Goal: Task Accomplishment & Management: Complete application form

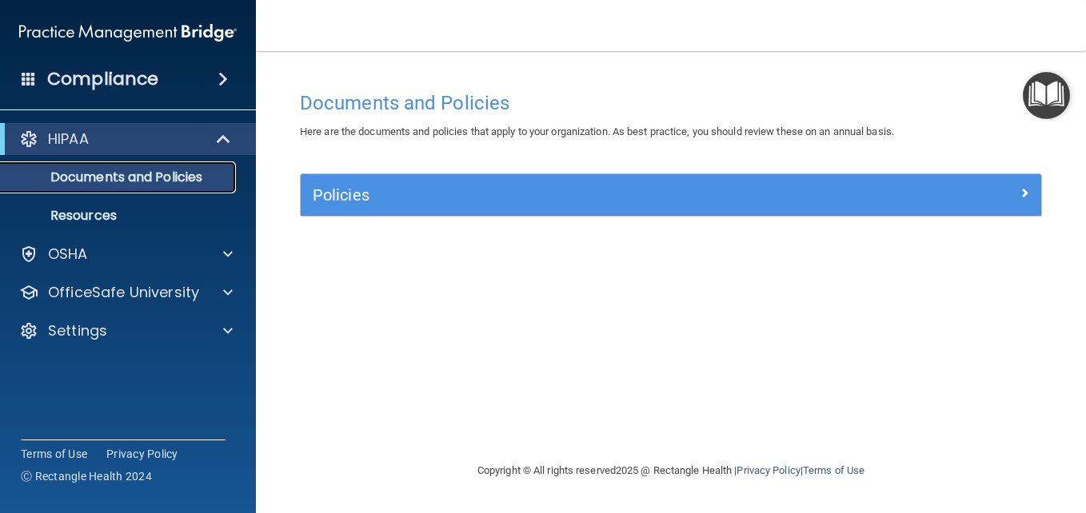
click at [185, 179] on p "Documents and Policies" at bounding box center [119, 178] width 218 height 16
click at [153, 138] on div "HIPAA" at bounding box center [105, 139] width 197 height 19
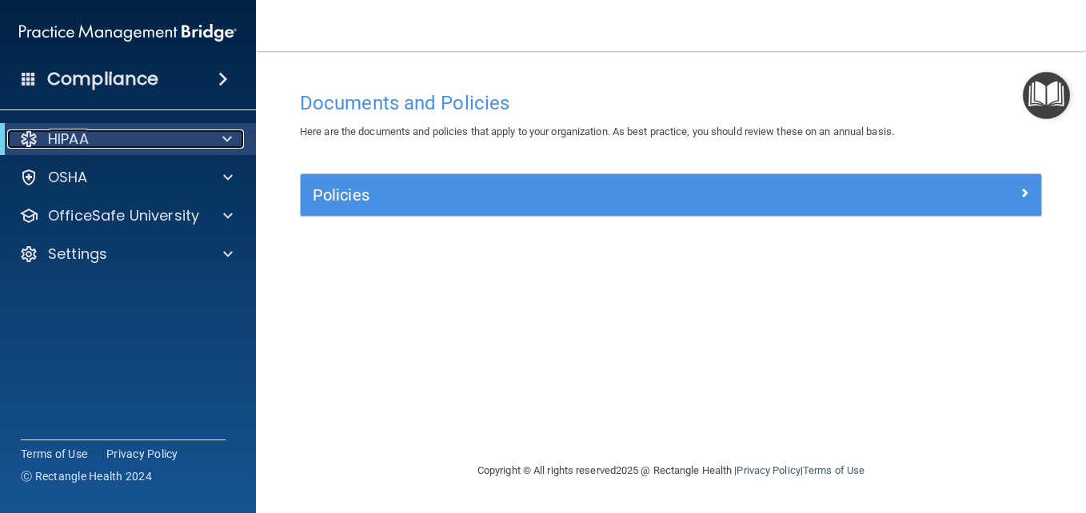
click at [153, 138] on div "HIPAA" at bounding box center [105, 139] width 197 height 19
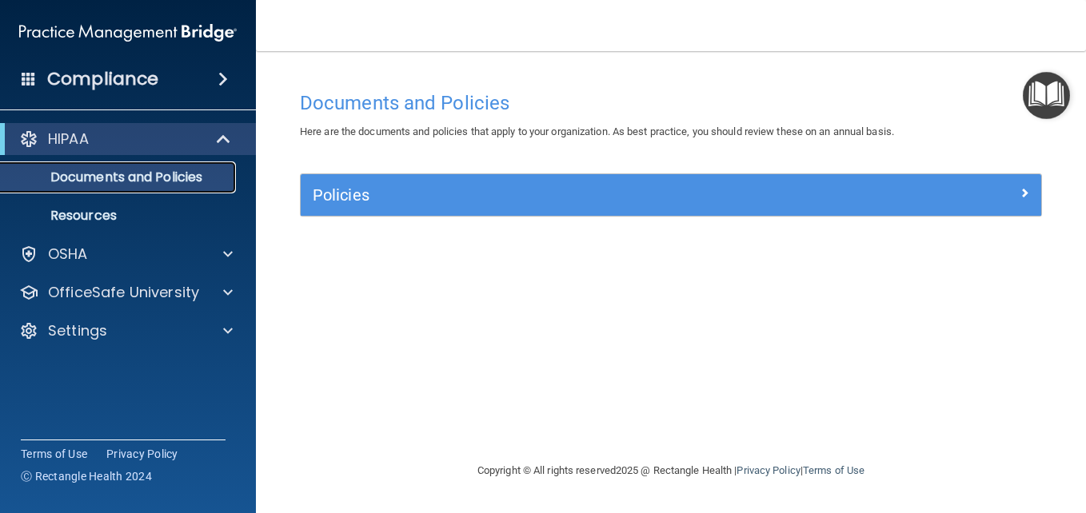
click at [122, 181] on p "Documents and Policies" at bounding box center [119, 178] width 218 height 16
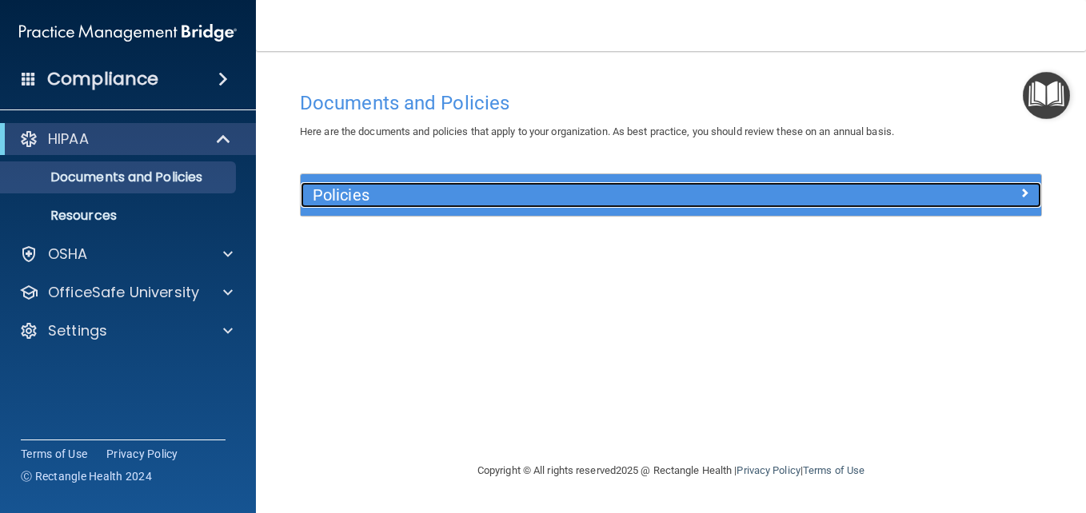
click at [333, 193] on h5 "Policies" at bounding box center [579, 195] width 532 height 18
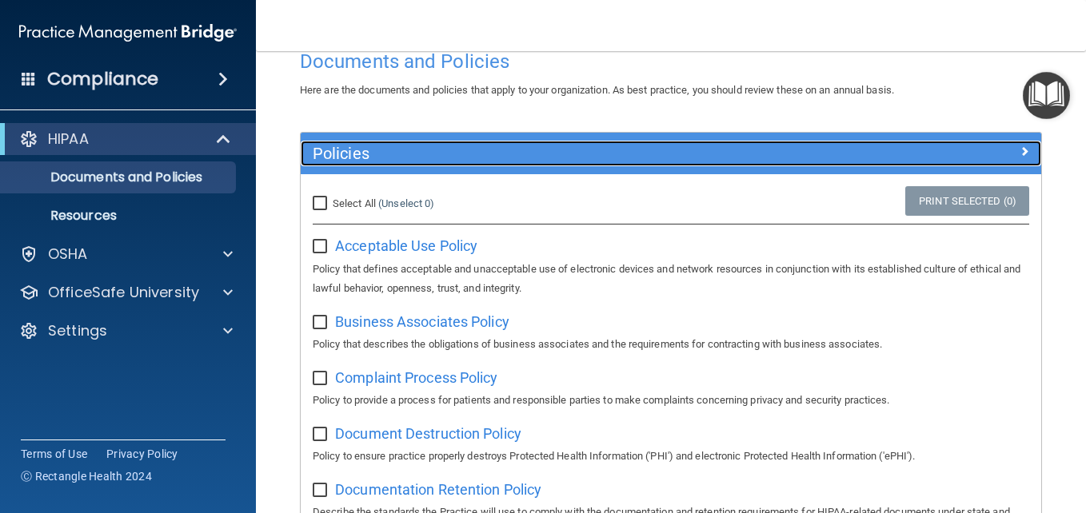
scroll to position [35, 0]
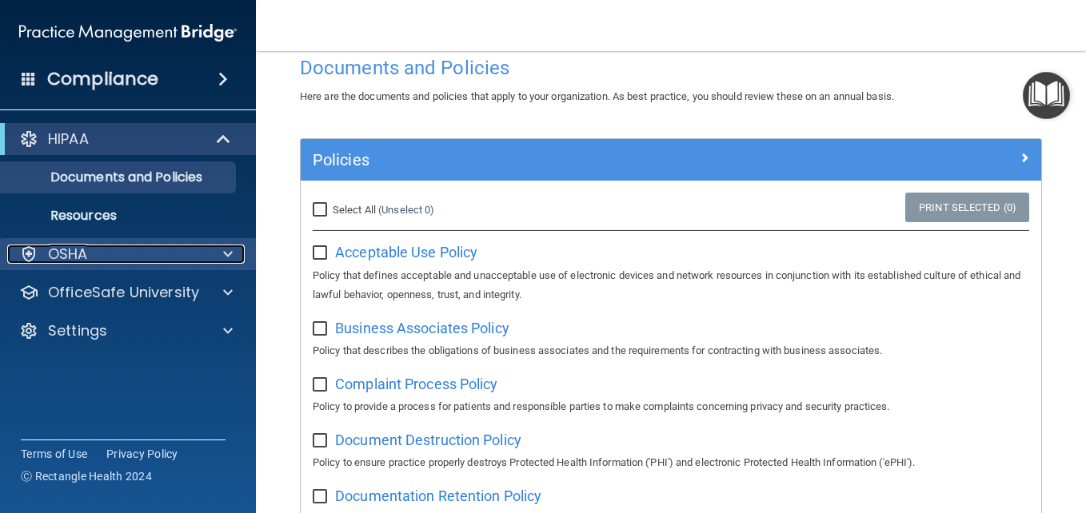
click at [197, 253] on div "OSHA" at bounding box center [106, 254] width 198 height 19
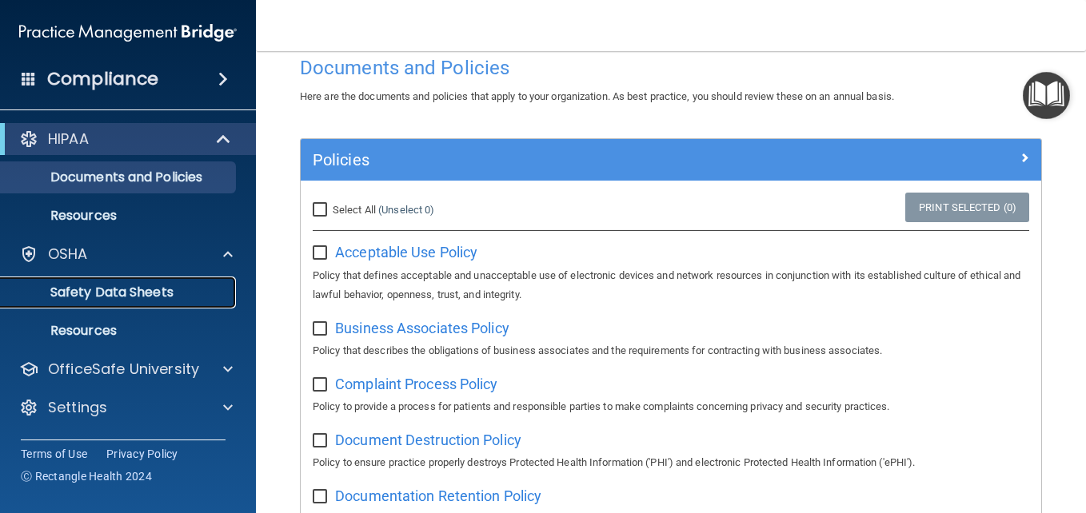
click at [186, 284] on link "Safety Data Sheets" at bounding box center [110, 293] width 252 height 32
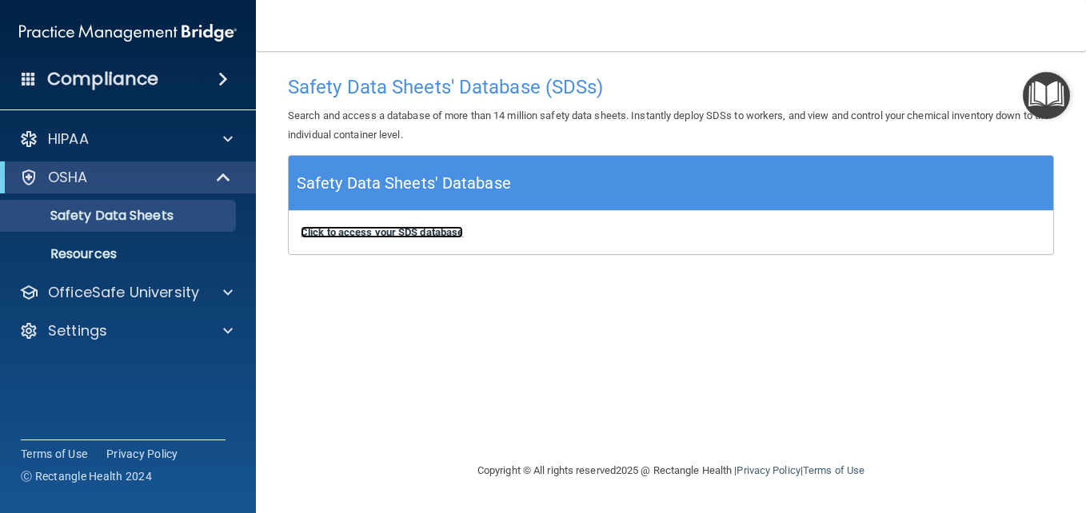
click at [439, 231] on b "Click to access your SDS database" at bounding box center [382, 232] width 162 height 12
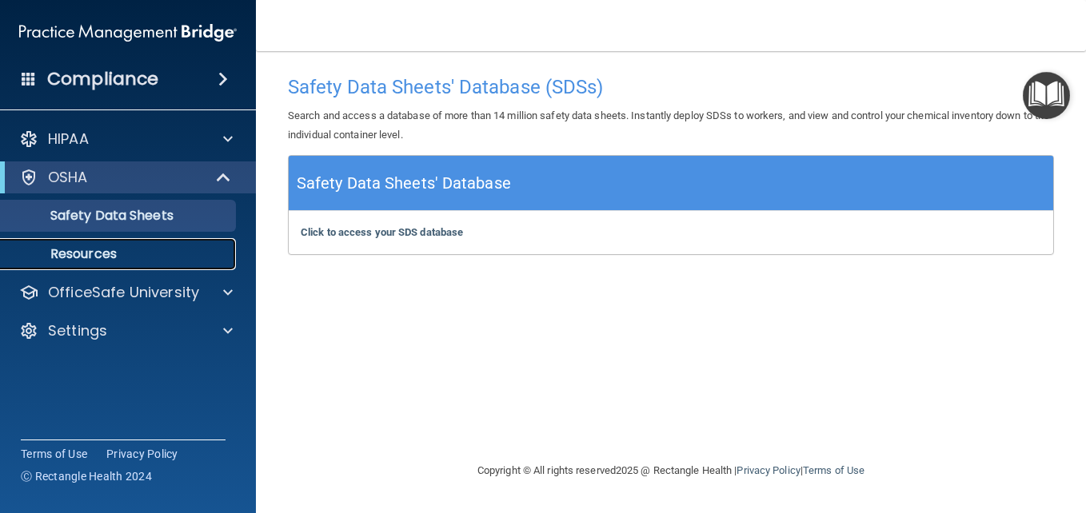
click at [126, 254] on p "Resources" at bounding box center [119, 254] width 218 height 16
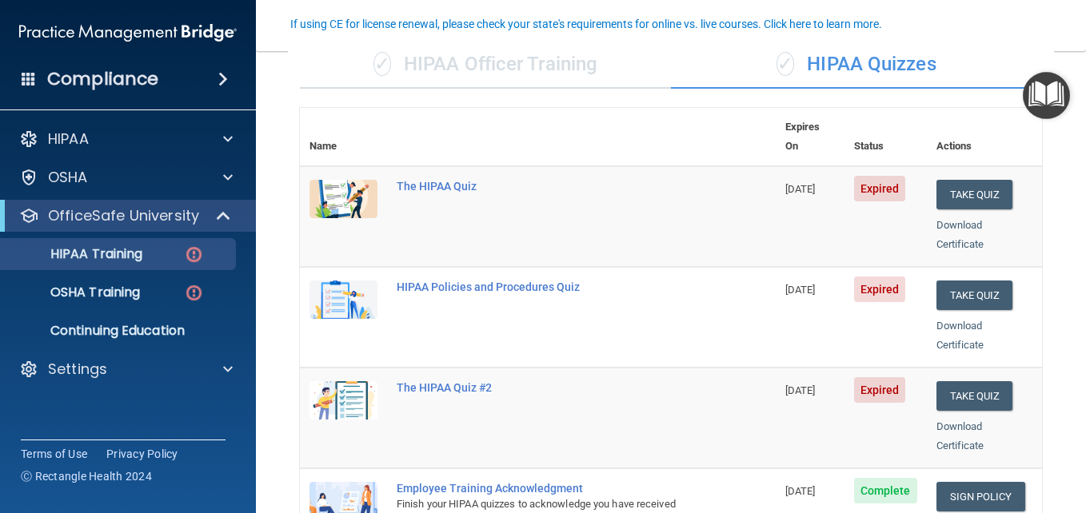
scroll to position [139, 0]
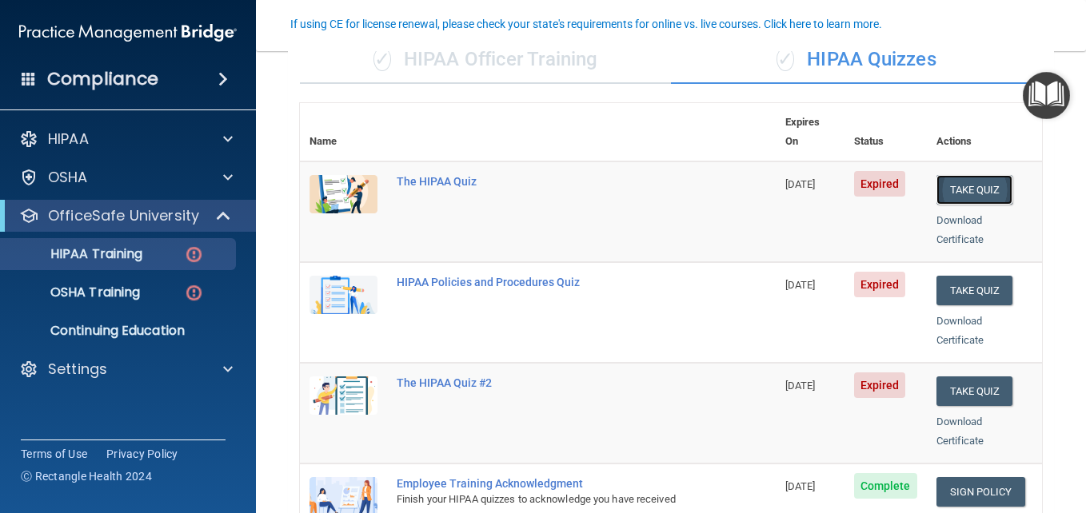
click at [960, 175] on button "Take Quiz" at bounding box center [974, 190] width 77 height 30
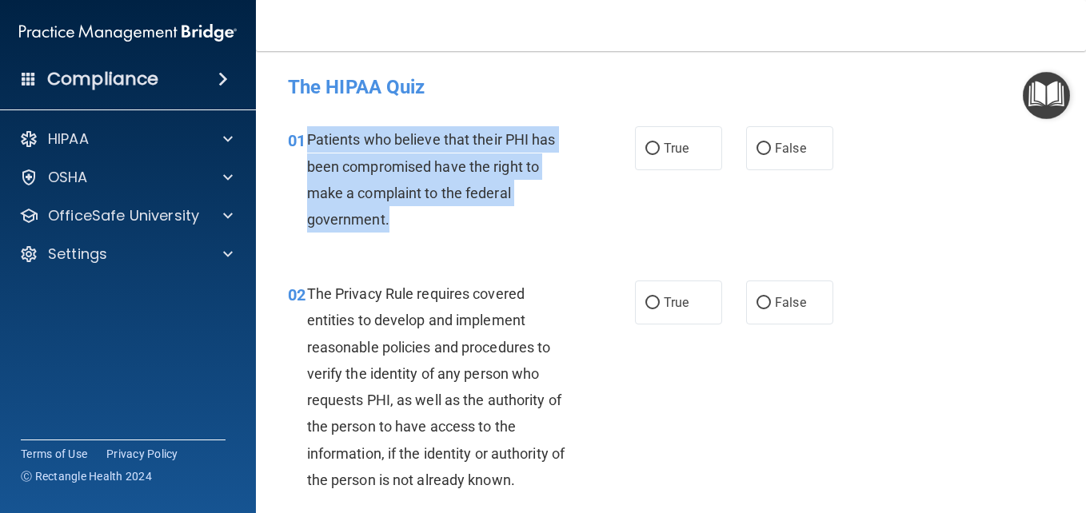
drag, startPoint x: 304, startPoint y: 139, endPoint x: 498, endPoint y: 218, distance: 209.8
click at [498, 218] on div "01 Patients who believe that their PHI has been compromised have the right to m…" at bounding box center [461, 183] width 395 height 114
copy div "Patients who believe that their PHI has been compromised have the right to make…"
click at [645, 146] on input "True" at bounding box center [652, 149] width 14 height 12
radio input "true"
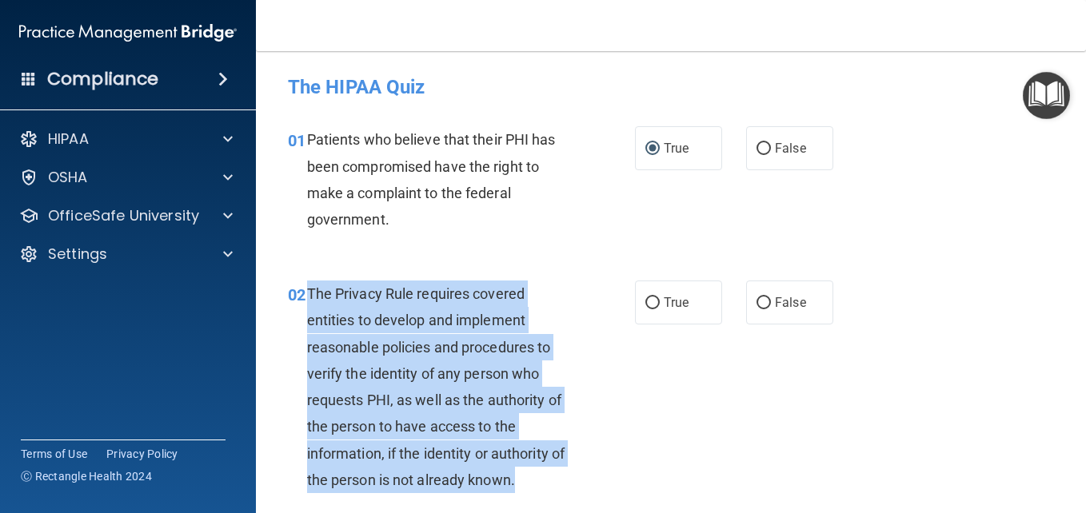
drag, startPoint x: 306, startPoint y: 290, endPoint x: 564, endPoint y: 477, distance: 318.3
click at [564, 477] on div "The Privacy Rule requires covered entities to develop and implement reasonable …" at bounding box center [446, 387] width 278 height 213
copy span "The Privacy Rule requires covered entities to develop and implement reasonable …"
click at [645, 298] on input "True" at bounding box center [652, 303] width 14 height 12
radio input "true"
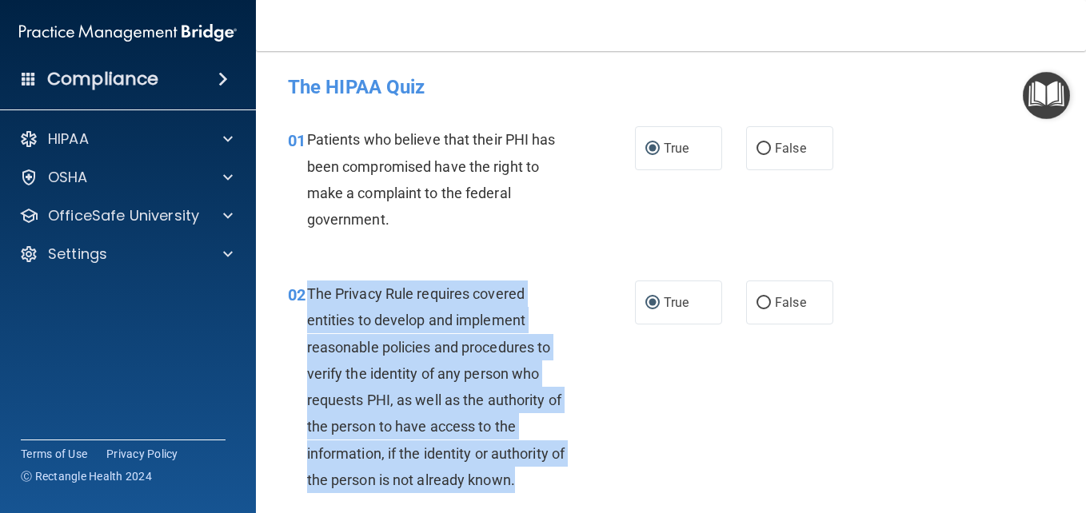
scroll to position [404, 0]
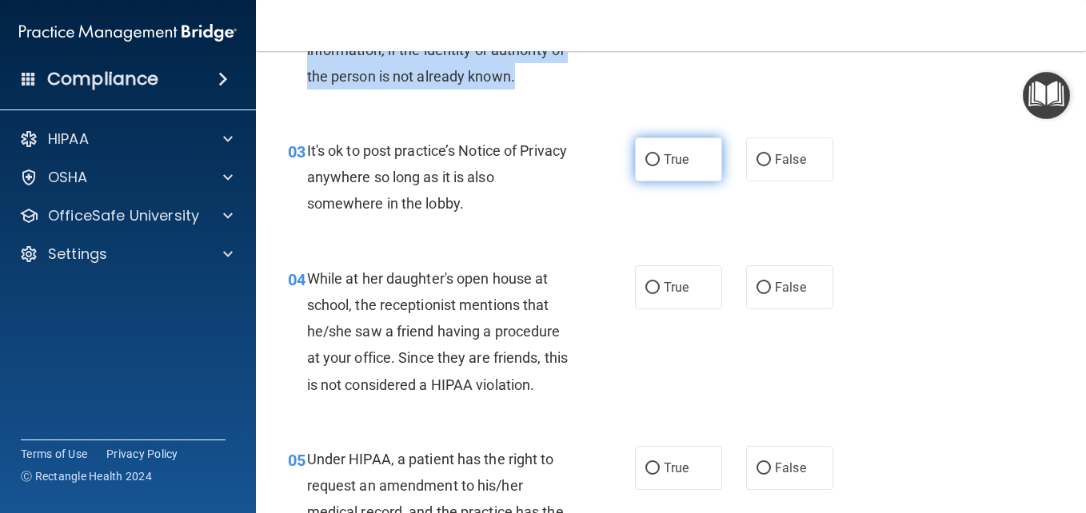
click at [648, 158] on input "True" at bounding box center [652, 160] width 14 height 12
radio input "true"
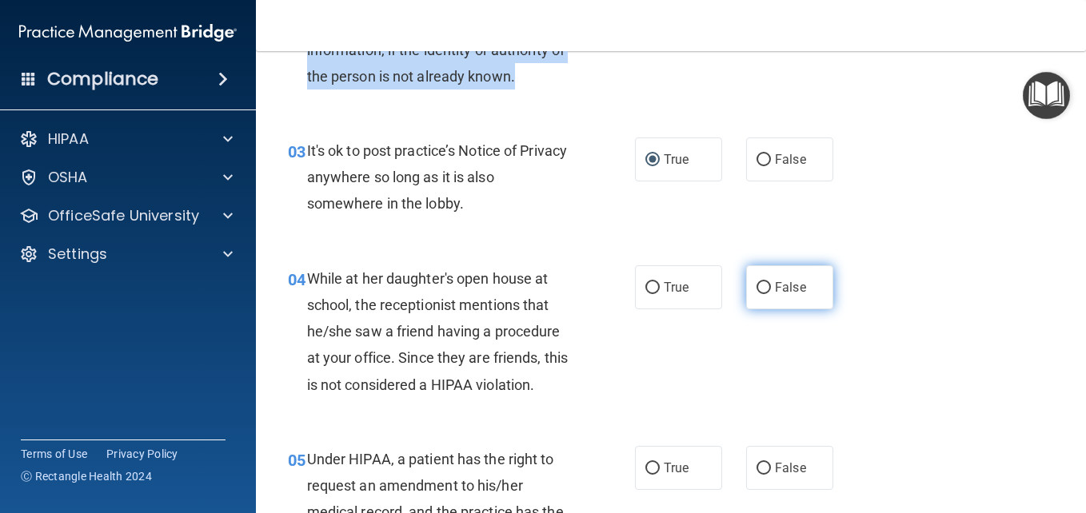
click at [760, 287] on input "False" at bounding box center [763, 288] width 14 height 12
radio input "true"
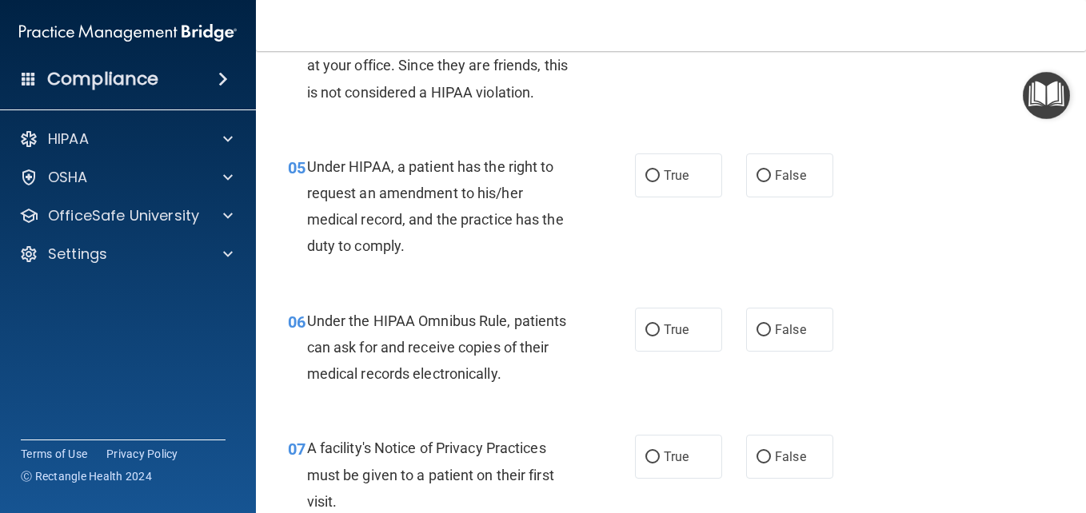
scroll to position [706, 0]
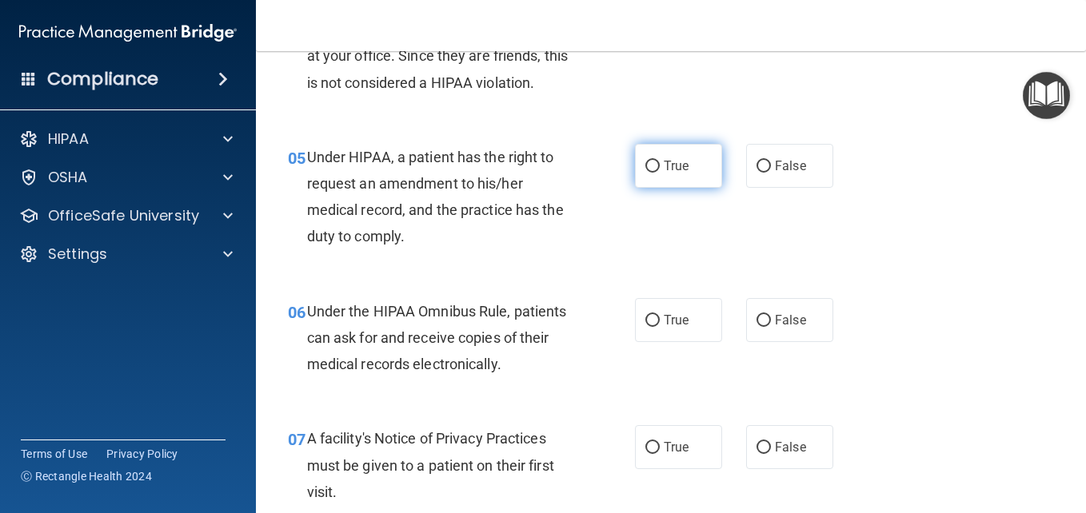
click at [652, 164] on input "True" at bounding box center [652, 167] width 14 height 12
radio input "true"
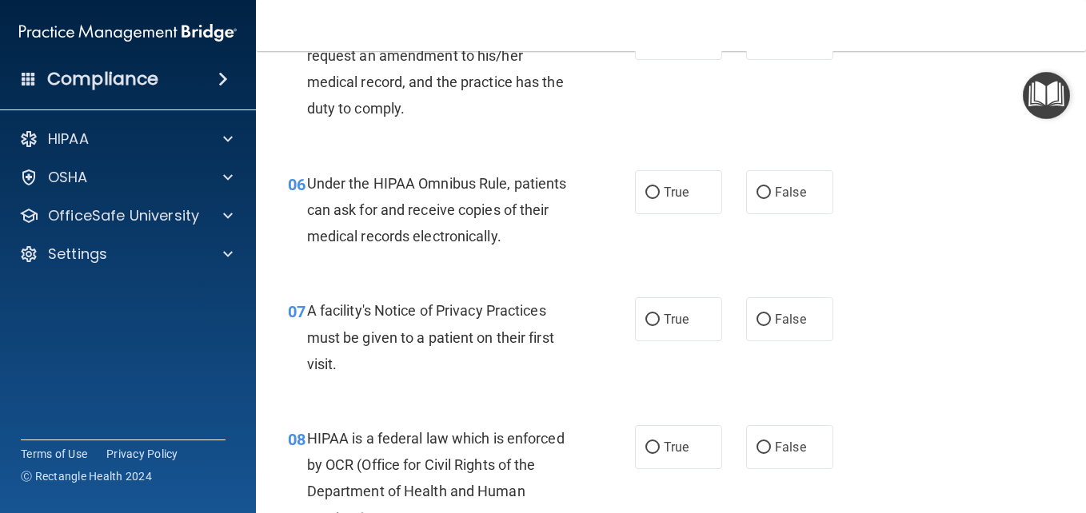
scroll to position [862, 0]
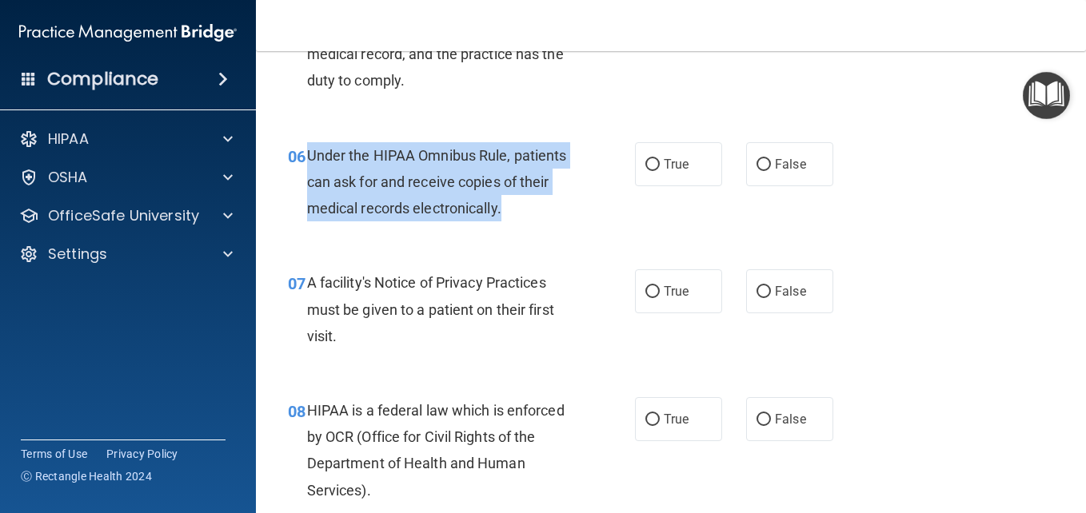
drag, startPoint x: 305, startPoint y: 152, endPoint x: 519, endPoint y: 216, distance: 223.6
click at [519, 216] on div "06 Under the HIPAA Omnibus Rule, patients can ask for and receive copies of the…" at bounding box center [461, 186] width 395 height 88
copy div "Under the HIPAA Omnibus Rule, patients can ask for and receive copies of their …"
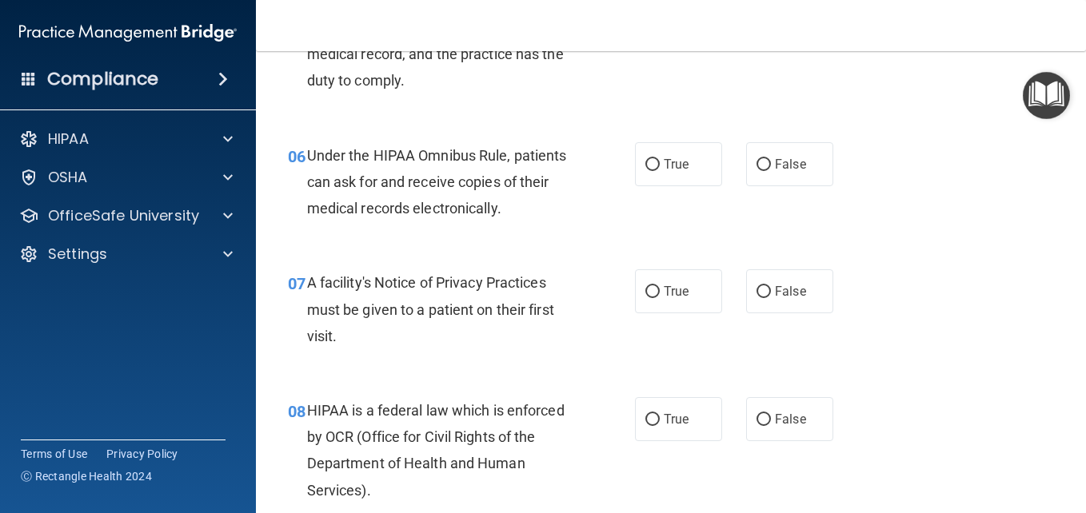
click at [935, 87] on div "05 Under HIPAA, a patient has the right to request an amendment to his/her medi…" at bounding box center [671, 45] width 790 height 154
click at [646, 165] on input "True" at bounding box center [652, 165] width 14 height 12
radio input "true"
click at [651, 290] on input "True" at bounding box center [652, 292] width 14 height 12
radio input "true"
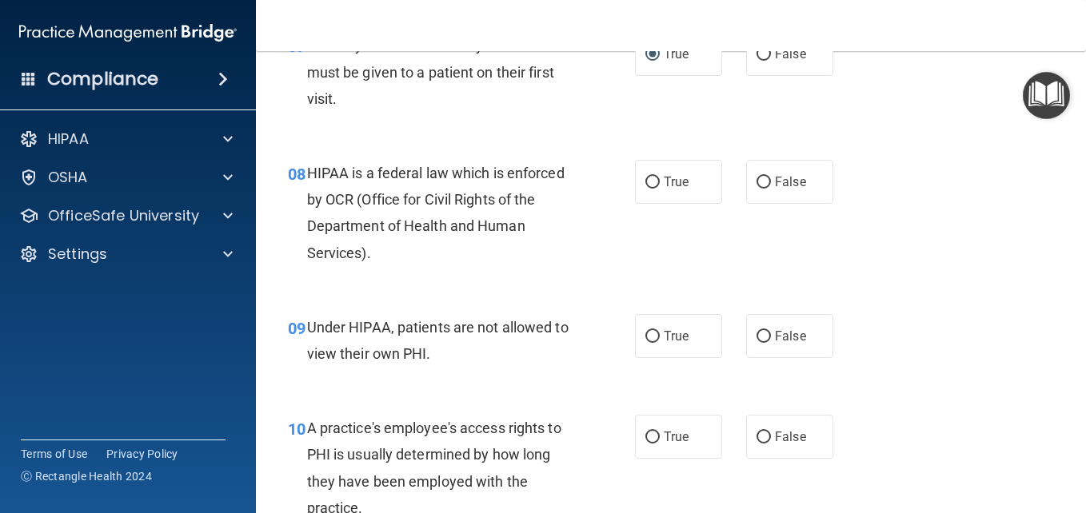
scroll to position [1109, 0]
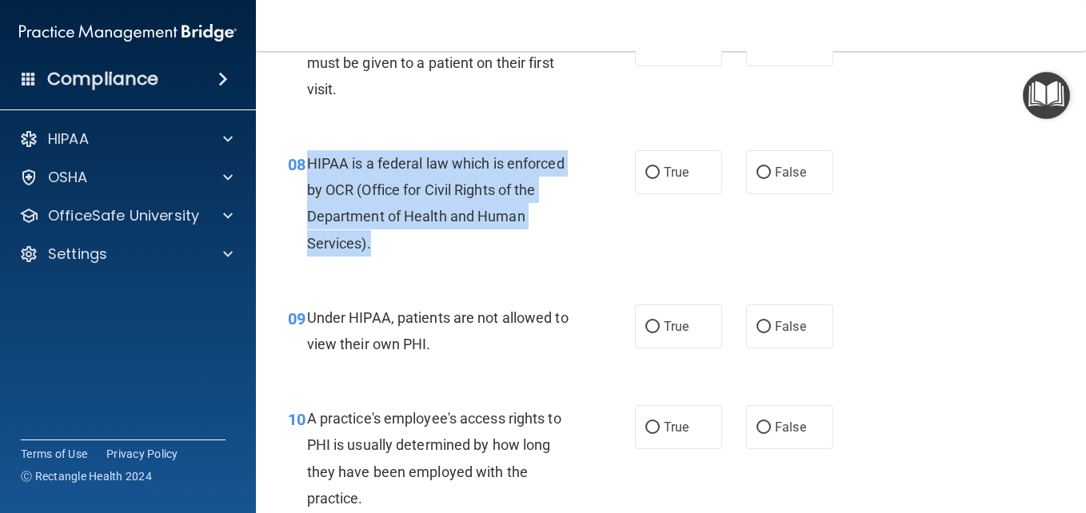
drag, startPoint x: 309, startPoint y: 161, endPoint x: 548, endPoint y: 236, distance: 250.6
click at [548, 236] on div "HIPAA is a federal law which is enforced by OCR (Office for Civil Rights of the…" at bounding box center [446, 203] width 278 height 106
copy span "HIPAA is a federal law which is enforced by OCR (Office for Civil Rights of the…"
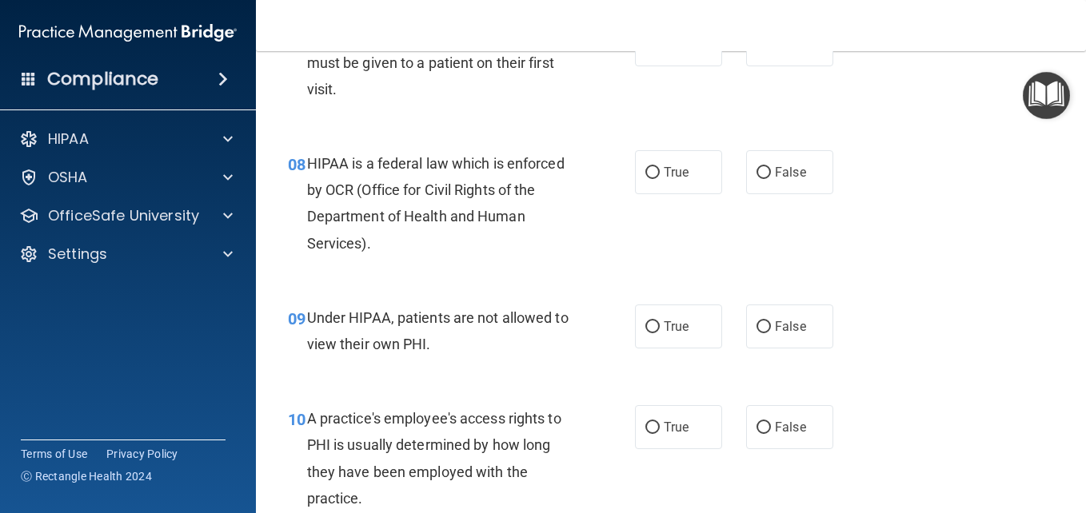
click at [967, 79] on div "07 A facility's Notice of Privacy Practices must be given to a patient on their…" at bounding box center [671, 66] width 790 height 128
click at [648, 167] on input "True" at bounding box center [652, 173] width 14 height 12
radio input "true"
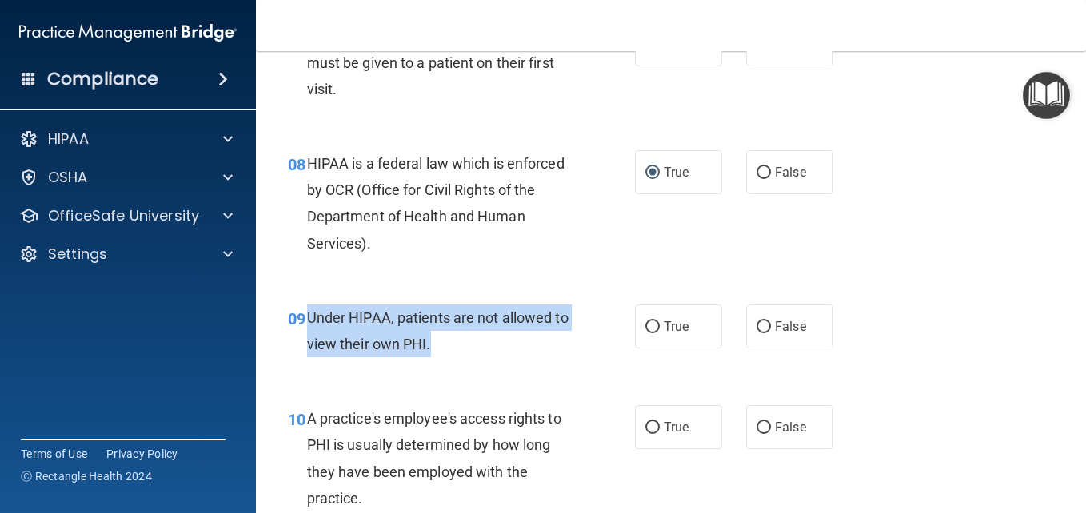
drag, startPoint x: 306, startPoint y: 314, endPoint x: 517, endPoint y: 349, distance: 214.0
click at [517, 349] on div "Under HIPAA, patients are not allowed to view their own PHI." at bounding box center [446, 331] width 278 height 53
copy span "Under HIPAA, patients are not allowed to view their own PHI."
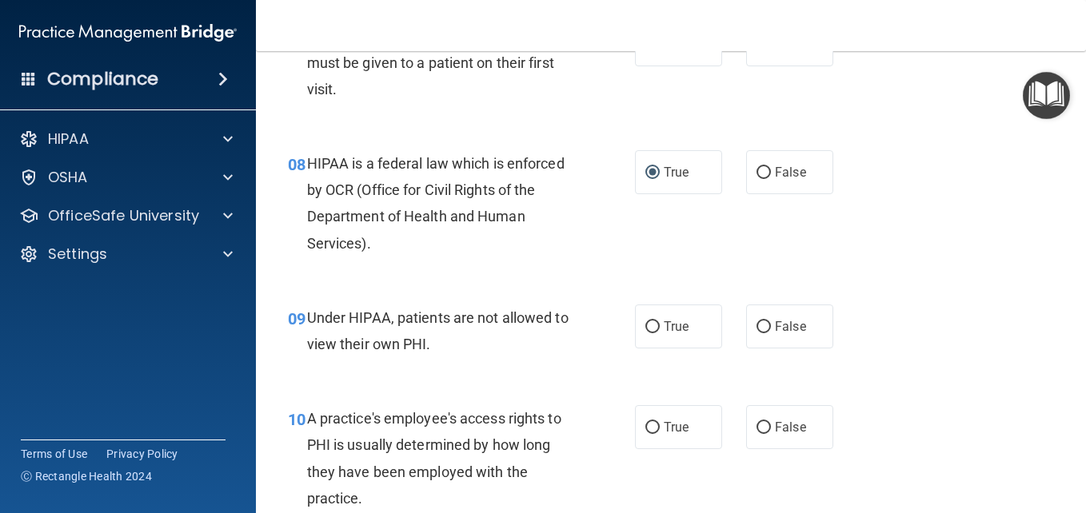
click at [951, 25] on nav "Toggle navigation [PERSON_NAME] [EMAIL_ADDRESS][DOMAIN_NAME] Manage My Enterpri…" at bounding box center [671, 25] width 830 height 51
click at [757, 325] on input "False" at bounding box center [763, 327] width 14 height 12
radio input "true"
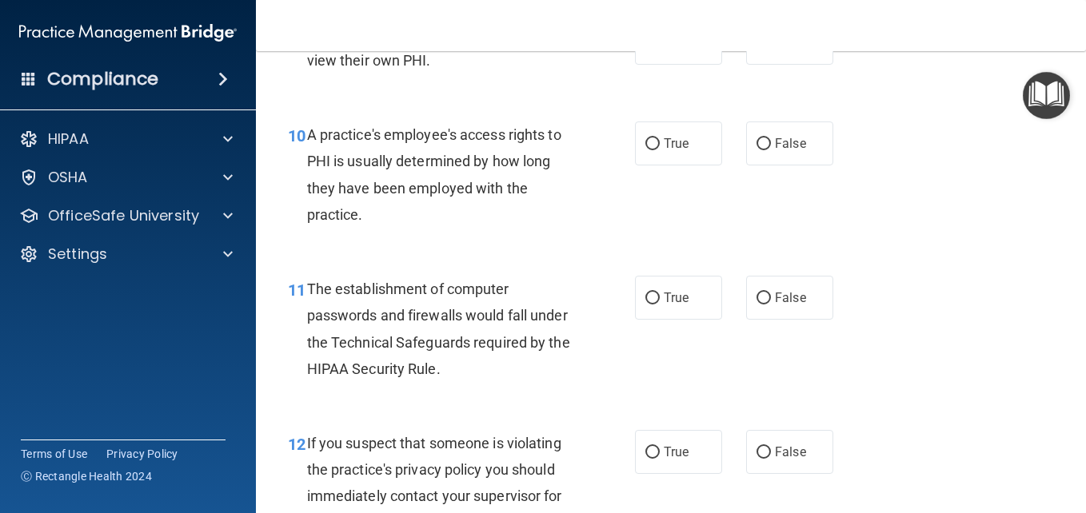
scroll to position [1411, 0]
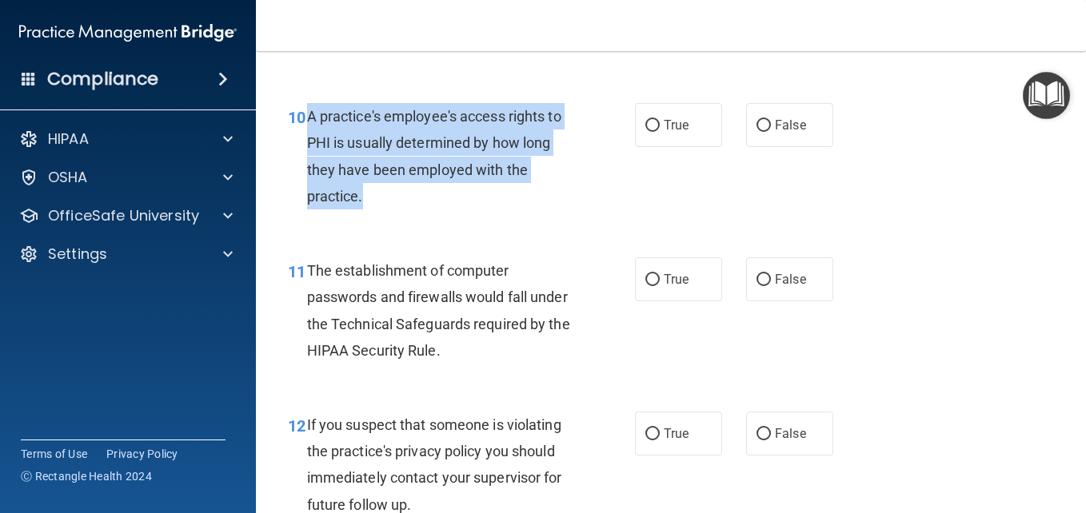
drag, startPoint x: 308, startPoint y: 116, endPoint x: 487, endPoint y: 201, distance: 198.1
click at [487, 201] on div "A practice's employee's access rights to PHI is usually determined by how long …" at bounding box center [446, 156] width 278 height 106
copy span "A practice's employee's access rights to PHI is usually determined by how long …"
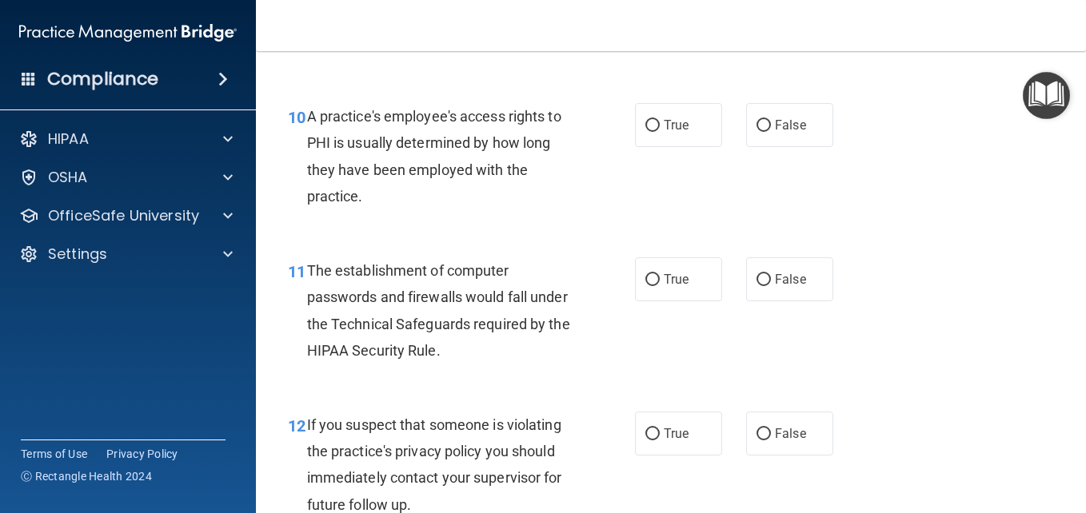
click at [955, 85] on div "10 A practice's employee's access rights to PHI is usually determined by how lo…" at bounding box center [671, 160] width 790 height 154
click at [756, 129] on input "False" at bounding box center [763, 126] width 14 height 12
radio input "true"
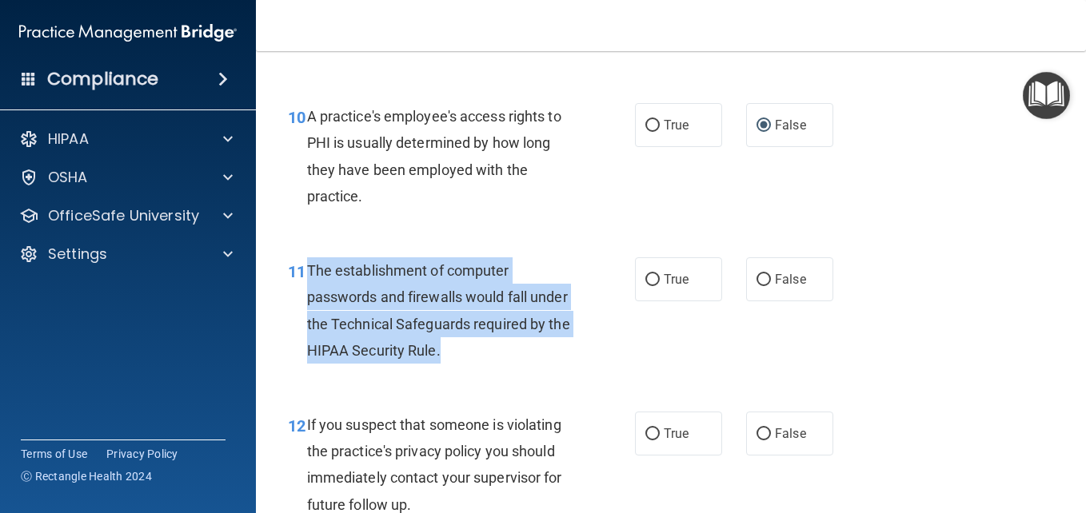
drag, startPoint x: 304, startPoint y: 271, endPoint x: 524, endPoint y: 357, distance: 236.7
click at [524, 357] on div "11 The establishment of computer passwords and firewalls would fall under the T…" at bounding box center [461, 314] width 395 height 114
copy div "The establishment of computer passwords and firewalls would fall under the Tech…"
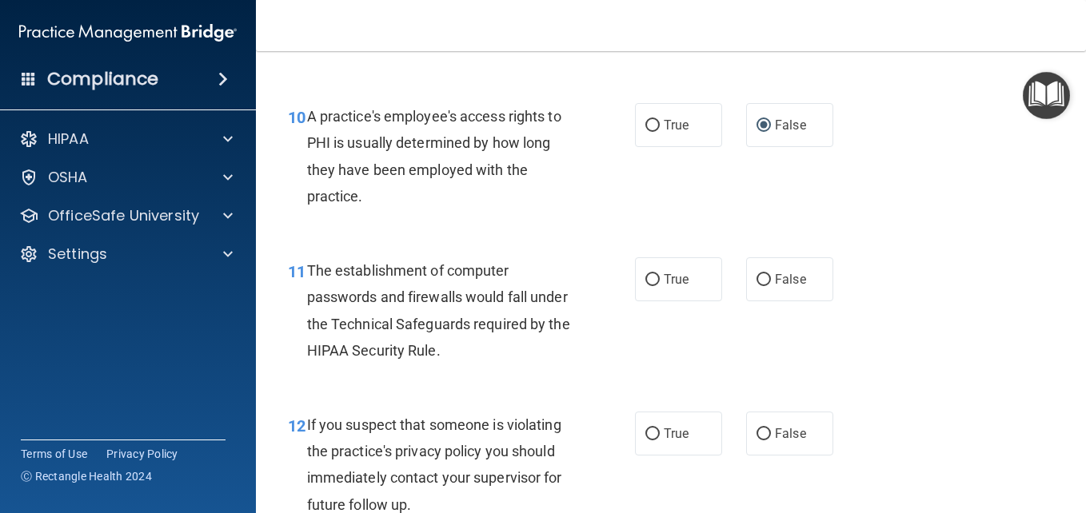
click at [982, 242] on div "11 The establishment of computer passwords and firewalls would fall under the T…" at bounding box center [671, 314] width 790 height 154
click at [647, 281] on input "True" at bounding box center [652, 280] width 14 height 12
radio input "true"
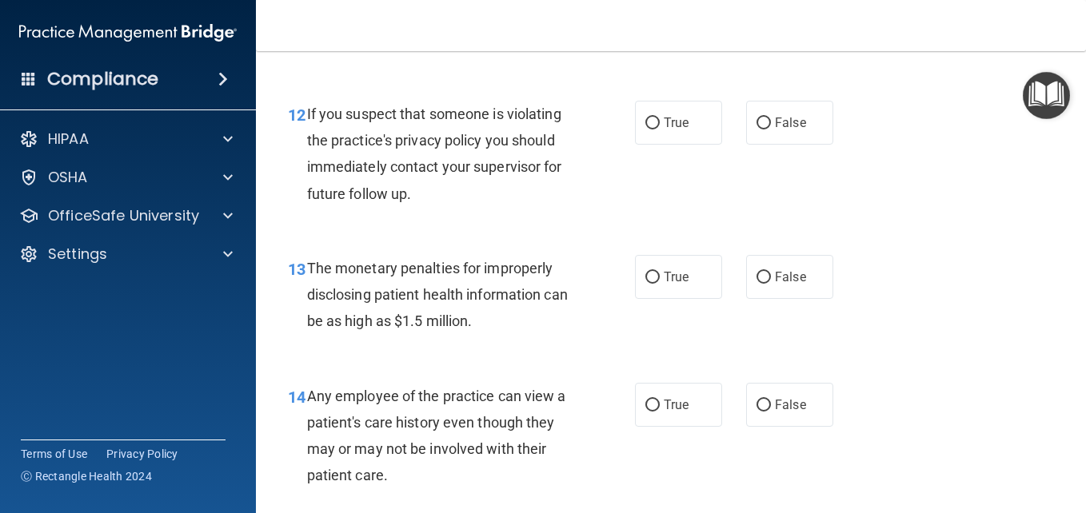
scroll to position [1731, 0]
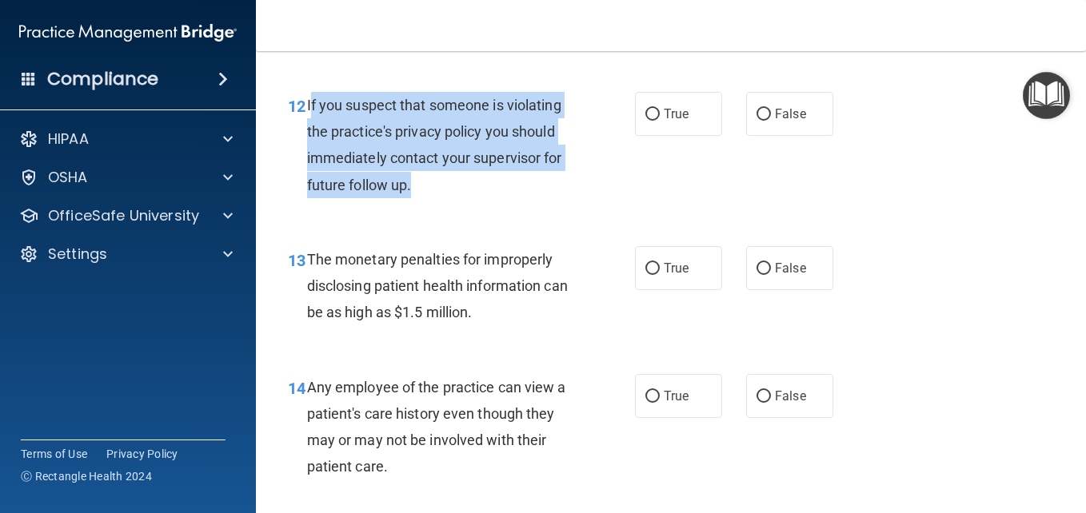
drag, startPoint x: 309, startPoint y: 103, endPoint x: 556, endPoint y: 185, distance: 260.4
click at [556, 185] on div "If you suspect that someone is violating the practice's privacy policy you shou…" at bounding box center [446, 145] width 278 height 106
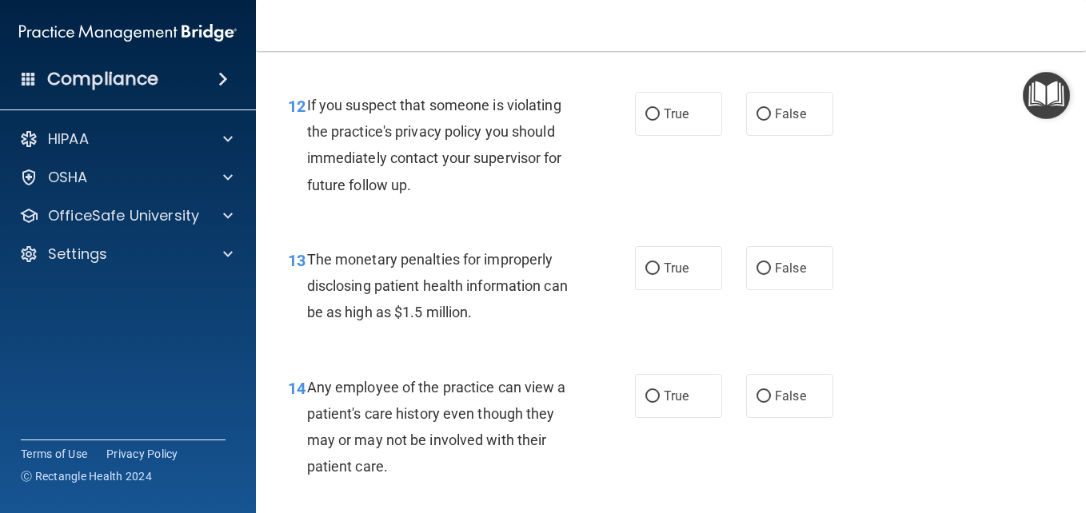
drag, startPoint x: 280, startPoint y: 188, endPoint x: 300, endPoint y: 165, distance: 30.6
click at [282, 185] on div "12 If you suspect that someone is violating the practice's privacy policy you s…" at bounding box center [461, 149] width 395 height 114
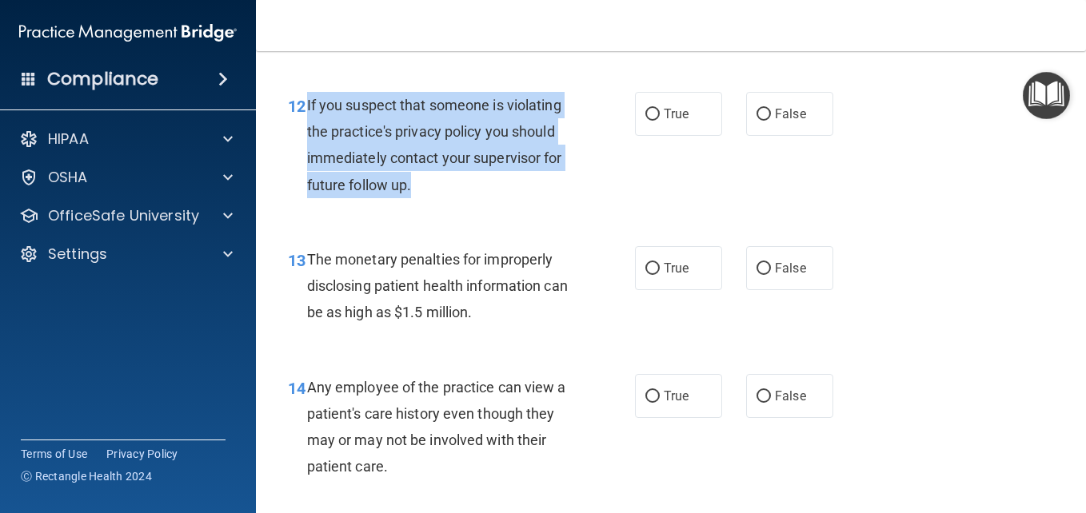
drag, startPoint x: 304, startPoint y: 103, endPoint x: 492, endPoint y: 176, distance: 201.5
click at [492, 176] on div "12 If you suspect that someone is violating the practice's privacy policy you s…" at bounding box center [461, 149] width 395 height 114
copy div "If you suspect that someone is violating the practice's privacy policy you shou…"
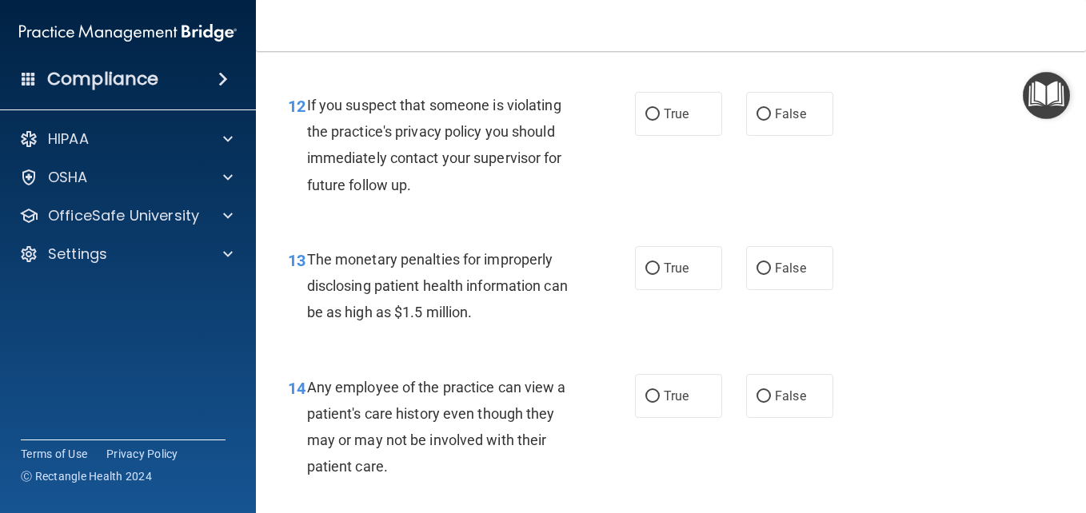
click at [969, 284] on div "13 The monetary penalties for improperly disclosing patient health information …" at bounding box center [671, 290] width 790 height 128
click at [651, 109] on input "True" at bounding box center [652, 115] width 14 height 12
radio input "true"
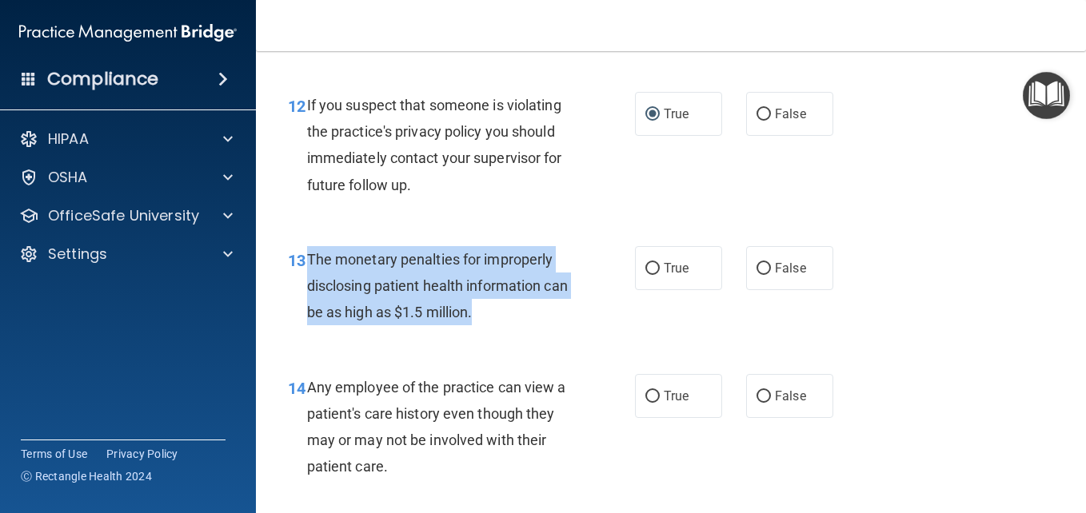
drag, startPoint x: 308, startPoint y: 259, endPoint x: 532, endPoint y: 321, distance: 232.2
click at [532, 321] on div "The monetary penalties for improperly disclosing patient health information can…" at bounding box center [446, 286] width 278 height 80
copy span "The monetary penalties for improperly disclosing patient health information can…"
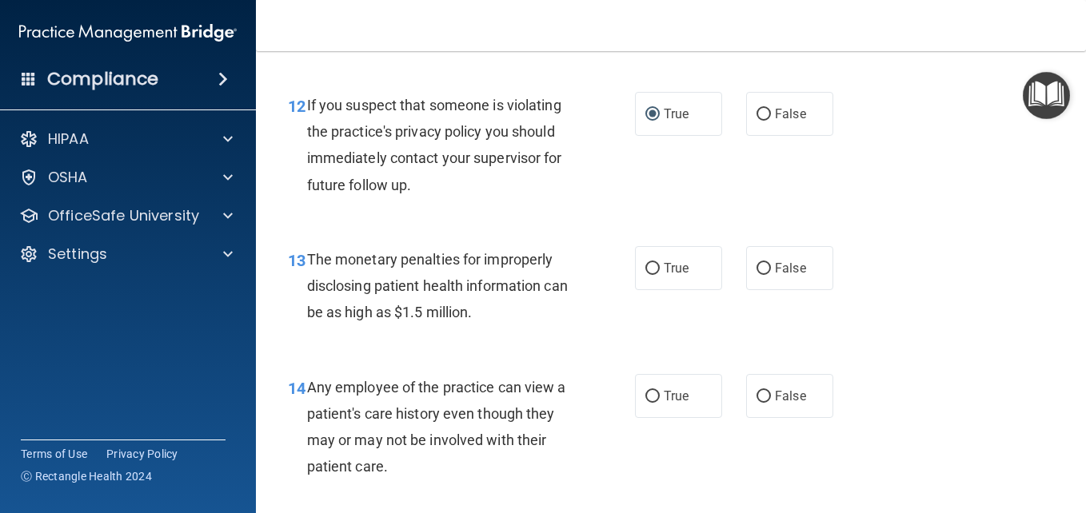
click at [984, 177] on div "12 If you suspect that someone is violating the practice's privacy policy you s…" at bounding box center [671, 149] width 790 height 154
click at [645, 269] on input "True" at bounding box center [652, 269] width 14 height 12
radio input "true"
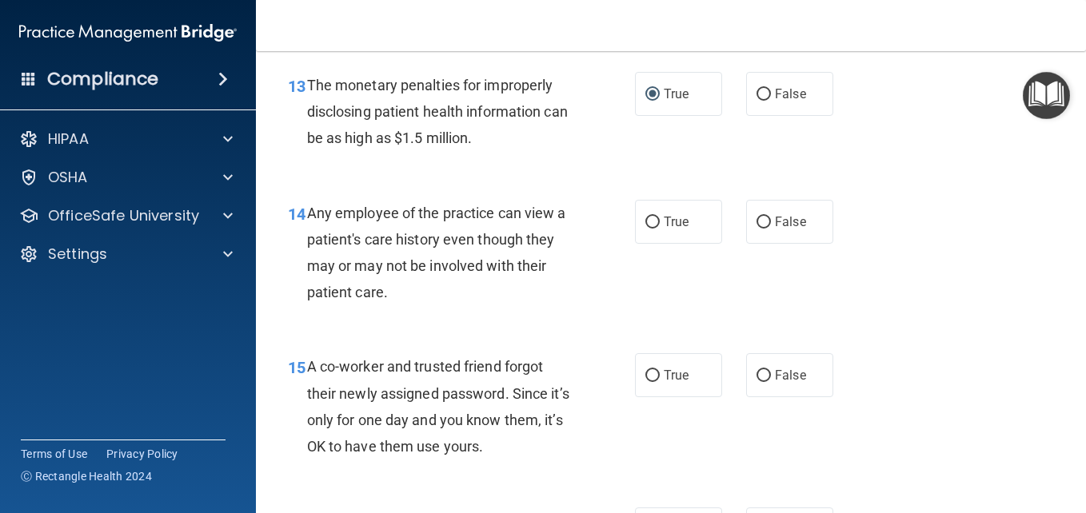
scroll to position [1924, 0]
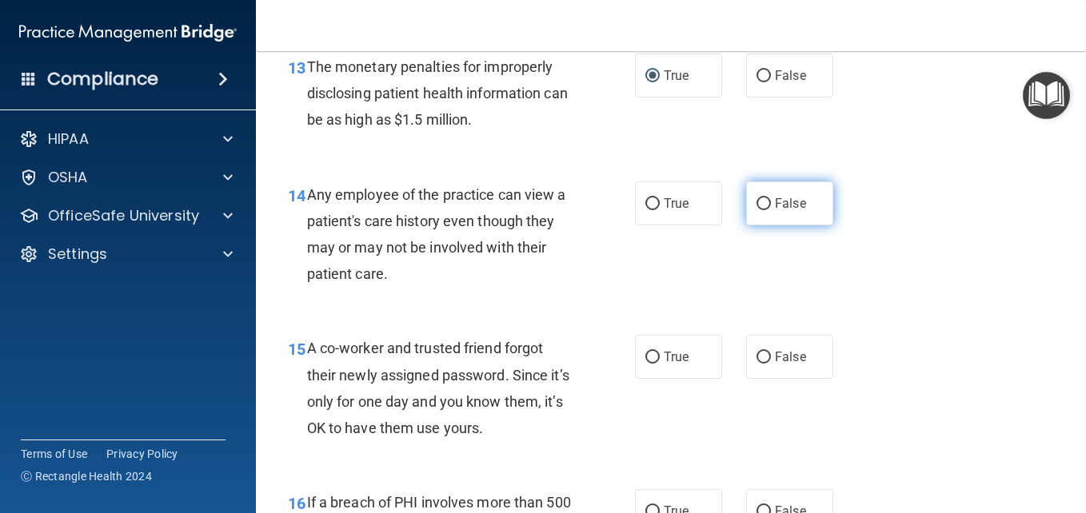
click at [756, 203] on input "False" at bounding box center [763, 204] width 14 height 12
radio input "true"
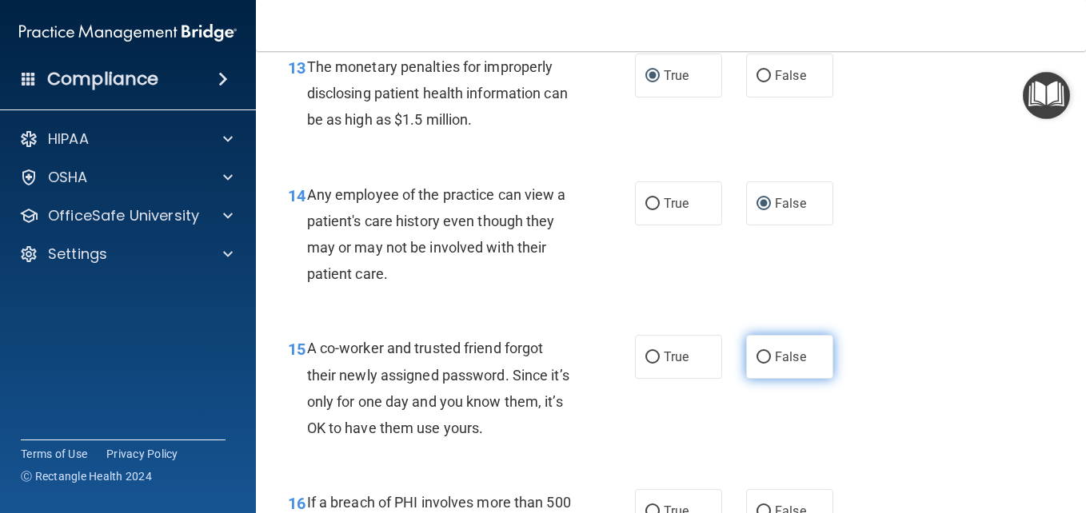
click at [758, 354] on input "False" at bounding box center [763, 358] width 14 height 12
radio input "true"
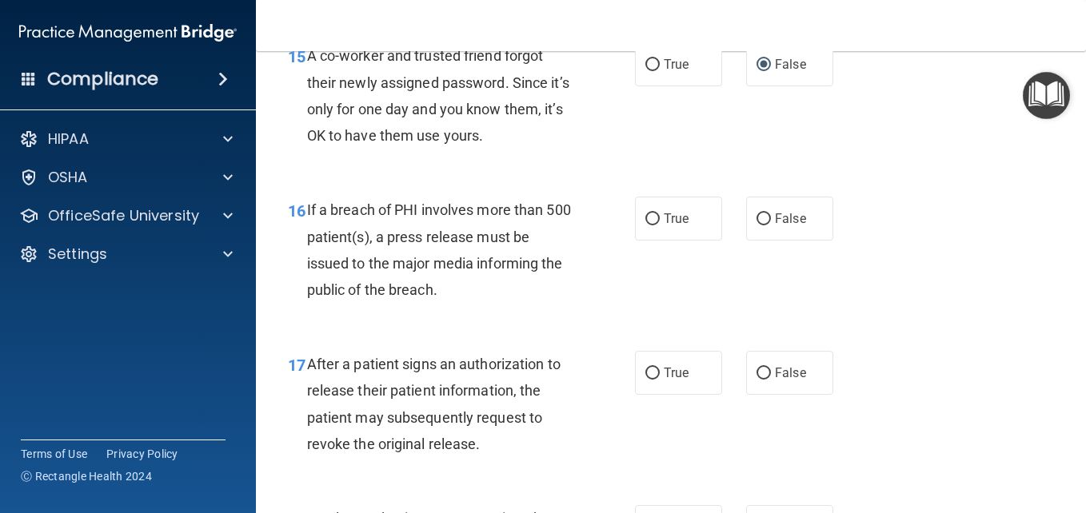
scroll to position [2235, 0]
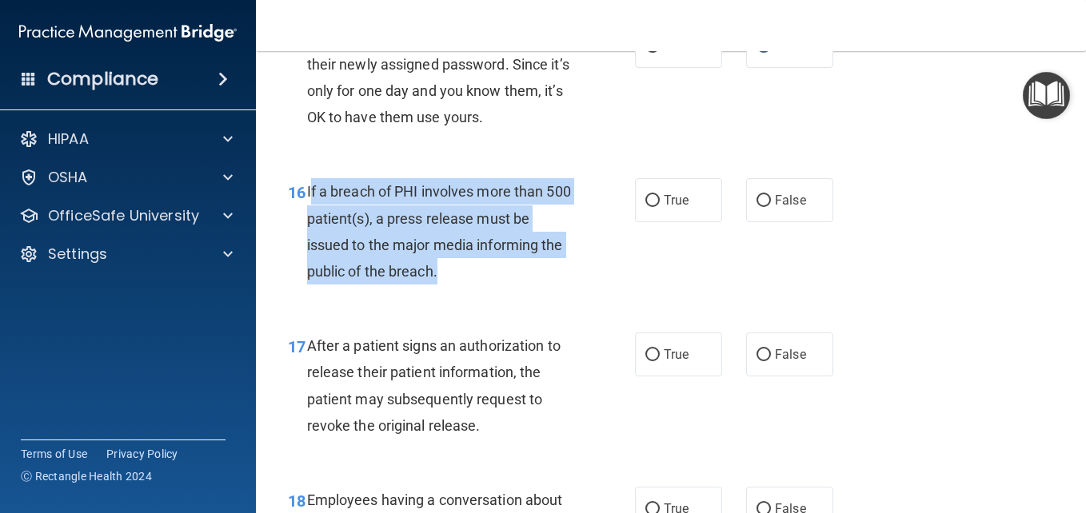
drag, startPoint x: 310, startPoint y: 188, endPoint x: 575, endPoint y: 265, distance: 275.6
click at [575, 265] on div "If a breach of PHI involves more than 500 patient(s), a press release must be i…" at bounding box center [446, 231] width 278 height 106
copy span "f a breach of PHI involves more than 500 patient(s), a press release must be is…"
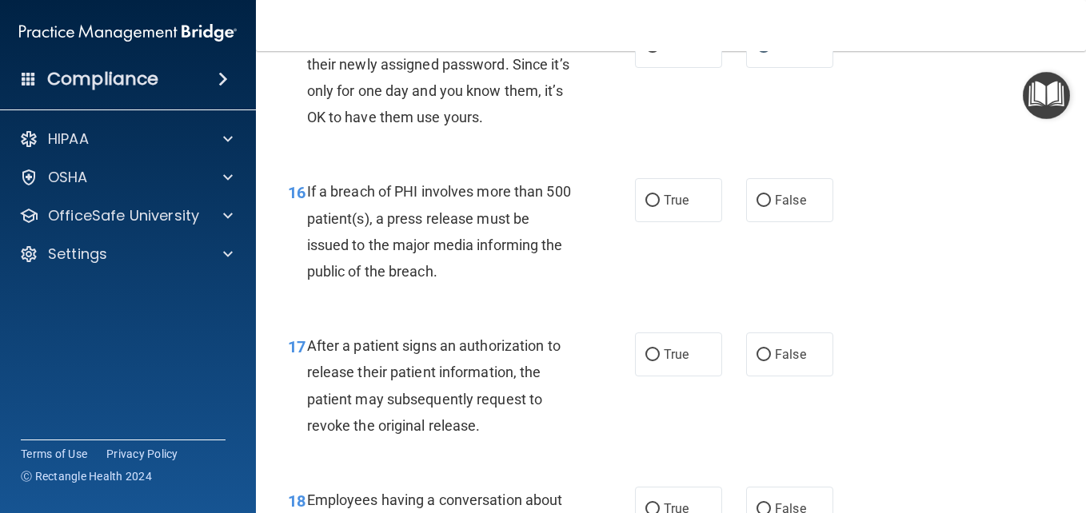
click at [934, 240] on div "16 If a breach of PHI involves more than 500 patient(s), a press release must b…" at bounding box center [671, 235] width 790 height 154
click at [646, 199] on input "True" at bounding box center [652, 201] width 14 height 12
radio input "true"
click at [652, 357] on input "True" at bounding box center [652, 355] width 14 height 12
radio input "true"
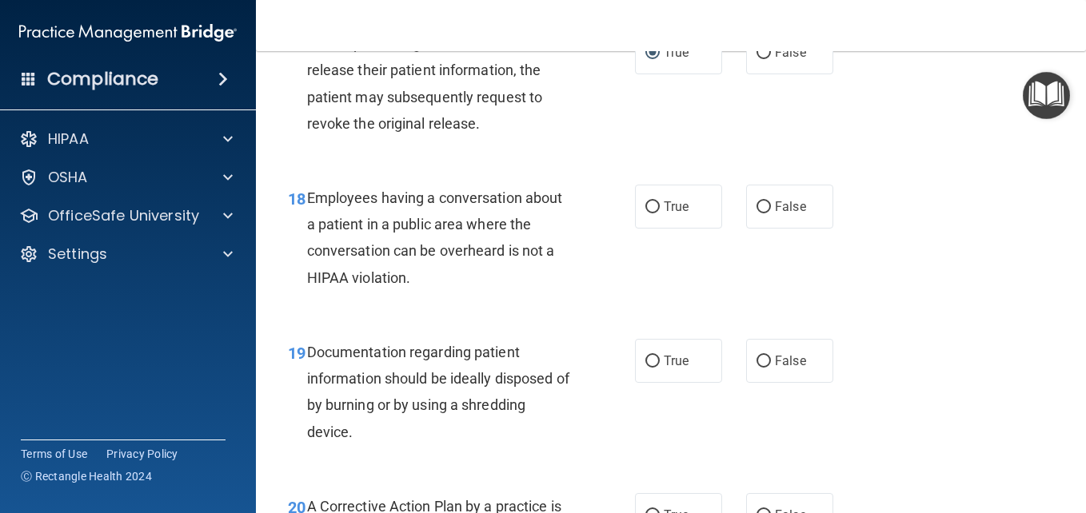
scroll to position [2582, 0]
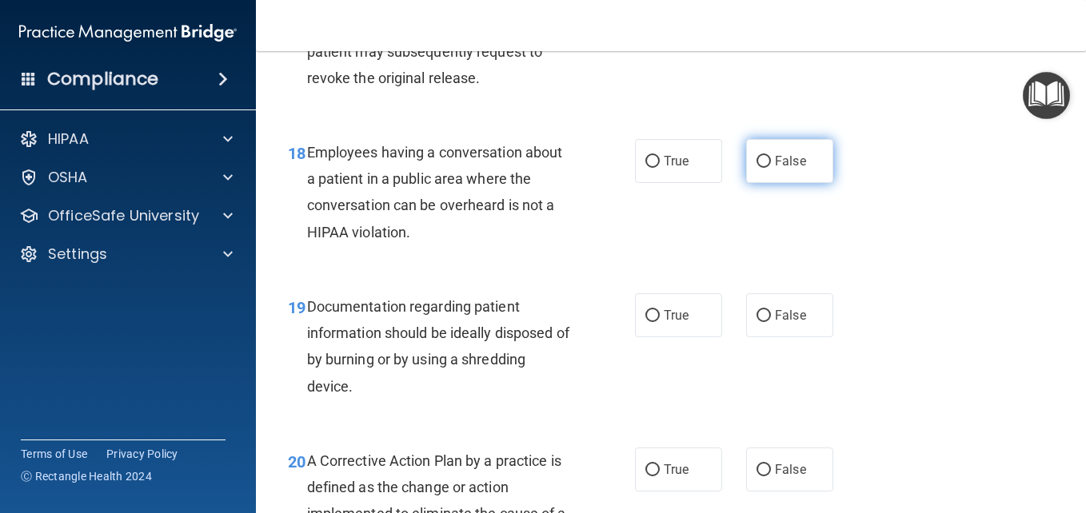
click at [756, 160] on input "False" at bounding box center [763, 162] width 14 height 12
radio input "true"
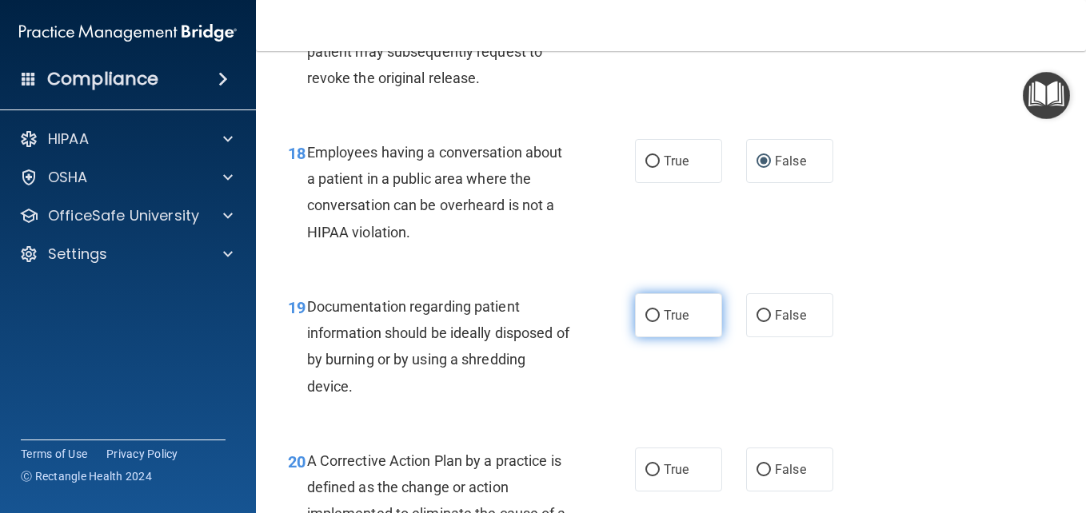
click at [645, 313] on input "True" at bounding box center [652, 316] width 14 height 12
radio input "true"
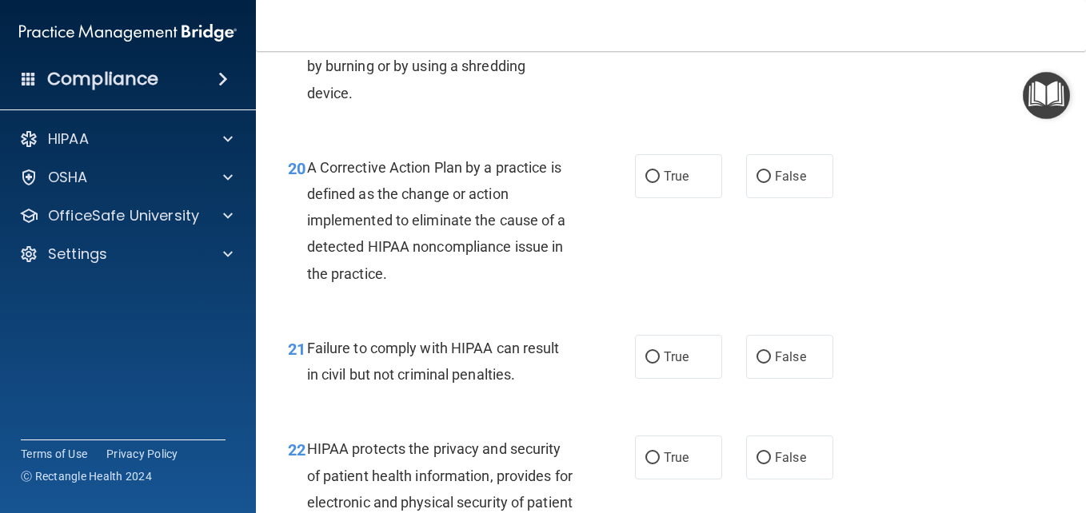
scroll to position [2894, 0]
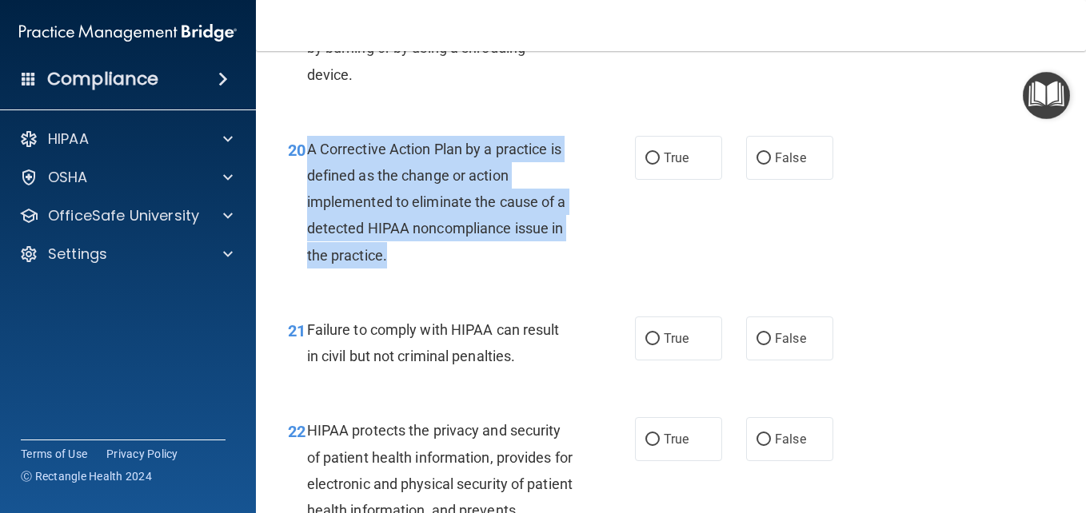
drag, startPoint x: 306, startPoint y: 148, endPoint x: 501, endPoint y: 272, distance: 230.4
click at [501, 272] on div "20 A Corrective Action Plan by a practice is defined as the change or action im…" at bounding box center [461, 206] width 395 height 141
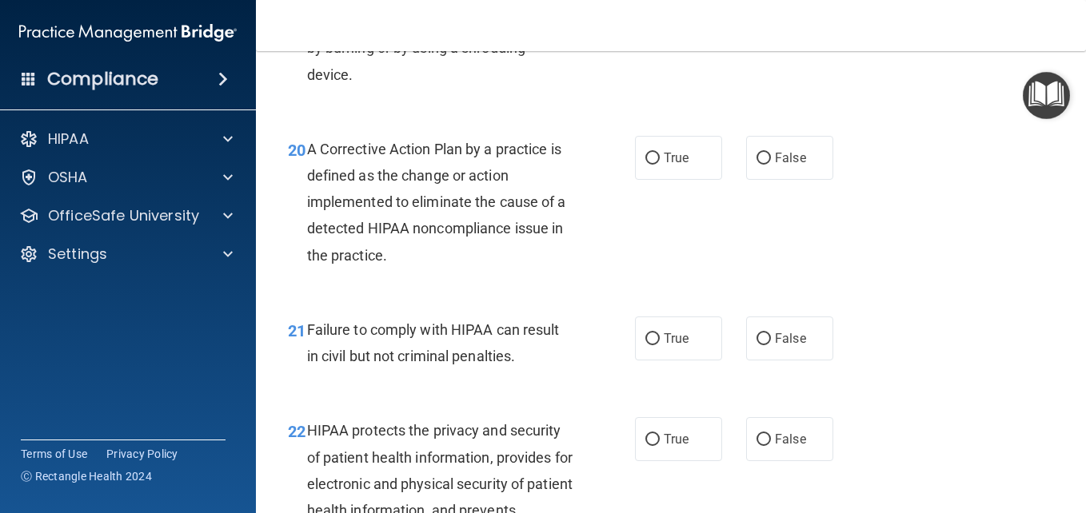
click at [978, 213] on div "20 A Corrective Action Plan by a practice is defined as the change or action im…" at bounding box center [671, 206] width 790 height 181
click at [648, 155] on input "True" at bounding box center [652, 159] width 14 height 12
radio input "true"
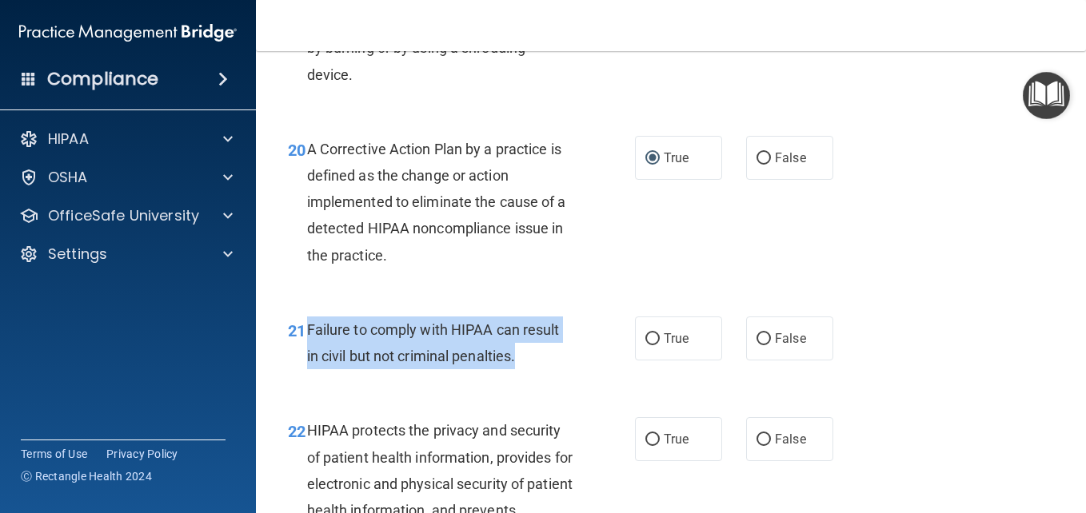
drag, startPoint x: 307, startPoint y: 329, endPoint x: 525, endPoint y: 369, distance: 221.8
click at [525, 369] on div "Failure to comply with HIPAA can result in civil but not criminal penalties." at bounding box center [446, 343] width 278 height 53
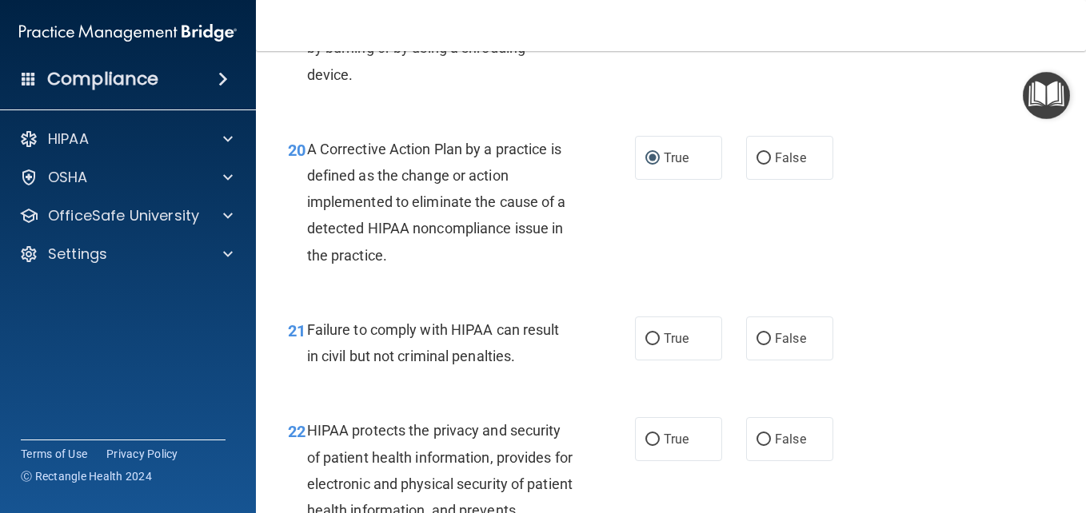
click at [947, 276] on div "20 A Corrective Action Plan by a practice is defined as the change or action im…" at bounding box center [671, 206] width 790 height 181
click at [764, 337] on label "False" at bounding box center [789, 339] width 87 height 44
click at [764, 337] on input "False" at bounding box center [763, 339] width 14 height 12
radio input "true"
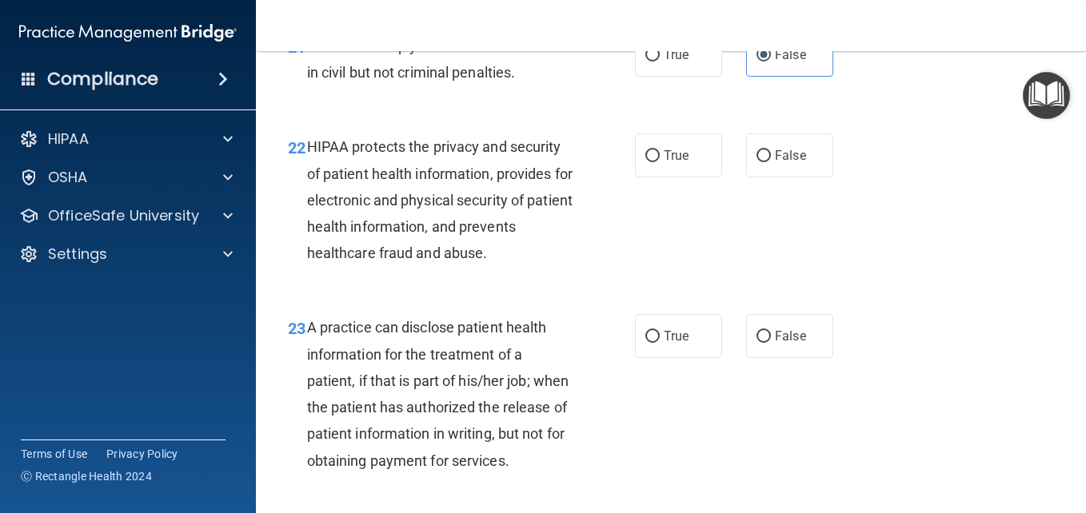
scroll to position [3169, 0]
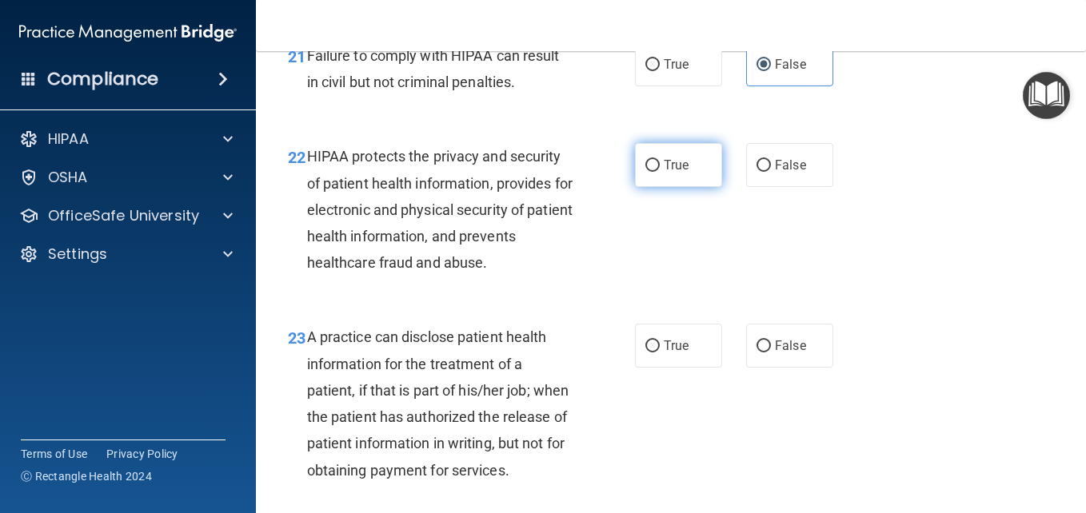
click at [647, 163] on input "True" at bounding box center [652, 166] width 14 height 12
radio input "true"
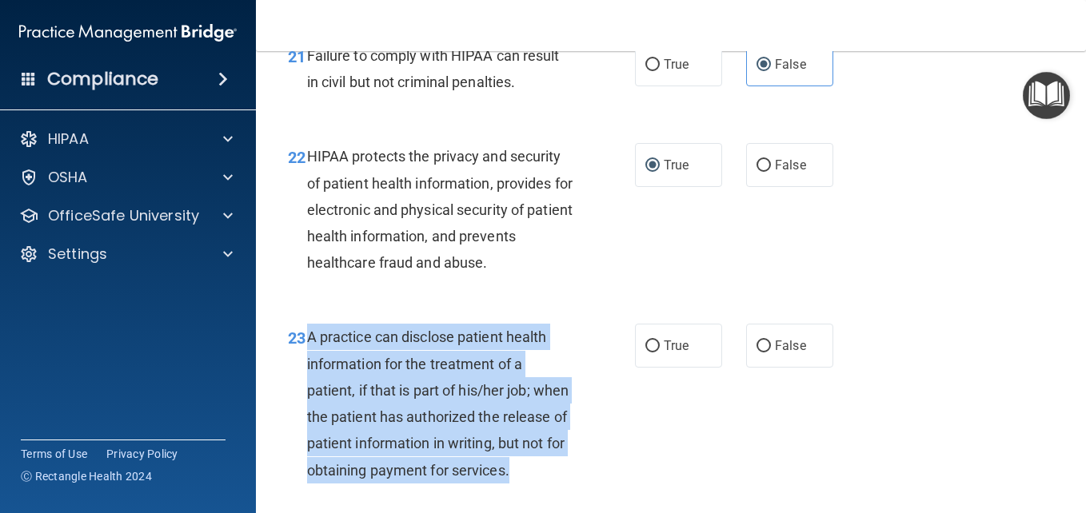
drag, startPoint x: 309, startPoint y: 336, endPoint x: 592, endPoint y: 493, distance: 324.6
click at [592, 491] on div "23 A practice can disclose patient health information for the treatment of a pa…" at bounding box center [461, 407] width 395 height 167
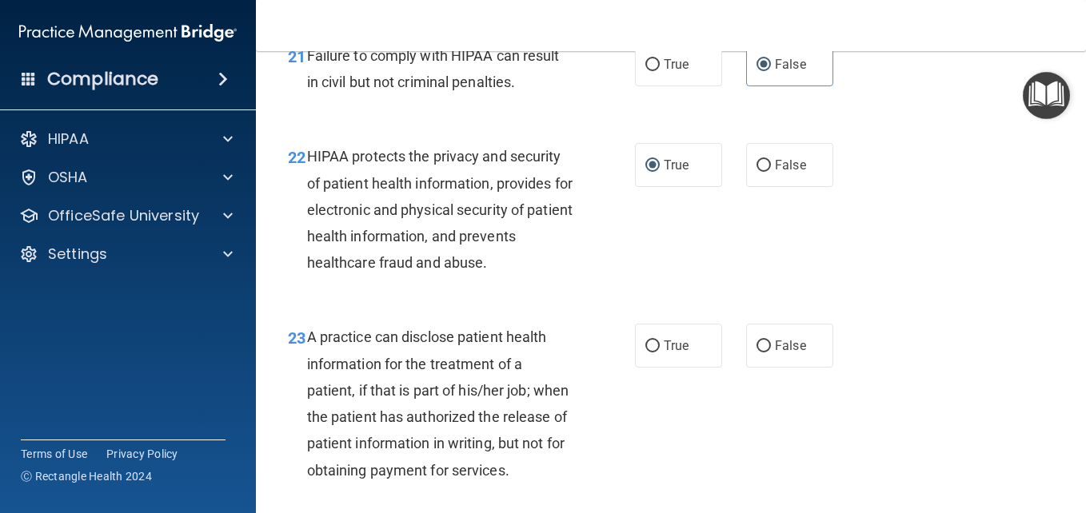
click at [960, 221] on div "22 HIPAA protects the privacy and security of patient health information, provi…" at bounding box center [671, 213] width 790 height 181
click at [759, 341] on input "False" at bounding box center [763, 347] width 14 height 12
radio input "true"
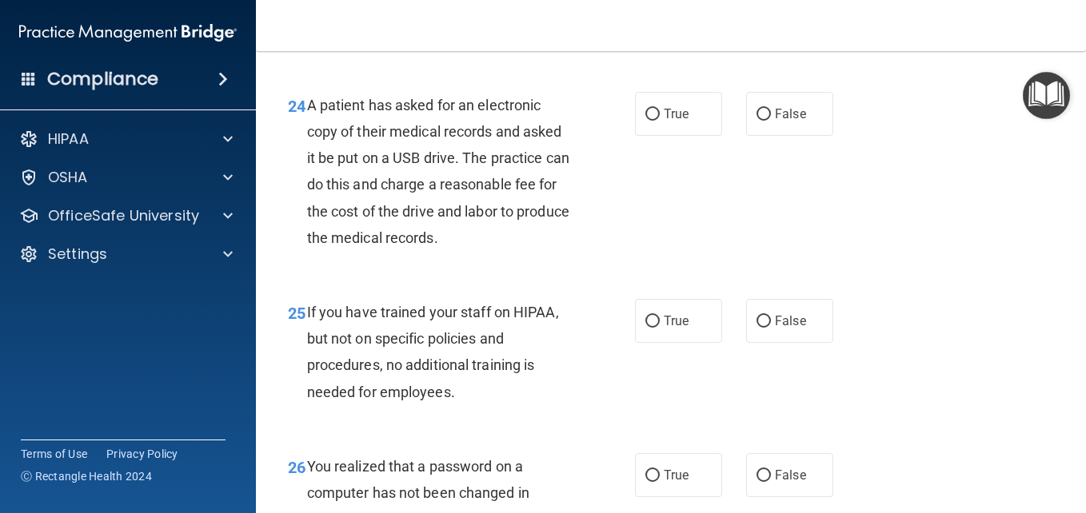
scroll to position [3645, 0]
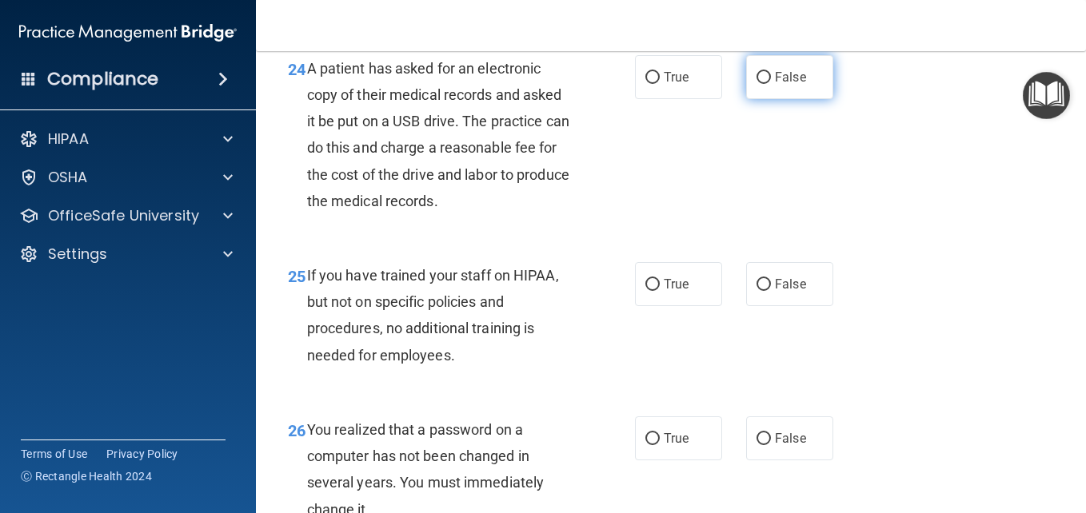
click at [756, 84] on input "False" at bounding box center [763, 78] width 14 height 12
radio input "true"
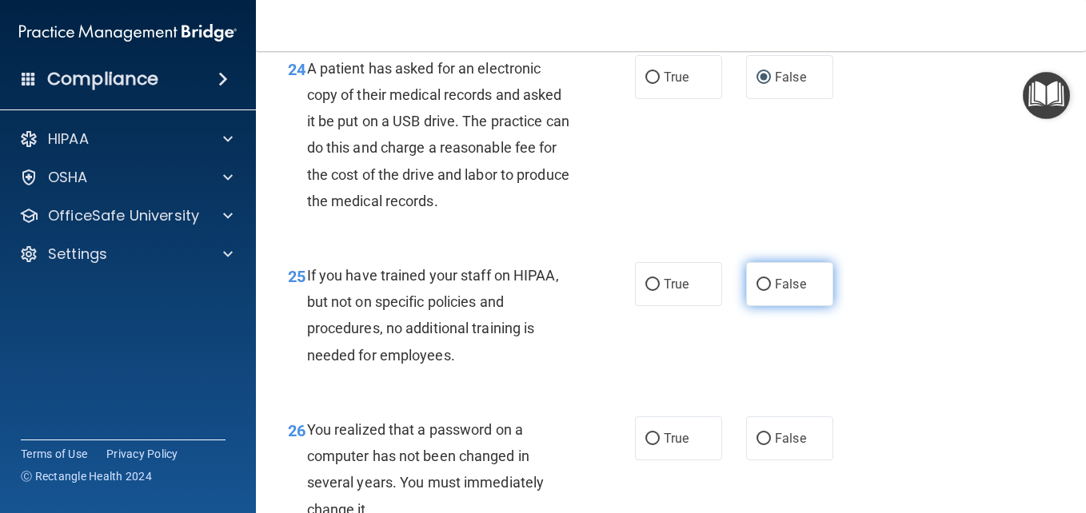
click at [759, 291] on input "False" at bounding box center [763, 285] width 14 height 12
radio input "true"
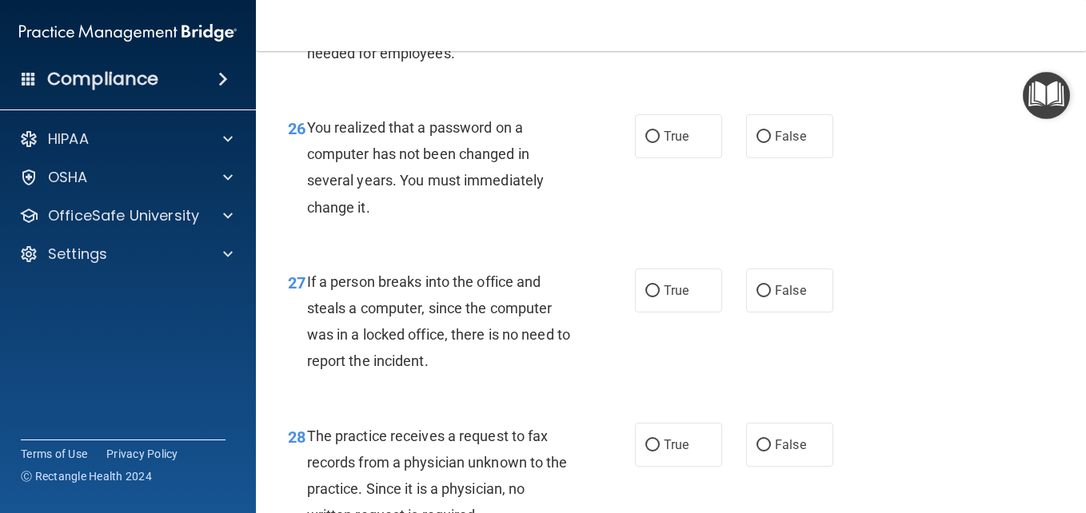
scroll to position [3956, 0]
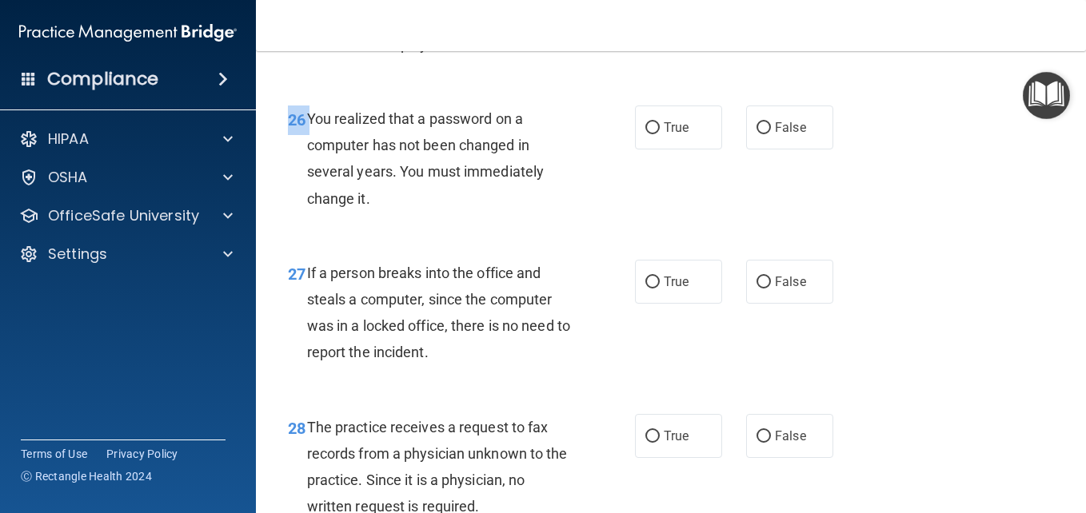
drag, startPoint x: 309, startPoint y: 145, endPoint x: 543, endPoint y: 247, distance: 255.6
click at [543, 240] on div "26 You realized that a password on a computer has not been changed in several y…" at bounding box center [671, 163] width 790 height 154
click at [320, 151] on span "You realized that a password on a computer has not been changed in several year…" at bounding box center [425, 158] width 237 height 97
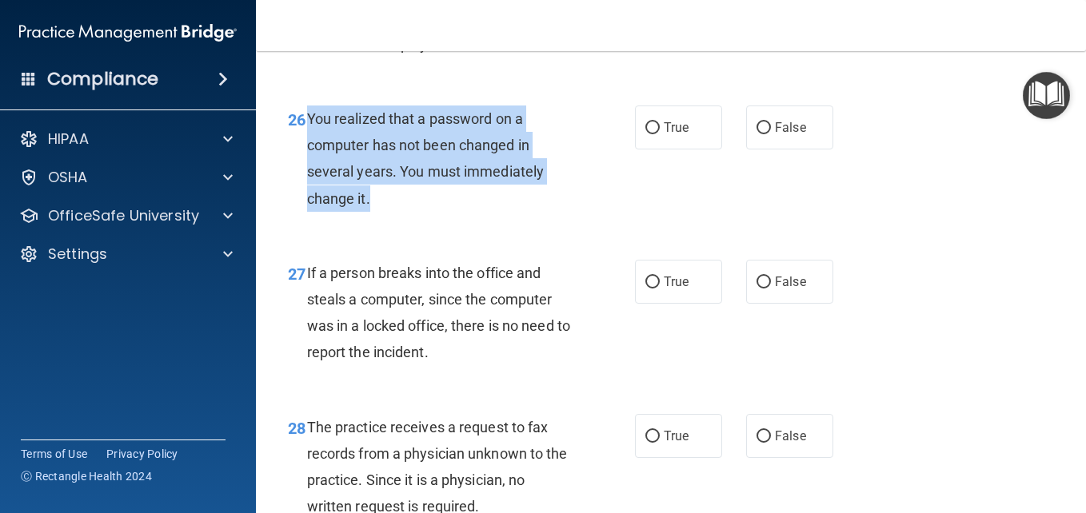
drag, startPoint x: 306, startPoint y: 142, endPoint x: 499, endPoint y: 230, distance: 211.8
click at [499, 212] on div "You realized that a password on a computer has not been changed in several year…" at bounding box center [446, 159] width 278 height 106
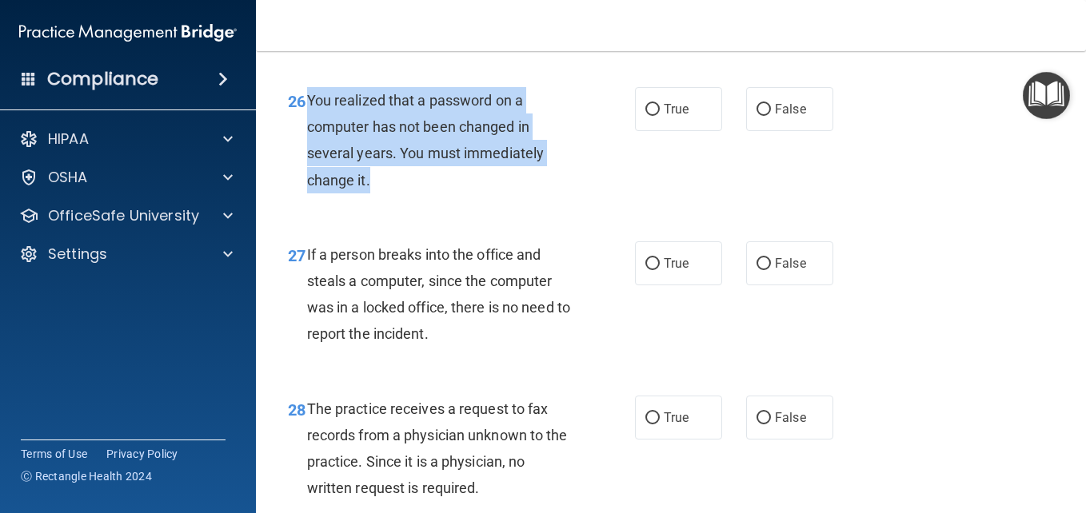
scroll to position [3965, 0]
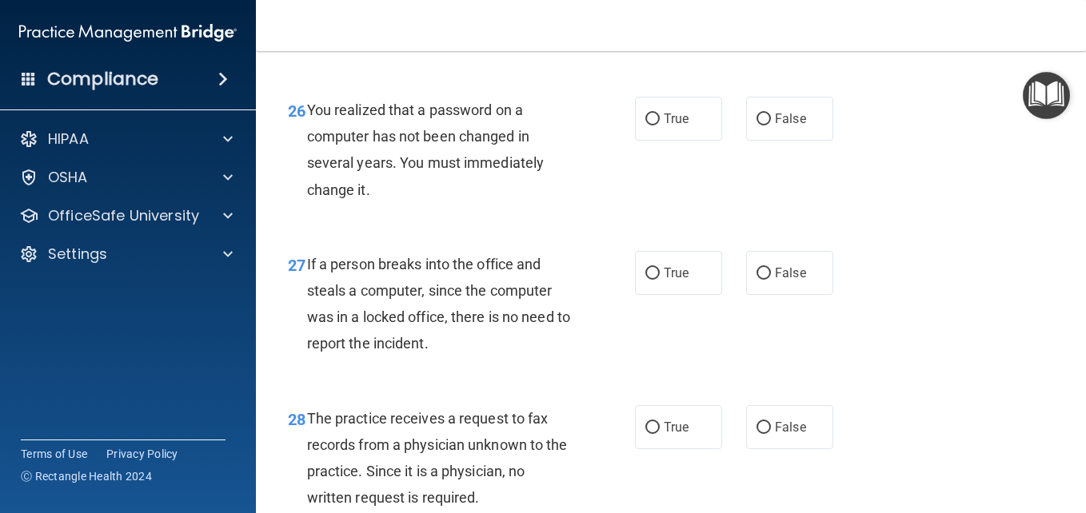
click at [792, 210] on div "26 You realized that a password on a computer has not been changed in several y…" at bounding box center [671, 154] width 790 height 154
click at [756, 126] on input "False" at bounding box center [763, 120] width 14 height 12
radio input "true"
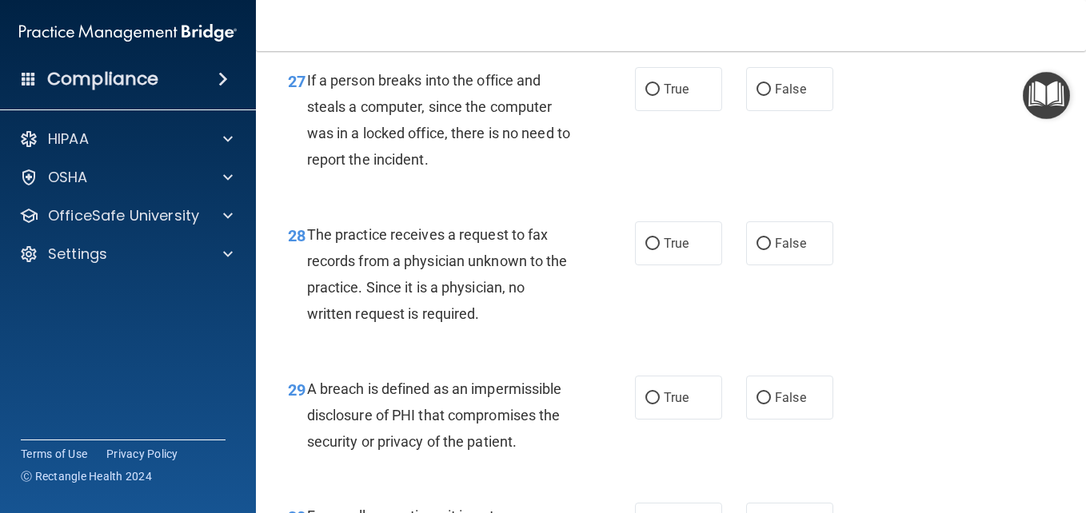
scroll to position [4158, 0]
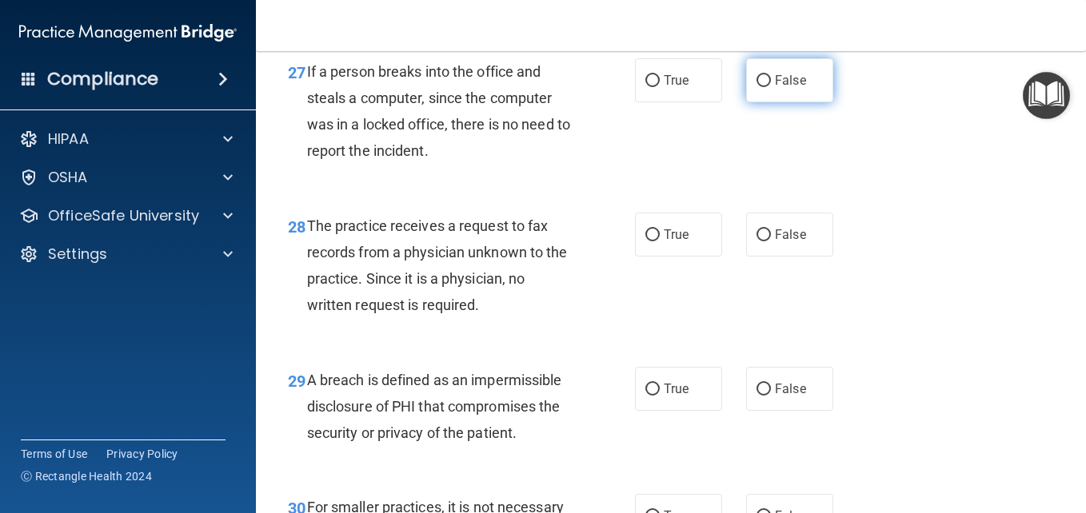
click at [756, 87] on input "False" at bounding box center [763, 81] width 14 height 12
radio input "true"
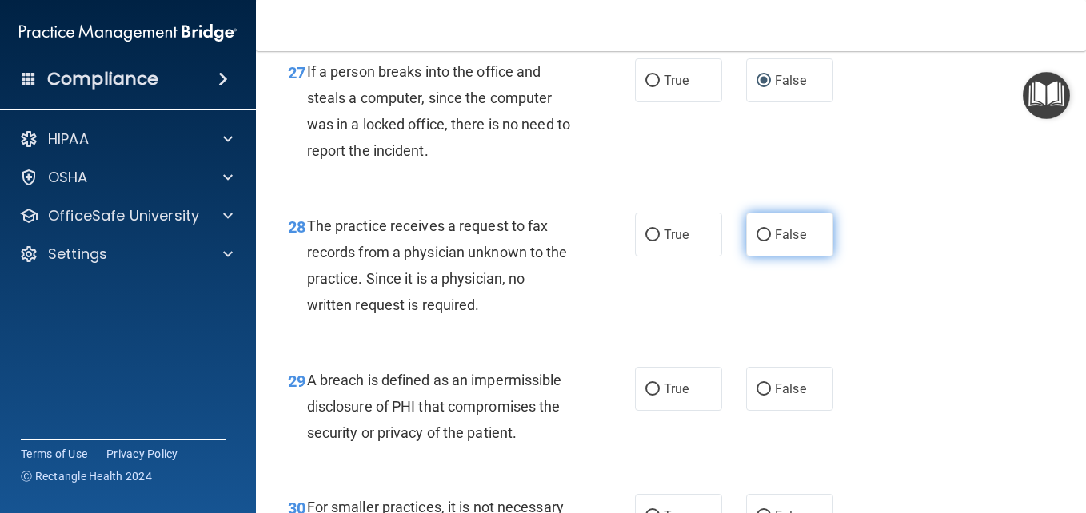
click at [757, 241] on input "False" at bounding box center [763, 235] width 14 height 12
radio input "true"
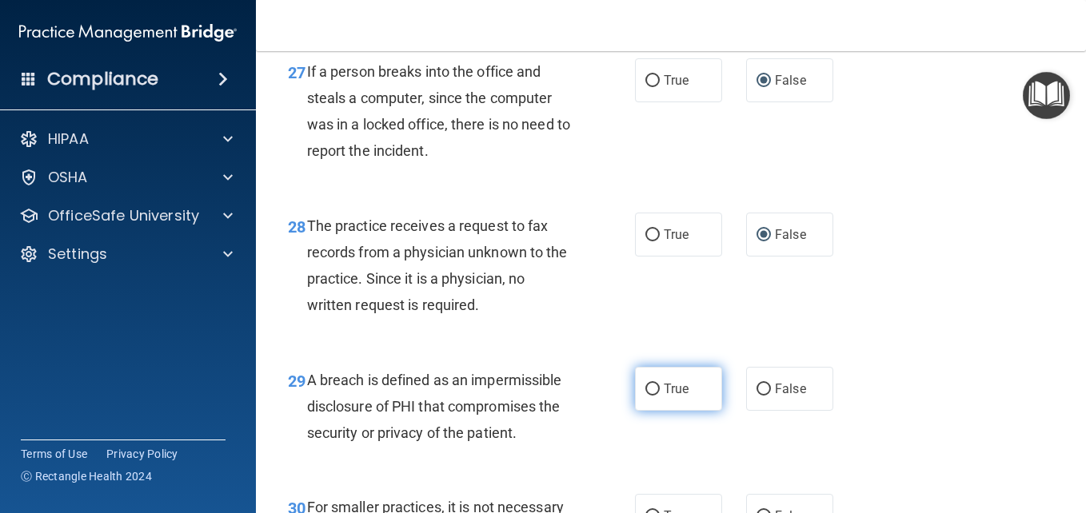
click at [648, 396] on input "True" at bounding box center [652, 390] width 14 height 12
radio input "true"
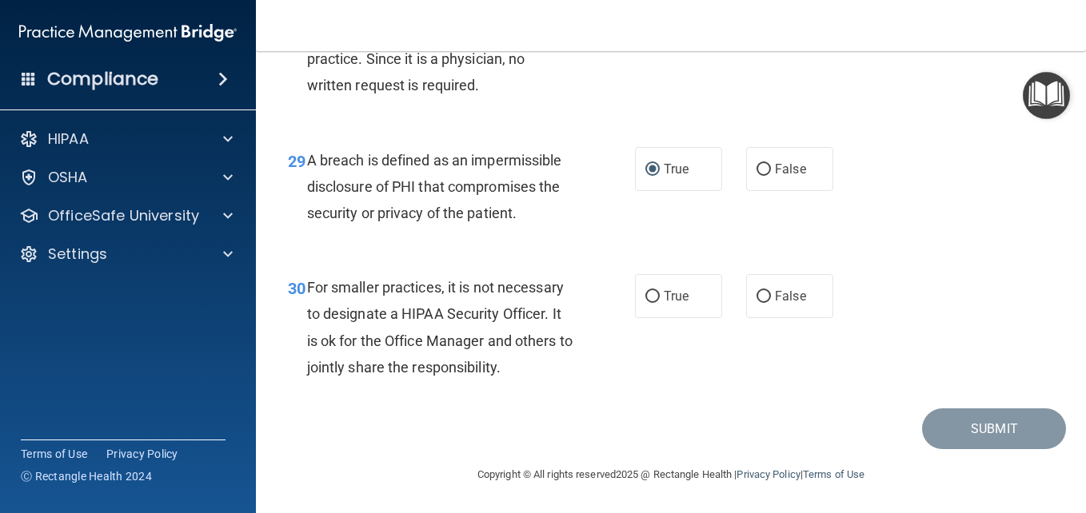
scroll to position [4404, 0]
click at [756, 291] on input "False" at bounding box center [763, 297] width 14 height 12
radio input "true"
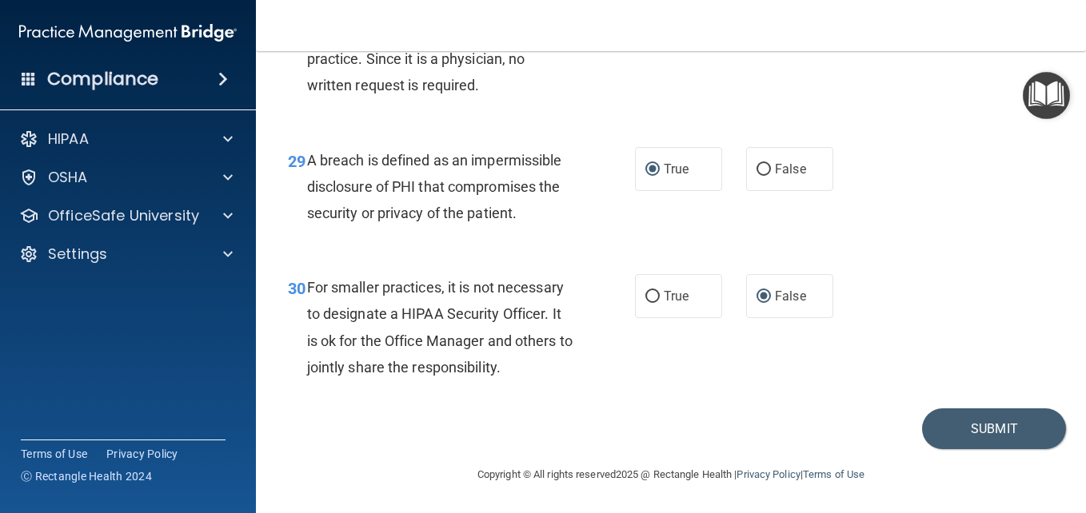
click at [966, 356] on div "30 For smaller practices, it is not necessary to designate a HIPAA Security Off…" at bounding box center [671, 331] width 790 height 154
click at [977, 435] on button "Submit" at bounding box center [994, 429] width 144 height 41
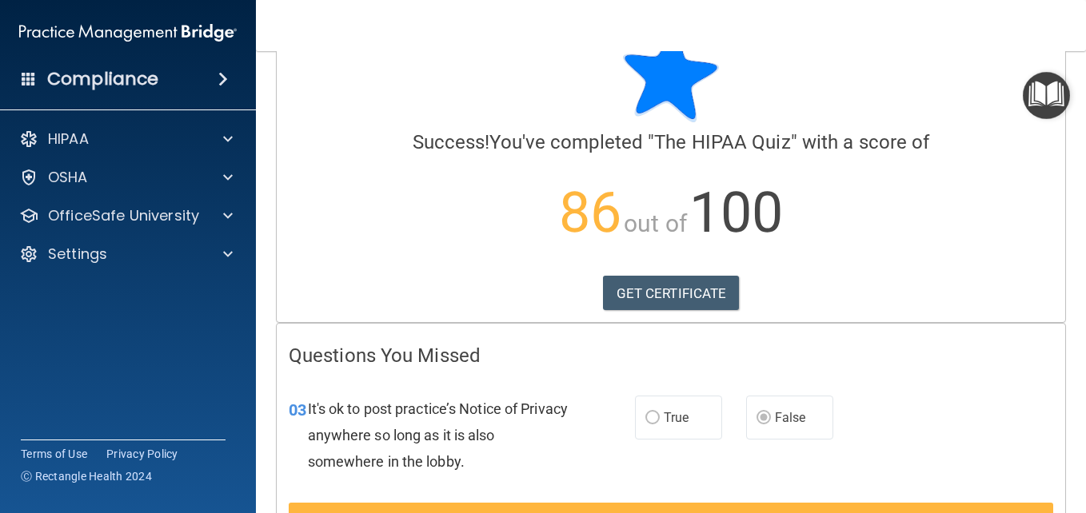
scroll to position [43, 0]
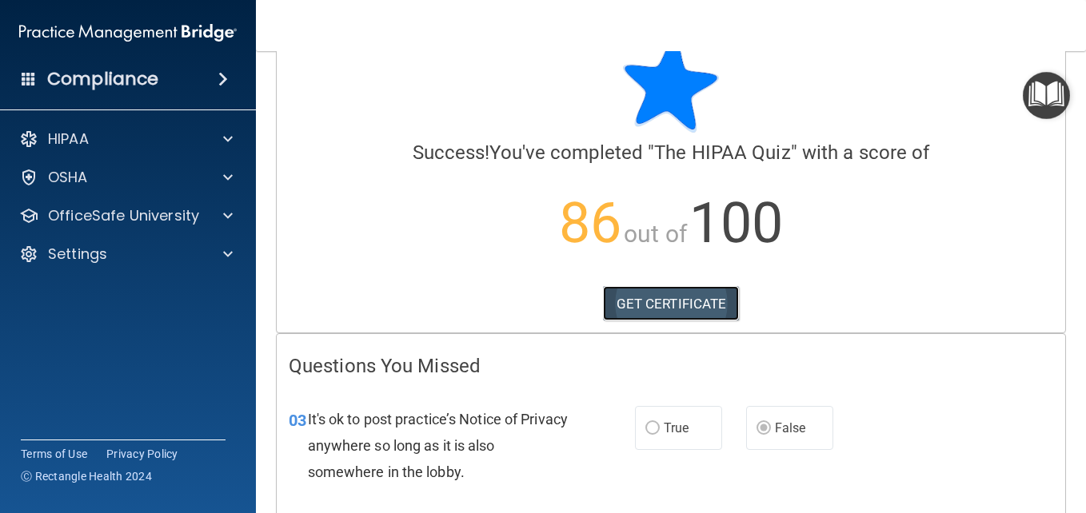
click at [650, 305] on link "GET CERTIFICATE" at bounding box center [671, 303] width 137 height 35
click at [1040, 91] on img "Open Resource Center" at bounding box center [1046, 95] width 47 height 47
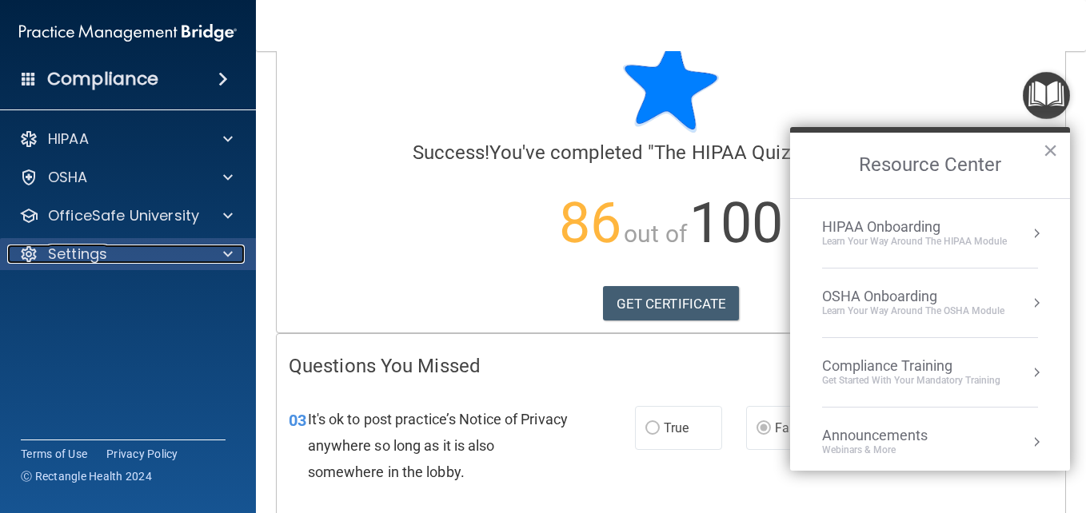
click at [108, 259] on div "Settings" at bounding box center [106, 254] width 198 height 19
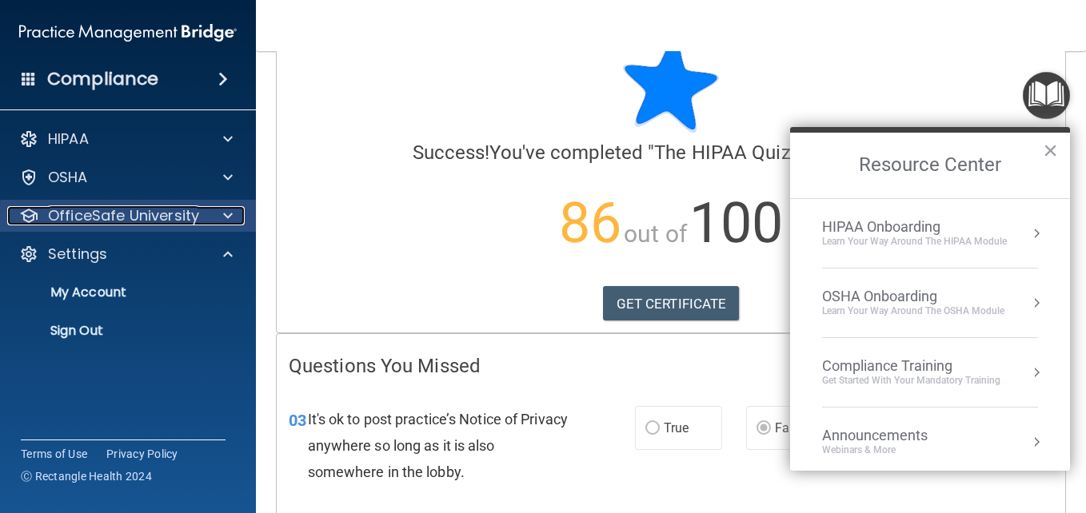
click at [118, 219] on p "OfficeSafe University" at bounding box center [123, 215] width 151 height 19
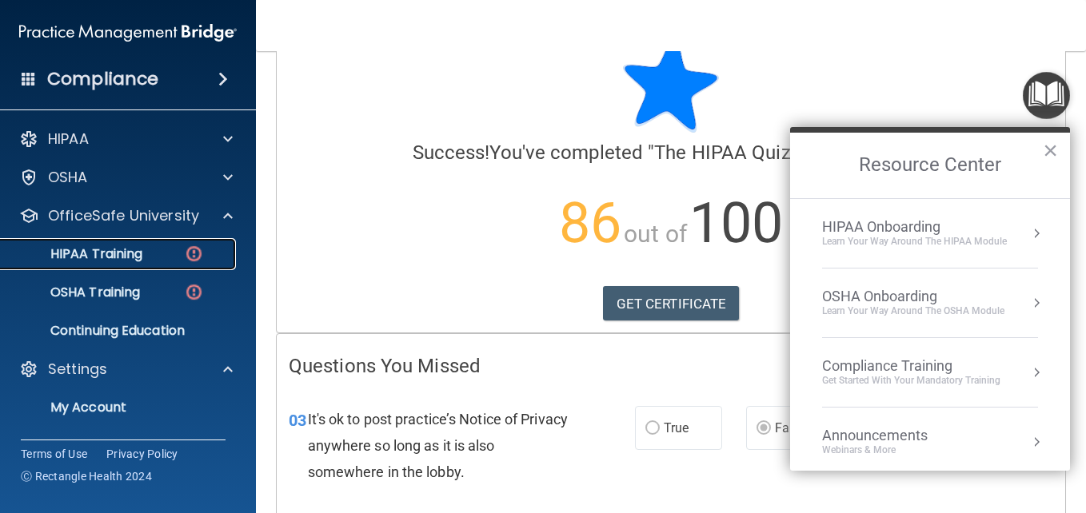
click at [120, 255] on p "HIPAA Training" at bounding box center [76, 254] width 132 height 16
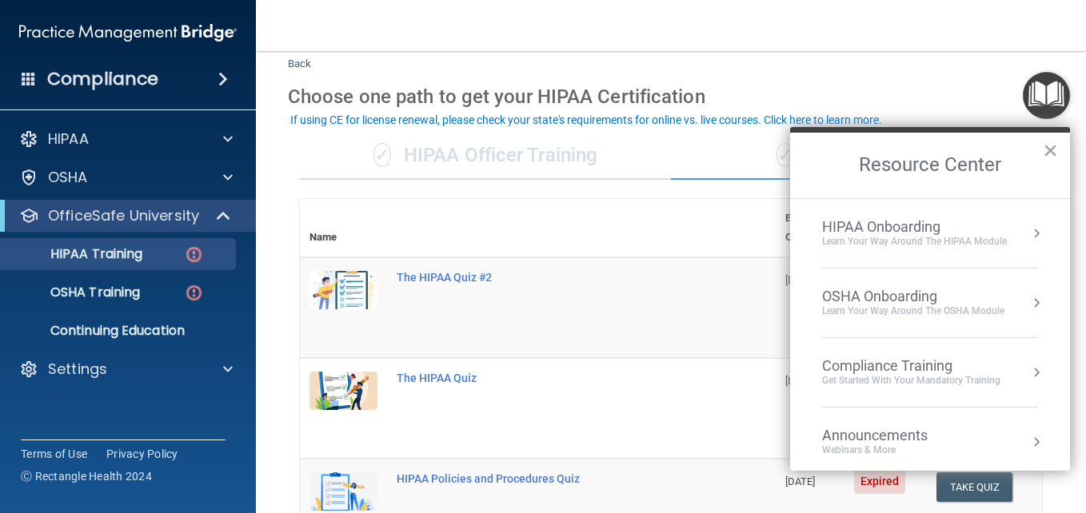
click at [1050, 146] on button "×" at bounding box center [1050, 151] width 15 height 26
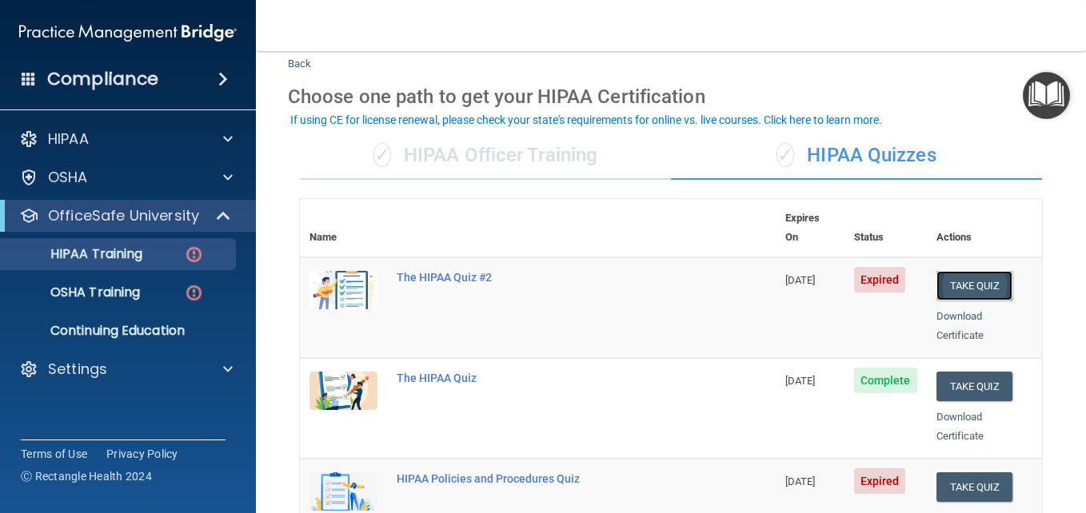
click at [964, 272] on button "Take Quiz" at bounding box center [974, 286] width 77 height 30
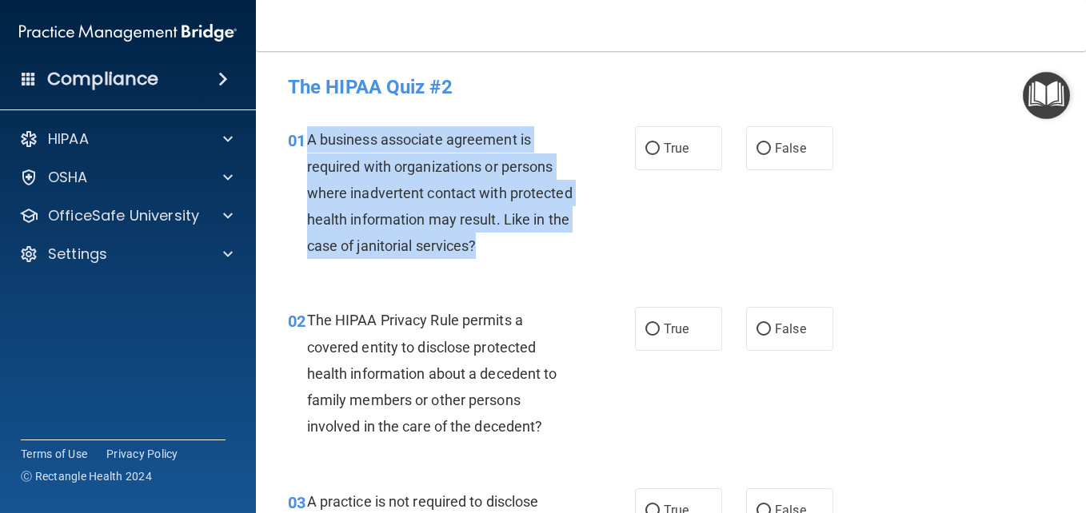
drag, startPoint x: 306, startPoint y: 138, endPoint x: 554, endPoint y: 257, distance: 274.7
click at [554, 257] on div "A business associate agreement is required with organizations or persons where …" at bounding box center [446, 192] width 278 height 133
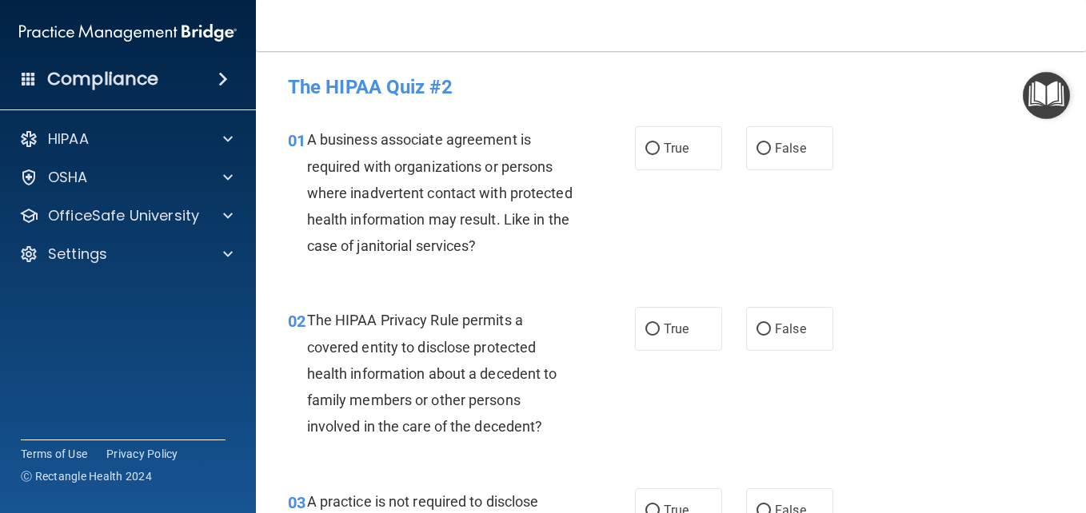
click at [951, 191] on div "01 A business associate agreement is required with organizations or persons whe…" at bounding box center [671, 196] width 790 height 181
click at [756, 143] on input "False" at bounding box center [763, 149] width 14 height 12
radio input "true"
click at [649, 328] on input "True" at bounding box center [652, 330] width 14 height 12
radio input "true"
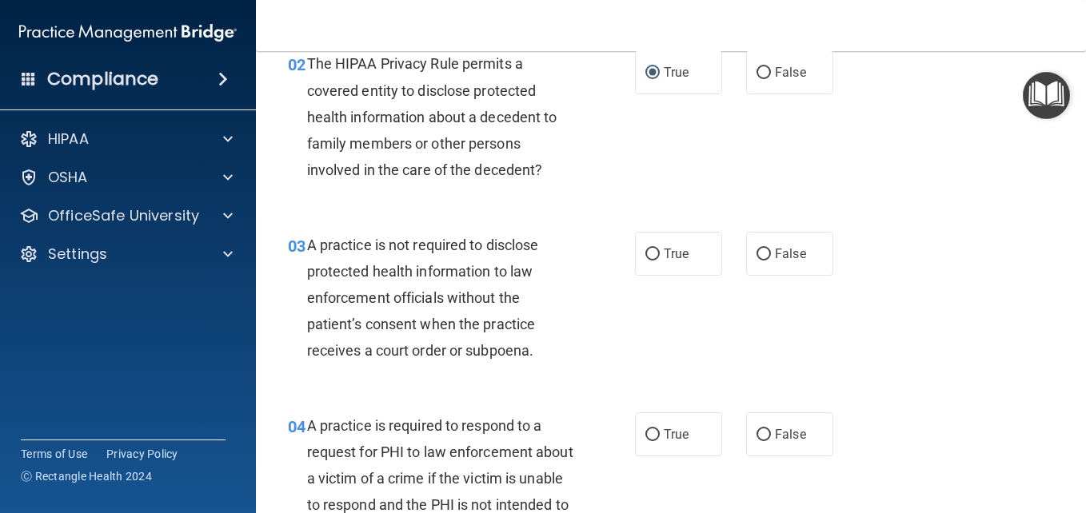
scroll to position [311, 0]
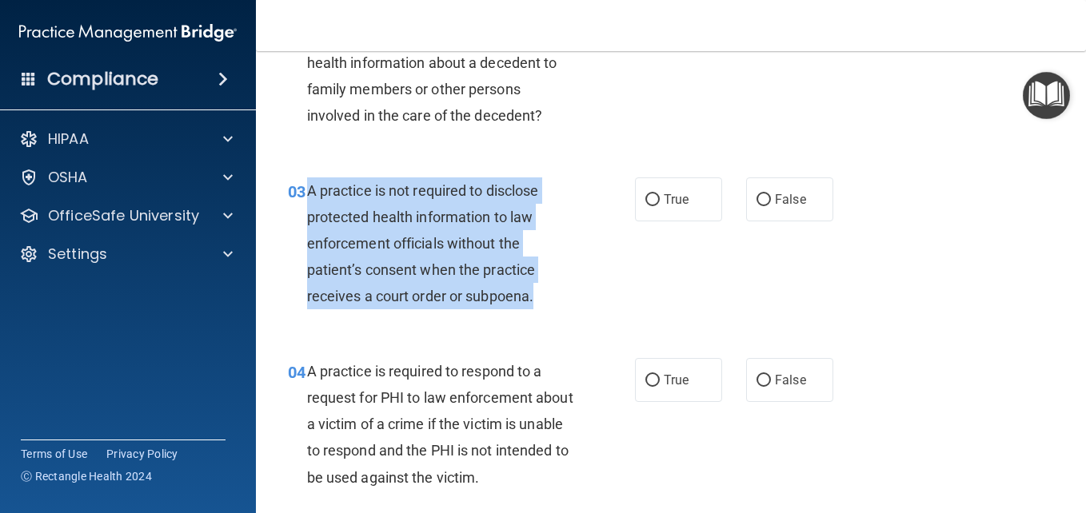
drag, startPoint x: 308, startPoint y: 186, endPoint x: 535, endPoint y: 298, distance: 253.2
click at [535, 298] on span "A practice is not required to disclose protected health information to law enfo…" at bounding box center [423, 243] width 232 height 123
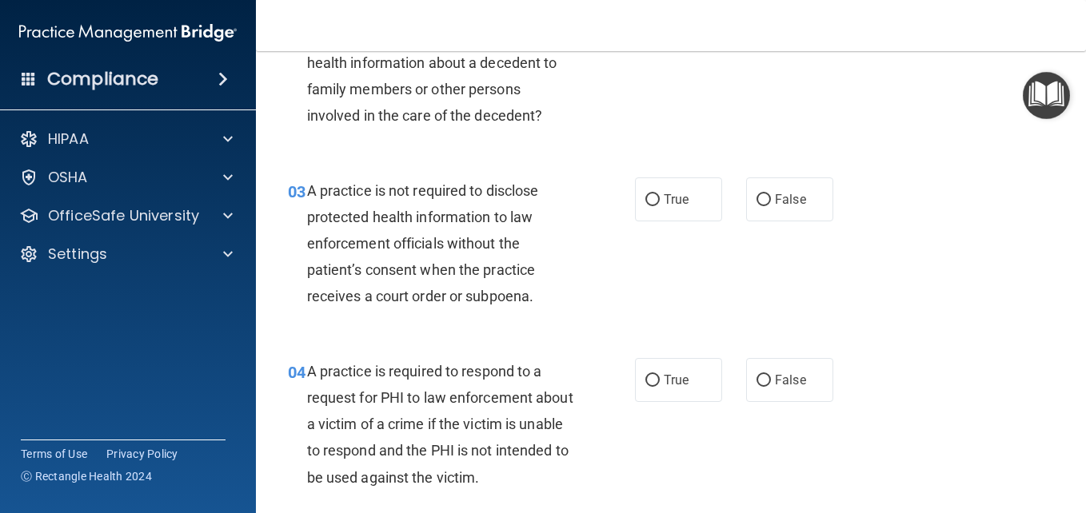
click at [964, 193] on div "03 A practice is not required to disclose protected health information to law e…" at bounding box center [671, 248] width 790 height 181
click at [645, 197] on input "True" at bounding box center [652, 200] width 14 height 12
radio input "true"
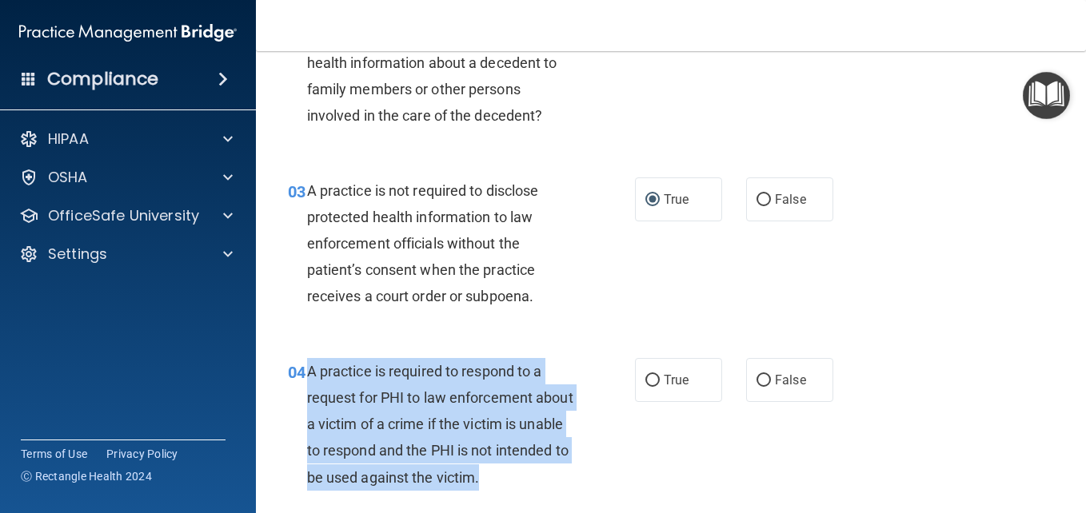
drag, startPoint x: 305, startPoint y: 370, endPoint x: 556, endPoint y: 492, distance: 278.2
click at [556, 492] on div "04 A practice is required to respond to a request for PHI to law enforcement ab…" at bounding box center [461, 428] width 395 height 141
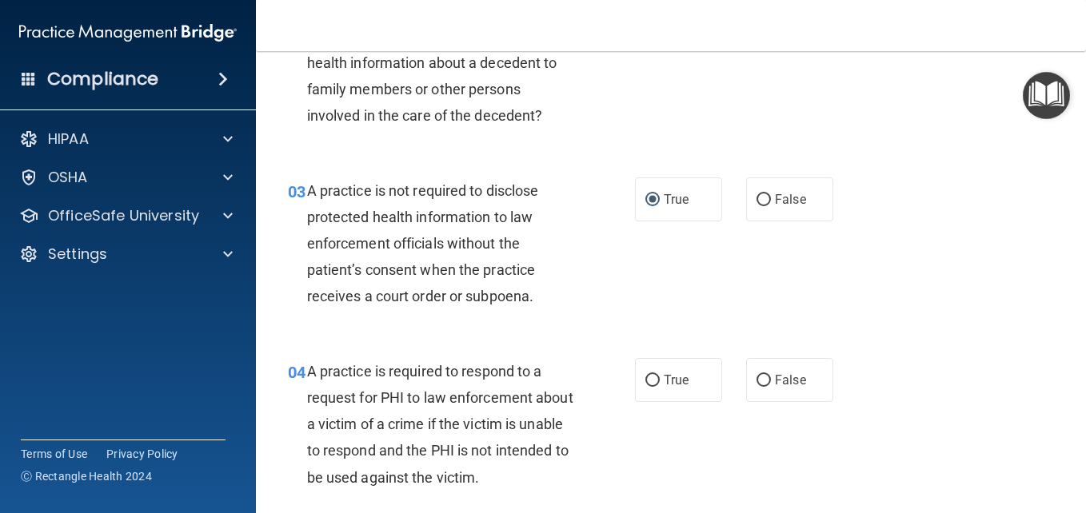
click at [944, 62] on div "02 The HIPAA Privacy Rule permits a covered entity to disclose protected health…" at bounding box center [671, 66] width 790 height 181
click at [650, 379] on input "True" at bounding box center [652, 381] width 14 height 12
radio input "true"
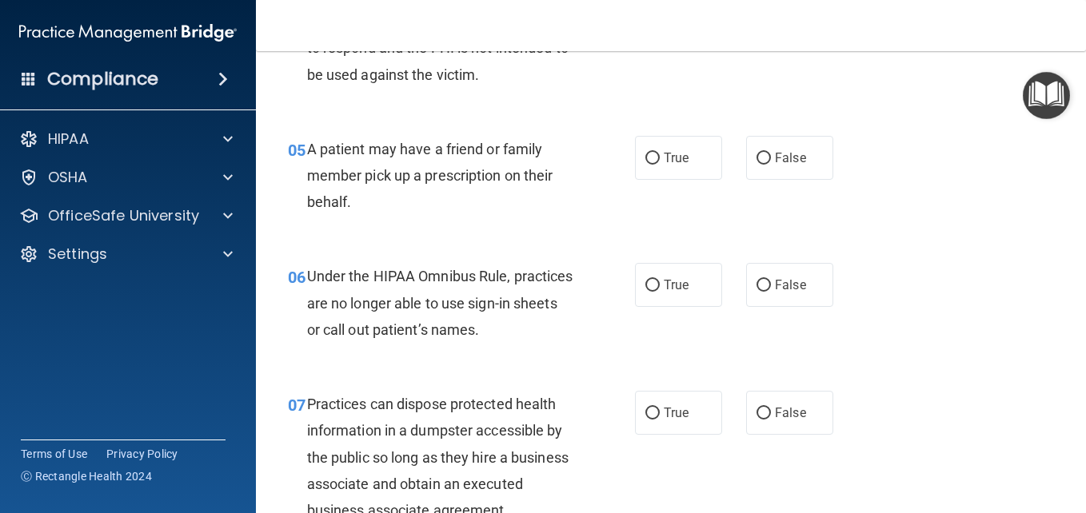
scroll to position [724, 0]
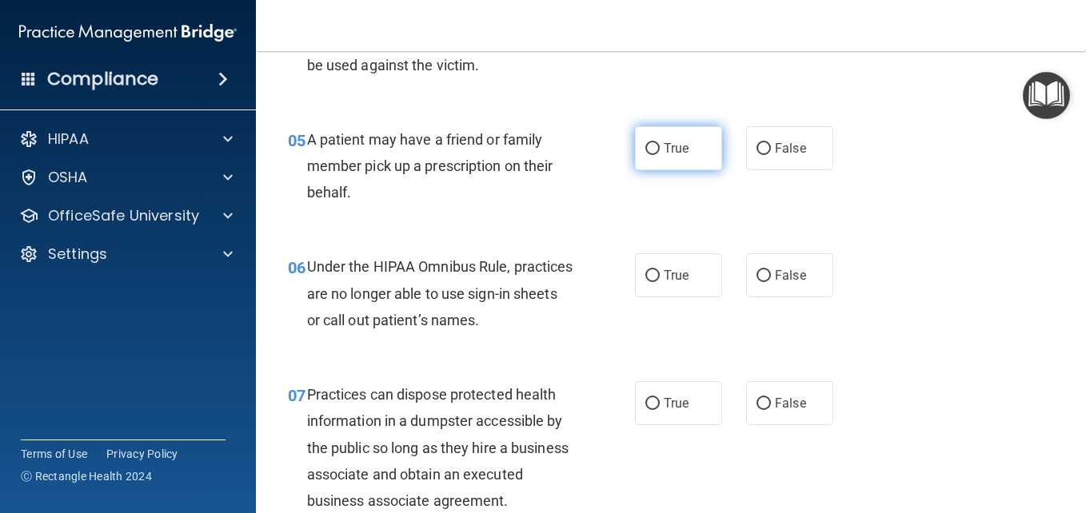
click at [645, 151] on input "True" at bounding box center [652, 149] width 14 height 12
radio input "true"
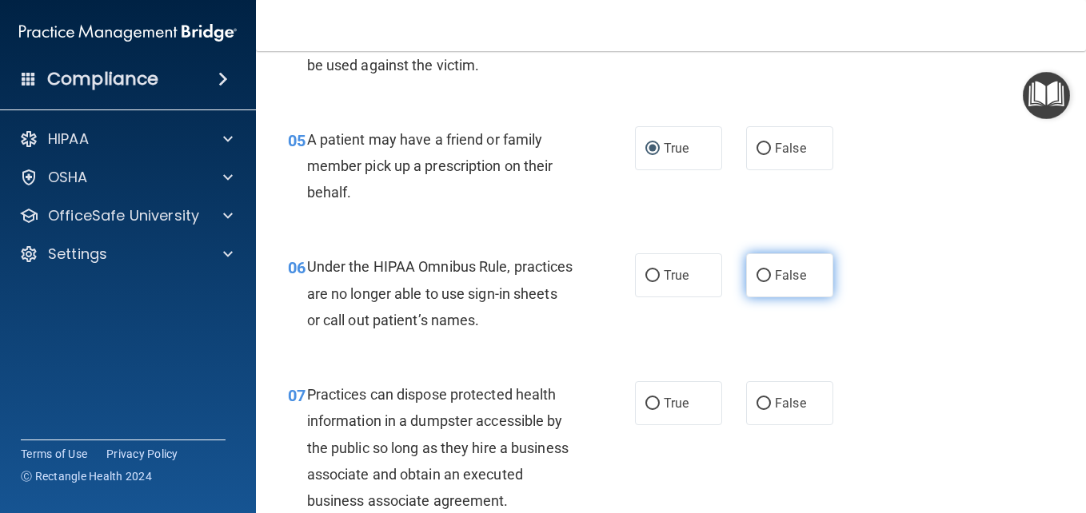
click at [760, 274] on input "False" at bounding box center [763, 276] width 14 height 12
radio input "true"
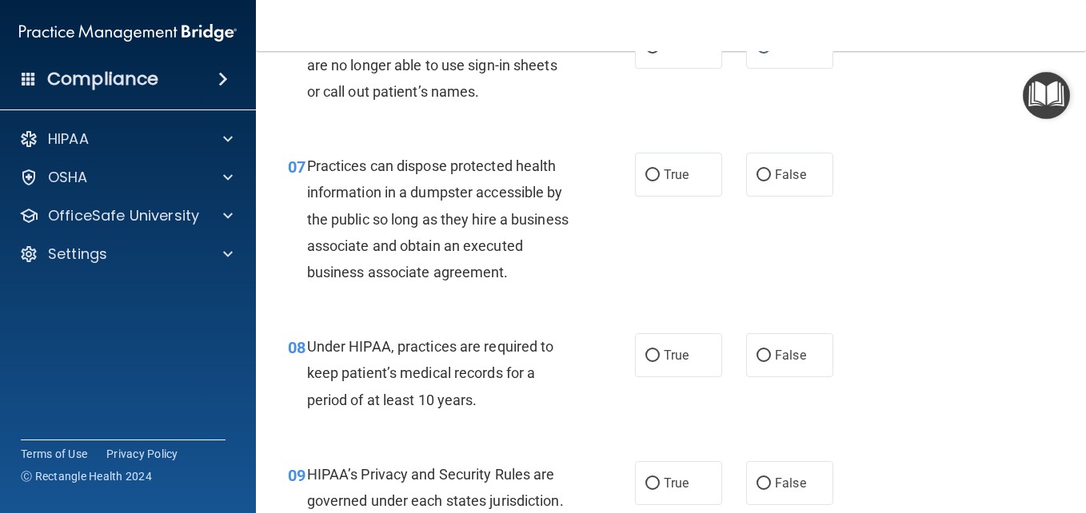
scroll to position [989, 0]
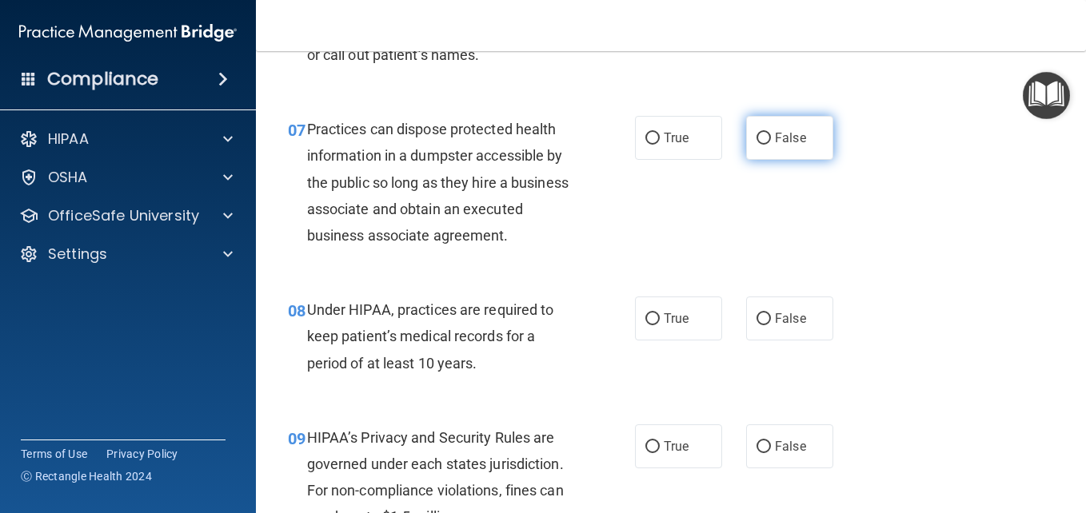
click at [760, 136] on input "False" at bounding box center [763, 139] width 14 height 12
radio input "true"
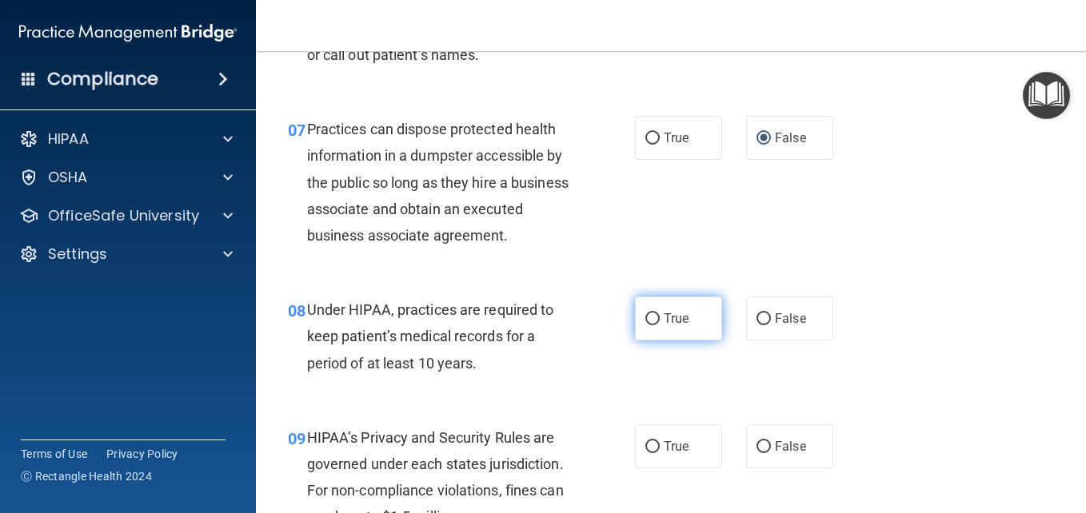
click at [645, 325] on input "True" at bounding box center [652, 319] width 14 height 12
radio input "true"
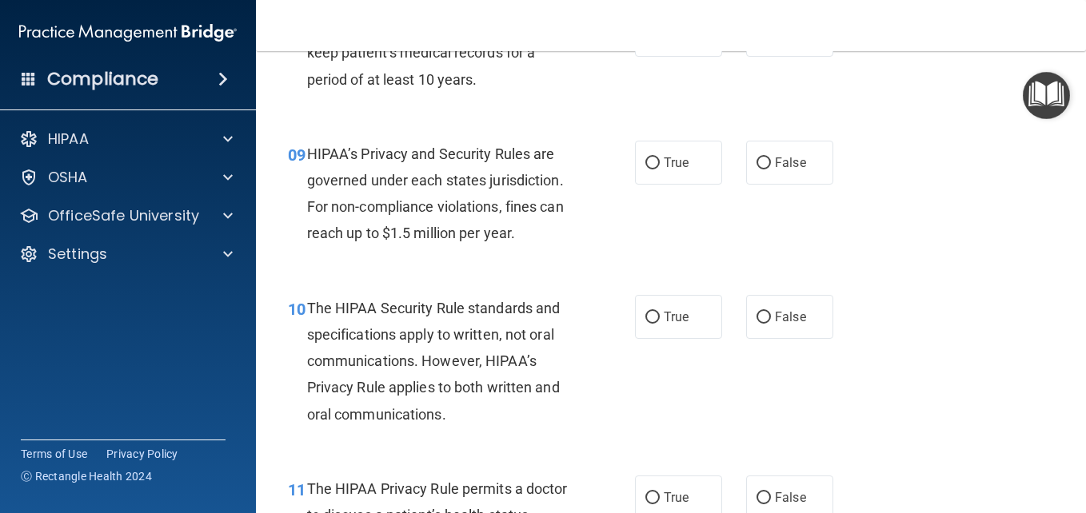
scroll to position [1300, 0]
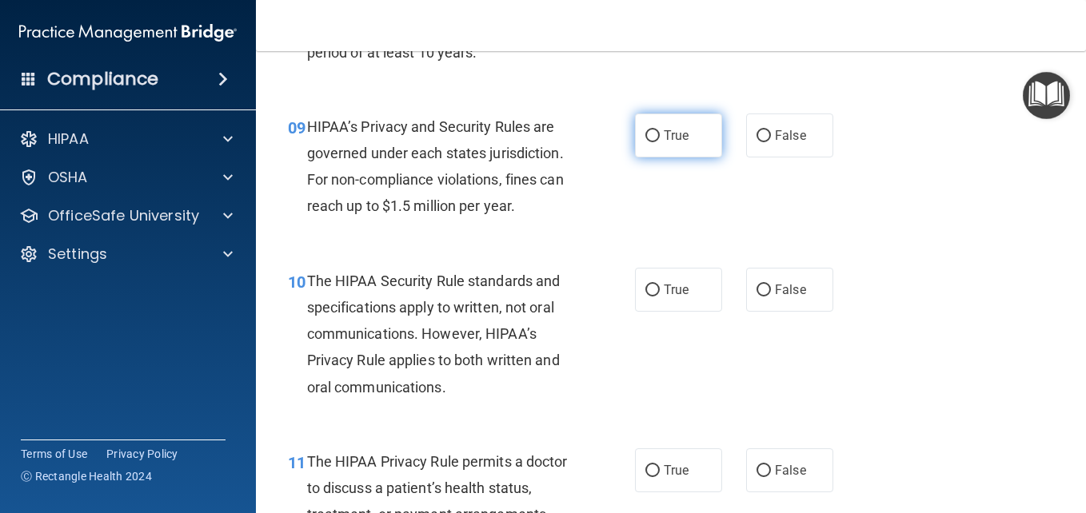
click at [648, 142] on input "True" at bounding box center [652, 136] width 14 height 12
radio input "true"
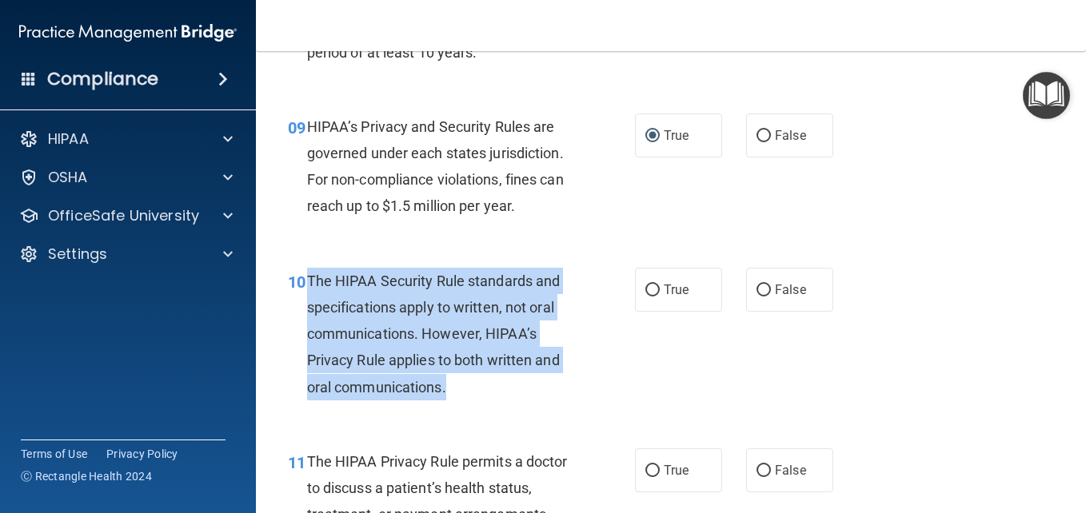
drag, startPoint x: 310, startPoint y: 302, endPoint x: 542, endPoint y: 428, distance: 263.7
click at [542, 409] on div "10 The HIPAA Security Rule standards and specifications apply to written, not o…" at bounding box center [461, 338] width 395 height 141
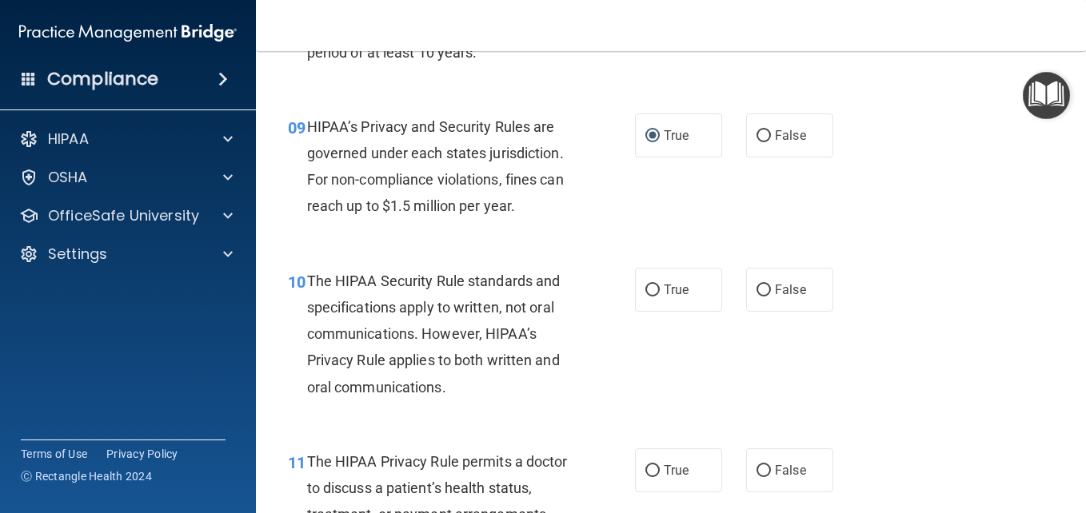
click at [941, 185] on div "09 HIPAA’s Privacy and Security Rules are governed under each states jurisdicti…" at bounding box center [671, 171] width 790 height 154
click at [648, 297] on input "True" at bounding box center [652, 291] width 14 height 12
radio input "true"
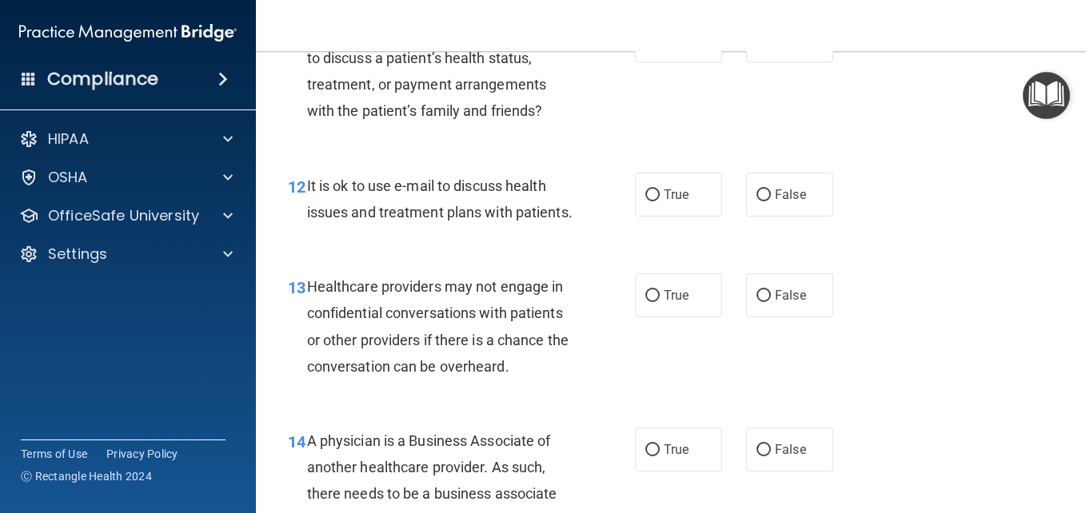
scroll to position [1703, 0]
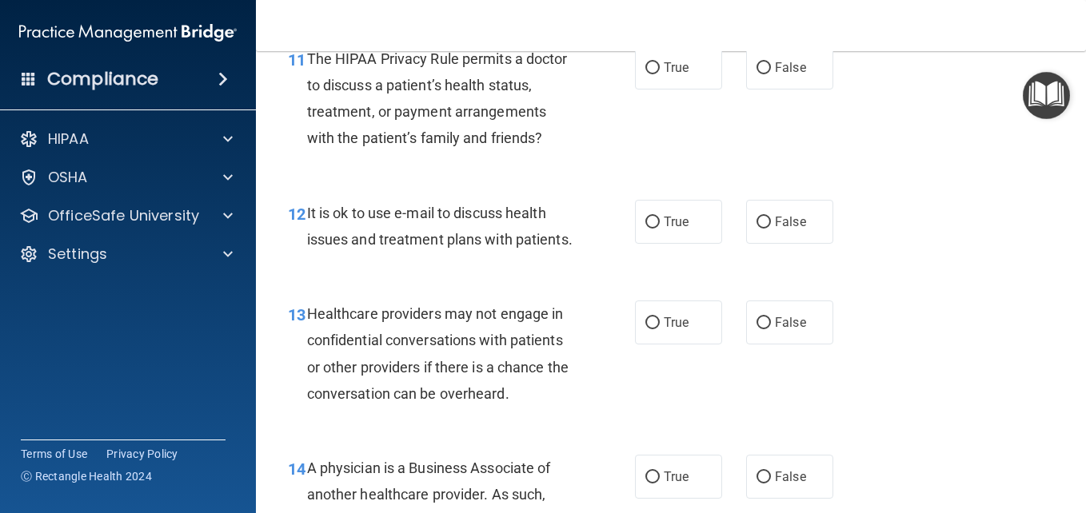
click at [321, 95] on div "The HIPAA Privacy Rule permits a doctor to discuss a patient’s health status, t…" at bounding box center [446, 99] width 278 height 106
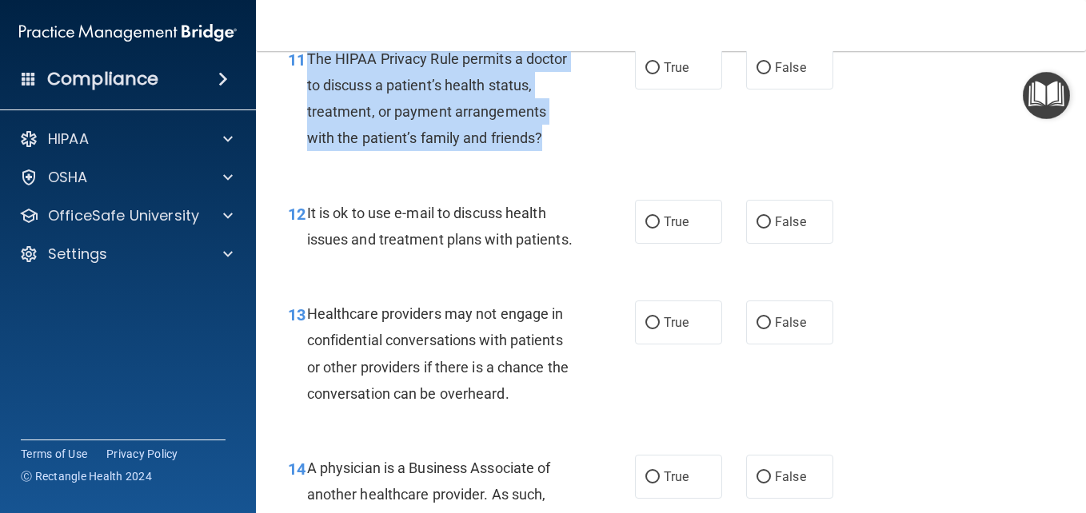
drag, startPoint x: 307, startPoint y: 84, endPoint x: 537, endPoint y: 185, distance: 251.7
click at [537, 152] on div "The HIPAA Privacy Rule permits a doctor to discuss a patient’s health status, t…" at bounding box center [446, 99] width 278 height 106
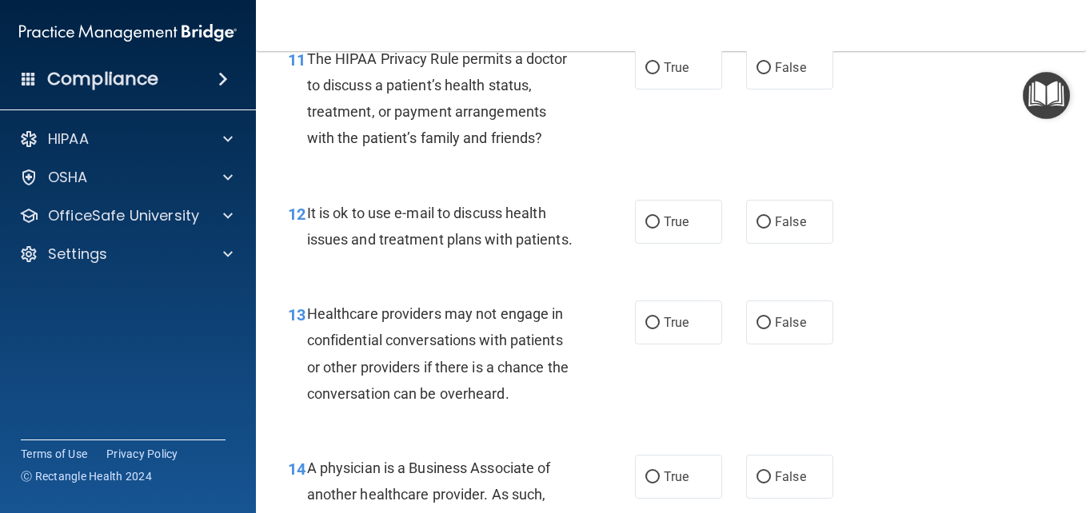
click at [969, 239] on div "12 It is ok to use e-mail to discuss health issues and treatment plans with pat…" at bounding box center [671, 230] width 790 height 101
click at [645, 74] on input "True" at bounding box center [652, 68] width 14 height 12
radio input "true"
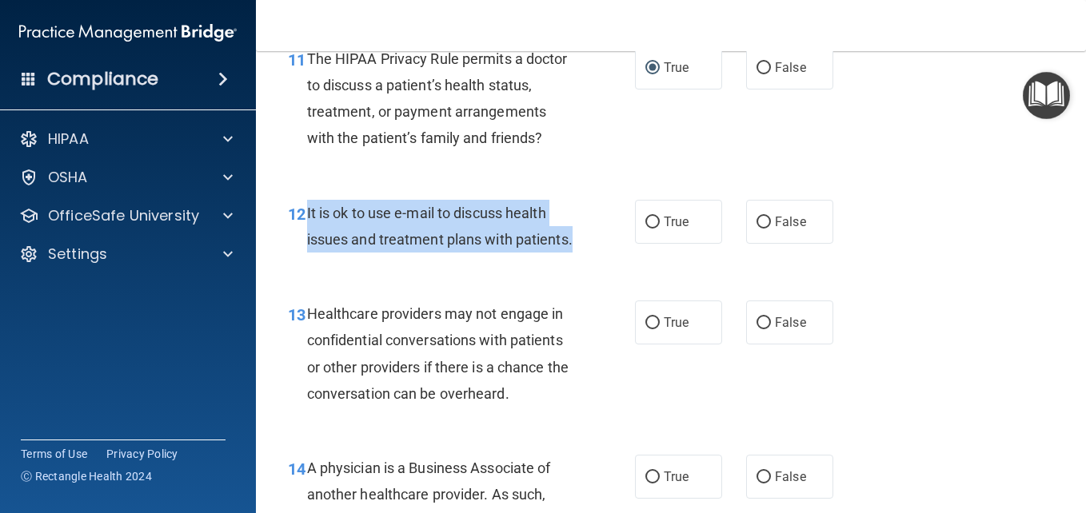
drag, startPoint x: 305, startPoint y: 264, endPoint x: 464, endPoint y: 333, distance: 173.3
click at [464, 261] on div "12 It is ok to use e-mail to discuss health issues and treatment plans with pat…" at bounding box center [461, 230] width 395 height 61
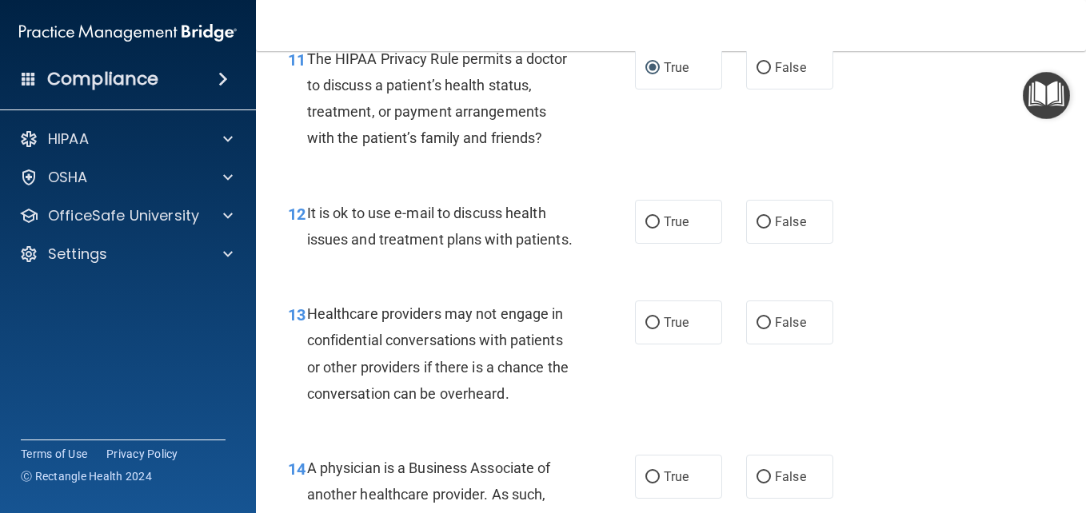
click at [943, 281] on div "12 It is ok to use e-mail to discuss health issues and treatment plans with pat…" at bounding box center [671, 230] width 790 height 101
click at [645, 229] on input "True" at bounding box center [652, 223] width 14 height 12
radio input "true"
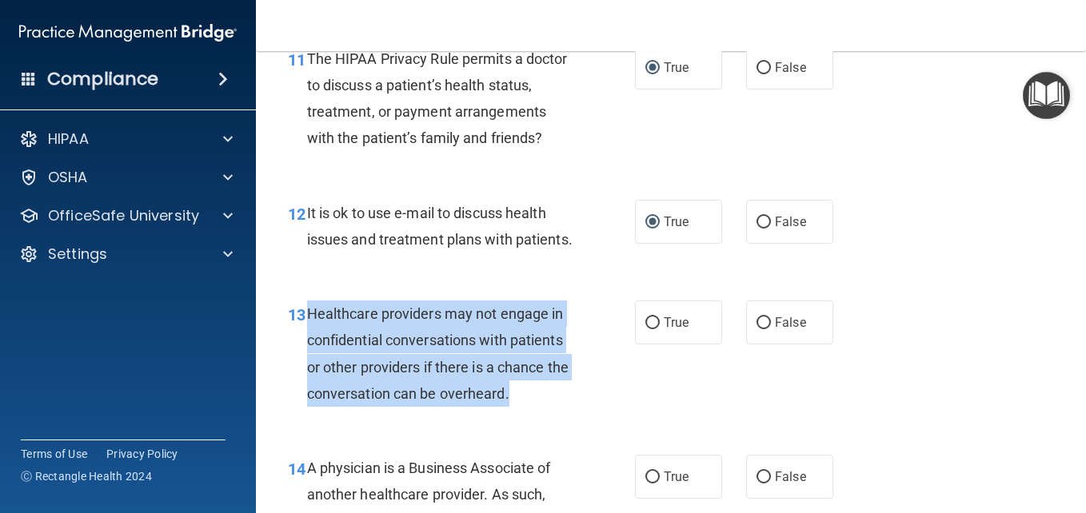
drag, startPoint x: 308, startPoint y: 394, endPoint x: 543, endPoint y: 491, distance: 254.2
click at [543, 415] on div "13 Healthcare providers may not engage in confidential conversations with patie…" at bounding box center [461, 358] width 395 height 114
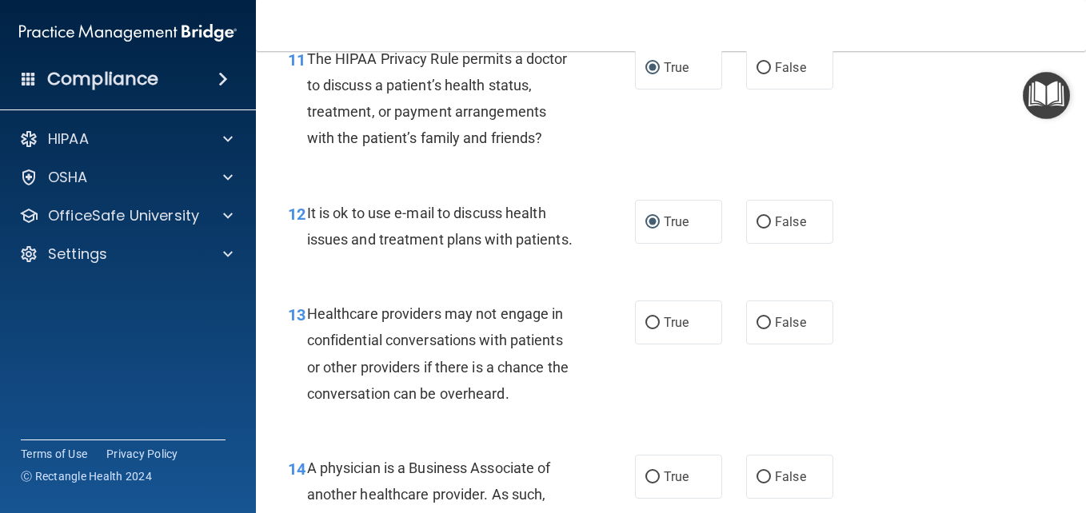
click at [963, 258] on div "12 It is ok to use e-mail to discuss health issues and treatment plans with pat…" at bounding box center [671, 230] width 790 height 101
click at [645, 329] on input "True" at bounding box center [652, 323] width 14 height 12
radio input "true"
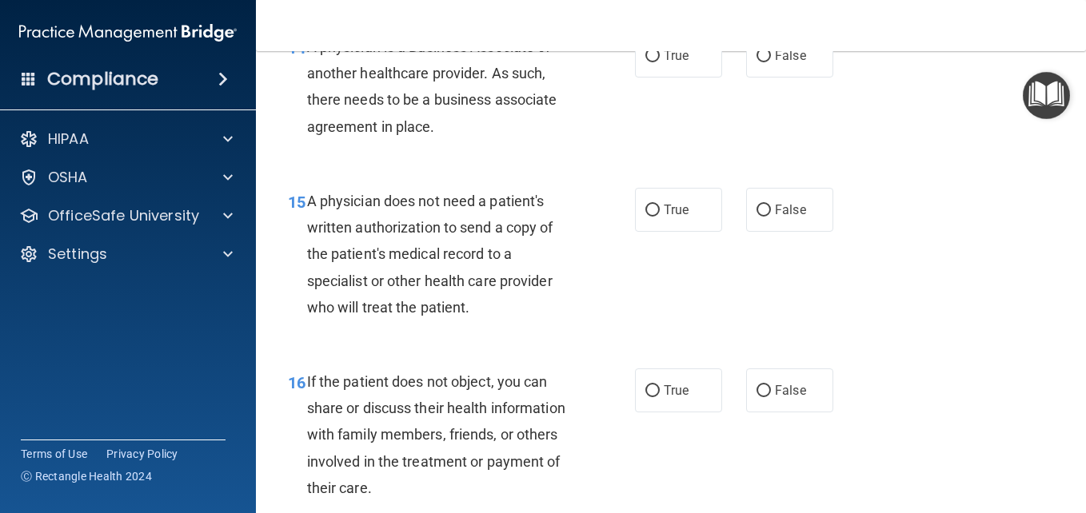
scroll to position [2170, 0]
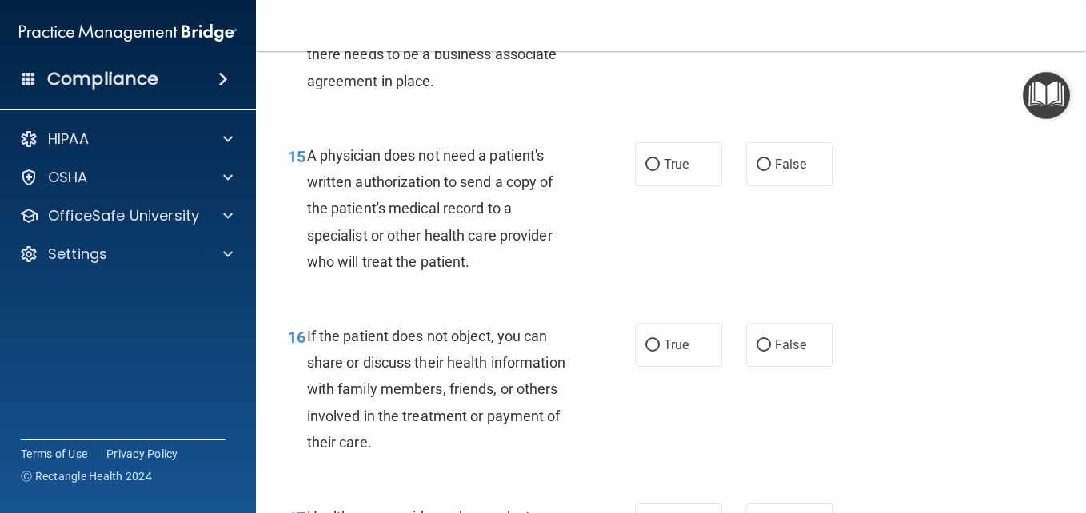
click at [647, 17] on input "True" at bounding box center [652, 11] width 14 height 12
radio input "true"
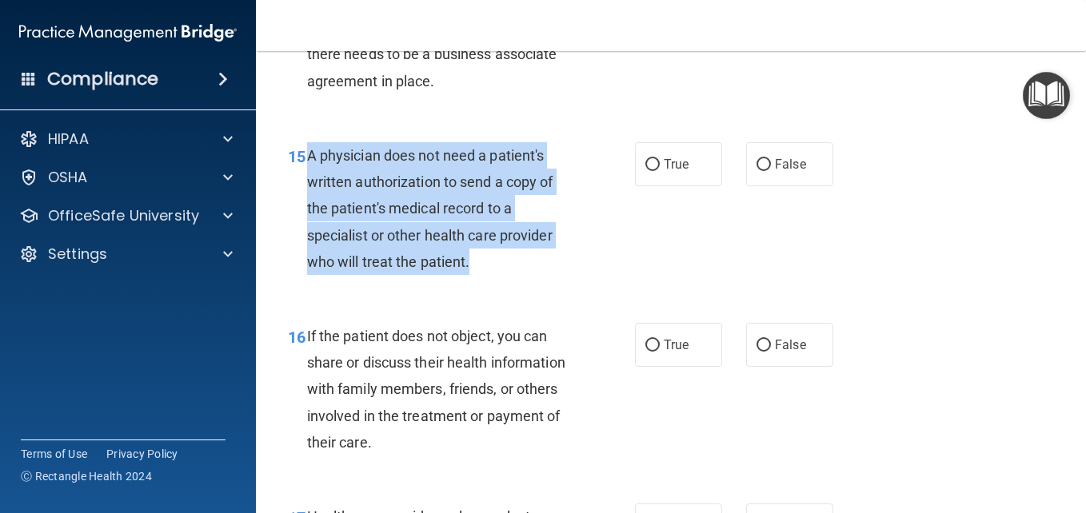
drag, startPoint x: 306, startPoint y: 232, endPoint x: 505, endPoint y: 340, distance: 225.8
click at [505, 275] on div "A physician does not need a patient's written authorization to send a copy of t…" at bounding box center [446, 208] width 278 height 133
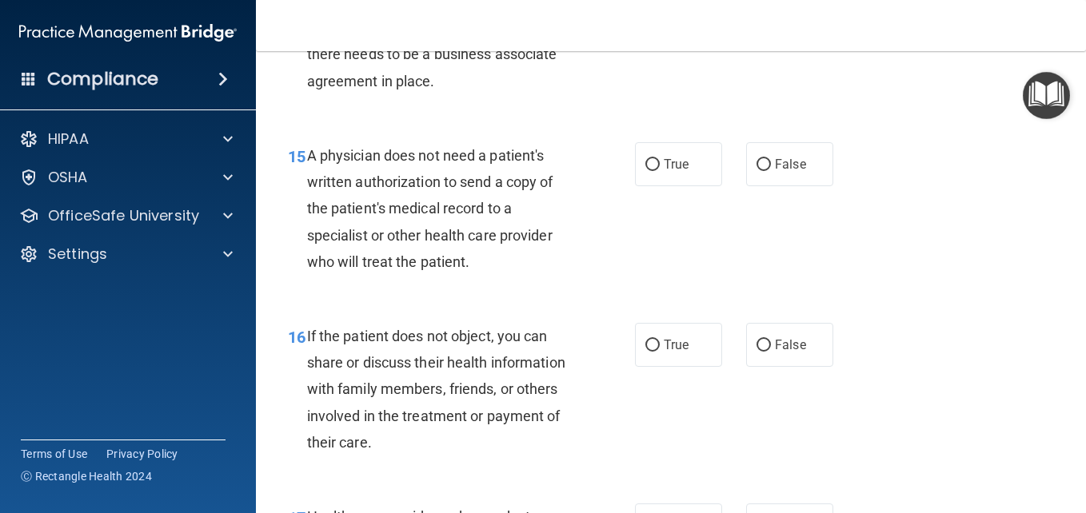
click at [987, 258] on div "15 A physician does not need a patient's written authorization to send a copy o…" at bounding box center [671, 212] width 790 height 181
click at [648, 171] on input "True" at bounding box center [652, 165] width 14 height 12
radio input "true"
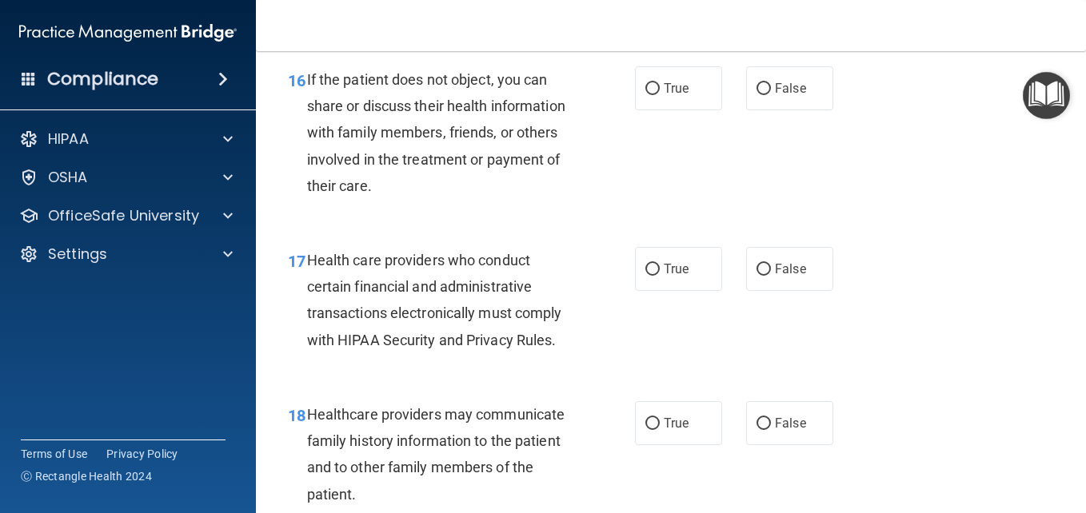
scroll to position [2408, 0]
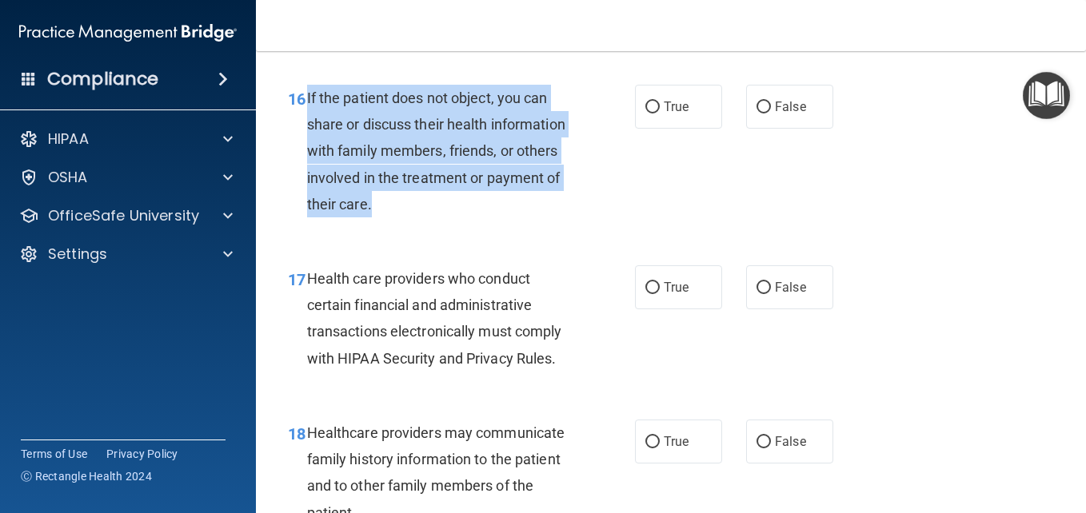
drag, startPoint x: 306, startPoint y: 176, endPoint x: 526, endPoint y: 285, distance: 245.6
click at [526, 217] on div "If the patient does not object, you can share or discuss their health informati…" at bounding box center [446, 151] width 278 height 133
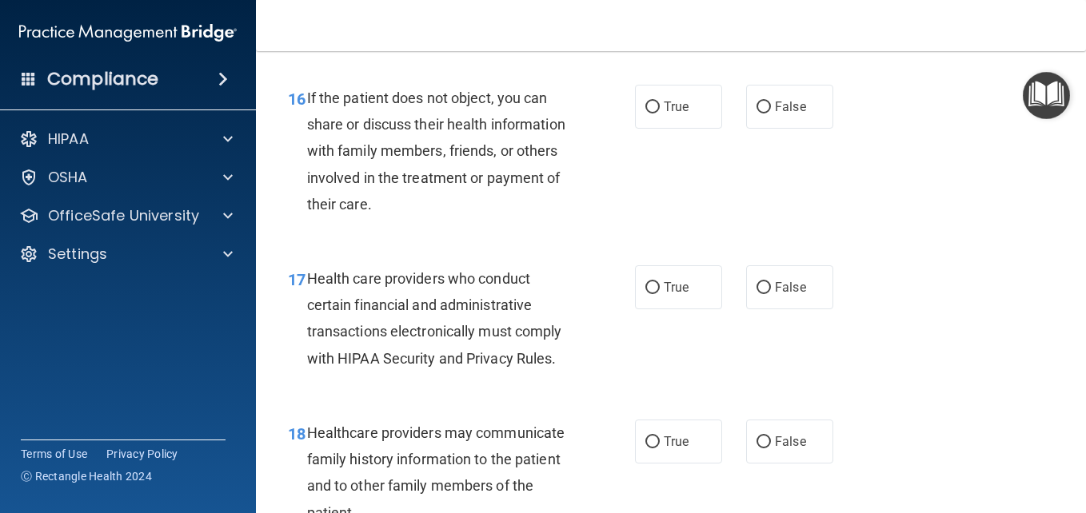
click at [1064, 196] on main "- The HIPAA Quiz #2 This quiz doesn’t expire until [DATE]. Are you sure you wan…" at bounding box center [671, 282] width 830 height 462
click at [647, 114] on input "True" at bounding box center [652, 108] width 14 height 12
radio input "true"
click at [756, 294] on input "False" at bounding box center [763, 288] width 14 height 12
radio input "true"
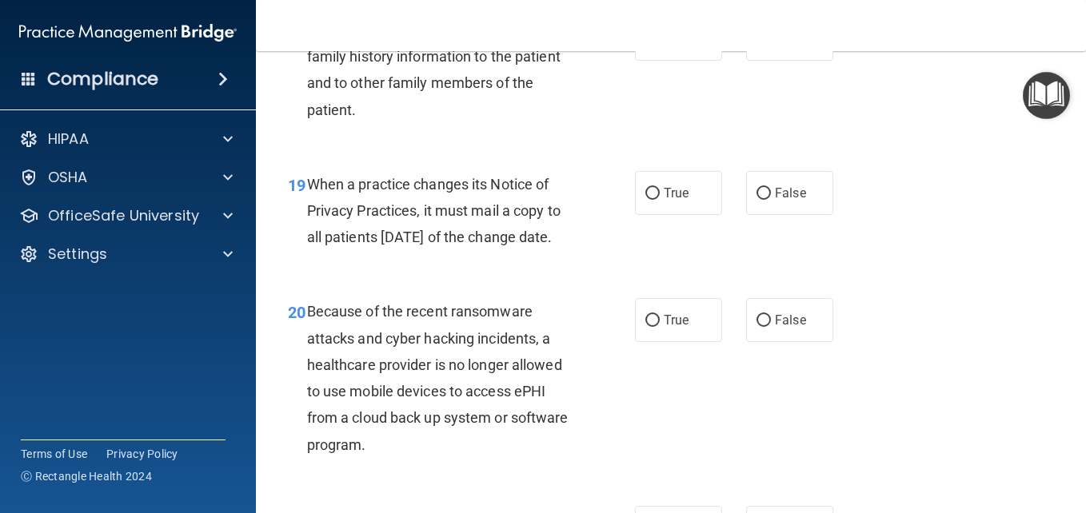
scroll to position [2802, 0]
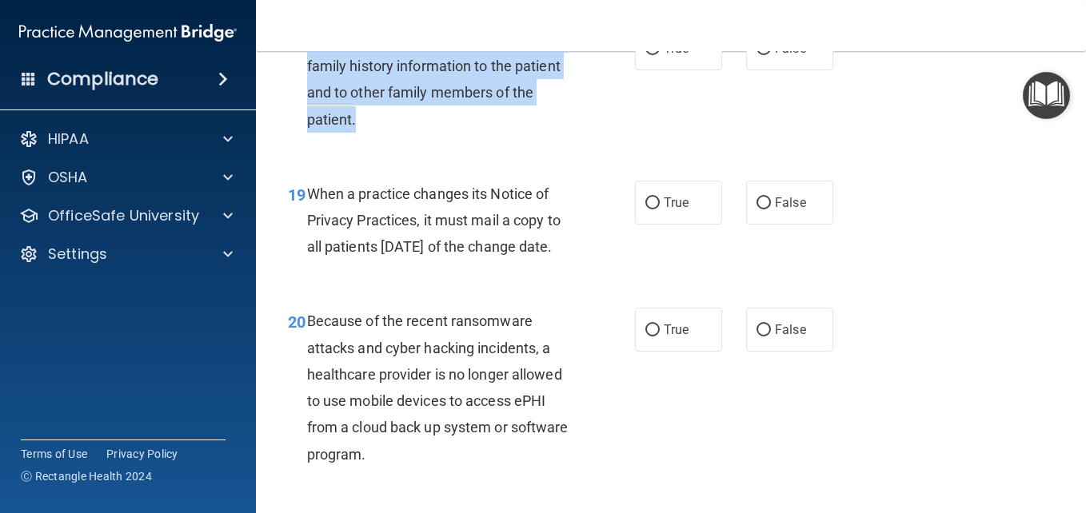
drag, startPoint x: 305, startPoint y: 118, endPoint x: 565, endPoint y: 209, distance: 275.4
click at [565, 141] on div "18 Healthcare providers may communicate family history information to the patie…" at bounding box center [461, 83] width 395 height 114
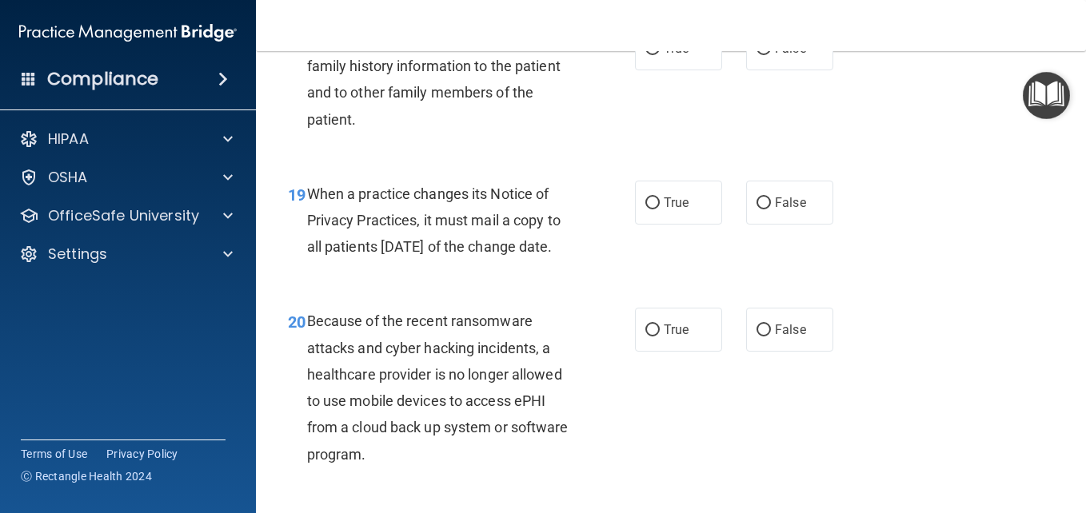
click at [972, 161] on div "18 Healthcare providers may communicate family history information to the patie…" at bounding box center [671, 83] width 790 height 154
click at [645, 55] on input "True" at bounding box center [652, 49] width 14 height 12
radio input "true"
drag, startPoint x: 306, startPoint y: 273, endPoint x: 489, endPoint y: 376, distance: 209.4
click at [489, 289] on div "19 When a practice changes its Notice of Privacy Practices, it must mail a copy…" at bounding box center [671, 225] width 790 height 128
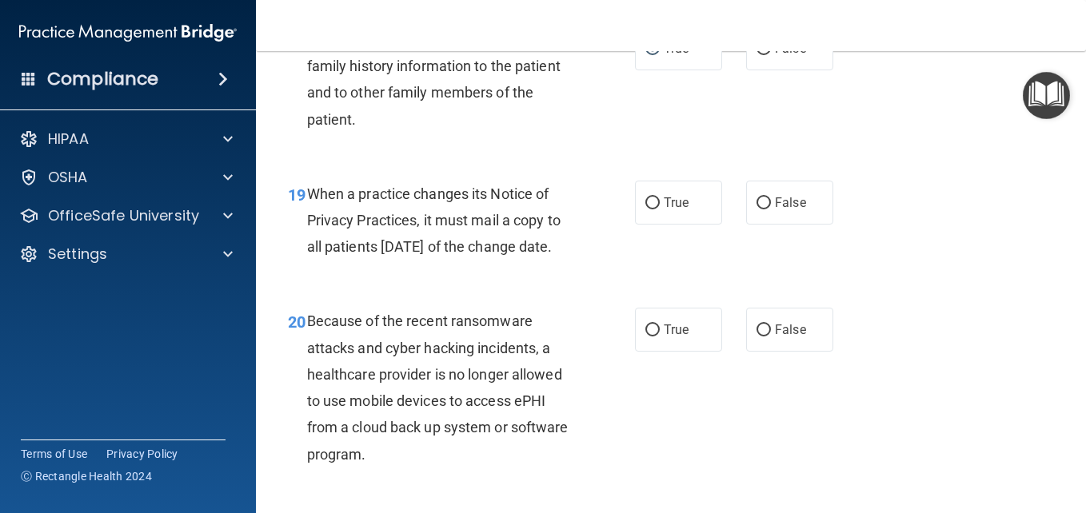
click at [325, 255] on span "When a practice changes its Notice of Privacy Practices, it must mail a copy to…" at bounding box center [433, 220] width 253 height 70
drag, startPoint x: 307, startPoint y: 269, endPoint x: 513, endPoint y: 351, distance: 222.1
click at [513, 261] on div "When a practice changes its Notice of Privacy Practices, it must mail a copy to…" at bounding box center [446, 221] width 278 height 80
click at [963, 161] on div "18 Healthcare providers may communicate family history information to the patie…" at bounding box center [671, 83] width 790 height 154
click at [756, 209] on input "False" at bounding box center [763, 203] width 14 height 12
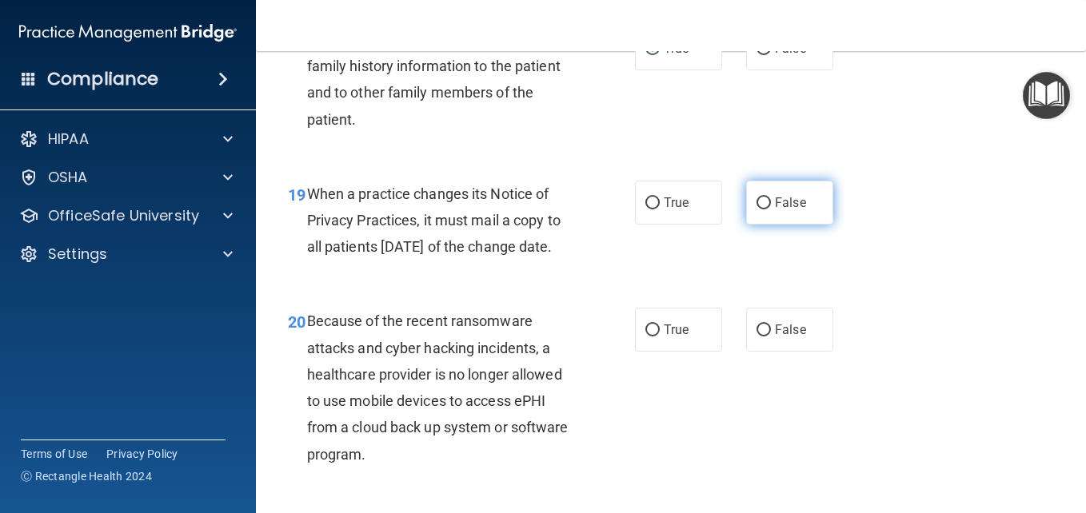
radio input "true"
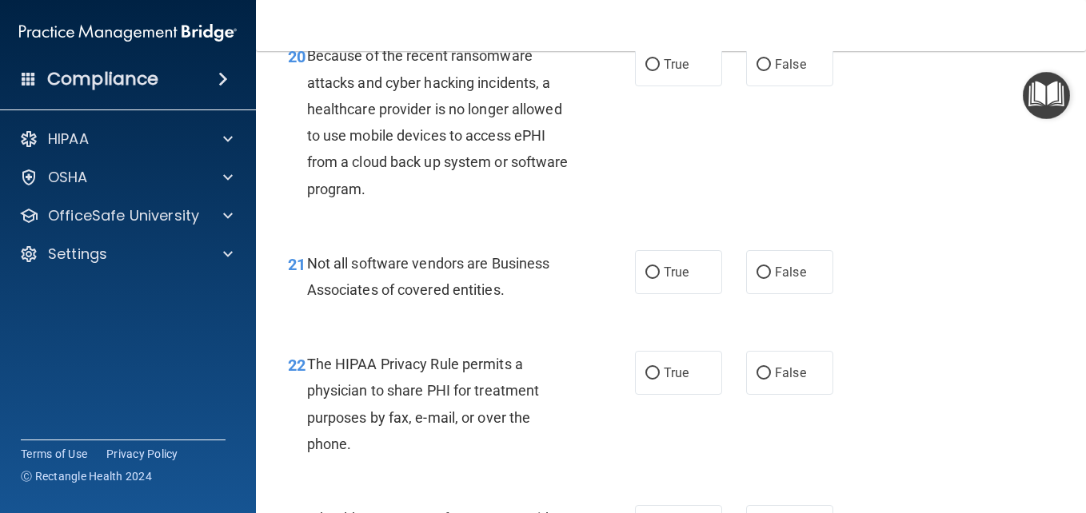
scroll to position [3095, 0]
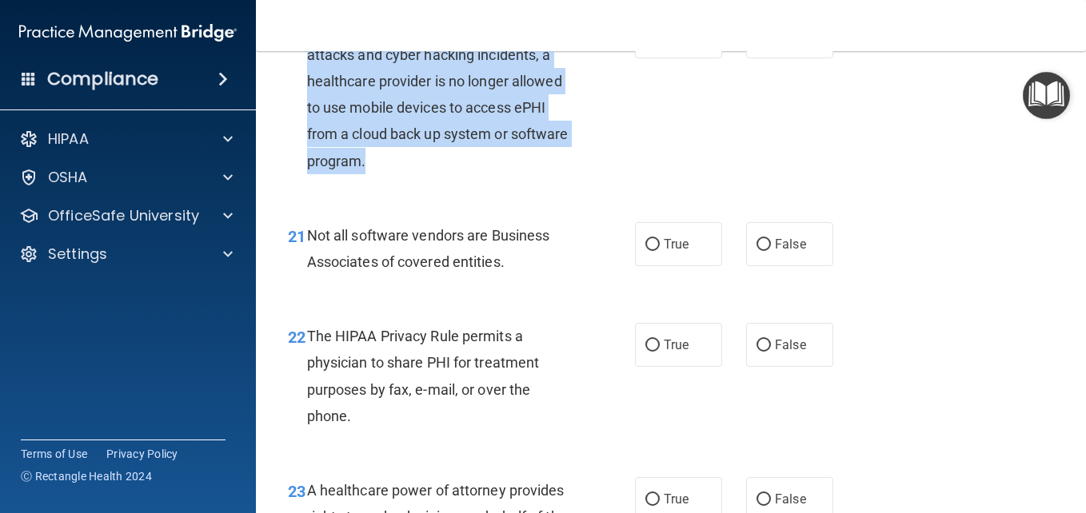
drag, startPoint x: 309, startPoint y: 130, endPoint x: 572, endPoint y: 274, distance: 299.5
click at [572, 173] on div "Because of the recent ransomware attacks and cyber hacking incidents, a healthc…" at bounding box center [446, 93] width 278 height 159
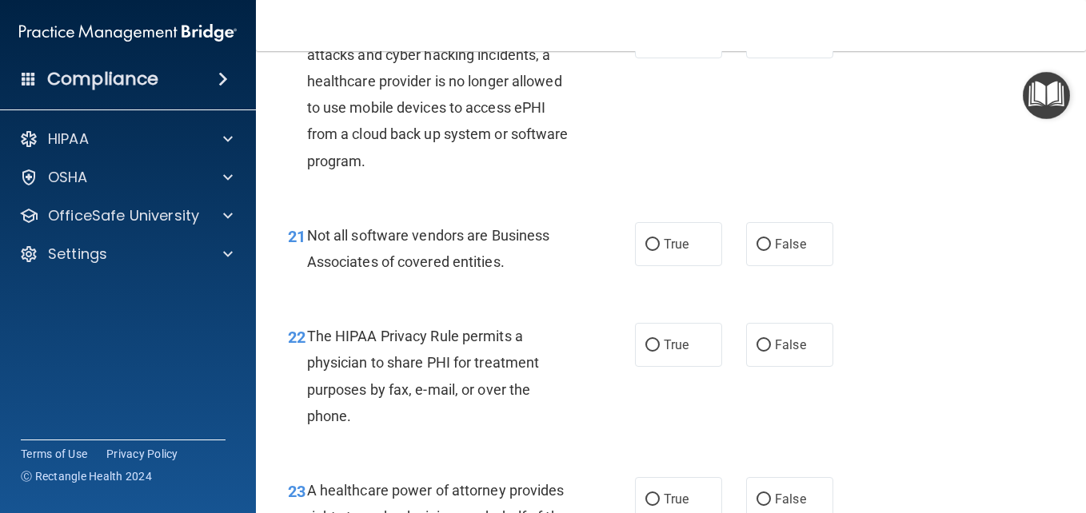
click at [978, 201] on div "20 Because of the recent ransomware attacks and cyber hacking incidents, a heal…" at bounding box center [671, 97] width 790 height 207
click at [756, 43] on input "False" at bounding box center [763, 37] width 14 height 12
radio input "true"
click at [647, 251] on input "True" at bounding box center [652, 245] width 14 height 12
radio input "true"
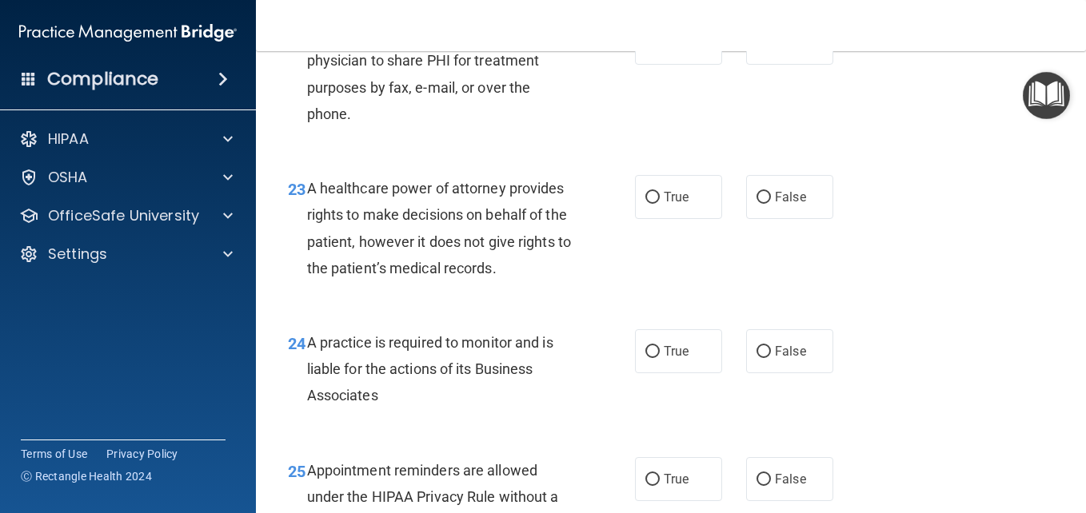
scroll to position [3406, 0]
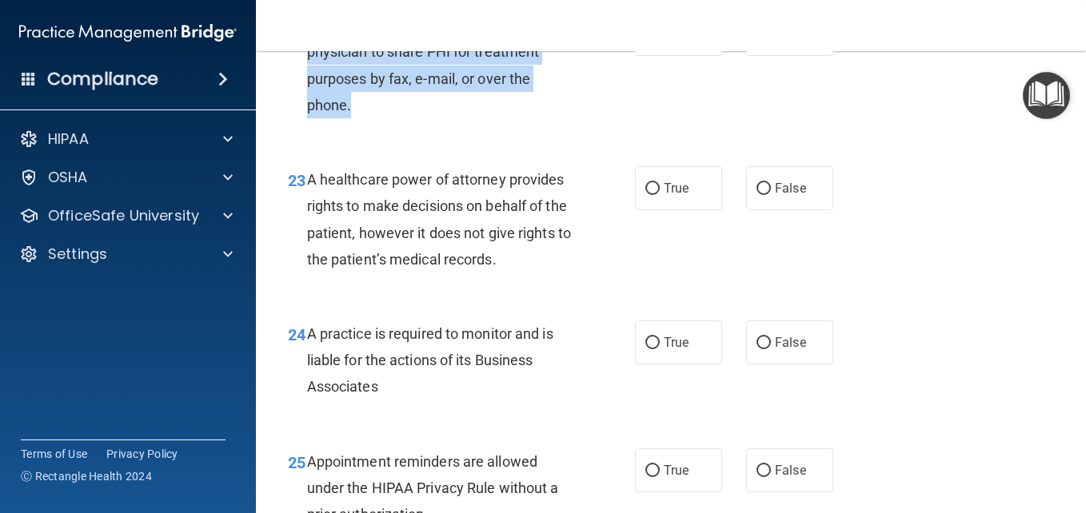
drag, startPoint x: 307, startPoint y: 130, endPoint x: 475, endPoint y: 222, distance: 191.4
click at [475, 126] on div "22 The HIPAA Privacy Rule permits a physician to share PHI for treatment purpos…" at bounding box center [461, 69] width 395 height 114
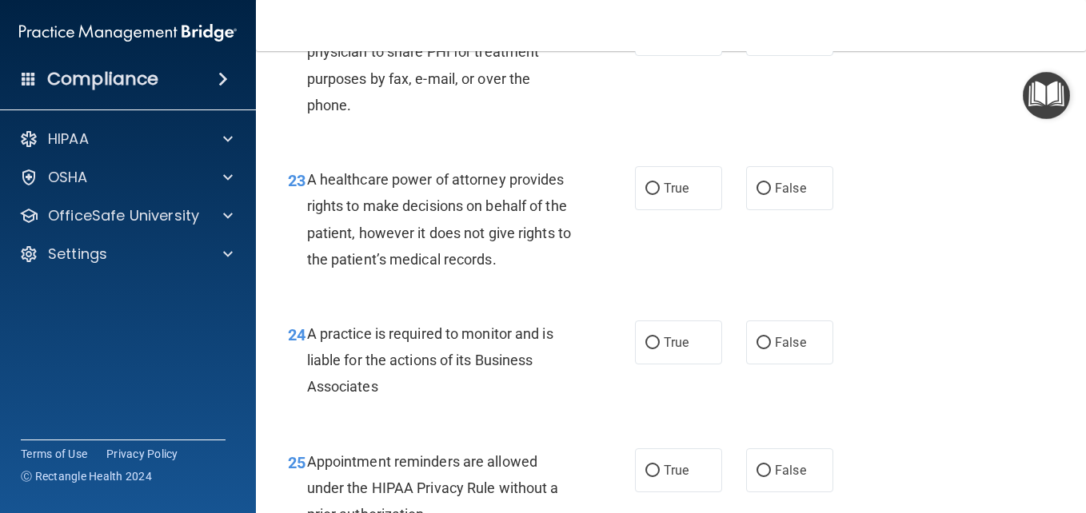
click at [1022, 146] on div "22 The HIPAA Privacy Rule permits a physician to share PHI for treatment purpos…" at bounding box center [671, 69] width 790 height 154
click at [645, 41] on input "True" at bounding box center [652, 35] width 14 height 12
radio input "true"
click at [757, 195] on input "False" at bounding box center [763, 189] width 14 height 12
radio input "true"
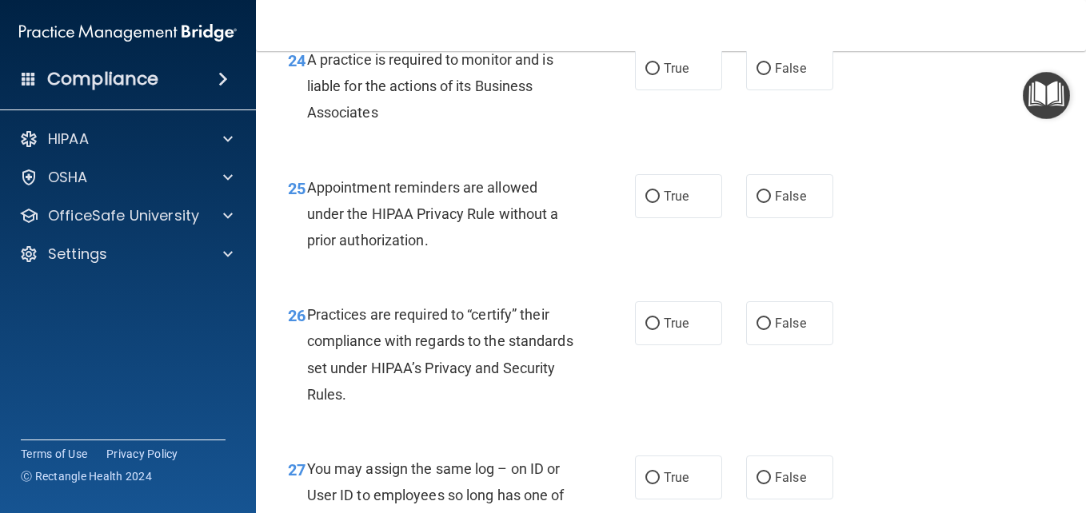
scroll to position [3699, 0]
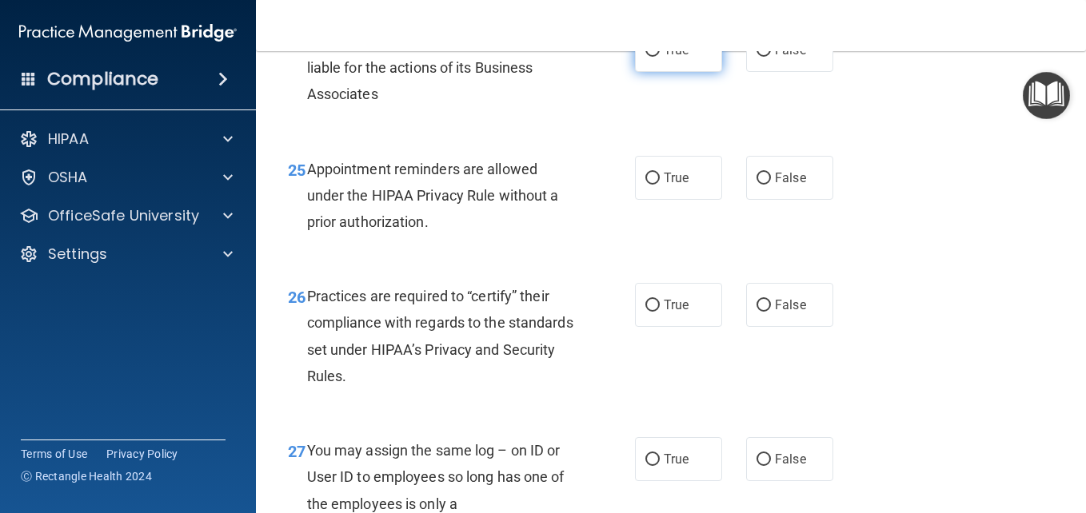
click at [646, 57] on input "True" at bounding box center [652, 51] width 14 height 12
radio input "true"
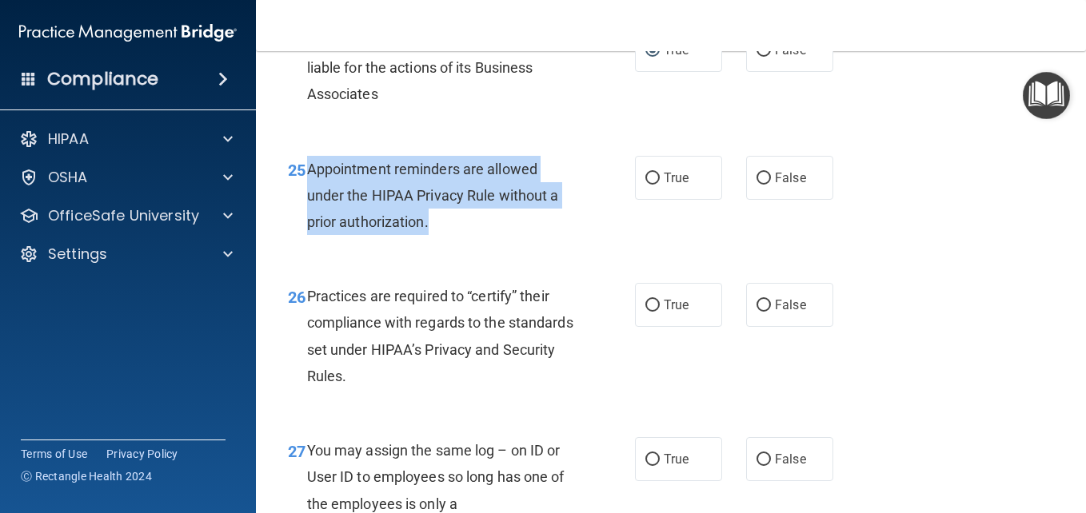
drag, startPoint x: 307, startPoint y: 271, endPoint x: 532, endPoint y: 337, distance: 235.0
click at [532, 236] on div "Appointment reminders are allowed under the HIPAA Privacy Rule without a prior …" at bounding box center [446, 196] width 278 height 80
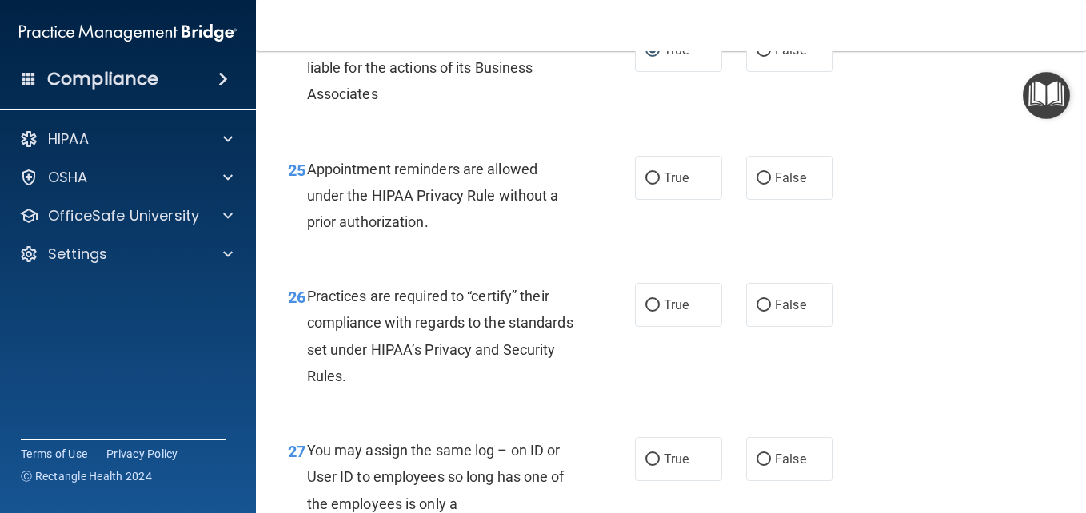
click at [968, 136] on div "24 A practice is required to monitor and is liable for the actions of its Busin…" at bounding box center [671, 72] width 790 height 128
click at [645, 185] on input "True" at bounding box center [652, 179] width 14 height 12
radio input "true"
click at [647, 312] on input "True" at bounding box center [652, 306] width 14 height 12
radio input "true"
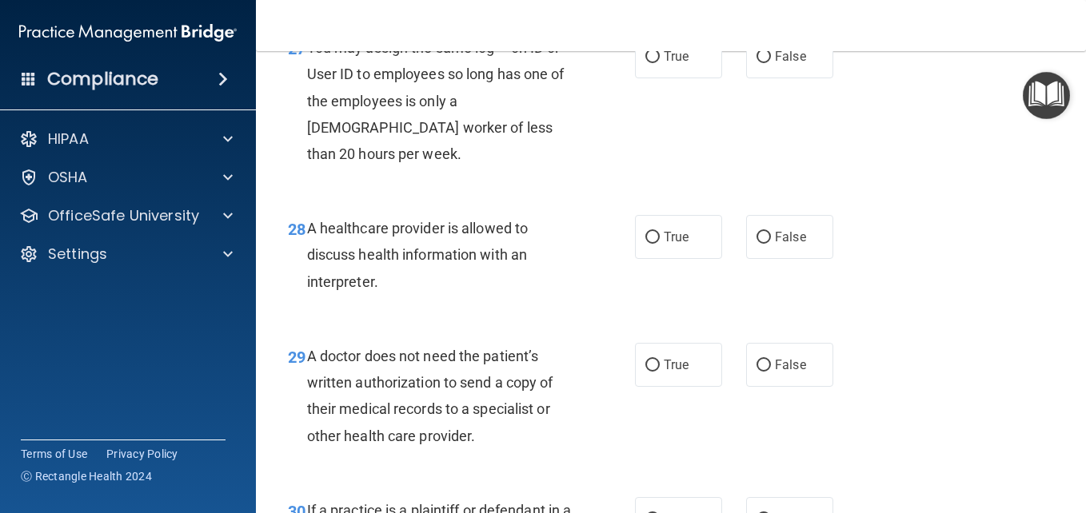
scroll to position [4147, 0]
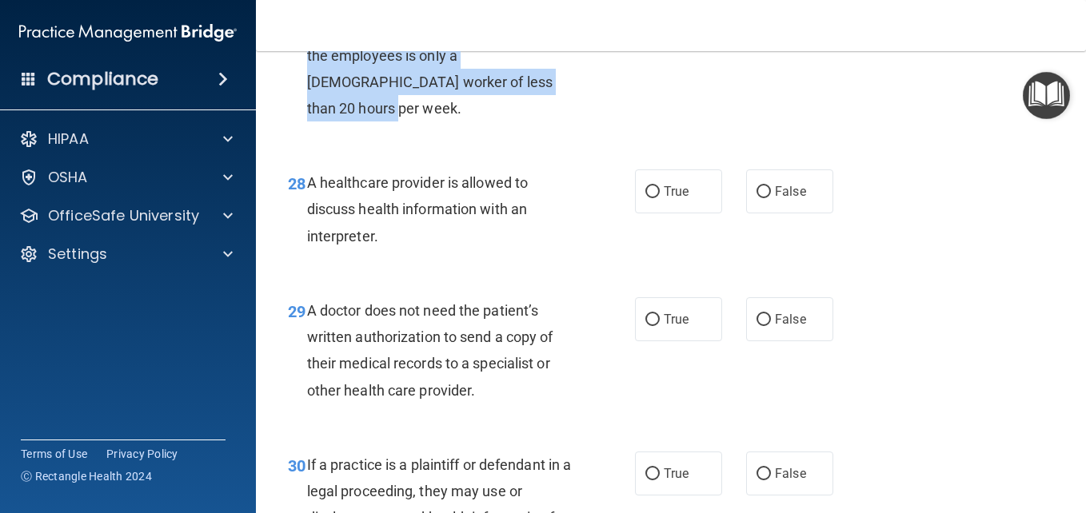
drag, startPoint x: 305, startPoint y: 104, endPoint x: 528, endPoint y: 193, distance: 239.3
click at [528, 130] on div "27 You may assign the same log – on ID or User ID to employees so long has one …" at bounding box center [461, 59] width 395 height 141
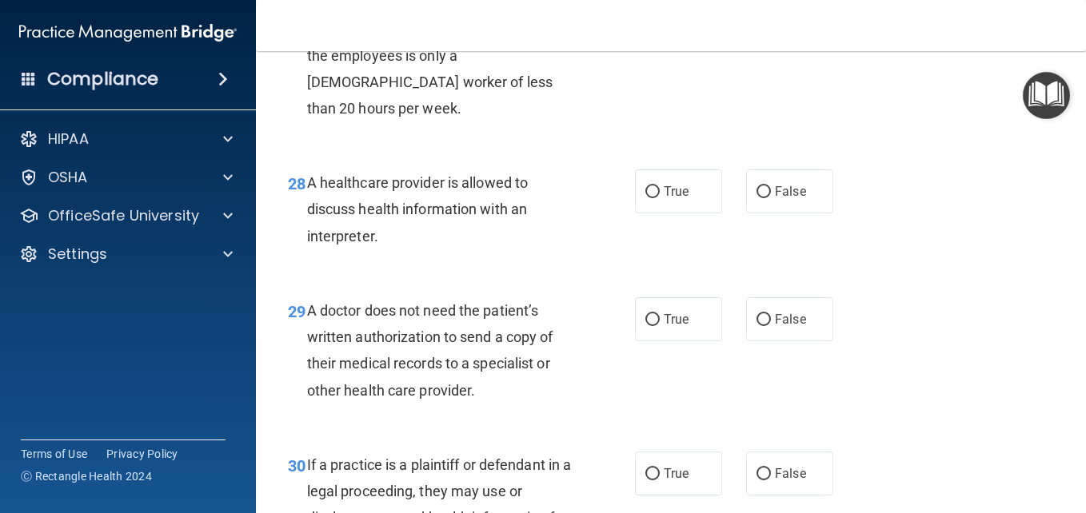
click at [988, 150] on div "27 You may assign the same log – on ID or User ID to employees so long has one …" at bounding box center [671, 59] width 790 height 181
click at [756, 18] on input "False" at bounding box center [763, 12] width 14 height 12
radio input "true"
click at [307, 244] on span "A healthcare provider is allowed to discuss health information with an interpre…" at bounding box center [417, 209] width 221 height 70
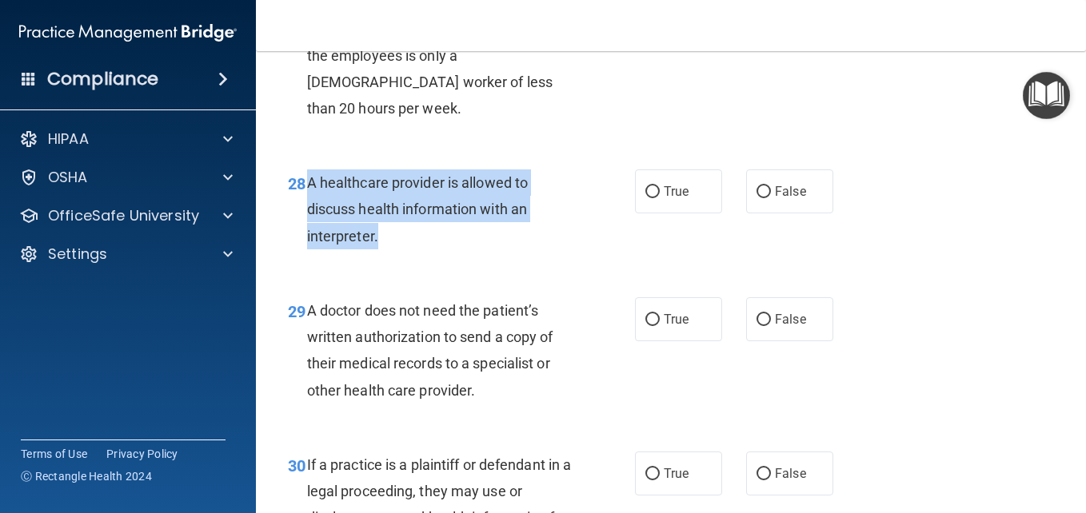
drag, startPoint x: 306, startPoint y: 261, endPoint x: 575, endPoint y: 321, distance: 275.3
click at [575, 249] on div "A healthcare provider is allowed to discuss health information with an interpre…" at bounding box center [446, 210] width 278 height 80
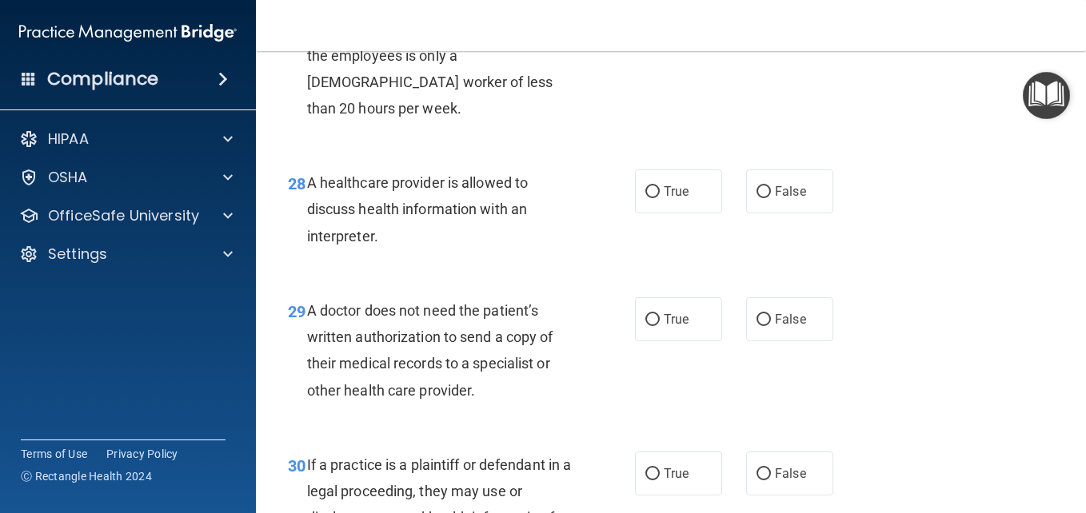
click at [950, 150] on div "27 You may assign the same log – on ID or User ID to employees so long has one …" at bounding box center [671, 59] width 790 height 181
click at [646, 198] on input "True" at bounding box center [652, 192] width 14 height 12
radio input "true"
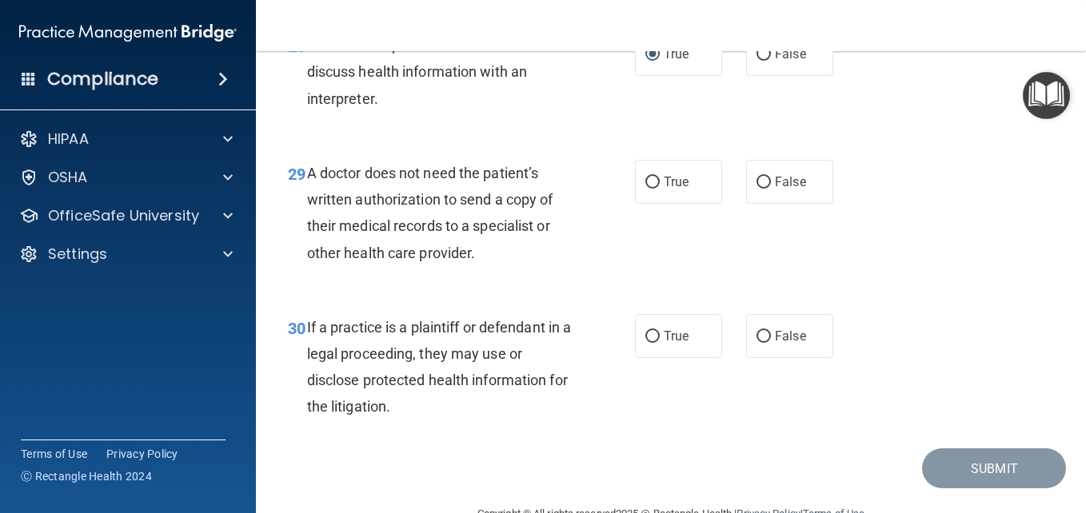
scroll to position [4321, 0]
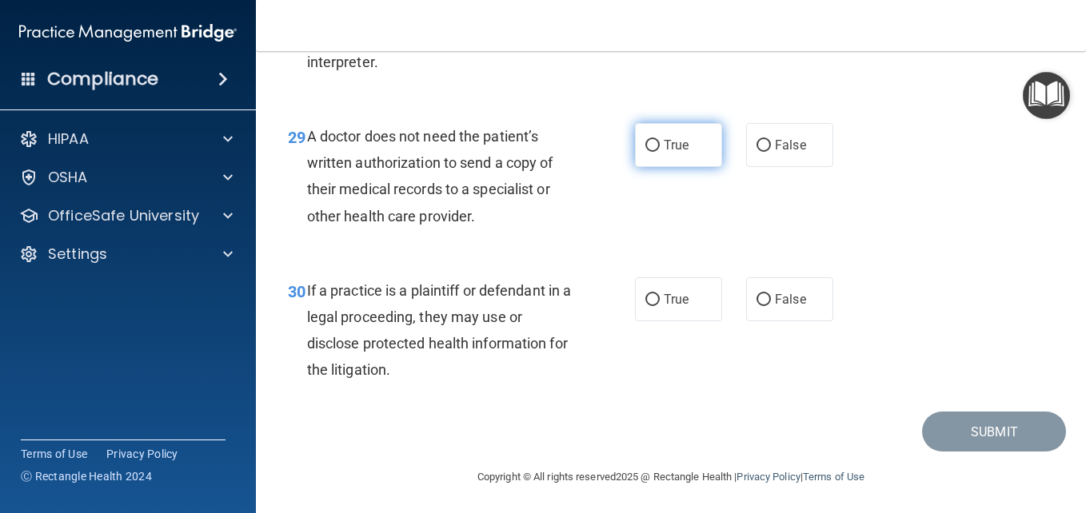
click at [648, 152] on input "True" at bounding box center [652, 146] width 14 height 12
radio input "true"
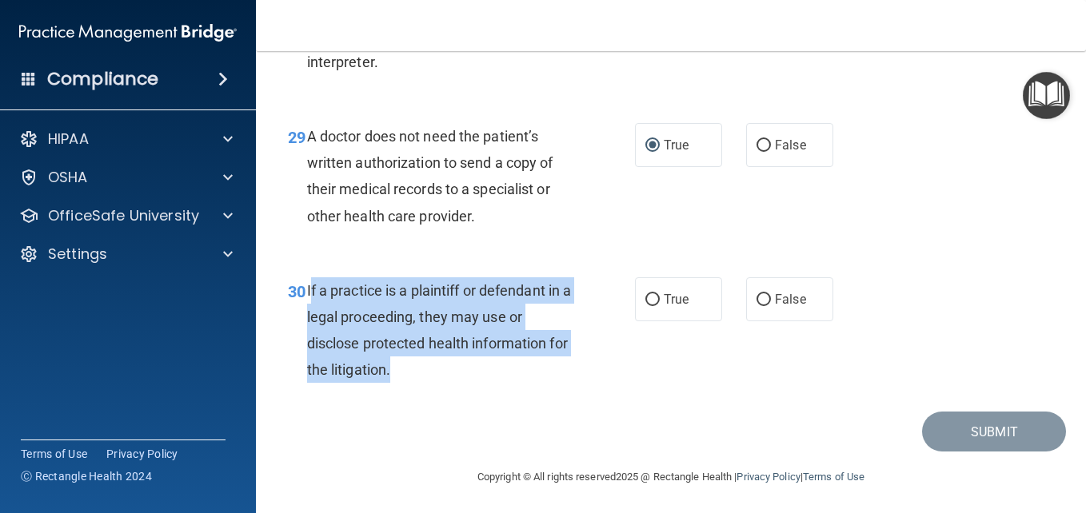
drag, startPoint x: 309, startPoint y: 366, endPoint x: 534, endPoint y: 457, distance: 242.9
click at [534, 384] on div "If a practice is a plaintiff or defendant in a legal proceeding, they may use o…" at bounding box center [446, 330] width 278 height 106
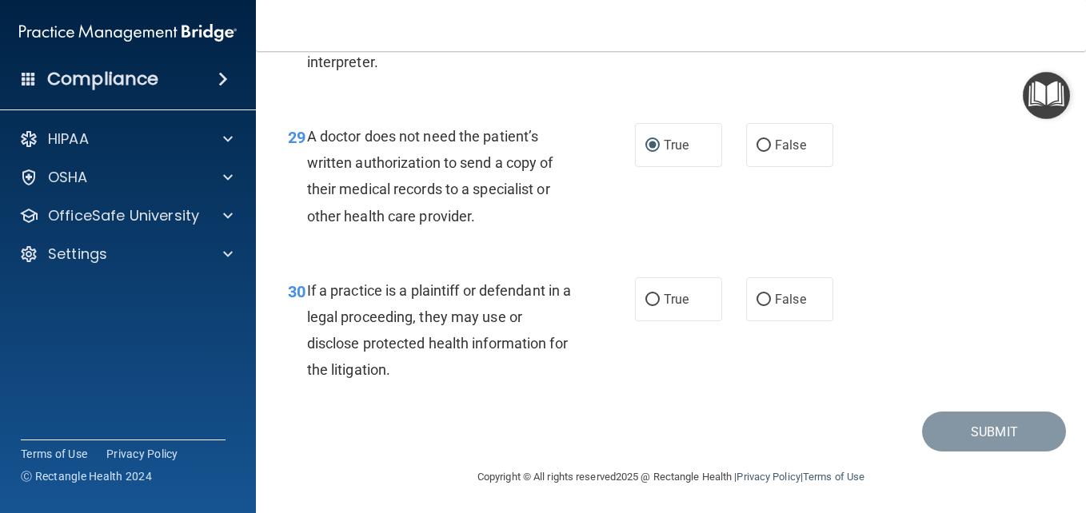
click at [277, 392] on div "30 If a practice is a plaintiff or defendant in a legal proceeding, they may us…" at bounding box center [461, 334] width 395 height 114
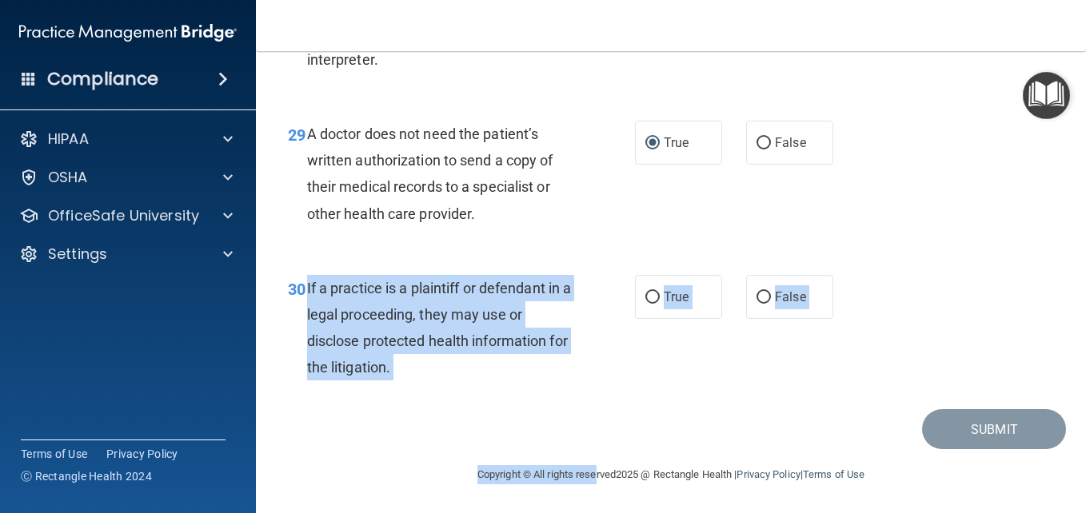
scroll to position [4404, 0]
drag, startPoint x: 305, startPoint y: 367, endPoint x: 579, endPoint y: 415, distance: 277.6
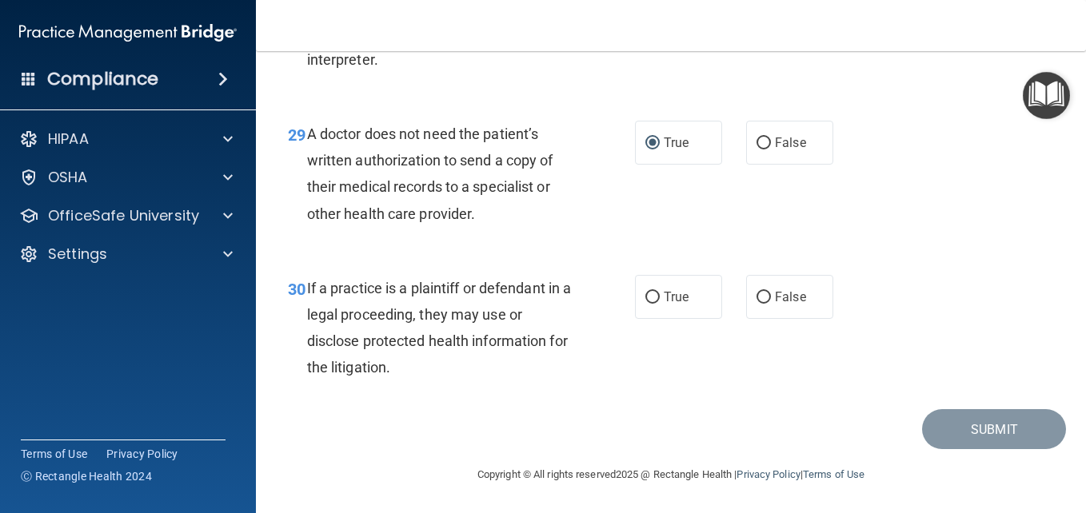
click at [1023, 258] on div "30 If a practice is a plaintiff or defendant in a legal proceeding, they may us…" at bounding box center [671, 332] width 790 height 154
click at [760, 292] on input "False" at bounding box center [763, 298] width 14 height 12
radio input "true"
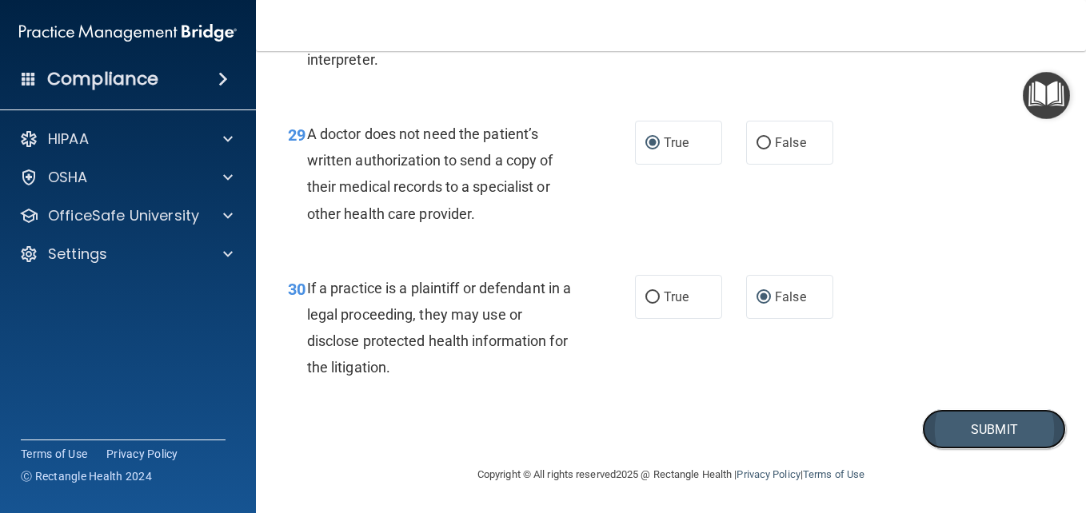
click at [961, 435] on button "Submit" at bounding box center [994, 429] width 144 height 41
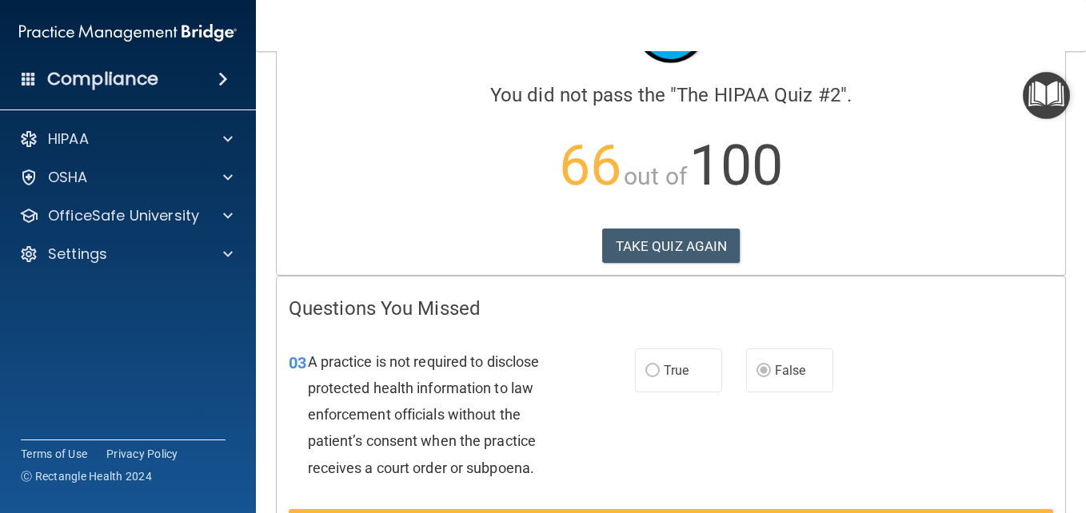
scroll to position [118, 0]
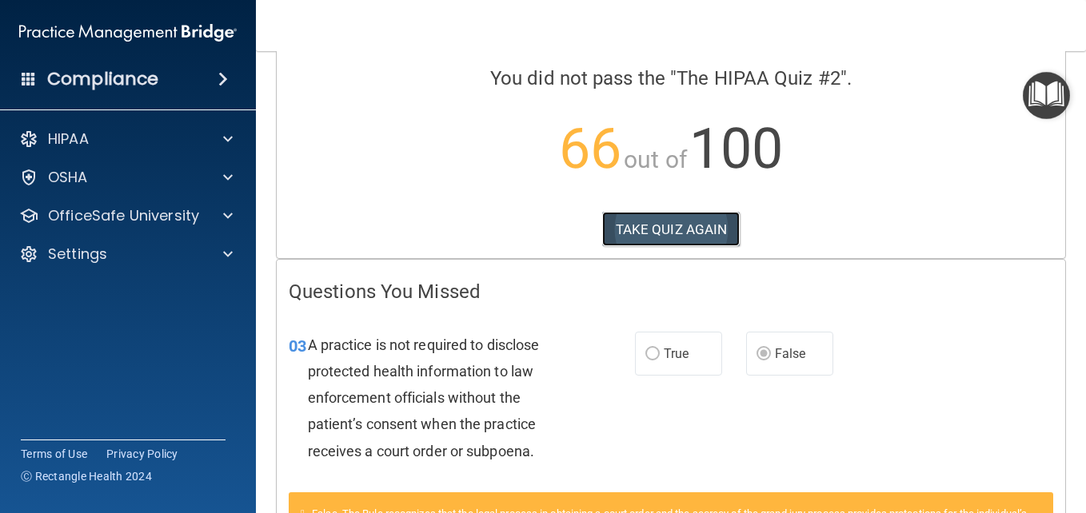
click at [640, 225] on button "TAKE QUIZ AGAIN" at bounding box center [671, 229] width 138 height 35
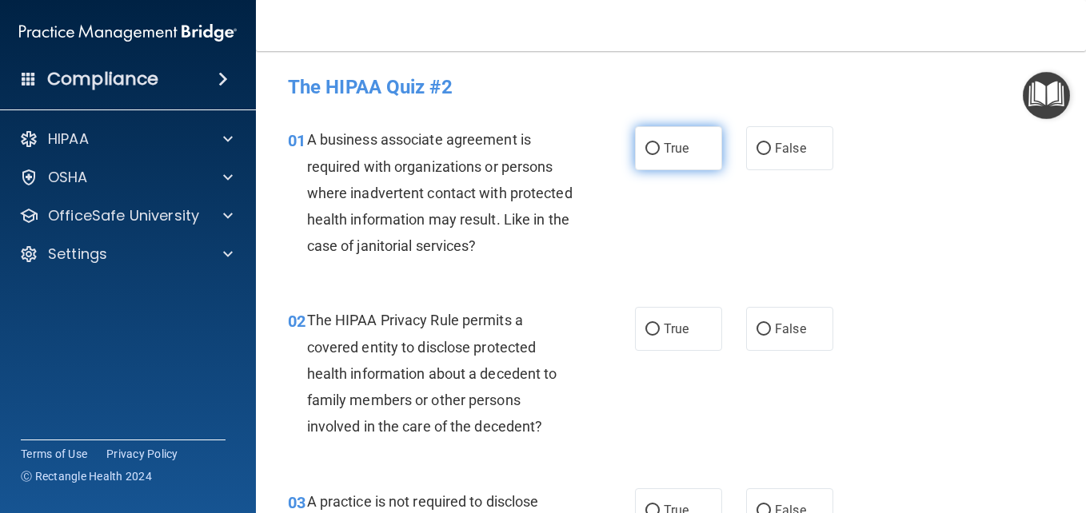
click at [648, 146] on input "True" at bounding box center [652, 149] width 14 height 12
radio input "true"
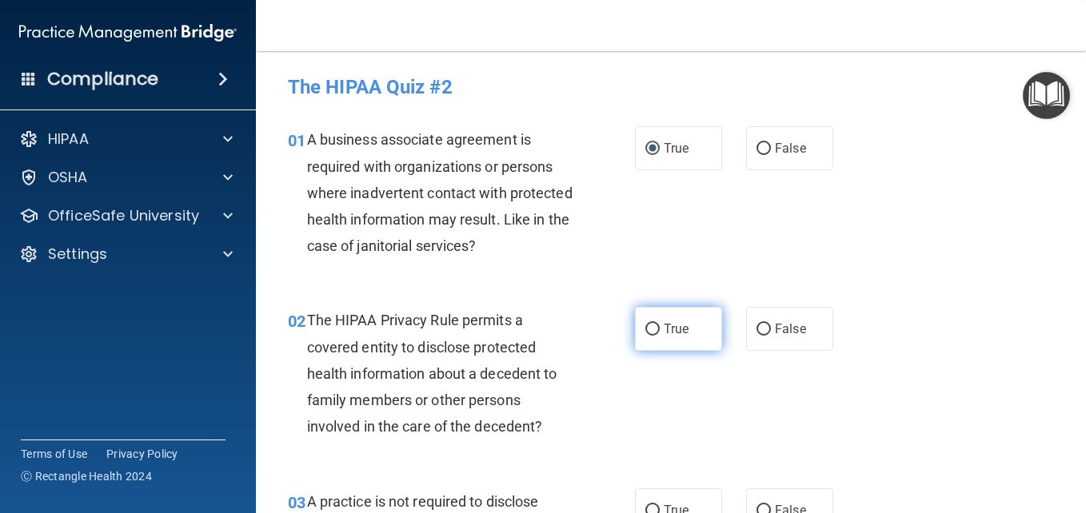
click at [645, 329] on input "True" at bounding box center [652, 330] width 14 height 12
radio input "true"
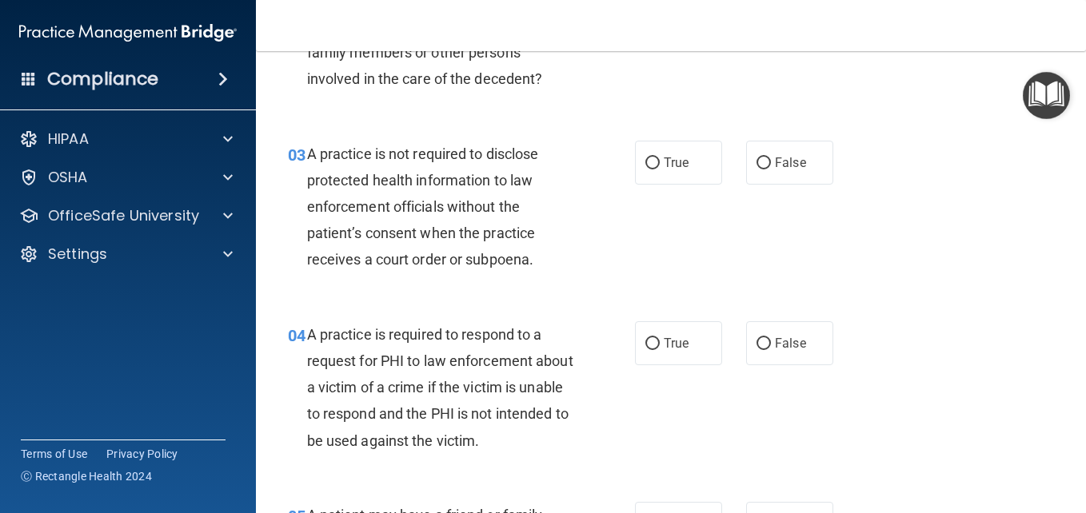
scroll to position [357, 0]
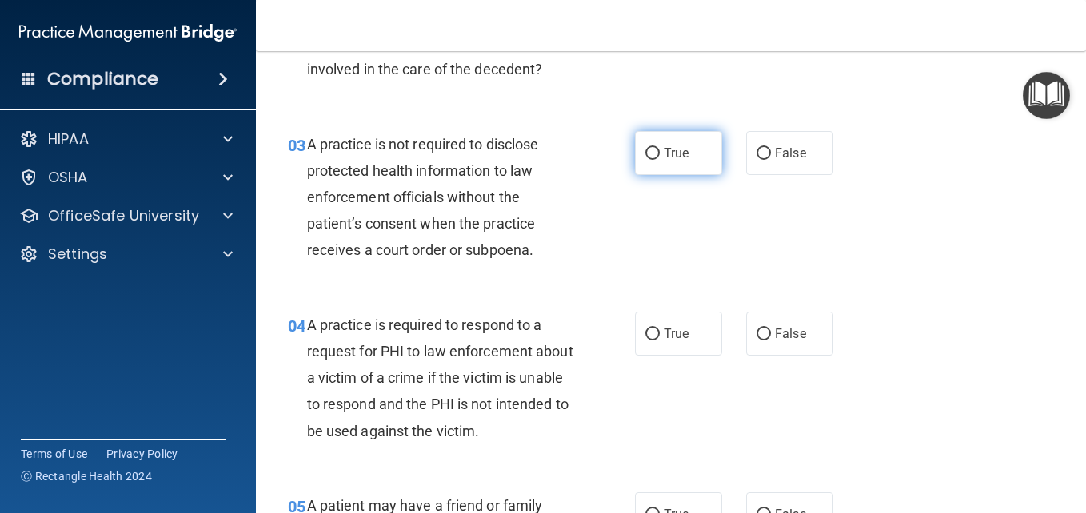
click at [647, 150] on input "True" at bounding box center [652, 154] width 14 height 12
radio input "true"
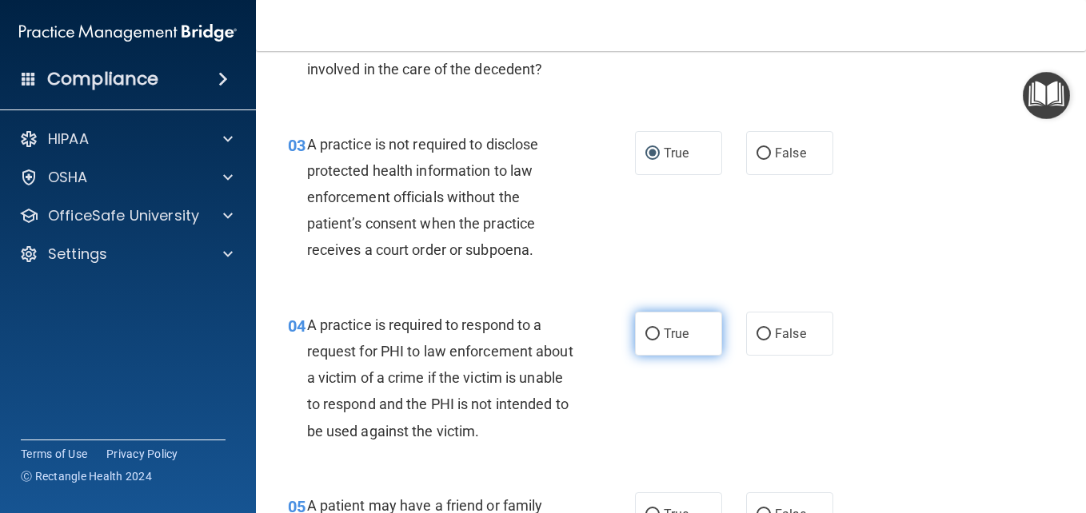
click at [649, 332] on input "True" at bounding box center [652, 335] width 14 height 12
radio input "true"
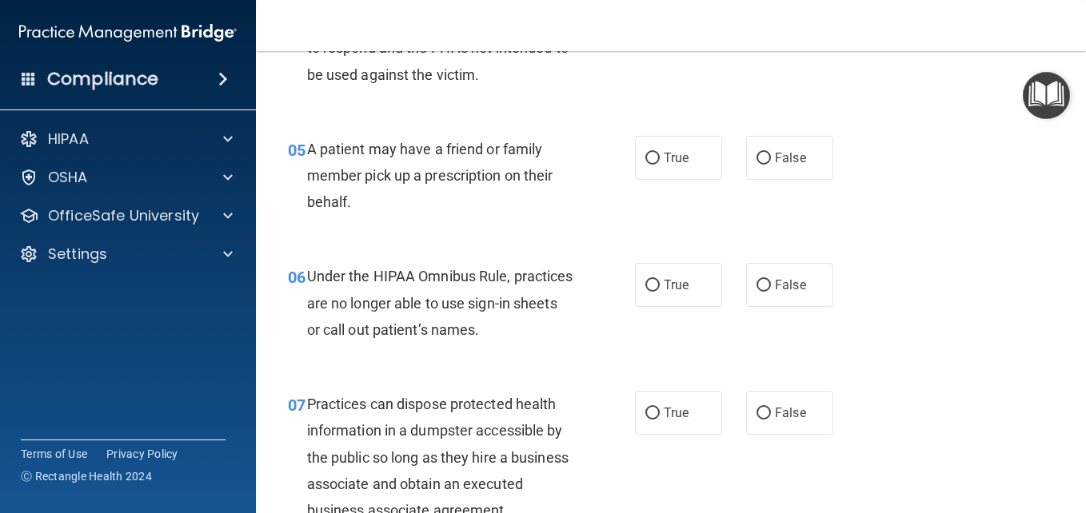
scroll to position [705, 0]
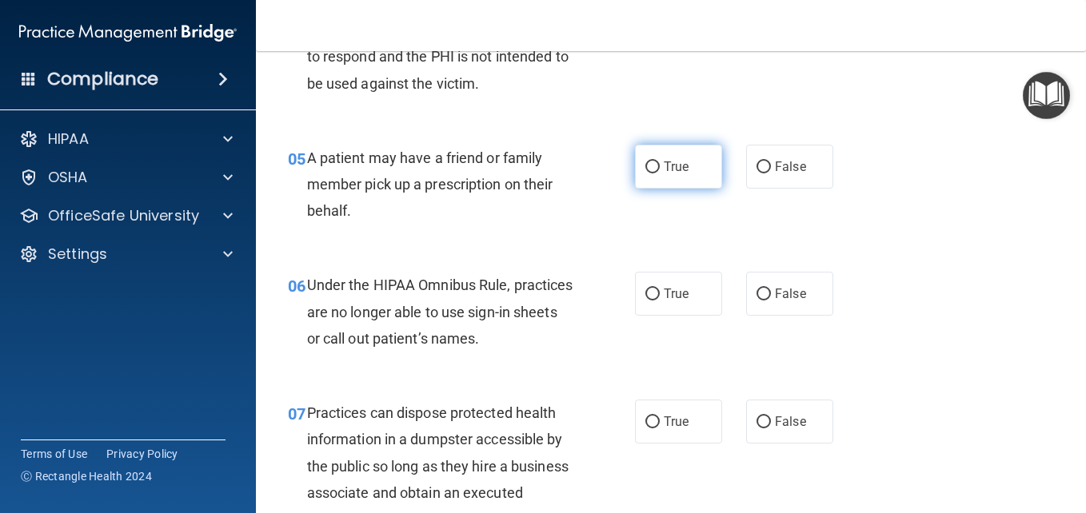
click at [646, 170] on input "True" at bounding box center [652, 168] width 14 height 12
radio input "true"
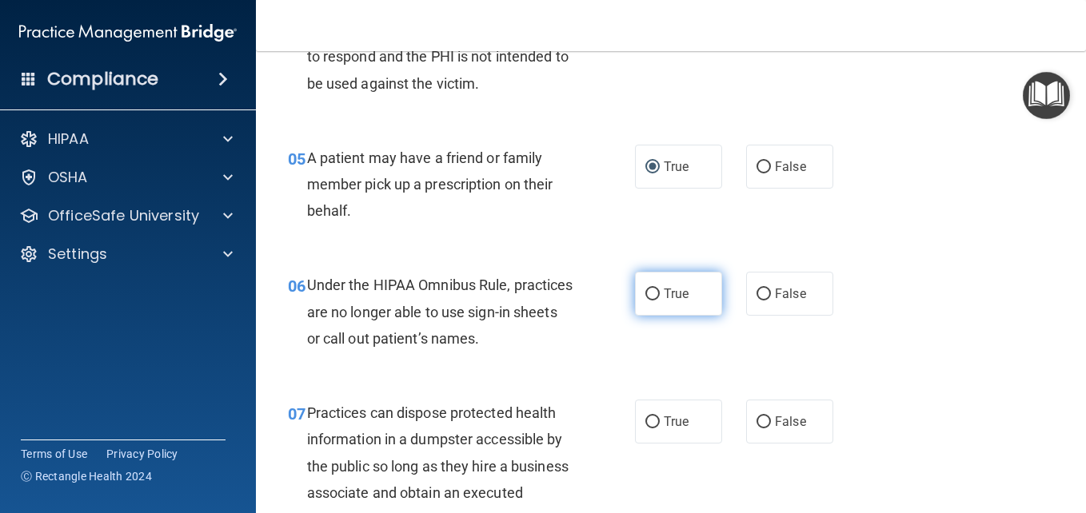
click at [645, 291] on input "True" at bounding box center [652, 295] width 14 height 12
radio input "true"
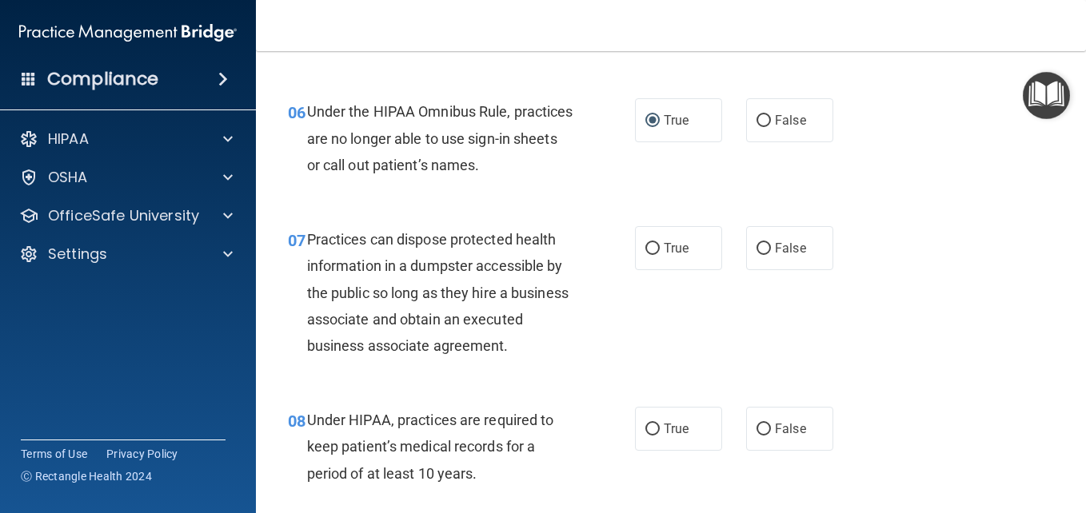
scroll to position [888, 0]
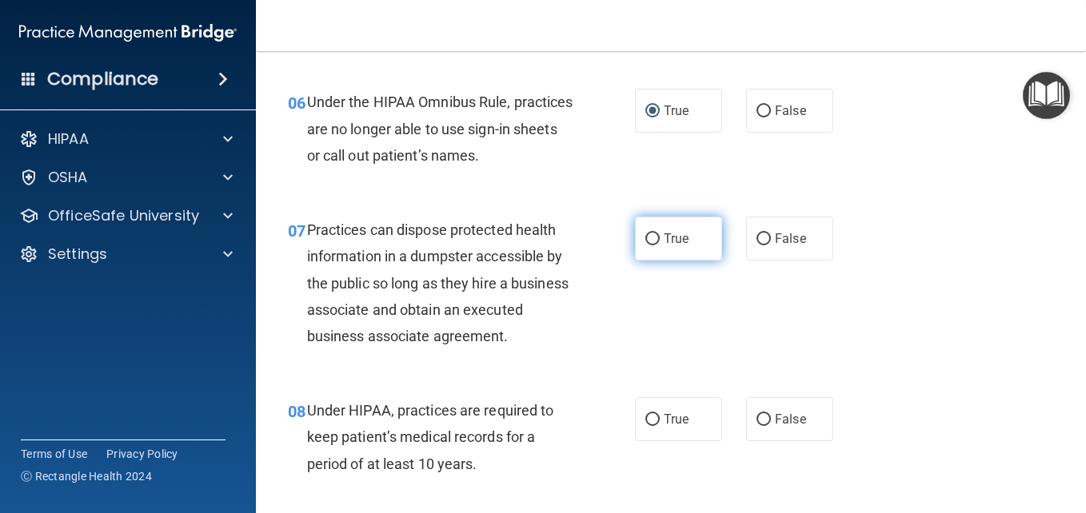
click at [647, 241] on input "True" at bounding box center [652, 239] width 14 height 12
radio input "true"
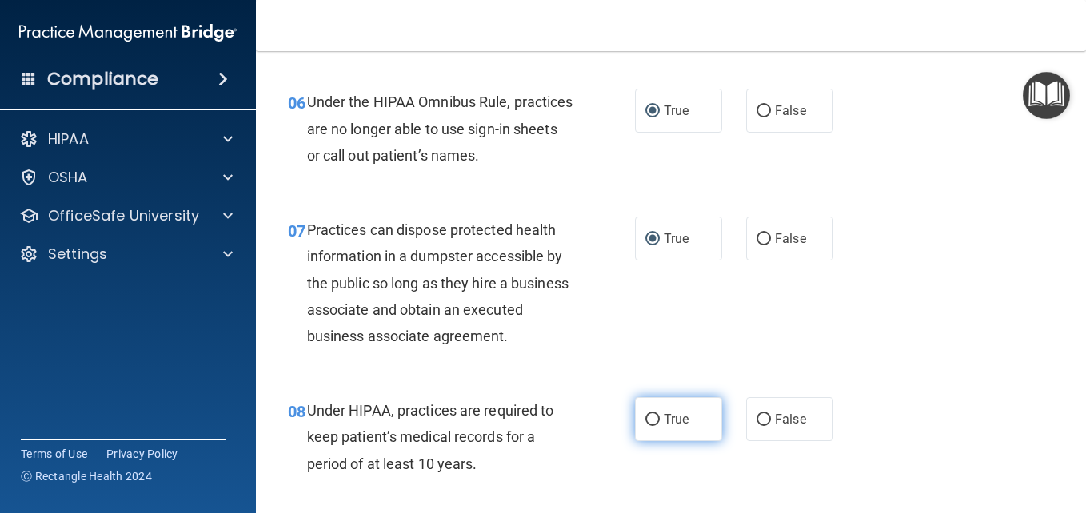
click at [645, 426] on input "True" at bounding box center [652, 420] width 14 height 12
radio input "true"
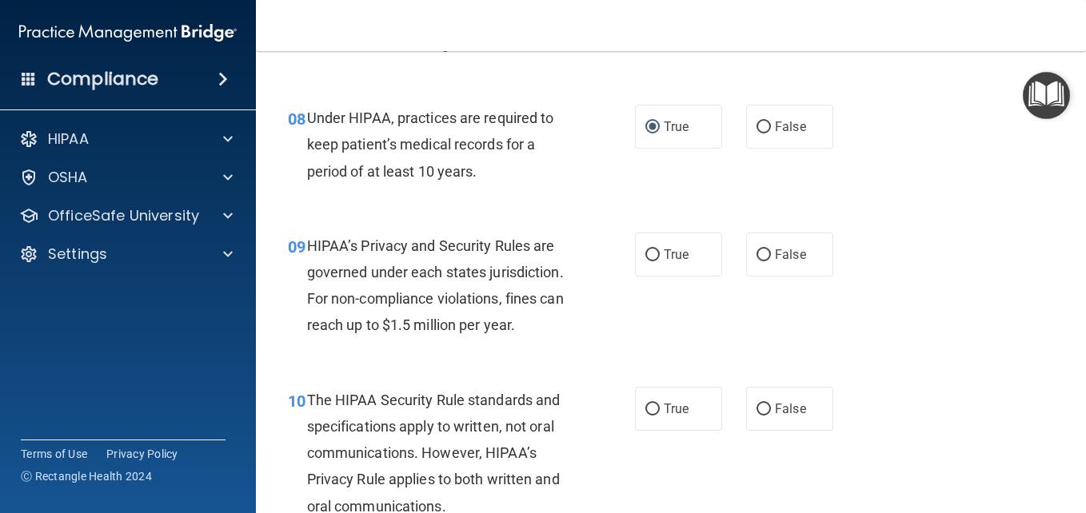
scroll to position [1245, 0]
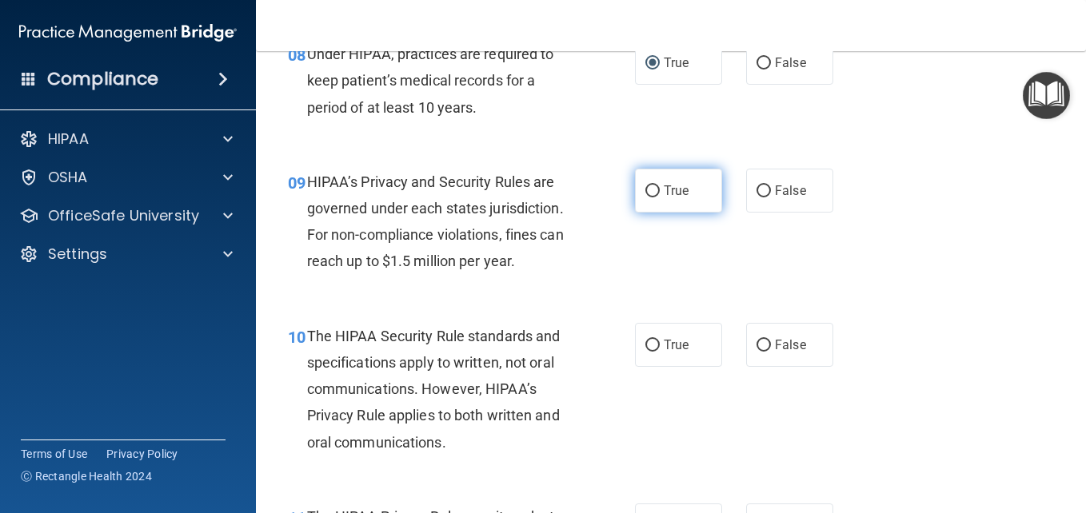
click at [646, 197] on input "True" at bounding box center [652, 191] width 14 height 12
radio input "true"
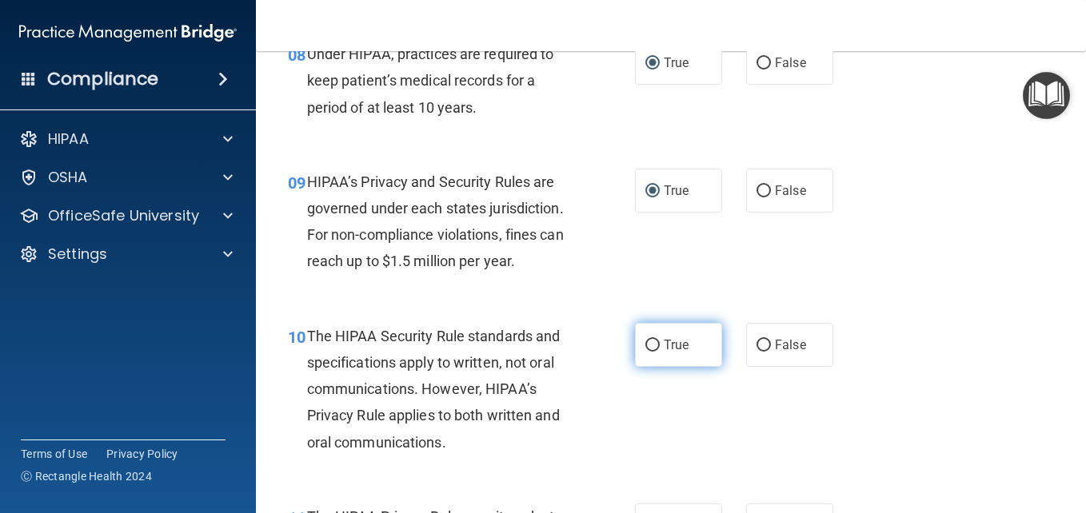
click at [652, 352] on input "True" at bounding box center [652, 346] width 14 height 12
radio input "true"
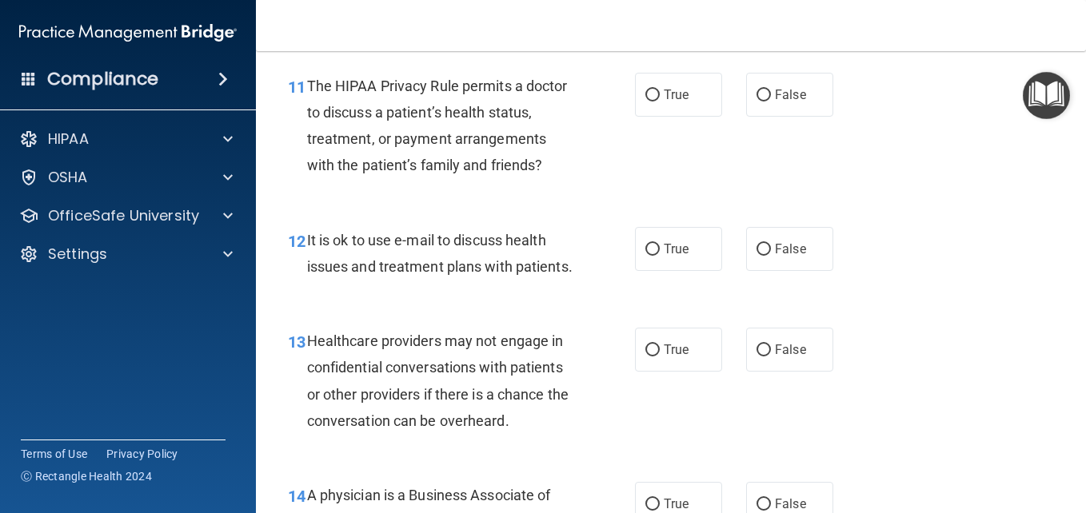
scroll to position [1629, 0]
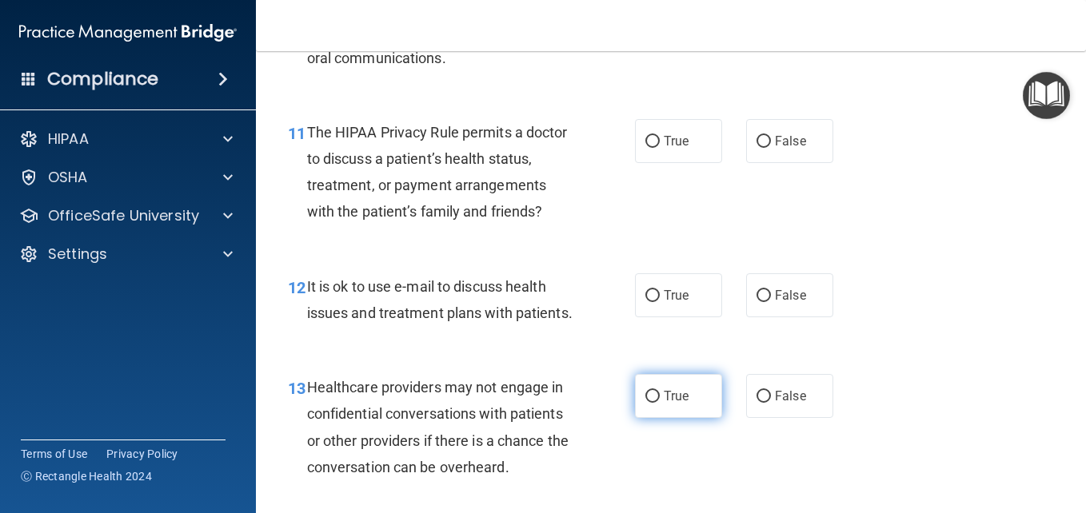
click at [648, 403] on input "True" at bounding box center [652, 397] width 14 height 12
radio input "true"
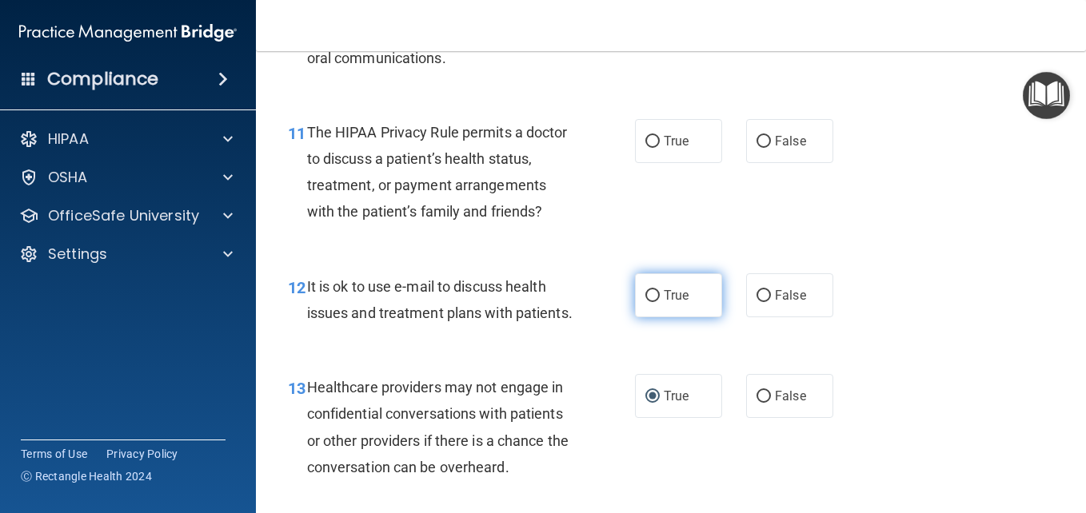
click at [645, 302] on input "True" at bounding box center [652, 296] width 14 height 12
radio input "true"
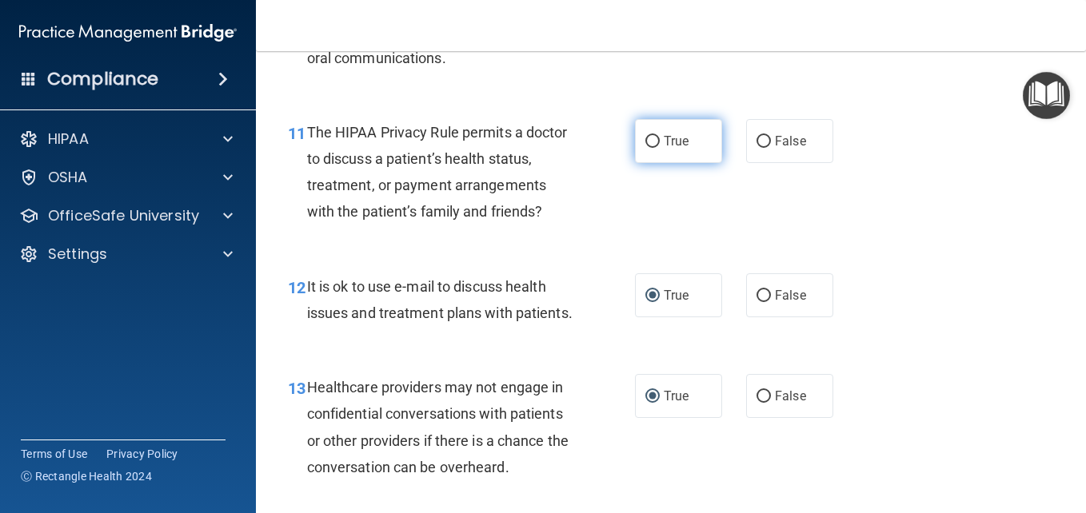
click at [648, 148] on input "True" at bounding box center [652, 142] width 14 height 12
radio input "true"
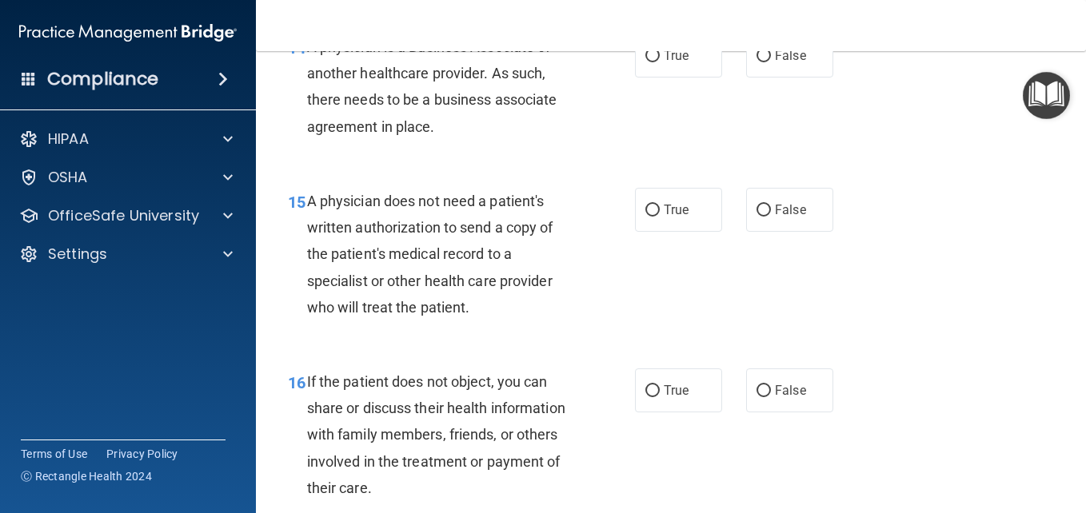
scroll to position [2188, 0]
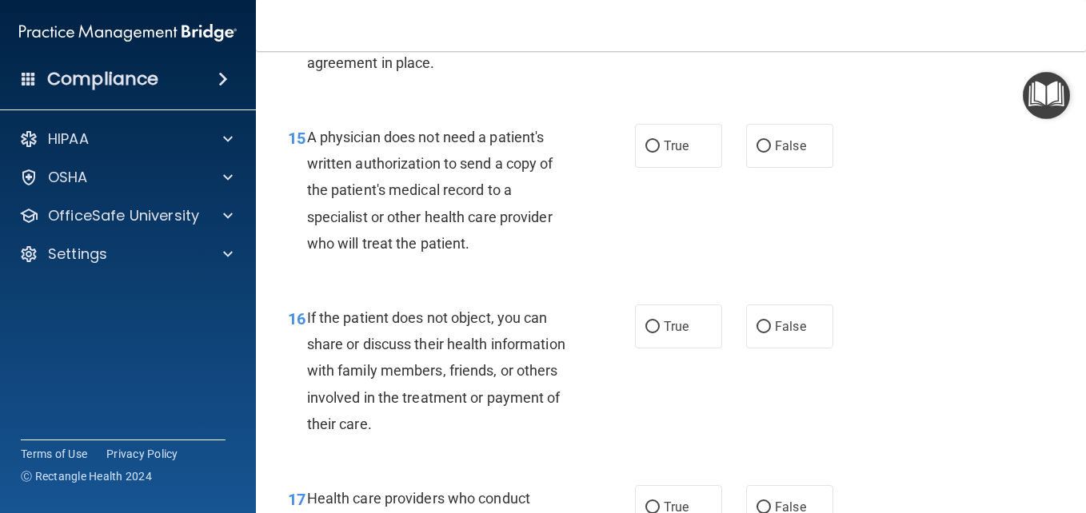
radio input "true"
click at [647, 153] on input "True" at bounding box center [652, 147] width 14 height 12
radio input "true"
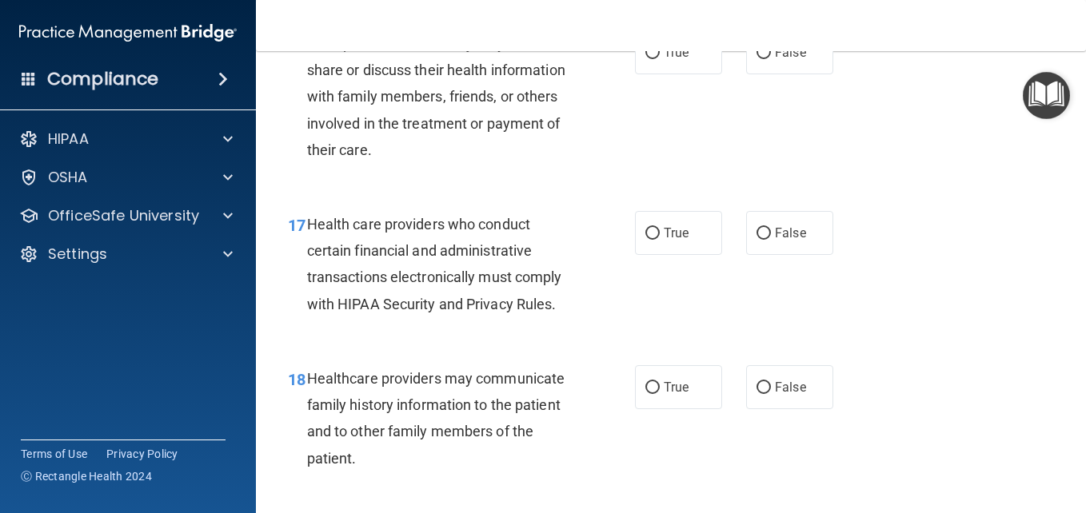
scroll to position [2481, 0]
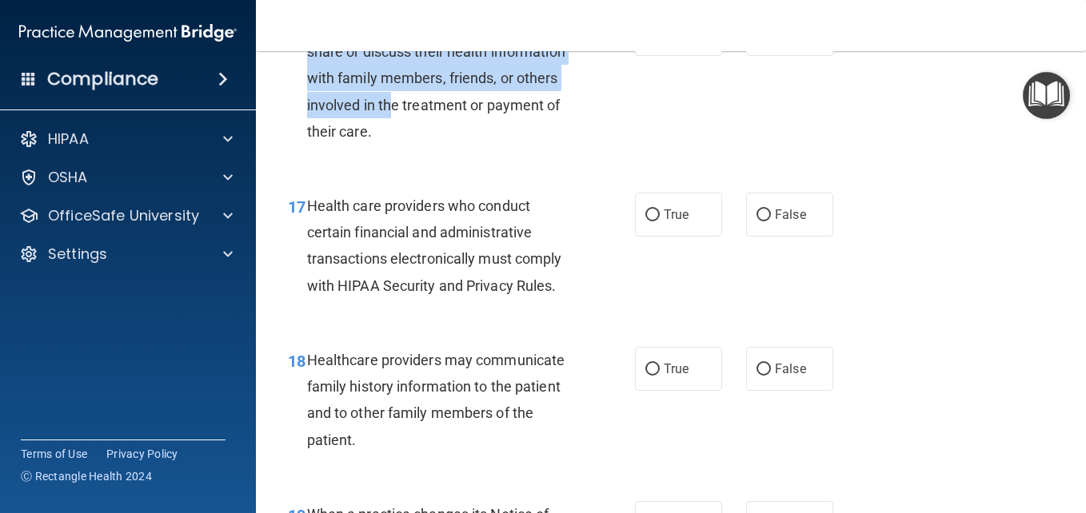
drag, startPoint x: 309, startPoint y: 102, endPoint x: 391, endPoint y: 195, distance: 124.6
click at [391, 145] on div "If the patient does not object, you can share or discuss their health informati…" at bounding box center [446, 78] width 278 height 133
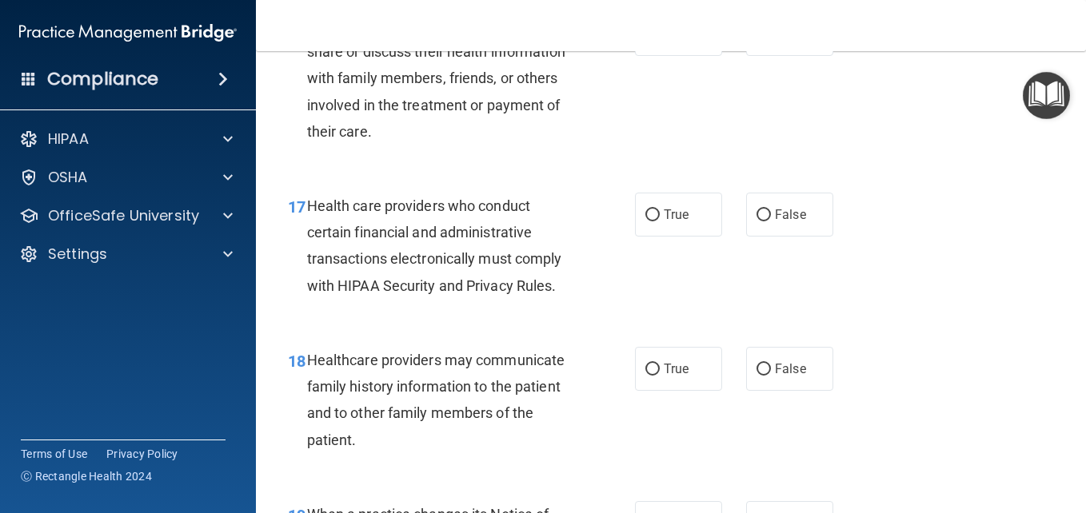
drag, startPoint x: 391, startPoint y: 195, endPoint x: 513, endPoint y: 222, distance: 124.5
click at [513, 145] on div "If the patient does not object, you can share or discuss their health informati…" at bounding box center [446, 78] width 278 height 133
click at [756, 221] on input "False" at bounding box center [763, 215] width 14 height 12
radio input "true"
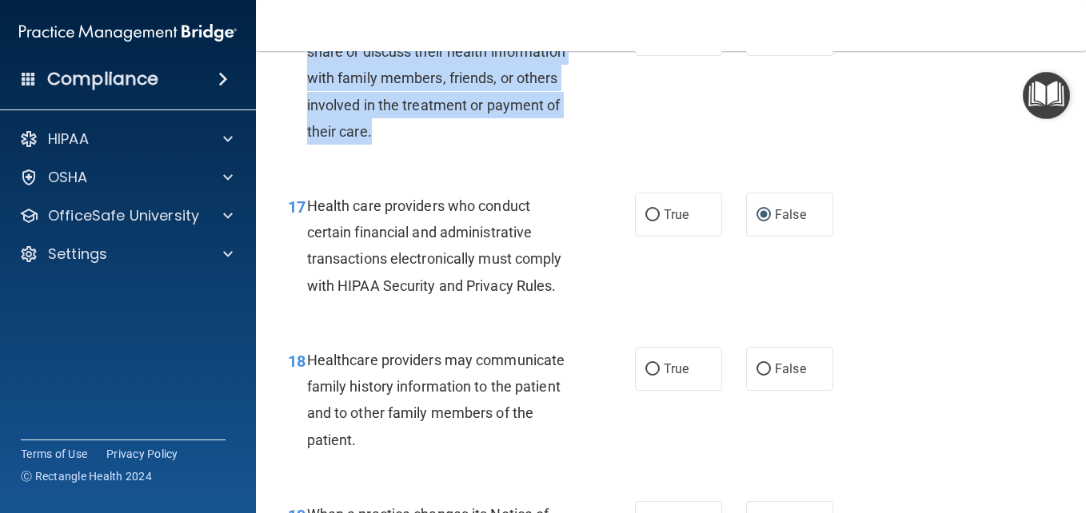
drag, startPoint x: 307, startPoint y: 99, endPoint x: 422, endPoint y: 225, distance: 170.3
click at [422, 153] on div "16 If the patient does not object, you can share or discuss their health inform…" at bounding box center [461, 82] width 395 height 141
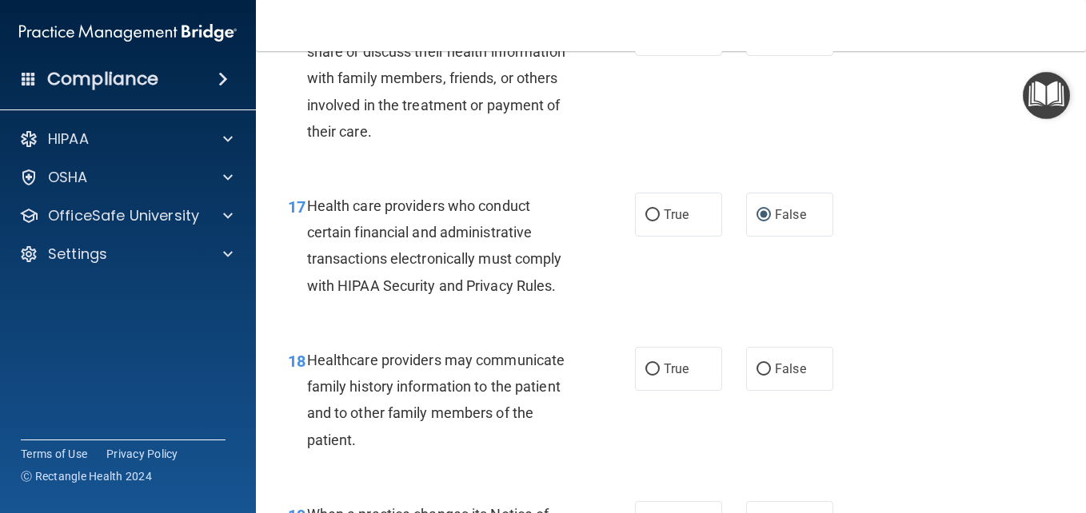
click at [972, 255] on div "17 Health care providers who conduct certain financial and administrative trans…" at bounding box center [671, 250] width 790 height 154
click at [646, 41] on input "True" at bounding box center [652, 35] width 14 height 12
radio input "true"
click at [648, 376] on input "True" at bounding box center [652, 370] width 14 height 12
radio input "true"
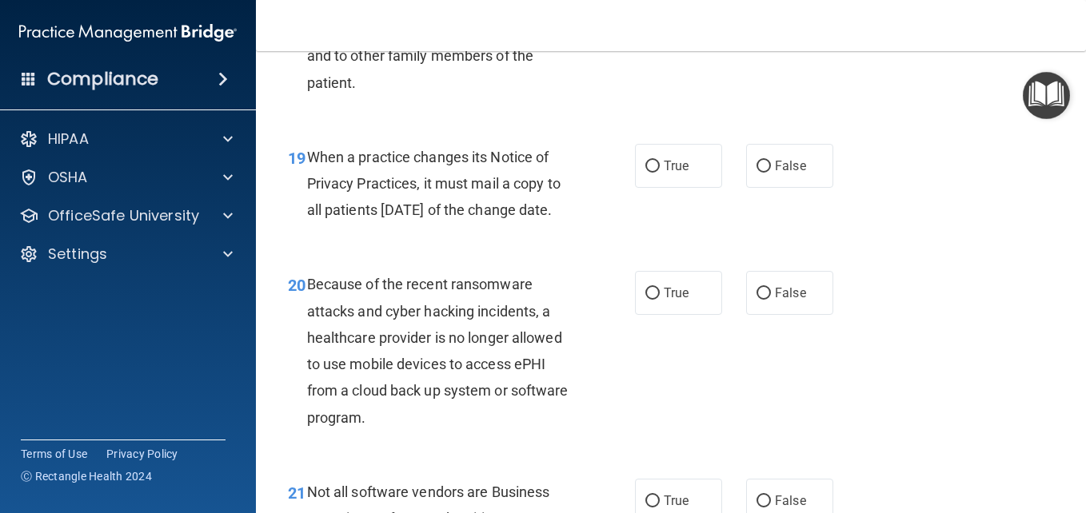
scroll to position [2829, 0]
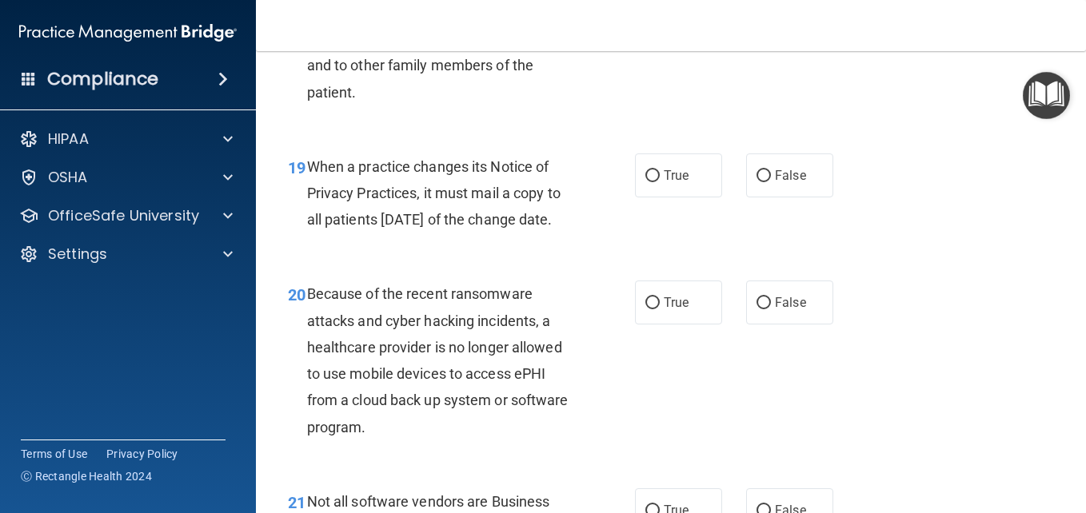
drag, startPoint x: 308, startPoint y: 242, endPoint x: 406, endPoint y: 329, distance: 130.9
click at [406, 233] on div "When a practice changes its Notice of Privacy Practices, it must mail a copy to…" at bounding box center [446, 194] width 278 height 80
click at [948, 225] on div "19 When a practice changes its Notice of Privacy Practices, it must mail a copy…" at bounding box center [671, 198] width 790 height 128
click at [756, 182] on input "False" at bounding box center [763, 176] width 14 height 12
radio input "true"
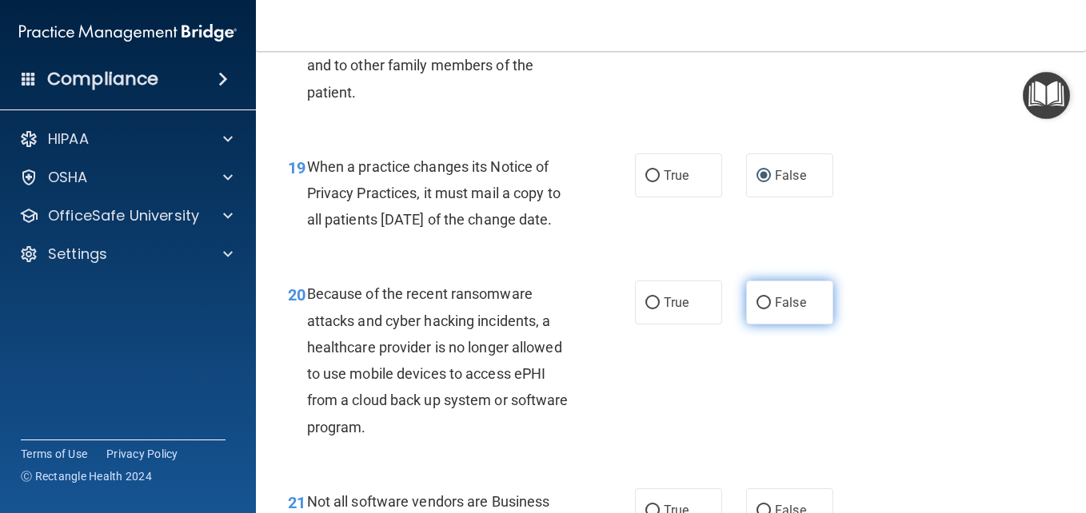
click at [756, 309] on input "False" at bounding box center [763, 303] width 14 height 12
radio input "true"
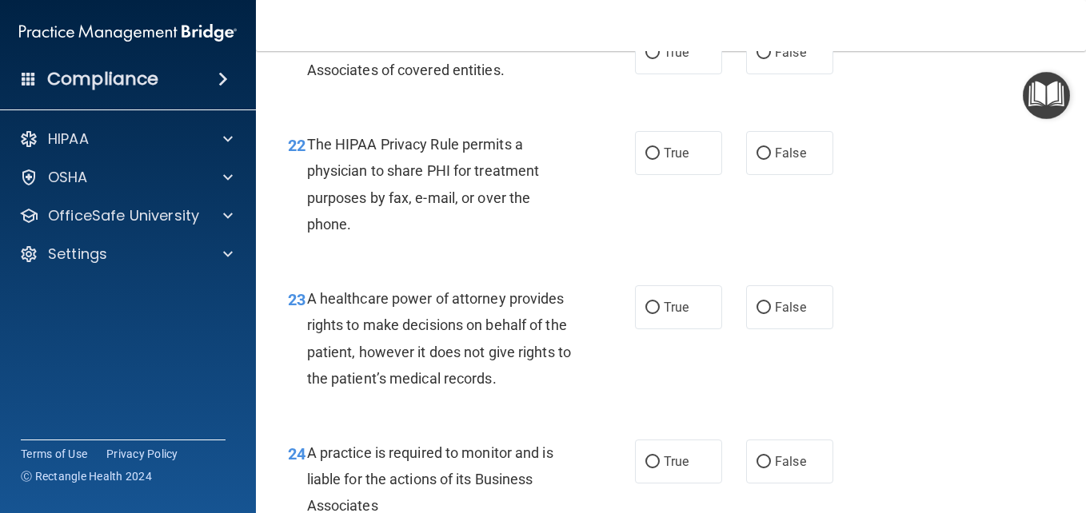
scroll to position [3269, 0]
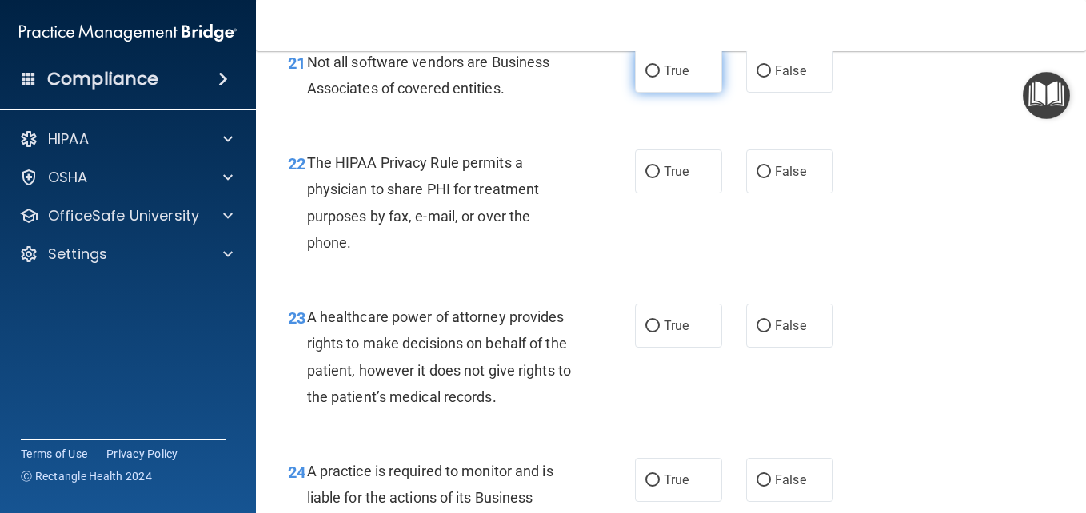
click at [648, 78] on input "True" at bounding box center [652, 72] width 14 height 12
radio input "true"
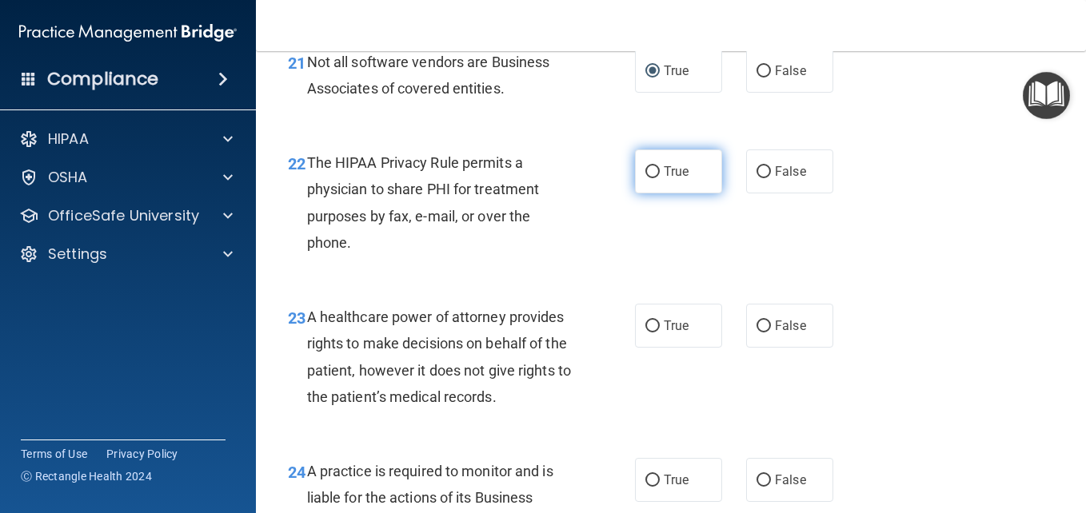
click at [645, 178] on input "True" at bounding box center [652, 172] width 14 height 12
radio input "true"
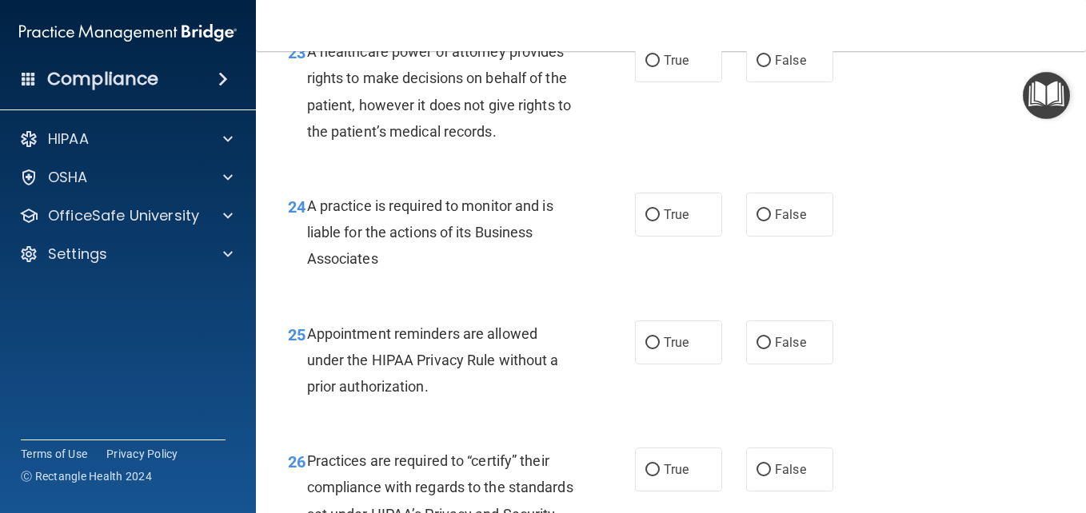
scroll to position [3525, 0]
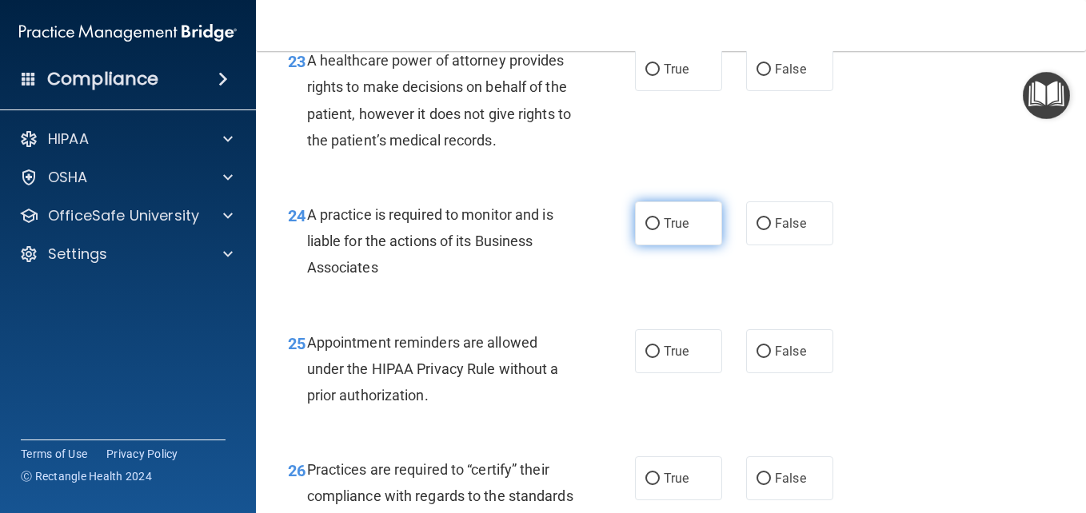
click at [645, 230] on input "True" at bounding box center [652, 224] width 14 height 12
radio input "true"
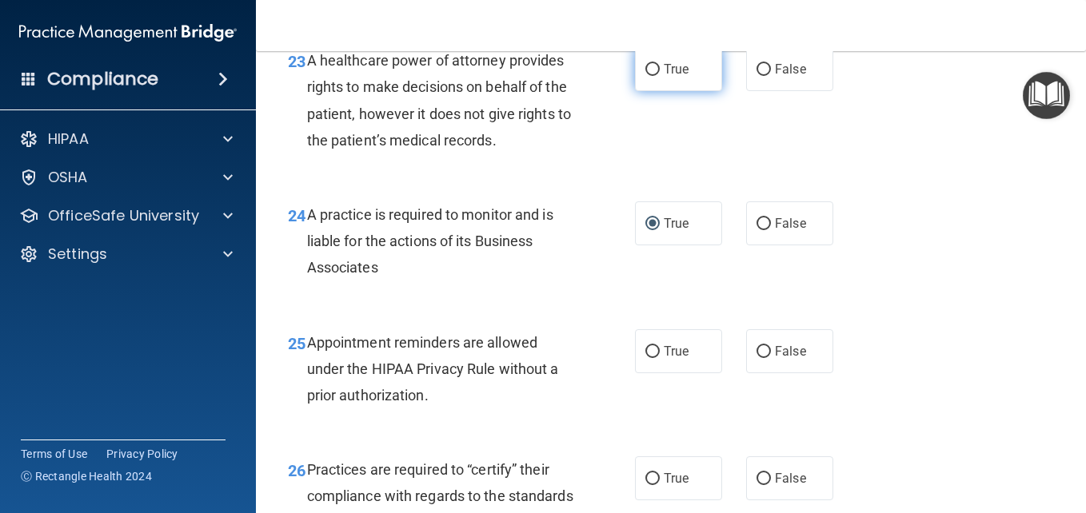
click at [646, 76] on input "True" at bounding box center [652, 70] width 14 height 12
radio input "true"
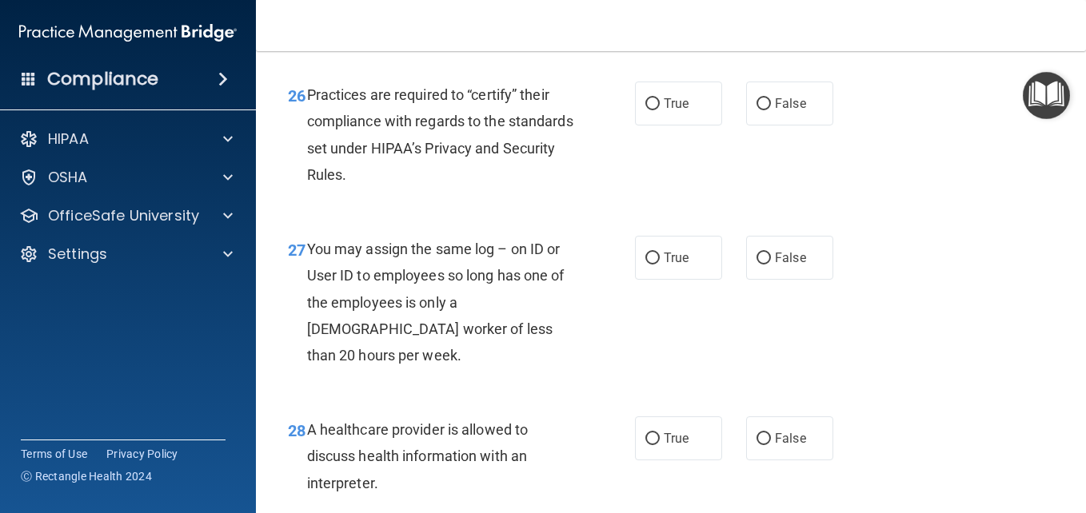
scroll to position [3919, 0]
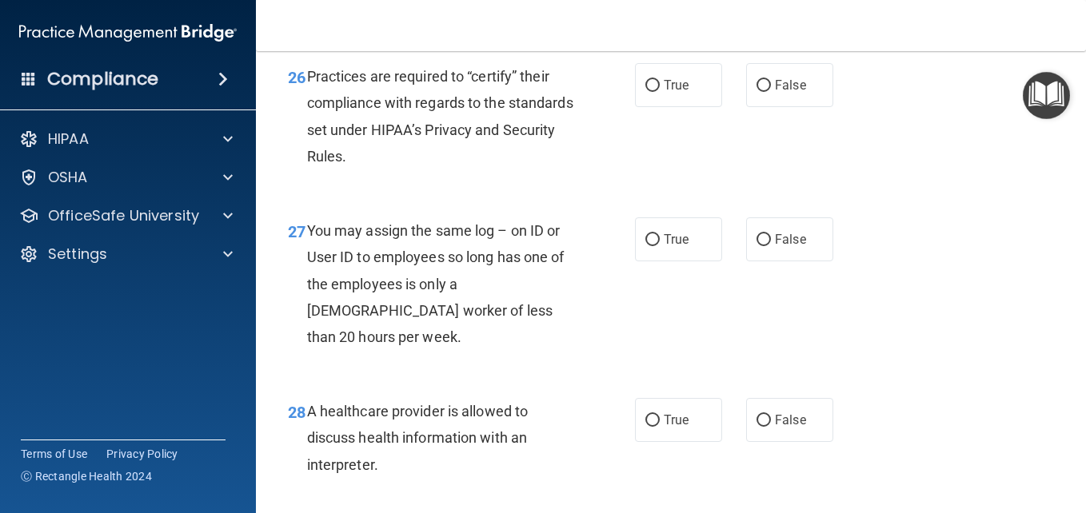
radio input "true"
click at [646, 92] on input "True" at bounding box center [652, 86] width 14 height 12
radio input "true"
click at [756, 246] on input "False" at bounding box center [763, 240] width 14 height 12
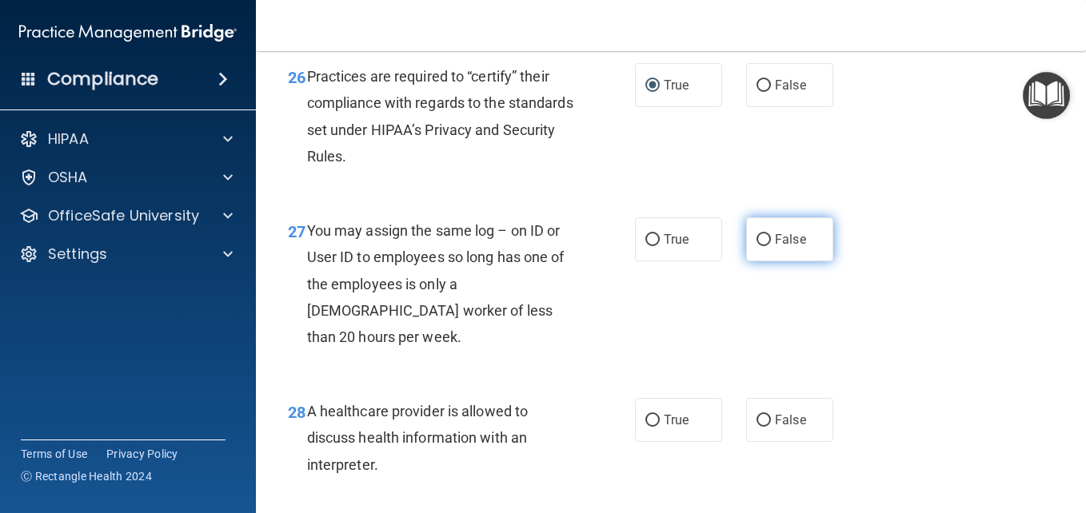
radio input "true"
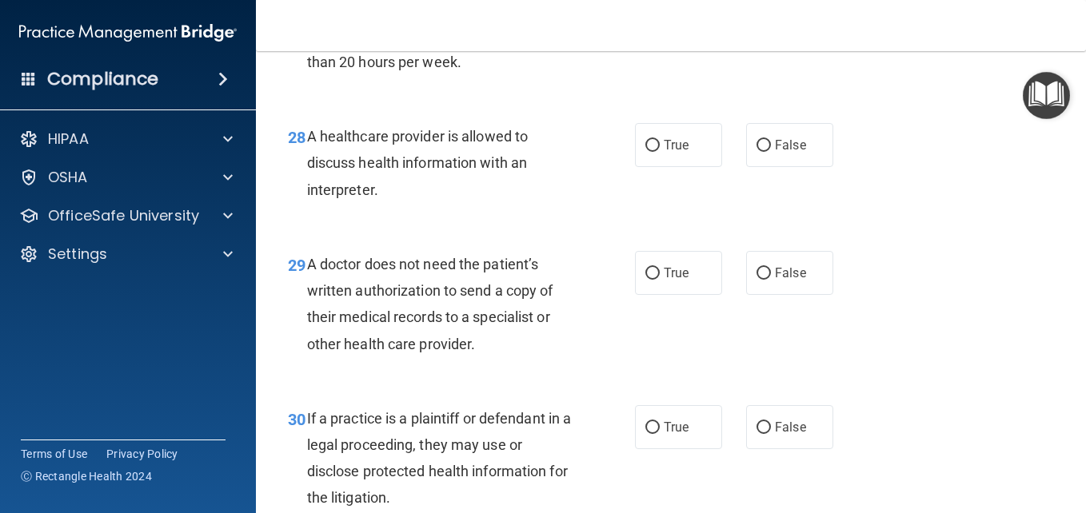
scroll to position [4258, 0]
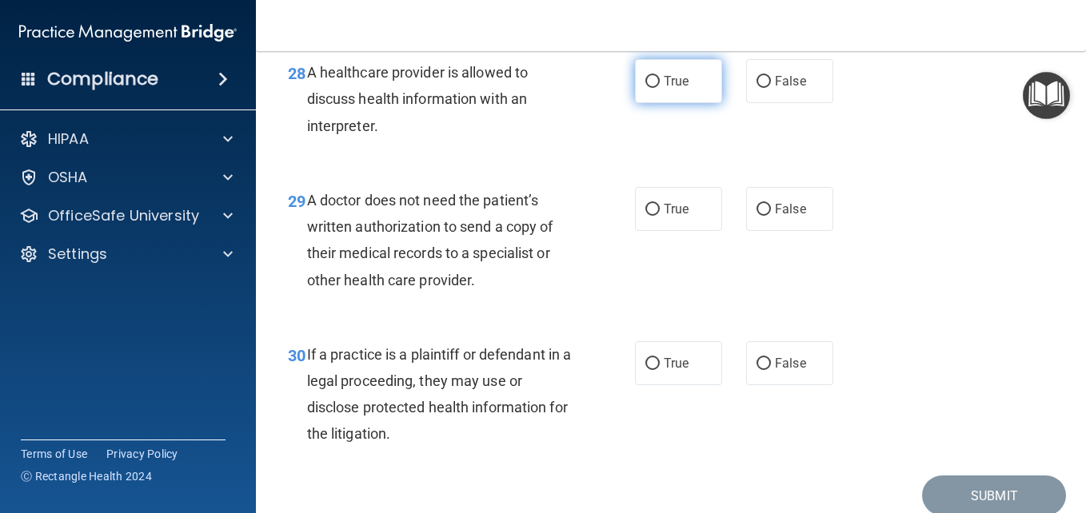
click at [642, 103] on label "True" at bounding box center [678, 81] width 87 height 44
click at [645, 88] on input "True" at bounding box center [652, 82] width 14 height 12
radio input "true"
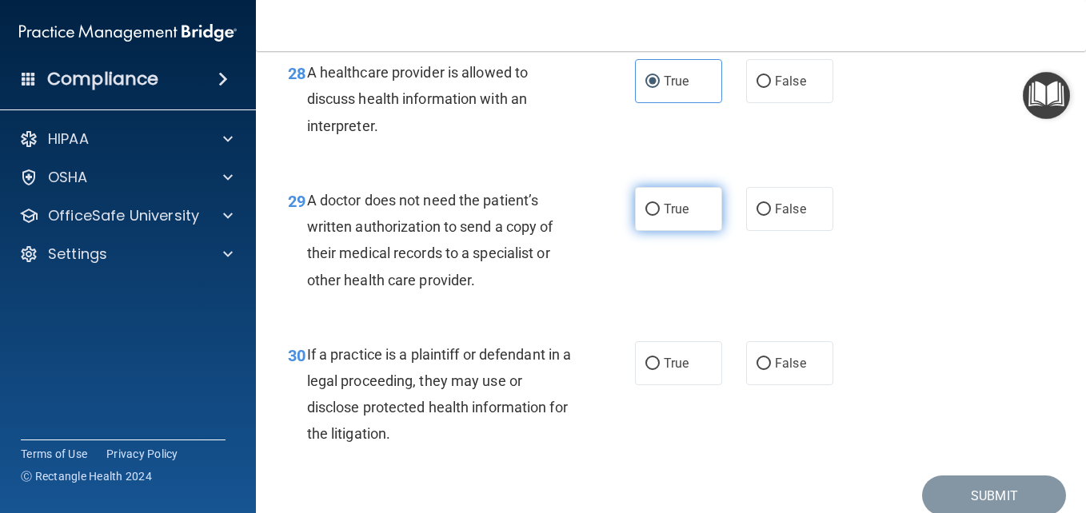
click at [647, 216] on input "True" at bounding box center [652, 210] width 14 height 12
radio input "true"
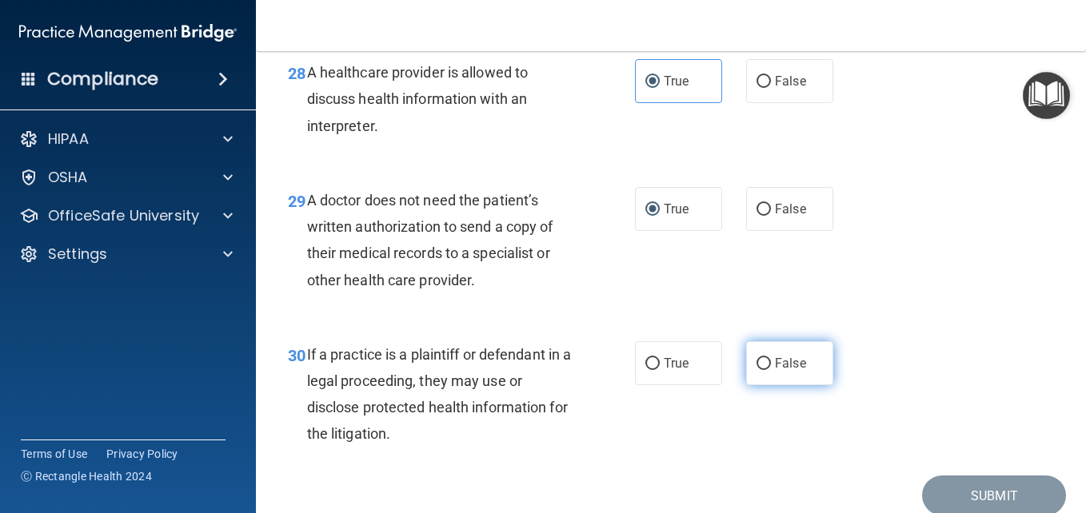
click at [756, 370] on input "False" at bounding box center [763, 364] width 14 height 12
radio input "true"
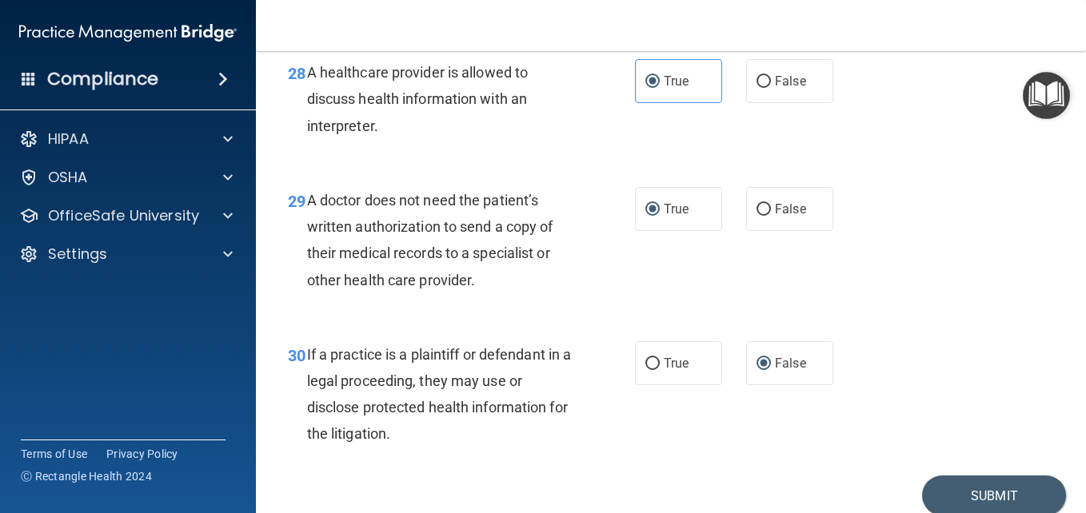
scroll to position [4404, 0]
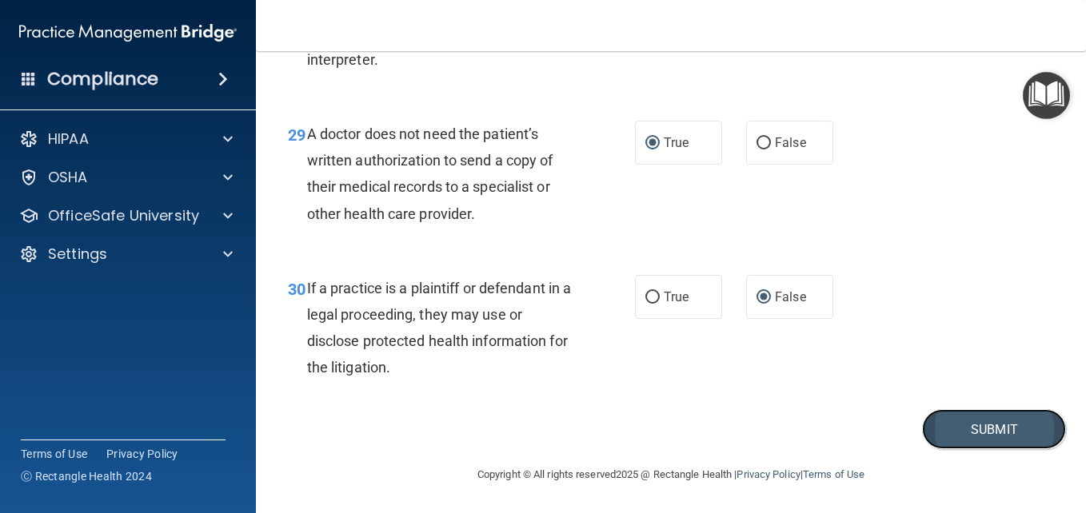
click at [979, 422] on button "Submit" at bounding box center [994, 429] width 144 height 41
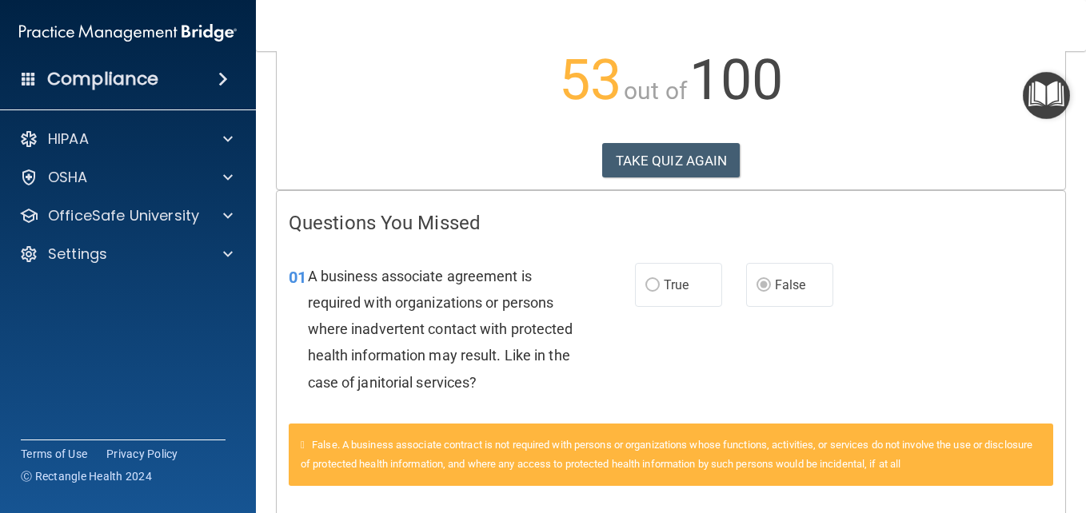
scroll to position [38, 0]
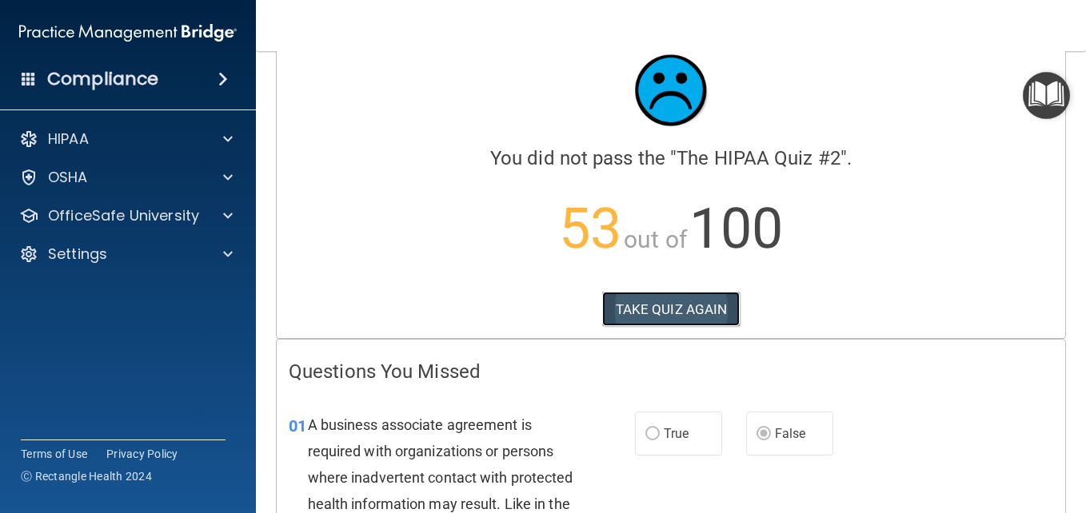
click at [708, 301] on button "TAKE QUIZ AGAIN" at bounding box center [671, 309] width 138 height 35
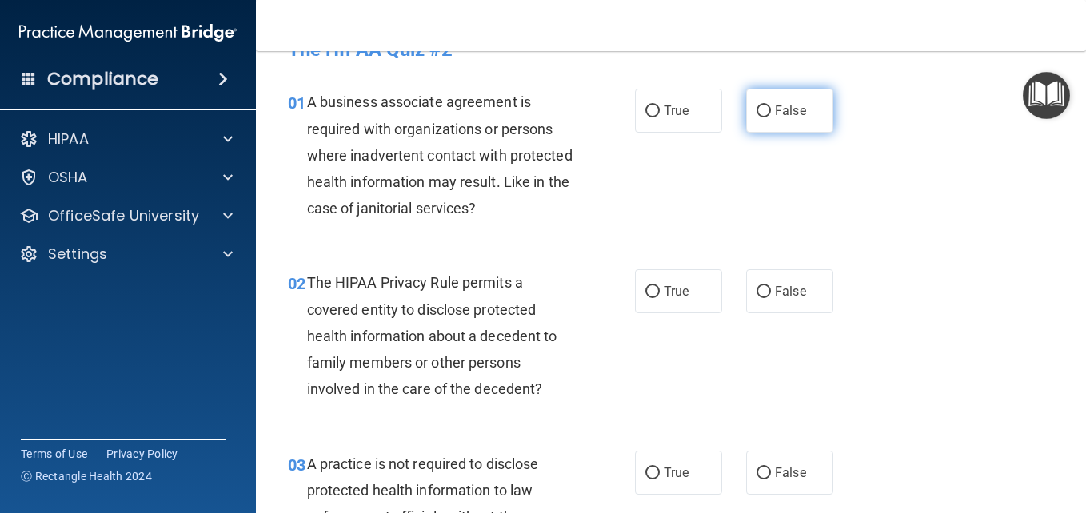
click at [756, 110] on input "False" at bounding box center [763, 112] width 14 height 12
radio input "true"
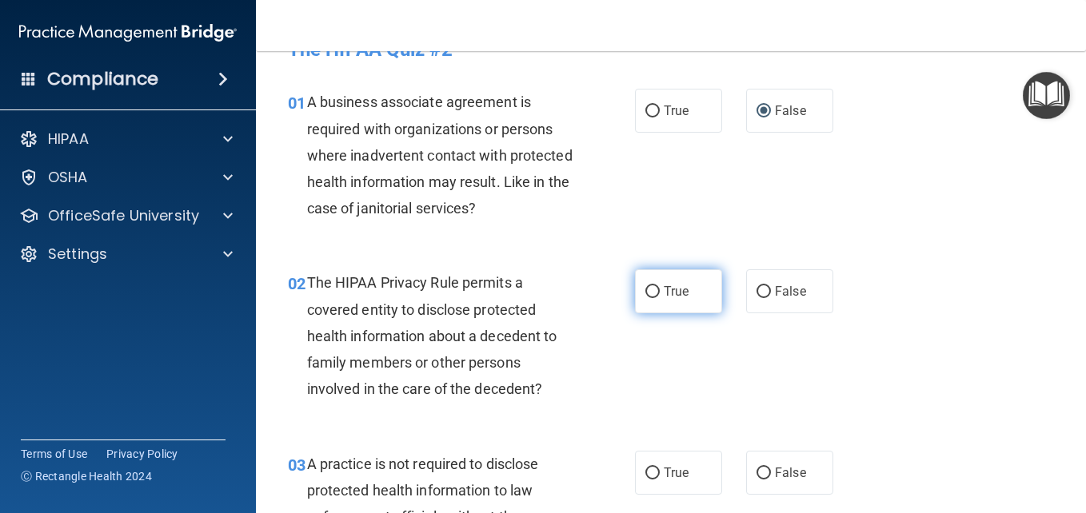
click at [645, 289] on input "True" at bounding box center [652, 292] width 14 height 12
radio input "true"
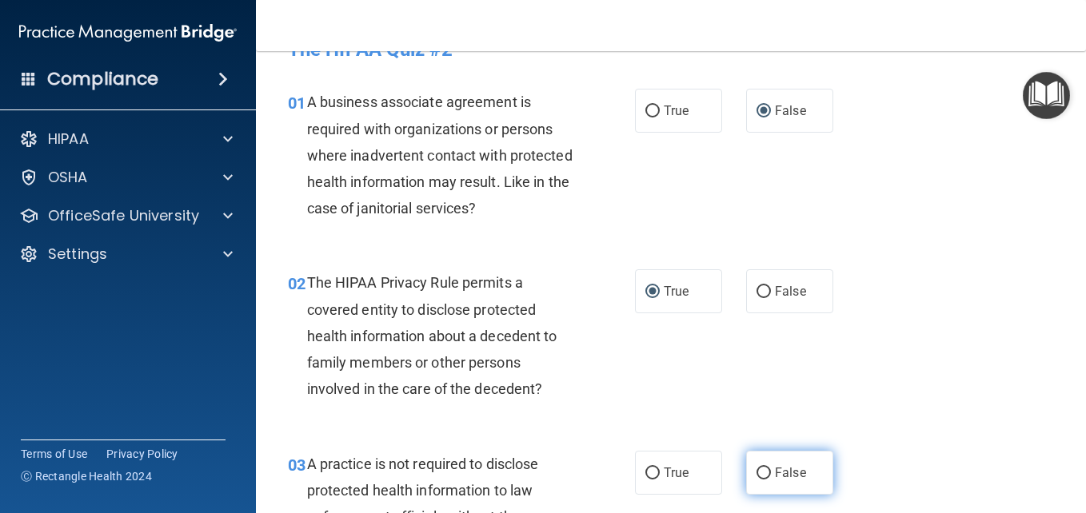
click at [756, 469] on input "False" at bounding box center [763, 474] width 14 height 12
radio input "true"
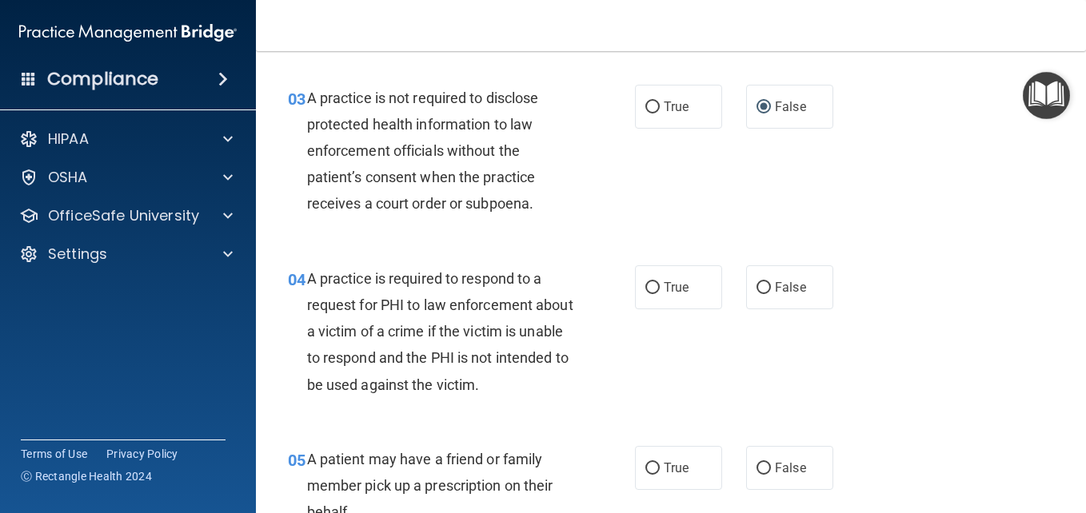
scroll to position [486, 0]
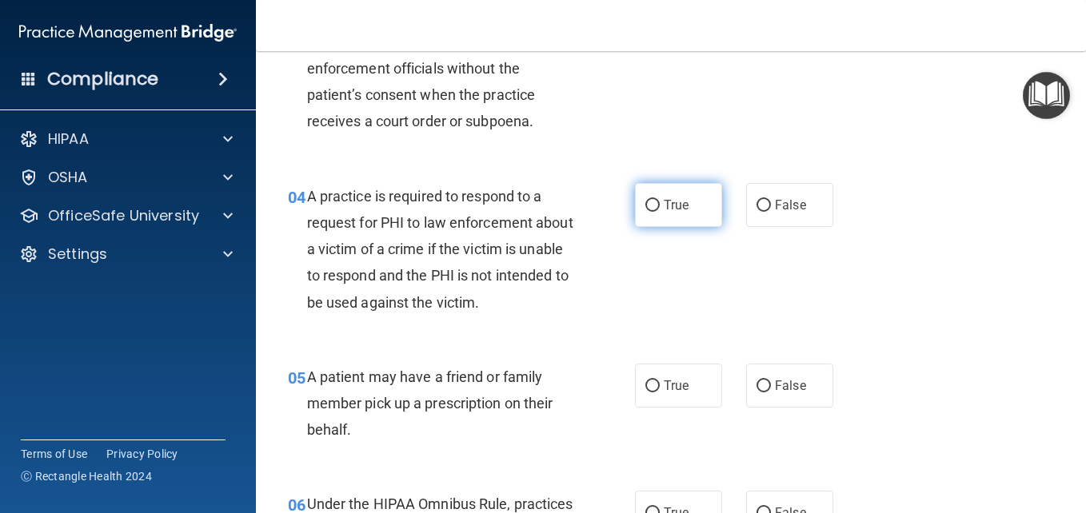
click at [646, 204] on input "True" at bounding box center [652, 206] width 14 height 12
radio input "true"
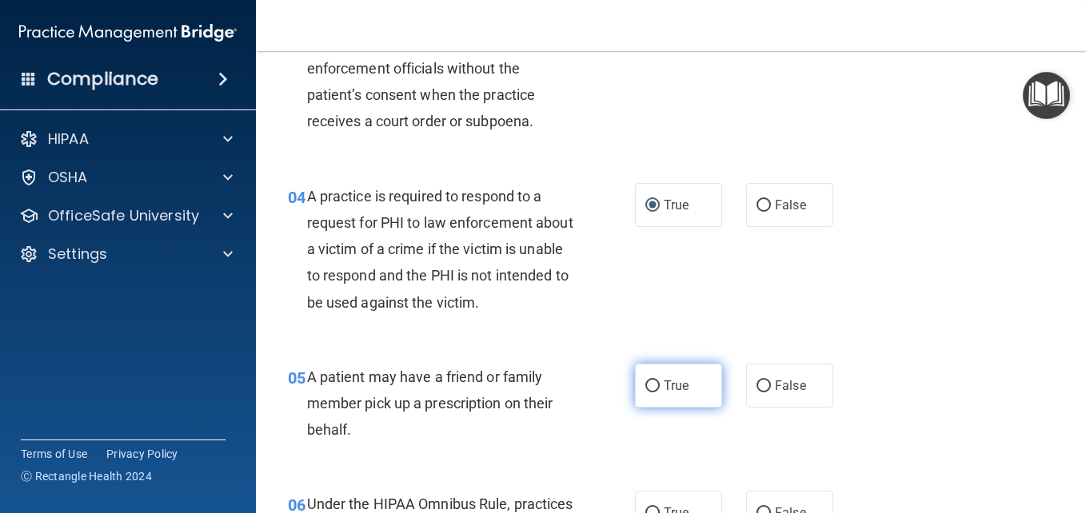
click at [645, 388] on input "True" at bounding box center [652, 387] width 14 height 12
radio input "true"
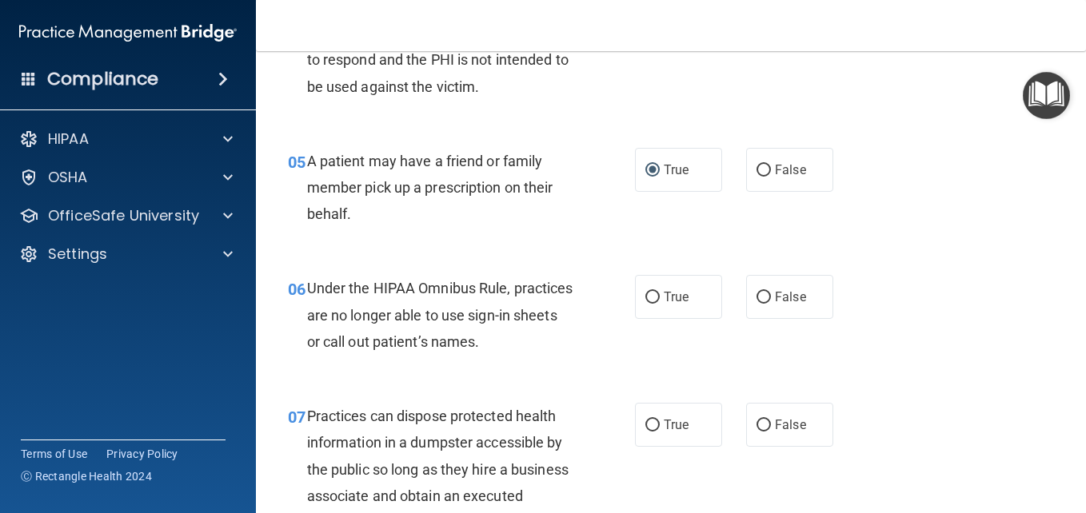
scroll to position [710, 0]
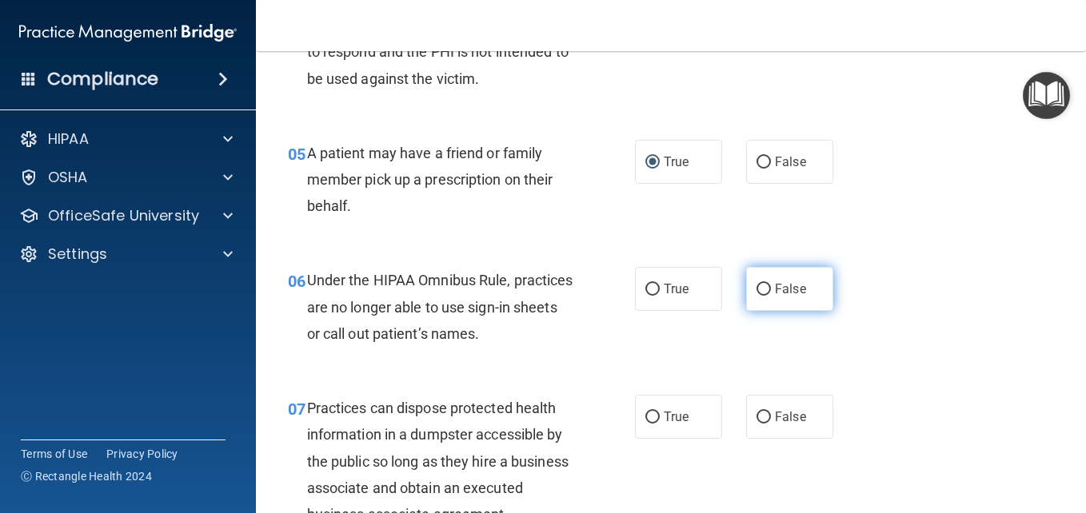
click at [756, 289] on input "False" at bounding box center [763, 290] width 14 height 12
radio input "true"
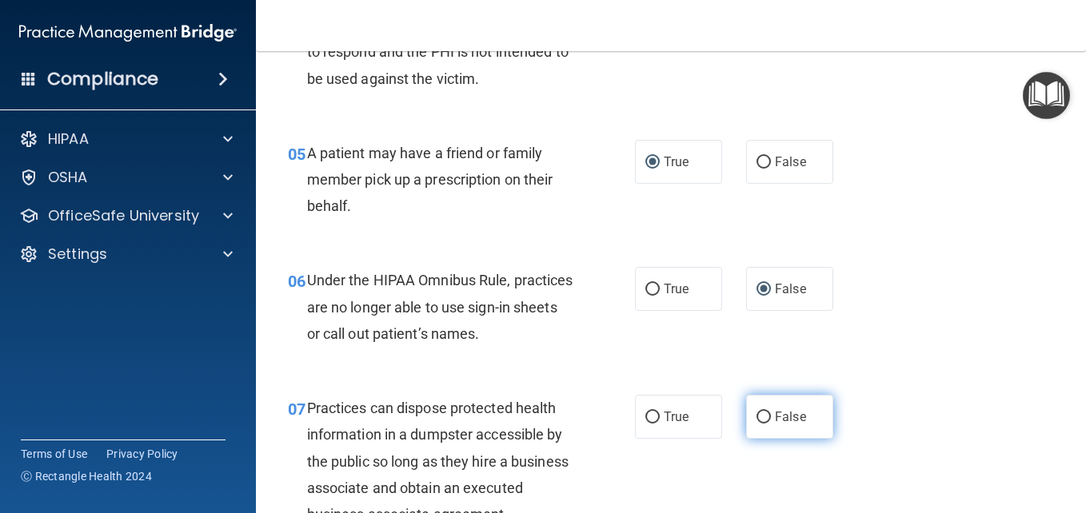
click at [756, 418] on input "False" at bounding box center [763, 418] width 14 height 12
radio input "true"
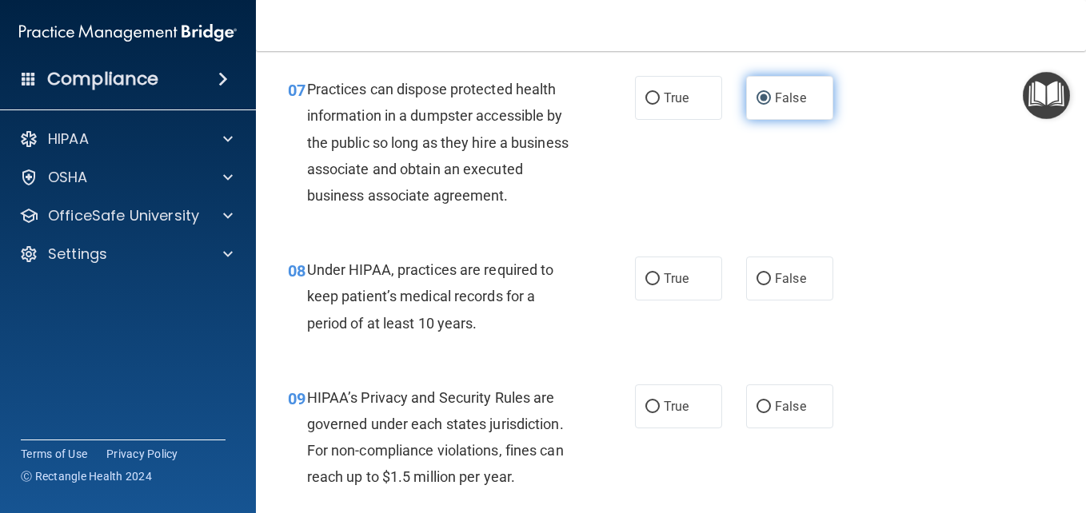
scroll to position [1030, 0]
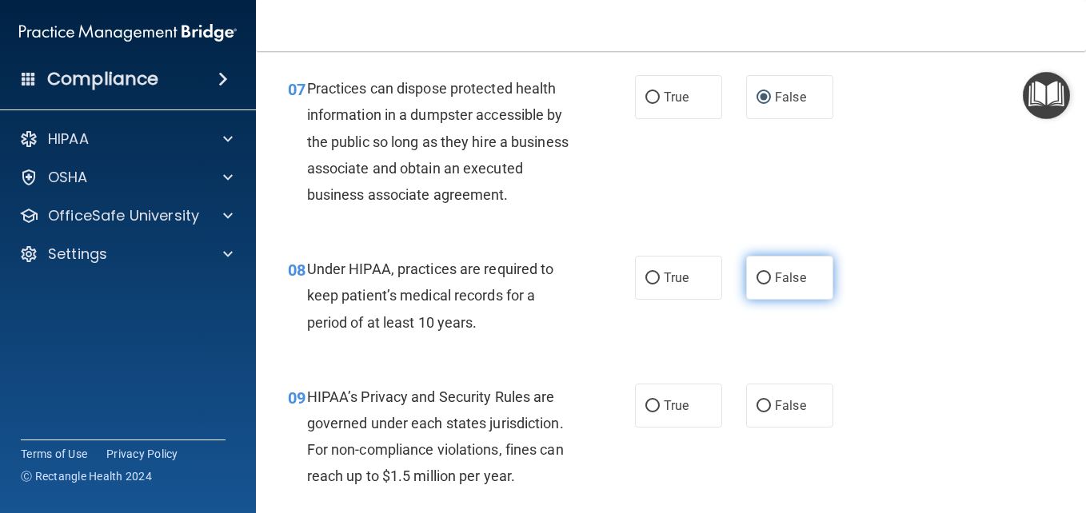
click at [757, 285] on input "False" at bounding box center [763, 279] width 14 height 12
radio input "true"
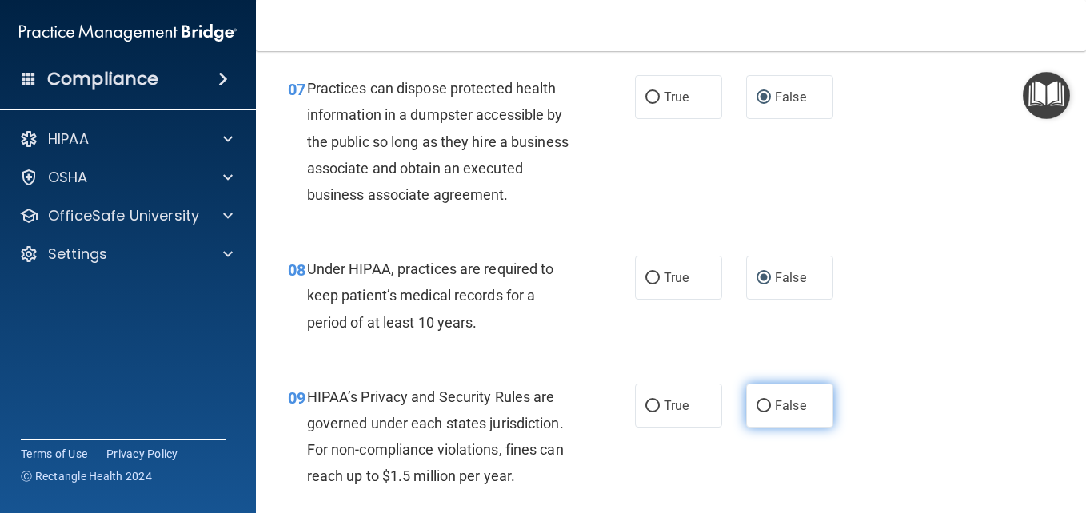
click at [756, 413] on input "False" at bounding box center [763, 407] width 14 height 12
radio input "true"
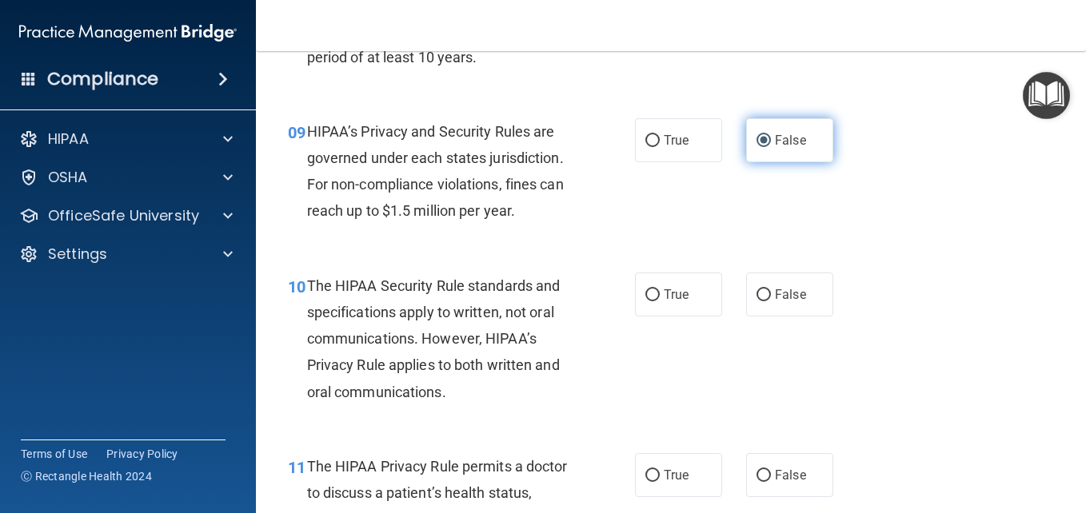
scroll to position [1318, 0]
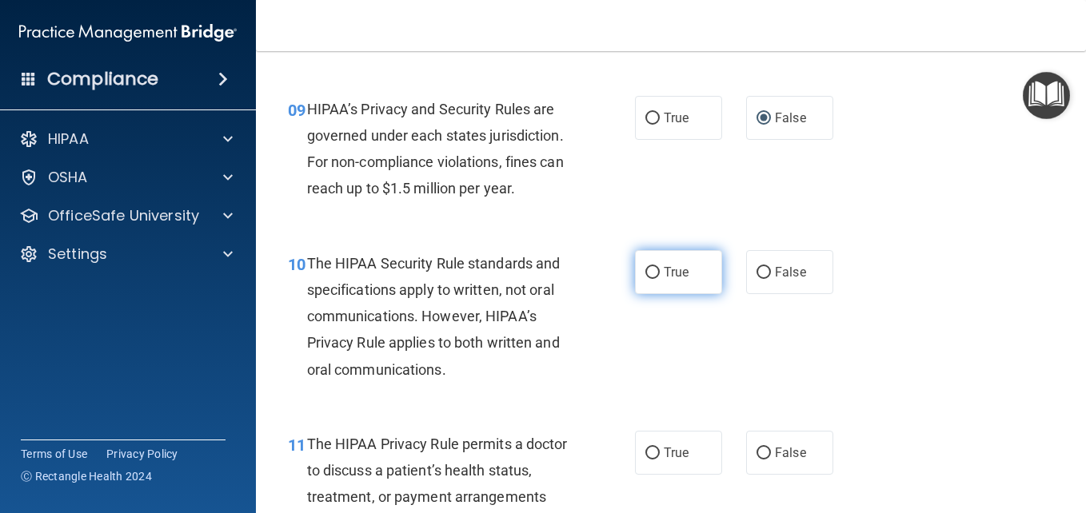
click at [647, 279] on input "True" at bounding box center [652, 273] width 14 height 12
radio input "true"
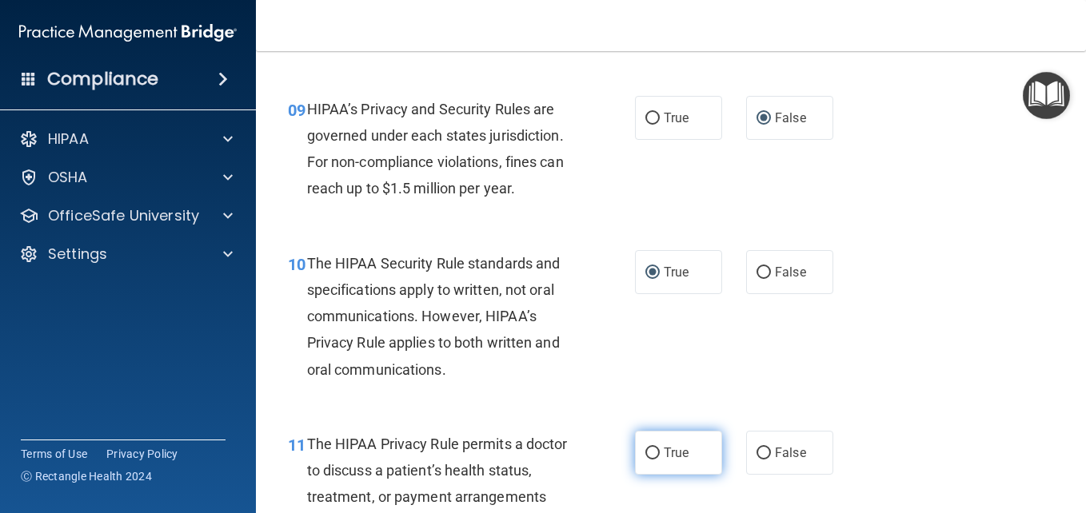
click at [645, 460] on input "True" at bounding box center [652, 454] width 14 height 12
radio input "true"
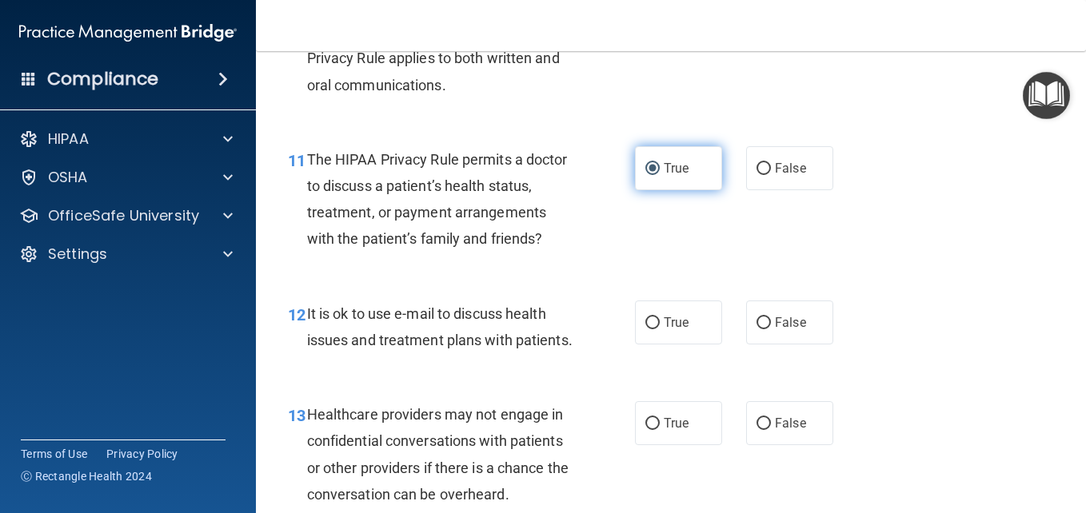
scroll to position [1605, 0]
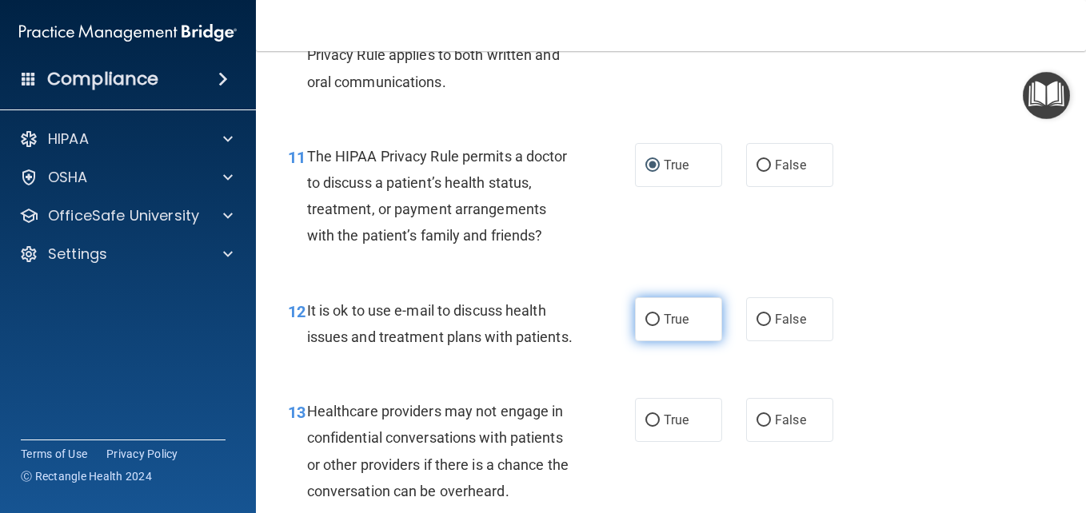
click at [645, 326] on input "True" at bounding box center [652, 320] width 14 height 12
radio input "true"
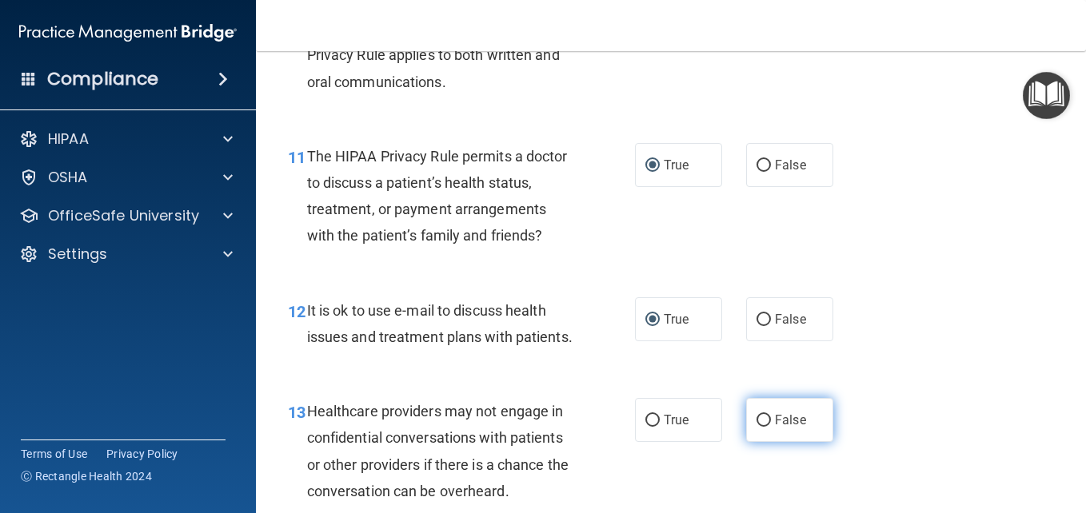
click at [759, 427] on input "False" at bounding box center [763, 421] width 14 height 12
radio input "true"
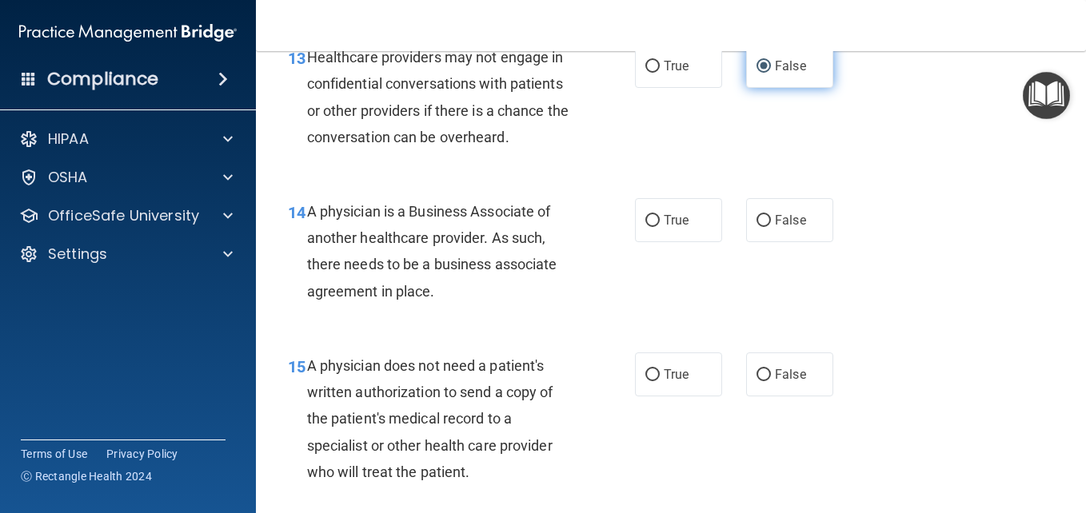
scroll to position [1989, 0]
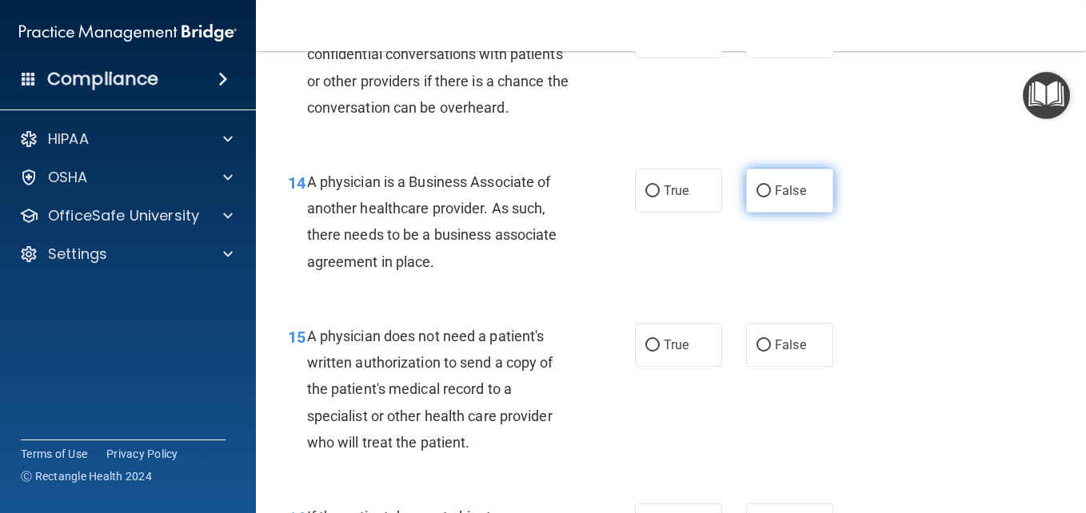
click at [756, 197] on input "False" at bounding box center [763, 191] width 14 height 12
radio input "true"
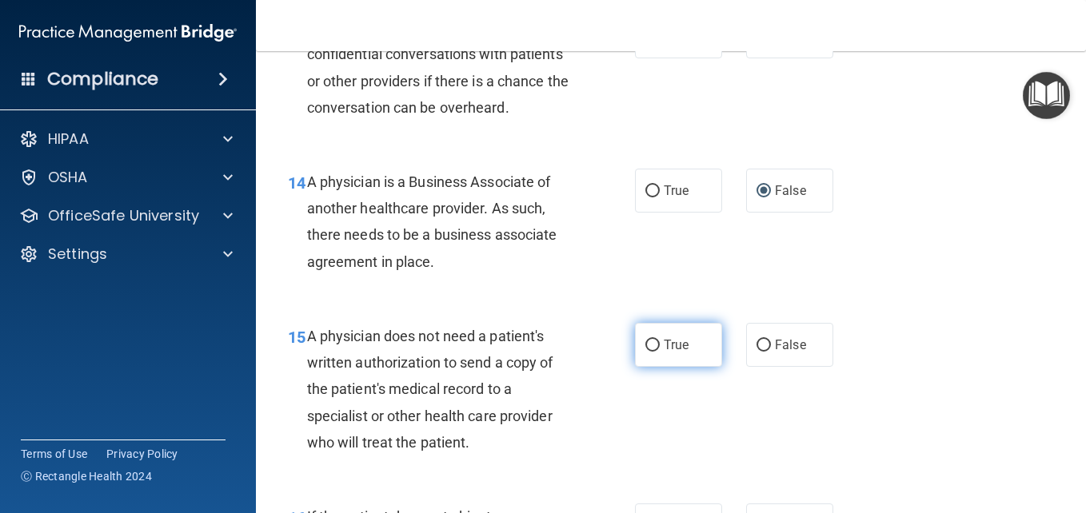
click at [646, 352] on input "True" at bounding box center [652, 346] width 14 height 12
radio input "true"
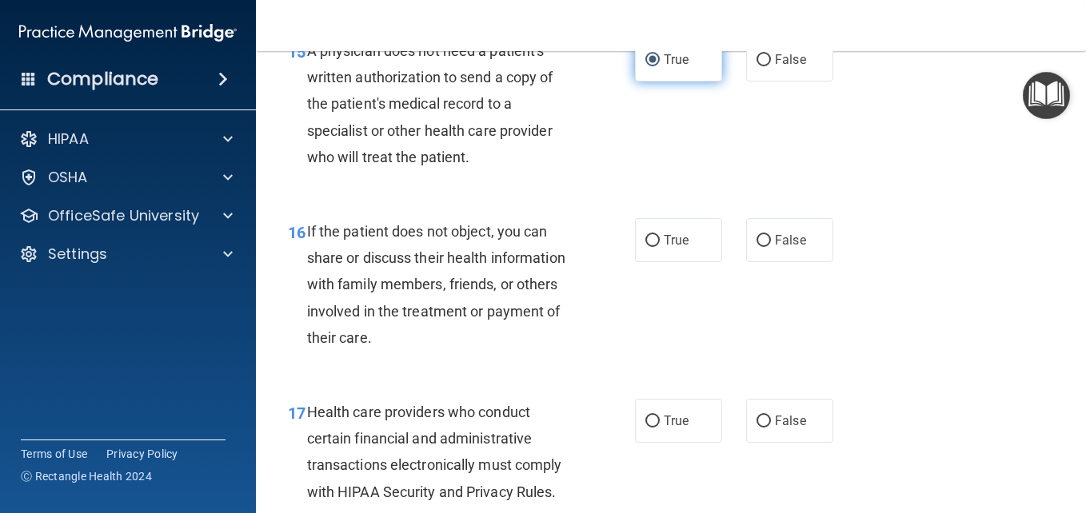
scroll to position [2277, 0]
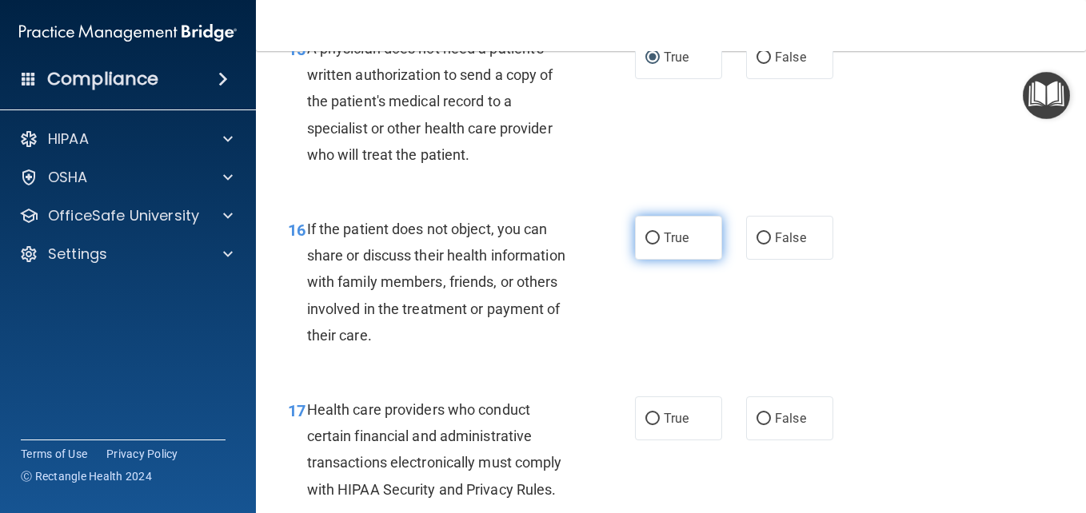
click at [635, 260] on label "True" at bounding box center [678, 238] width 87 height 44
click at [645, 245] on input "True" at bounding box center [652, 239] width 14 height 12
radio input "true"
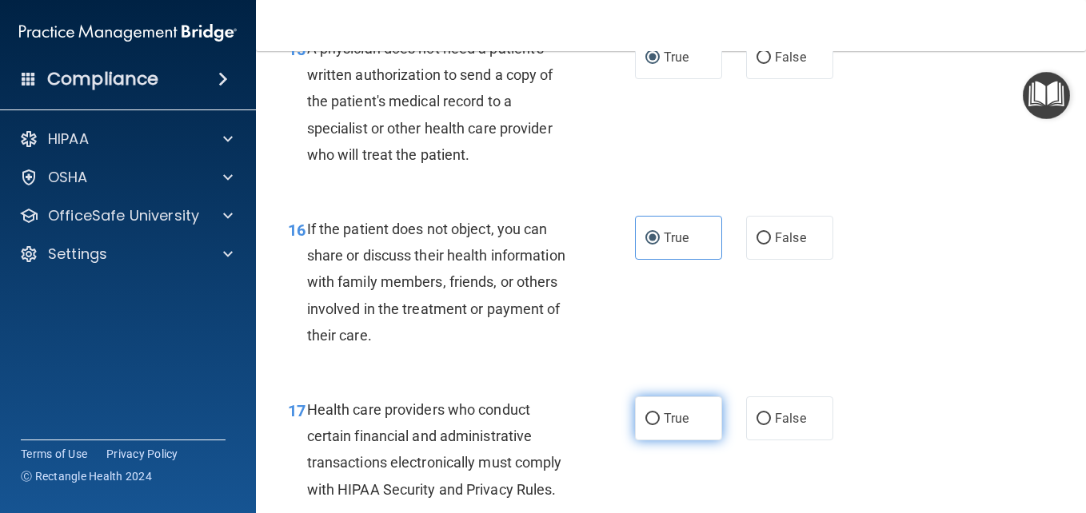
click at [645, 425] on input "True" at bounding box center [652, 419] width 14 height 12
radio input "true"
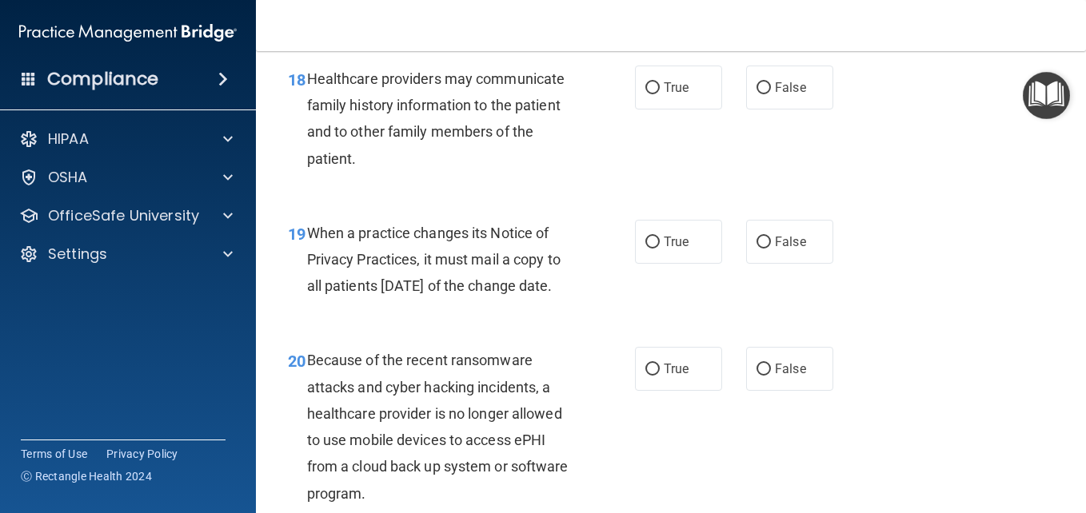
scroll to position [2808, 0]
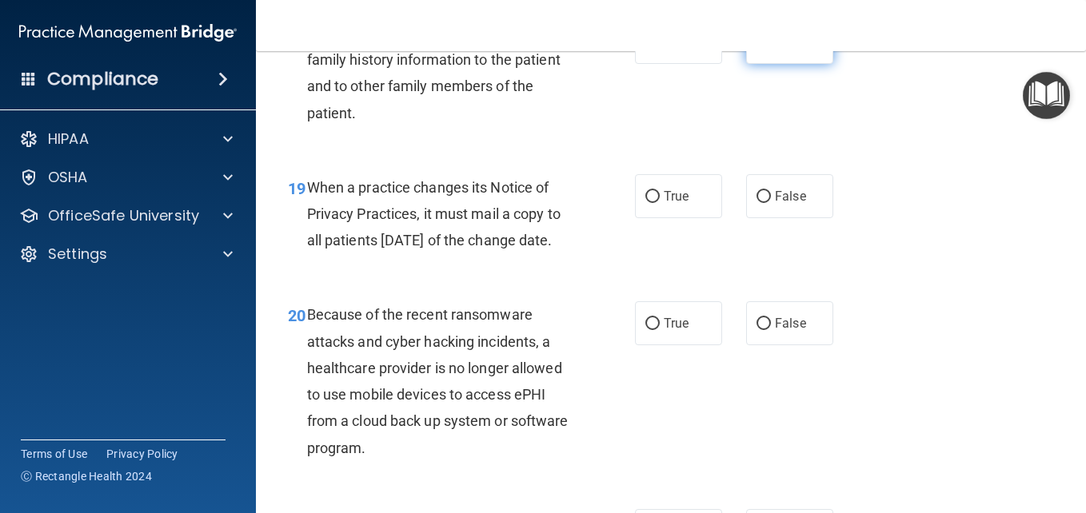
click at [757, 49] on input "False" at bounding box center [763, 43] width 14 height 12
radio input "true"
click at [646, 203] on input "True" at bounding box center [652, 197] width 14 height 12
radio input "true"
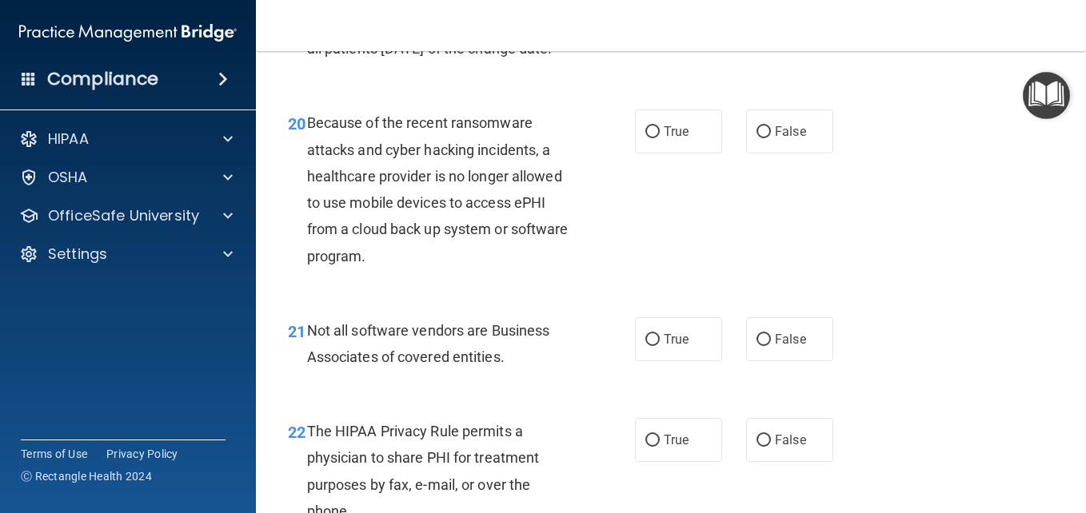
scroll to position [3046, 0]
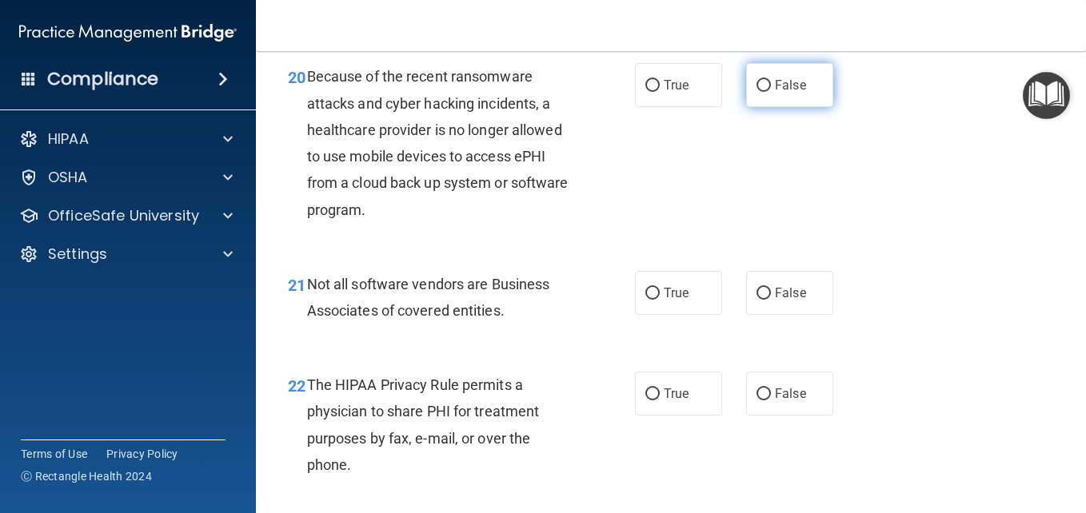
click at [759, 92] on input "False" at bounding box center [763, 86] width 14 height 12
radio input "true"
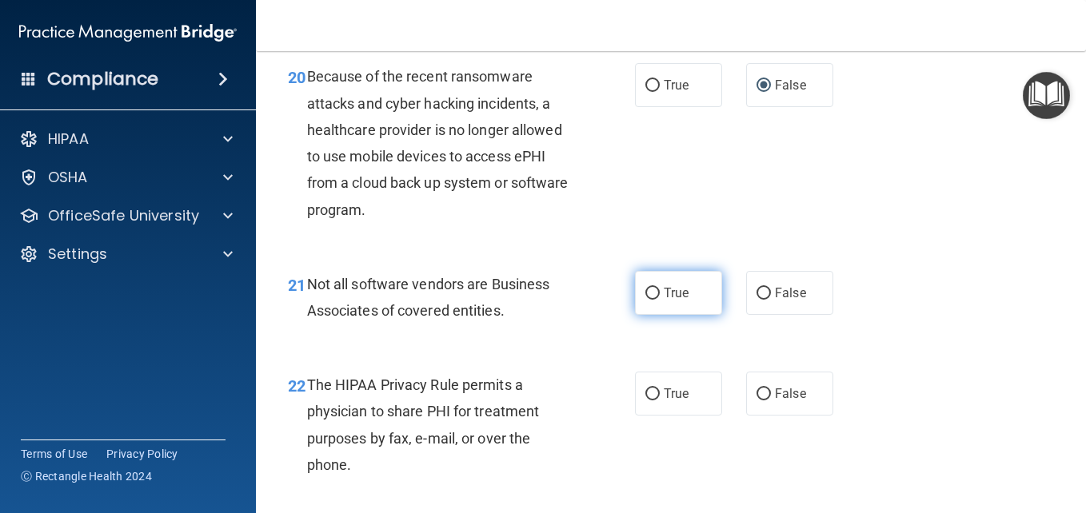
click at [645, 300] on input "True" at bounding box center [652, 294] width 14 height 12
radio input "true"
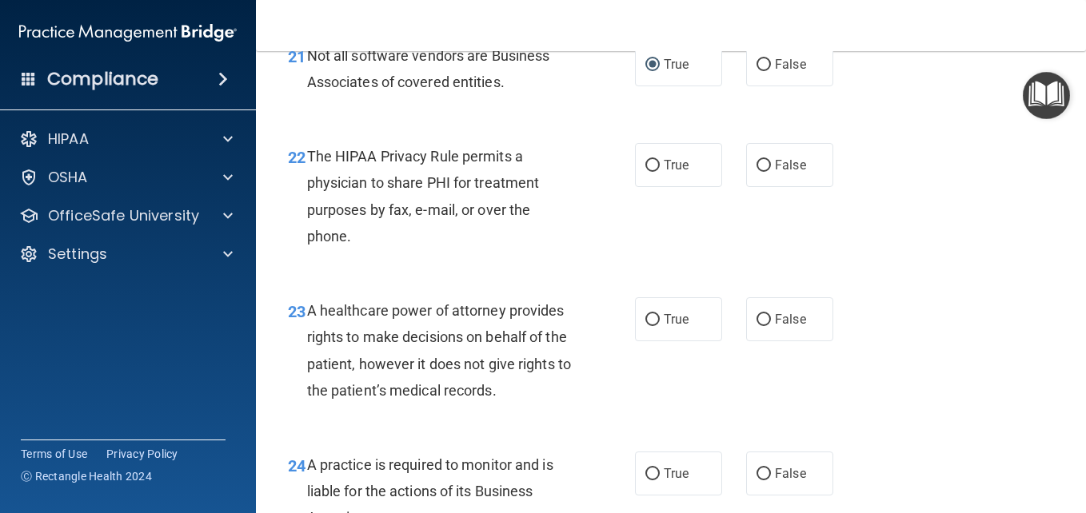
scroll to position [3312, 0]
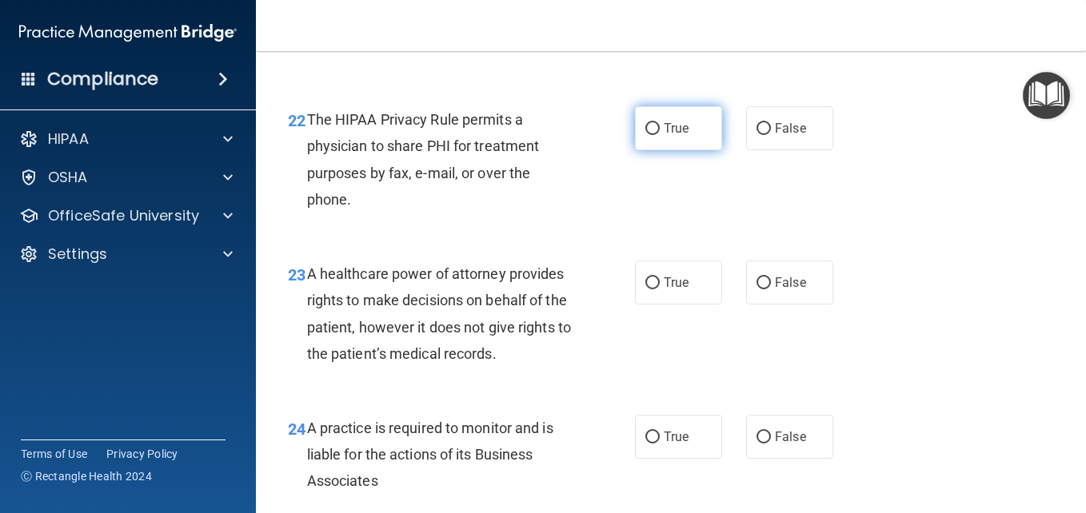
click at [645, 135] on input "True" at bounding box center [652, 129] width 14 height 12
radio input "true"
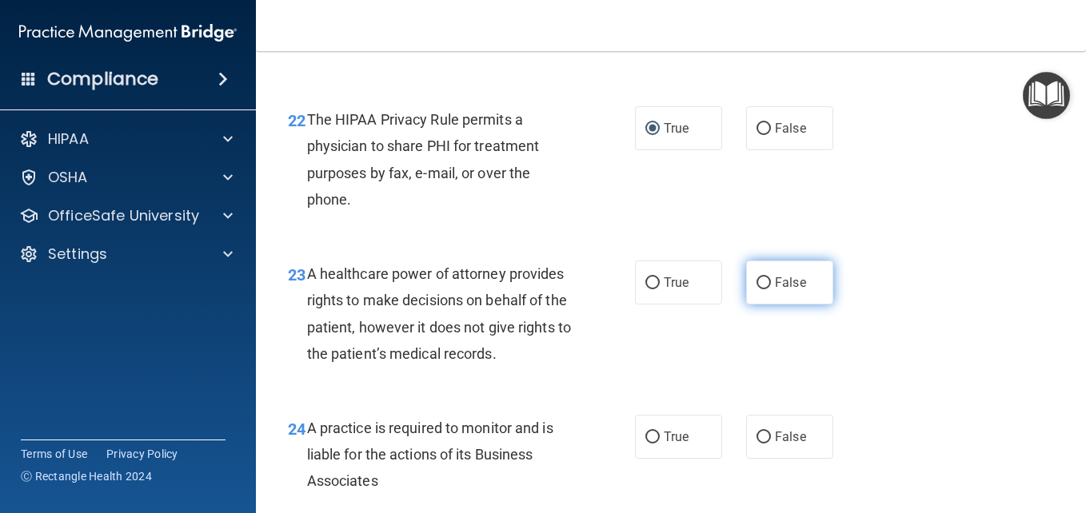
click at [756, 289] on input "False" at bounding box center [763, 283] width 14 height 12
radio input "true"
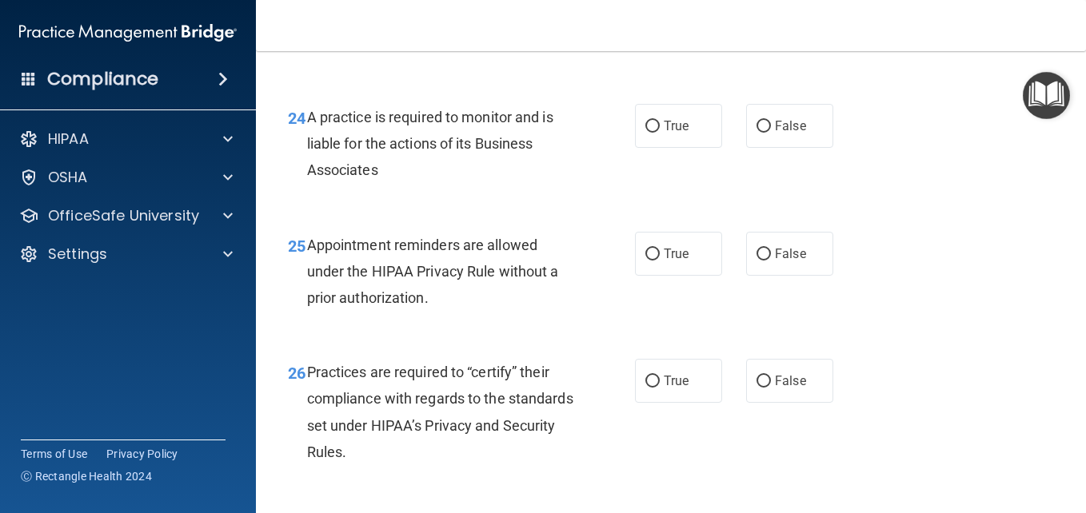
scroll to position [3779, 0]
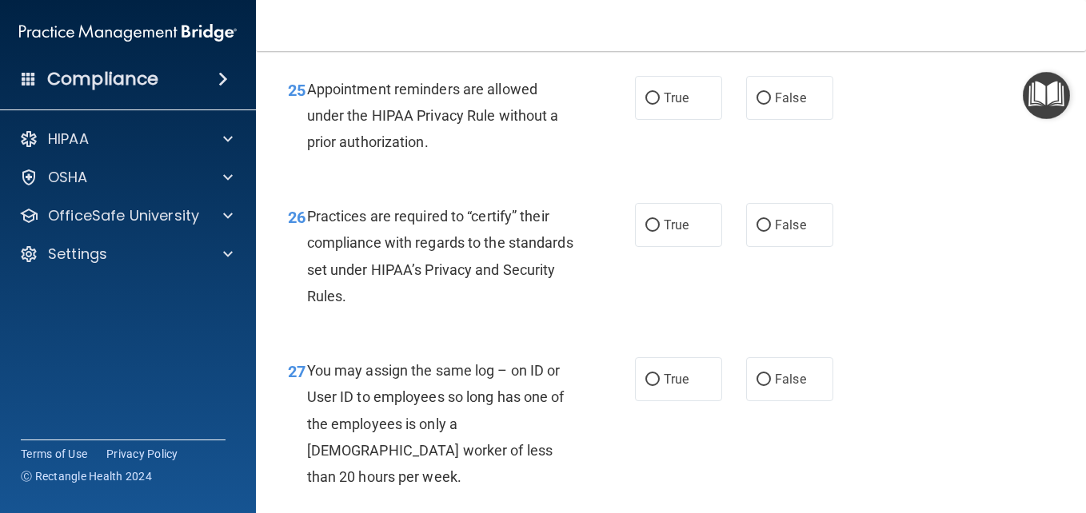
radio input "true"
click at [645, 105] on input "True" at bounding box center [652, 99] width 14 height 12
radio input "true"
click at [759, 232] on input "False" at bounding box center [763, 226] width 14 height 12
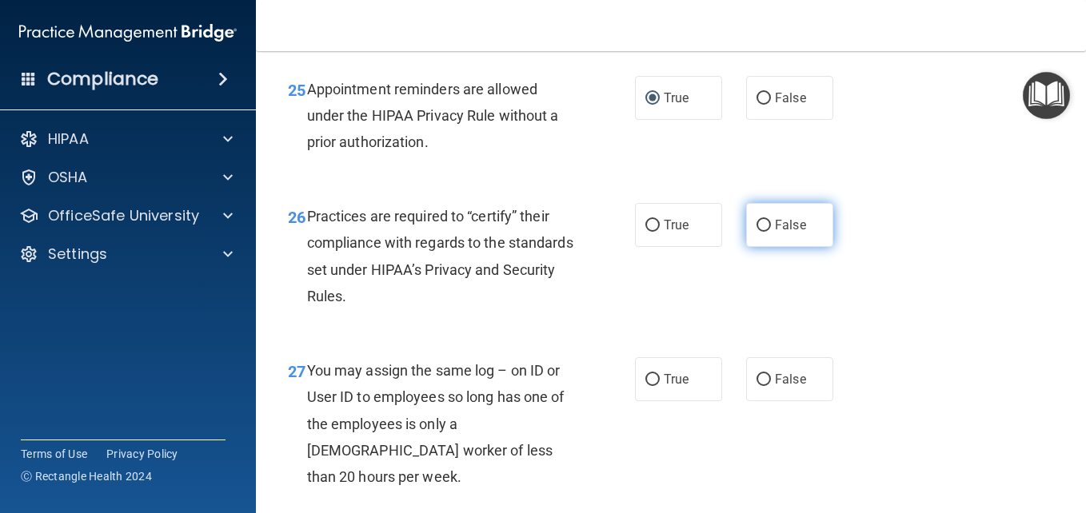
radio input "true"
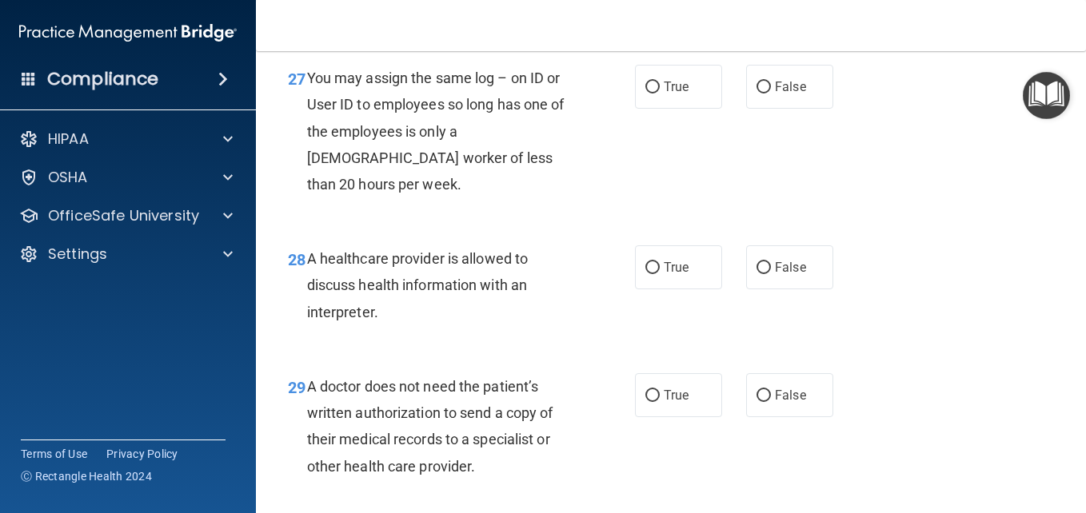
scroll to position [4053, 0]
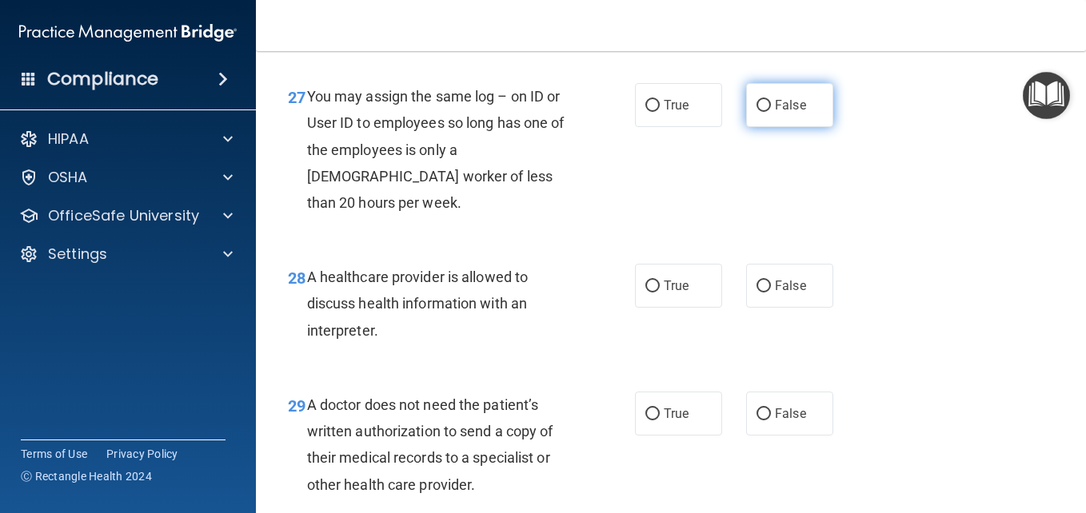
click at [756, 112] on input "False" at bounding box center [763, 106] width 14 height 12
radio input "true"
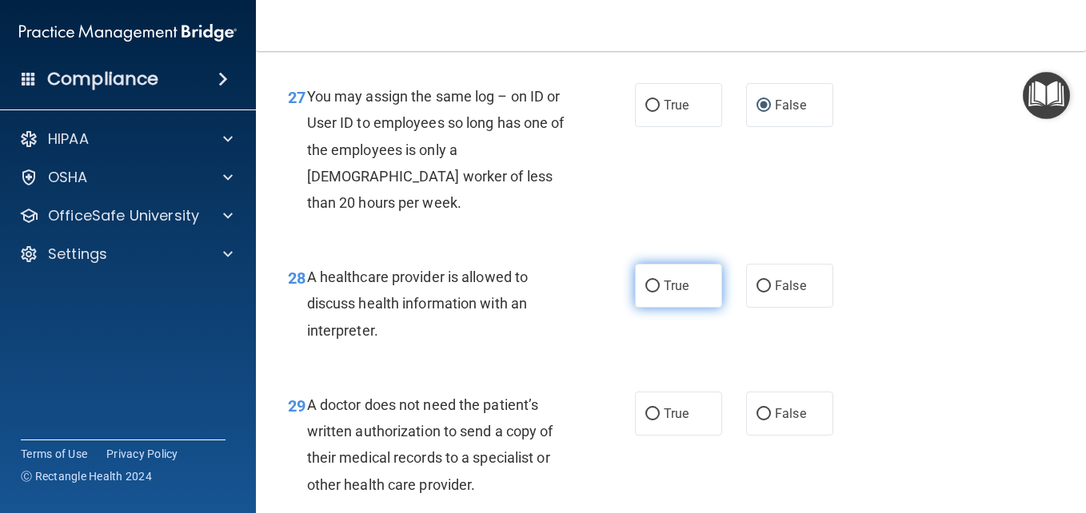
click at [647, 293] on input "True" at bounding box center [652, 287] width 14 height 12
radio input "true"
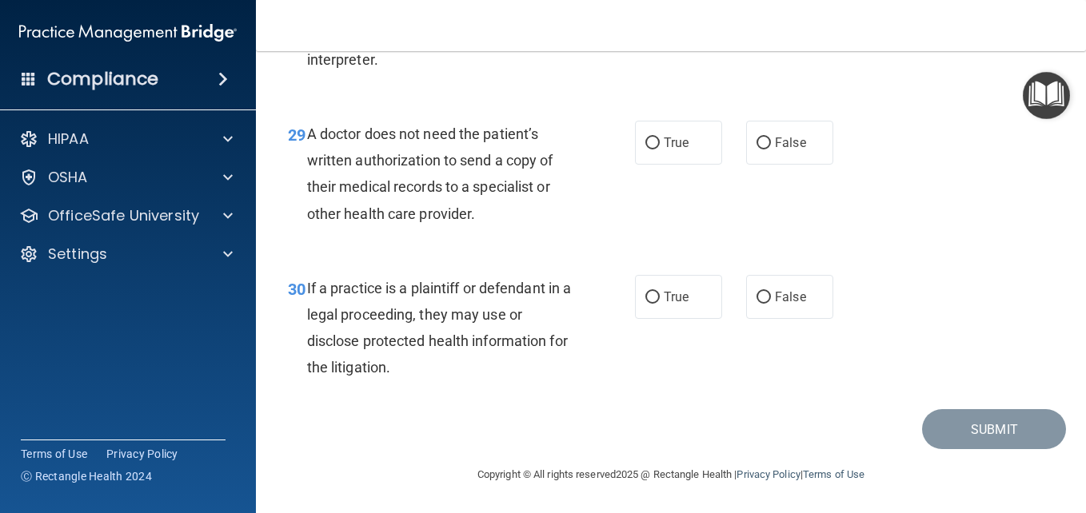
scroll to position [4404, 0]
click at [645, 142] on input "True" at bounding box center [652, 144] width 14 height 12
radio input "true"
click at [645, 297] on input "True" at bounding box center [652, 298] width 14 height 12
radio input "true"
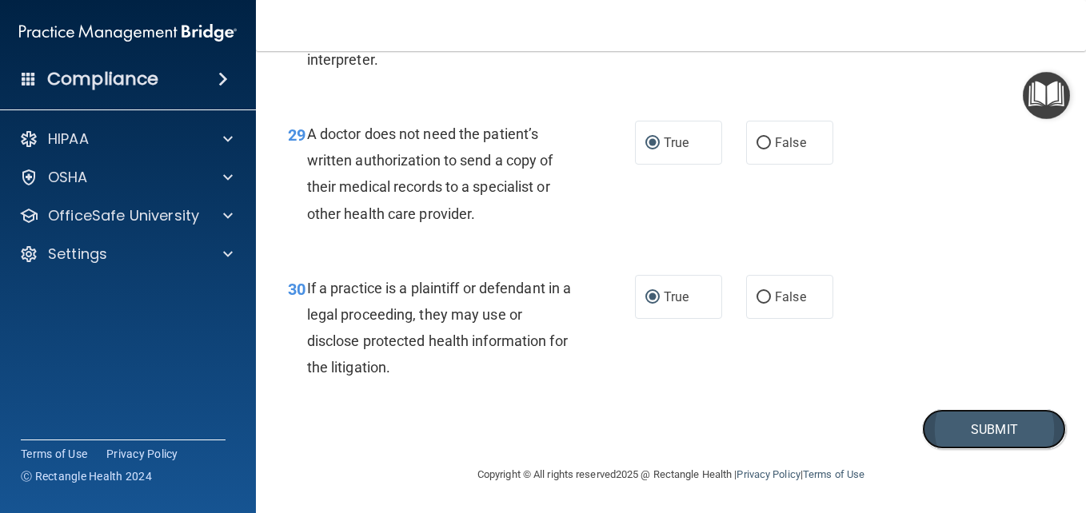
click at [928, 430] on button "Submit" at bounding box center [994, 429] width 144 height 41
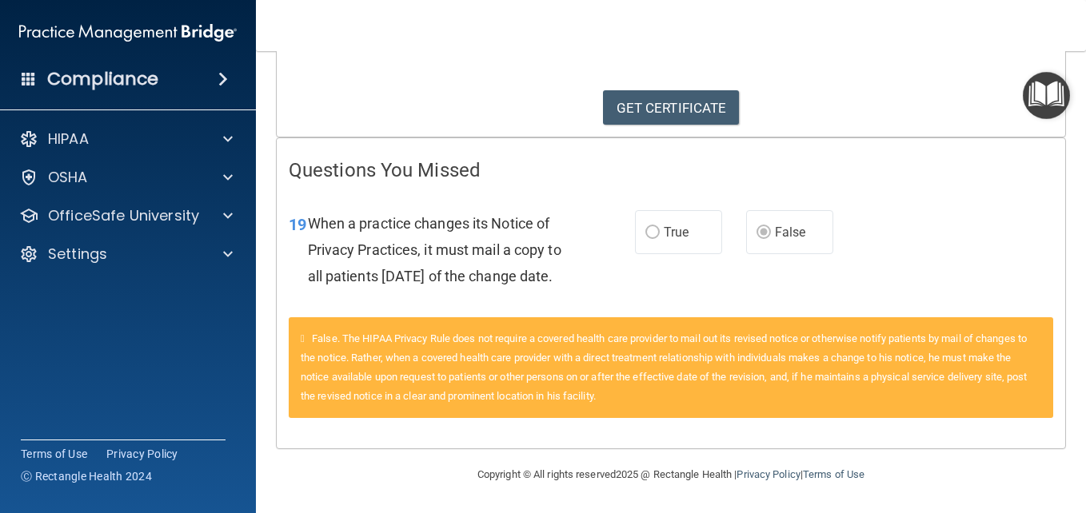
scroll to position [258, 0]
click at [712, 90] on link "GET CERTIFICATE" at bounding box center [671, 107] width 137 height 35
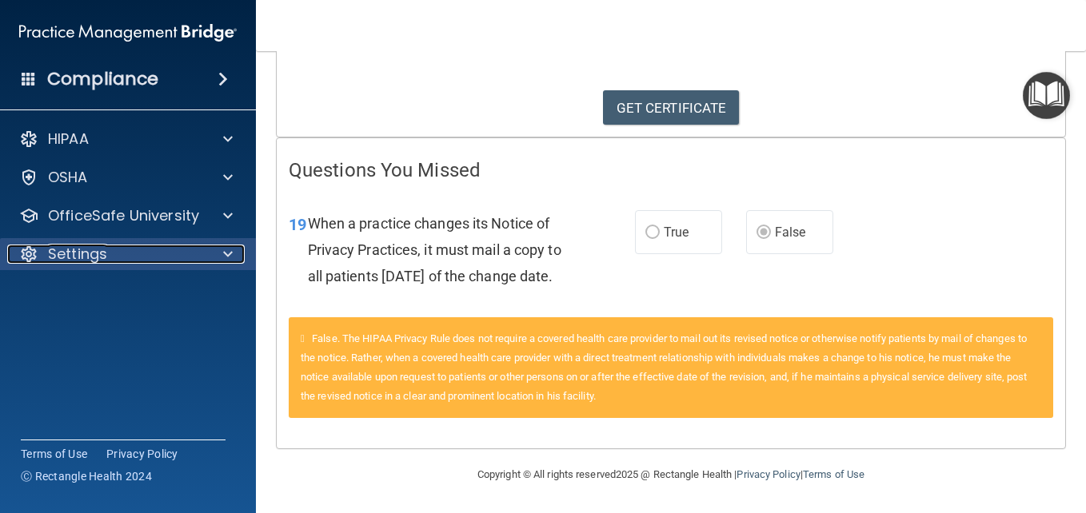
click at [122, 249] on div "Settings" at bounding box center [106, 254] width 198 height 19
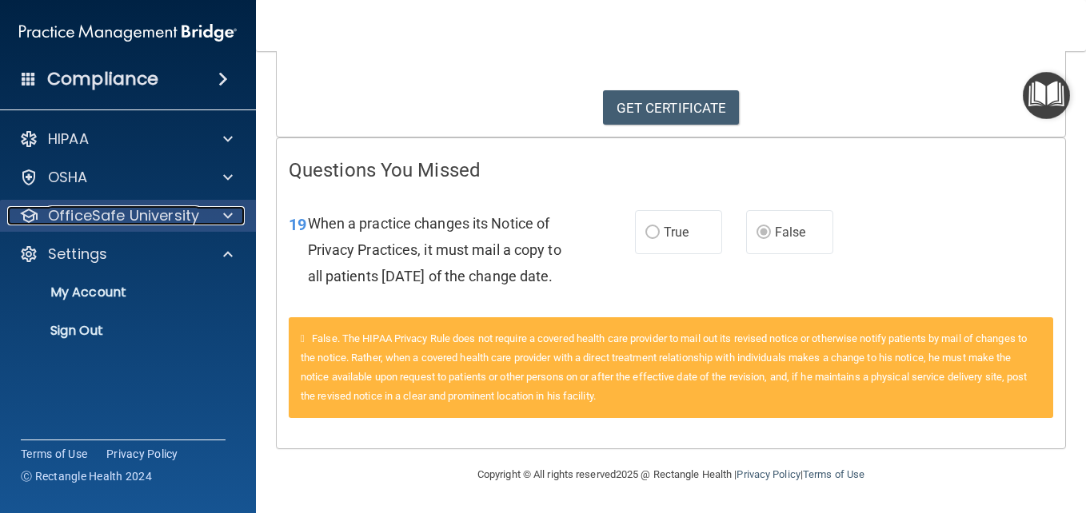
click at [127, 217] on p "OfficeSafe University" at bounding box center [123, 215] width 151 height 19
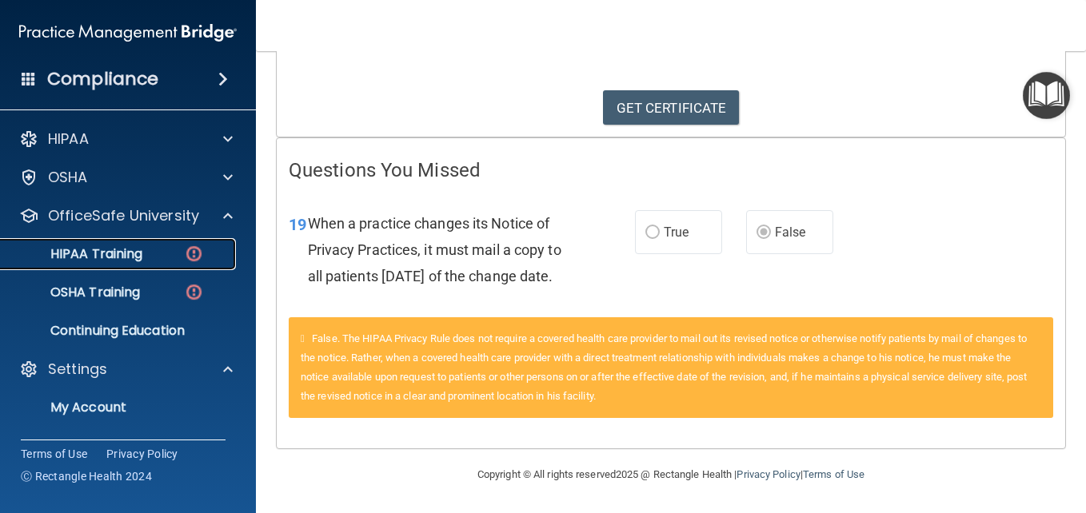
click at [142, 251] on p "HIPAA Training" at bounding box center [76, 254] width 132 height 16
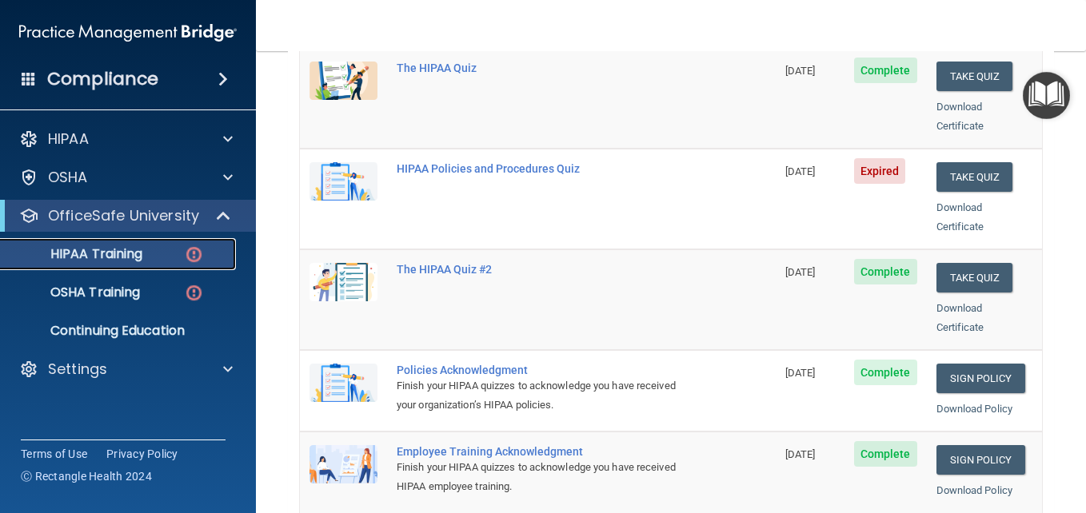
scroll to position [257, 0]
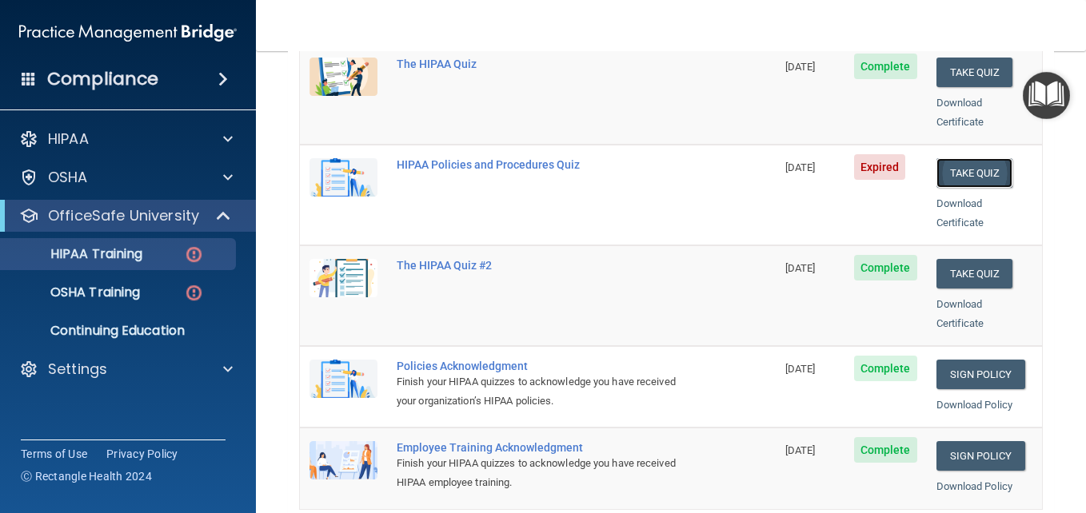
click at [942, 158] on button "Take Quiz" at bounding box center [974, 173] width 77 height 30
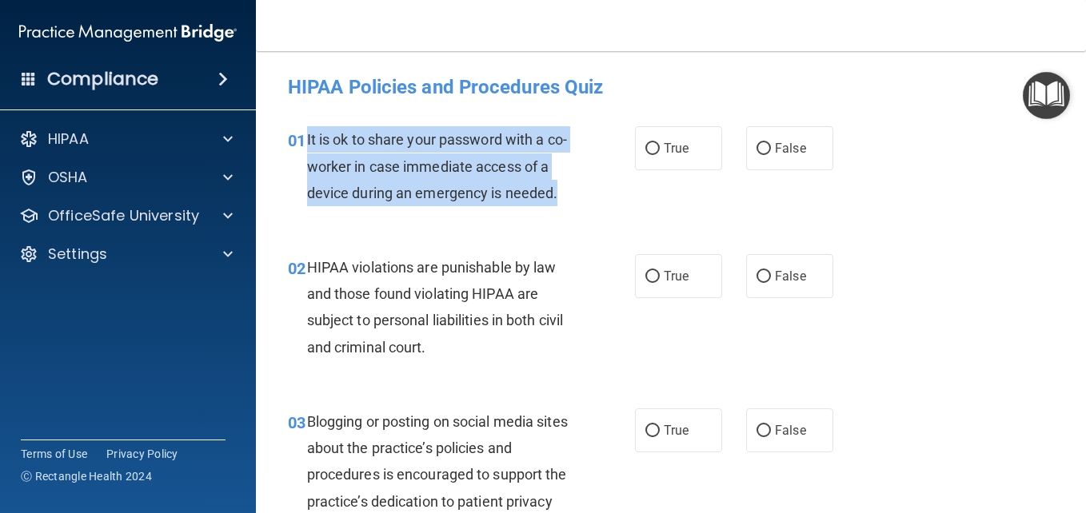
drag, startPoint x: 305, startPoint y: 137, endPoint x: 495, endPoint y: 234, distance: 213.8
click at [495, 214] on div "01 It is ok to share your password with a co-worker in case immediate access of…" at bounding box center [461, 170] width 395 height 88
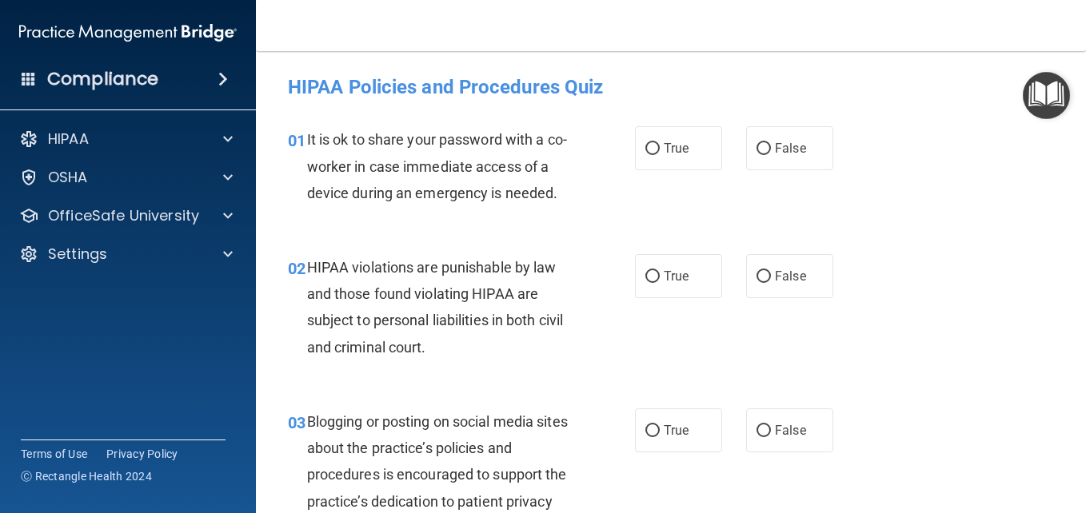
click at [972, 229] on div "01 It is ok to share your password with a co-worker in case immediate access of…" at bounding box center [671, 170] width 790 height 128
click at [756, 152] on input "False" at bounding box center [763, 149] width 14 height 12
radio input "true"
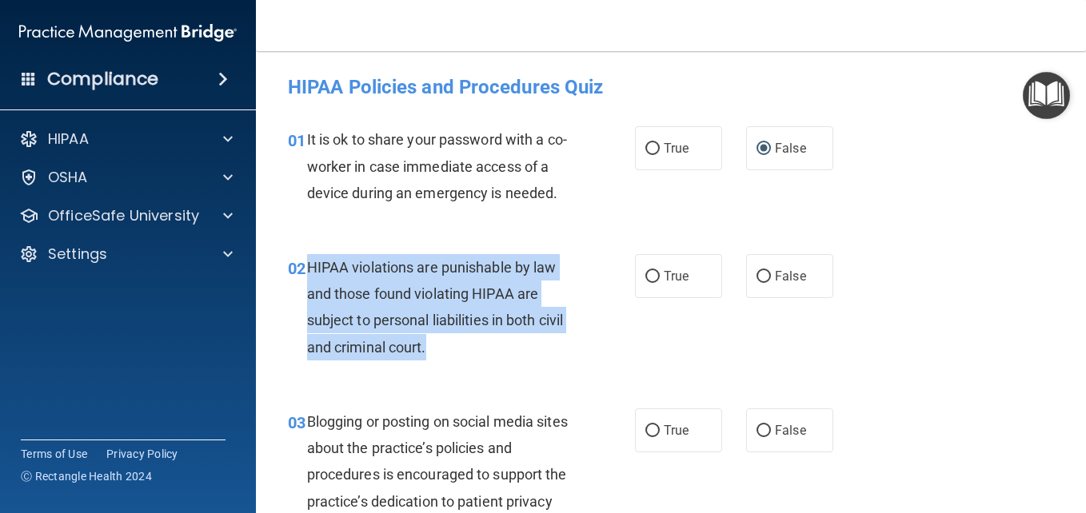
drag, startPoint x: 307, startPoint y: 290, endPoint x: 503, endPoint y: 377, distance: 214.1
click at [503, 361] on div "HIPAA violations are punishable by law and those found violating HIPAA are subj…" at bounding box center [446, 307] width 278 height 106
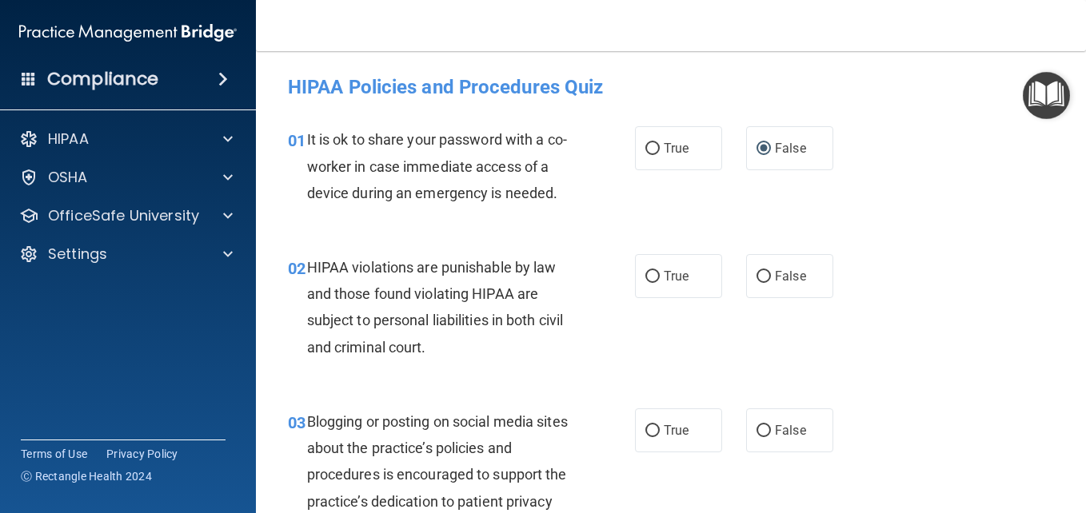
click at [955, 221] on div "01 It is ok to share your password with a co-worker in case immediate access of…" at bounding box center [671, 170] width 790 height 128
click at [648, 283] on input "True" at bounding box center [652, 277] width 14 height 12
radio input "true"
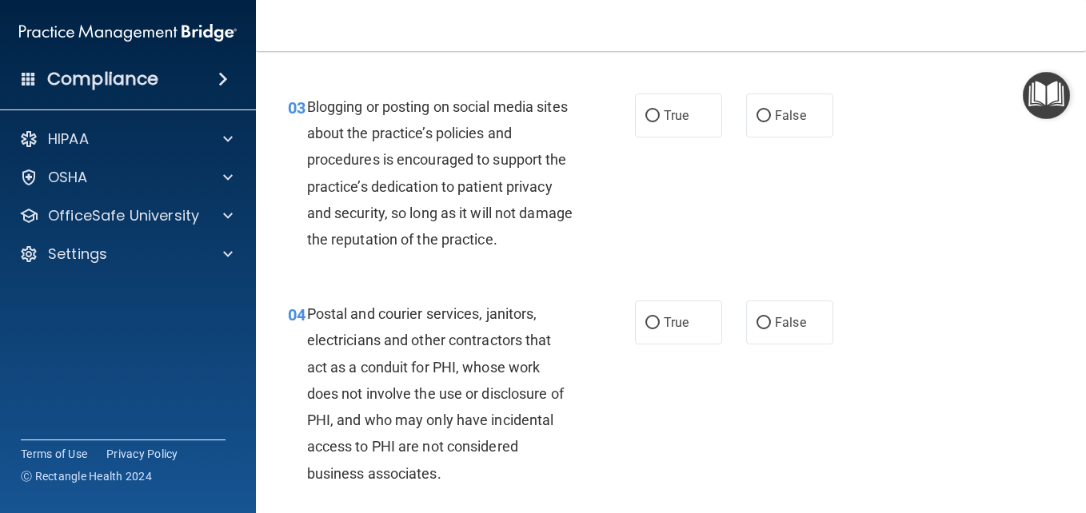
scroll to position [335, 0]
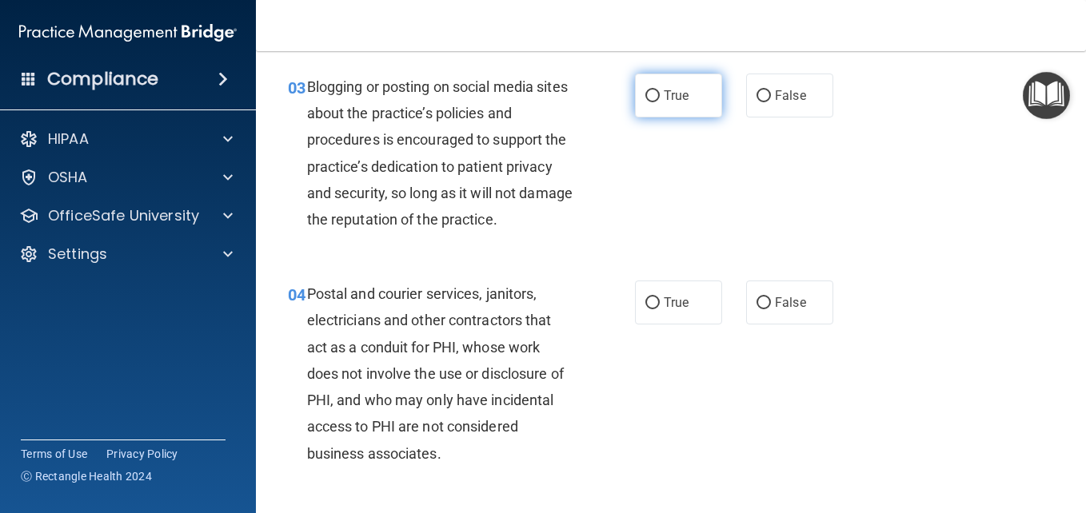
click at [648, 102] on input "True" at bounding box center [652, 96] width 14 height 12
radio input "true"
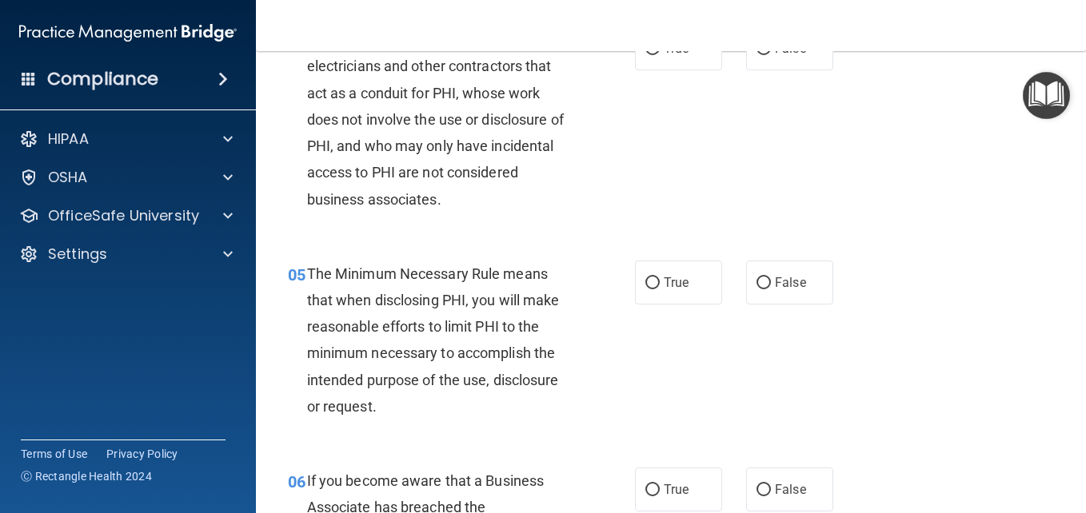
scroll to position [599, 0]
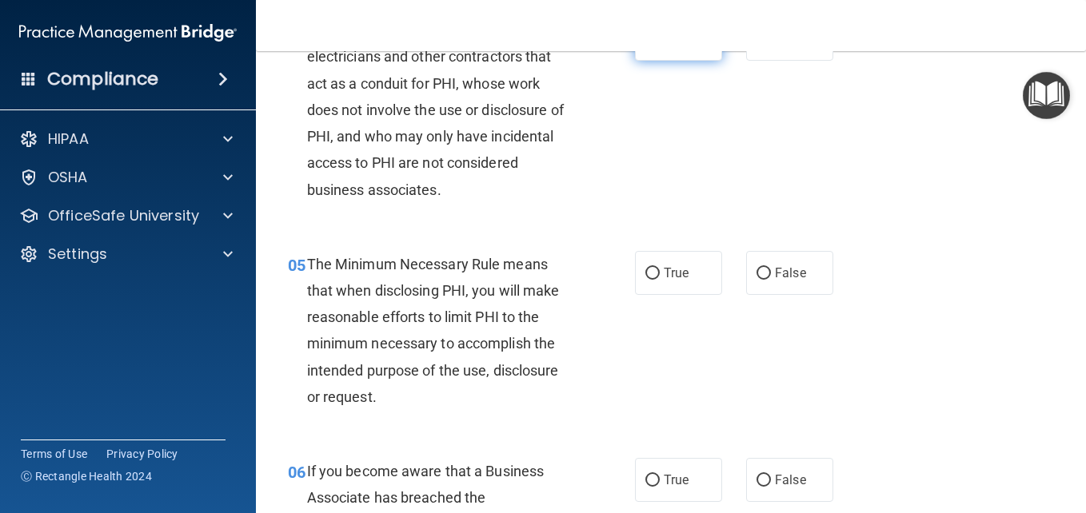
click at [645, 46] on input "True" at bounding box center [652, 40] width 14 height 12
radio input "true"
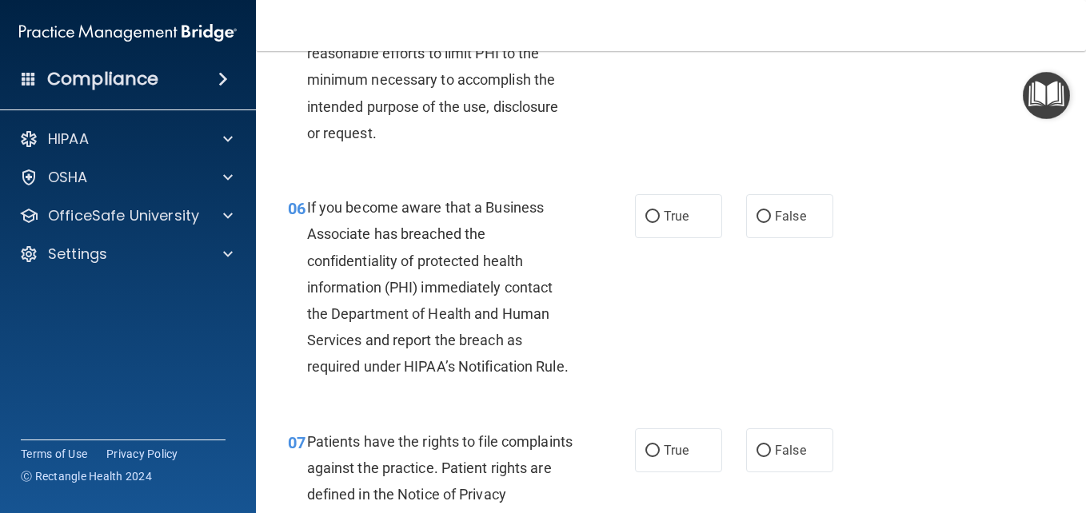
scroll to position [802, 0]
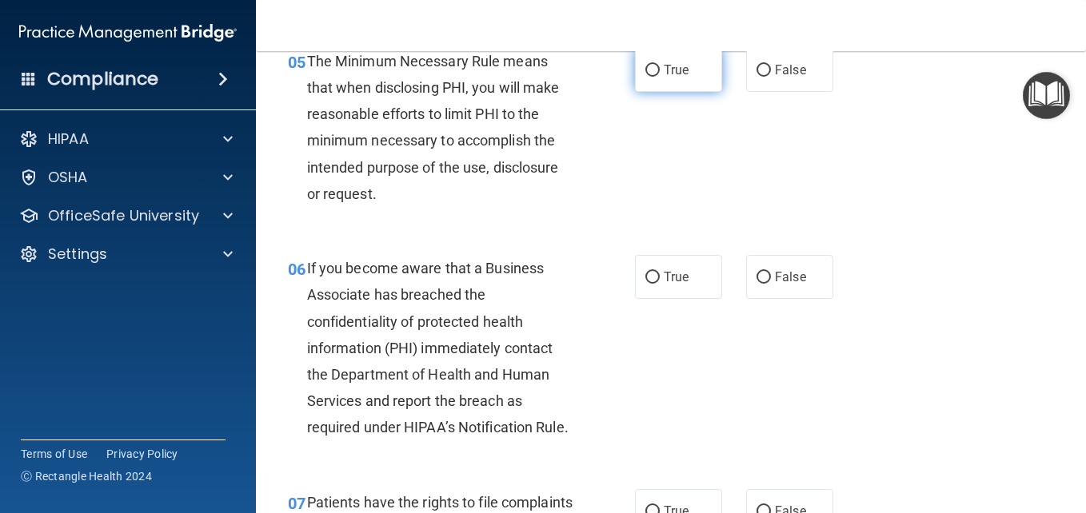
click at [652, 77] on input "True" at bounding box center [652, 71] width 14 height 12
radio input "true"
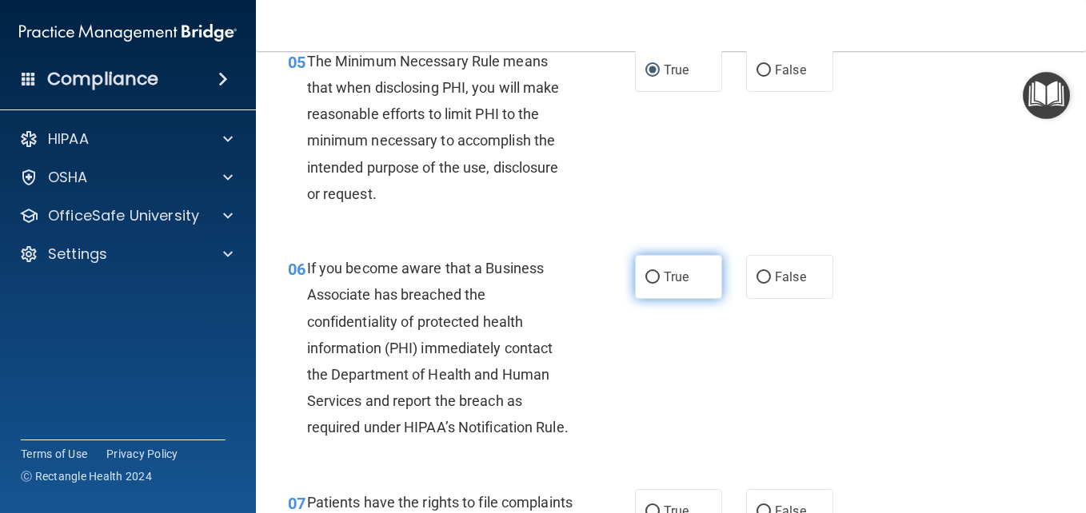
click at [645, 284] on input "True" at bounding box center [652, 278] width 14 height 12
radio input "true"
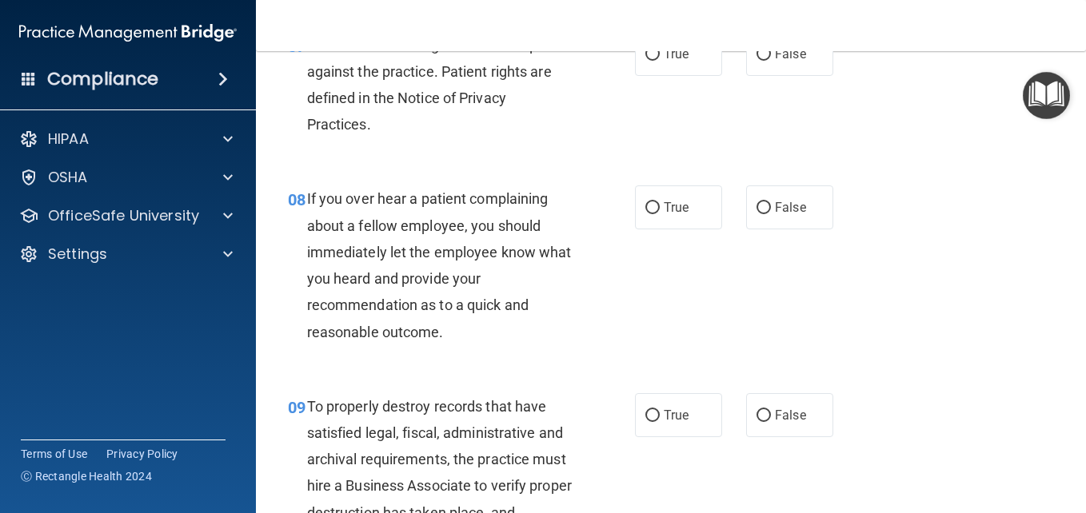
scroll to position [1249, 0]
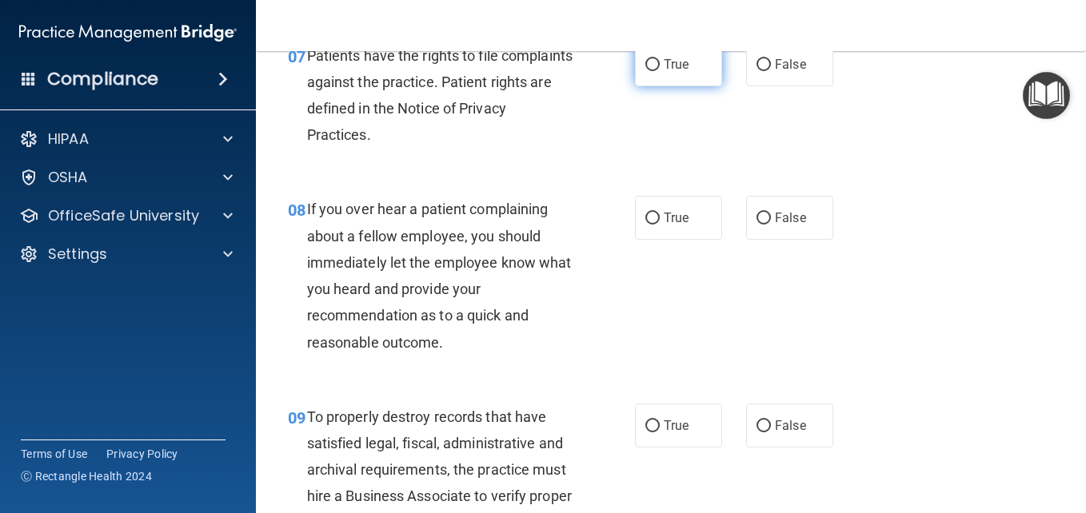
click at [651, 71] on input "True" at bounding box center [652, 65] width 14 height 12
radio input "true"
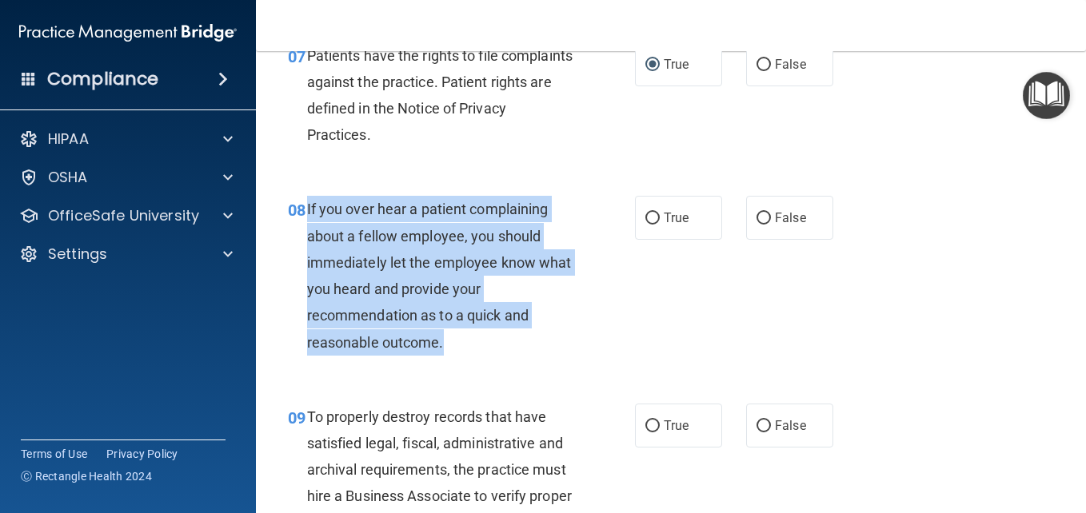
drag, startPoint x: 305, startPoint y: 285, endPoint x: 572, endPoint y: 429, distance: 303.4
click at [572, 363] on div "08 If you over hear a patient complaining about a fellow employee, you should i…" at bounding box center [461, 279] width 395 height 167
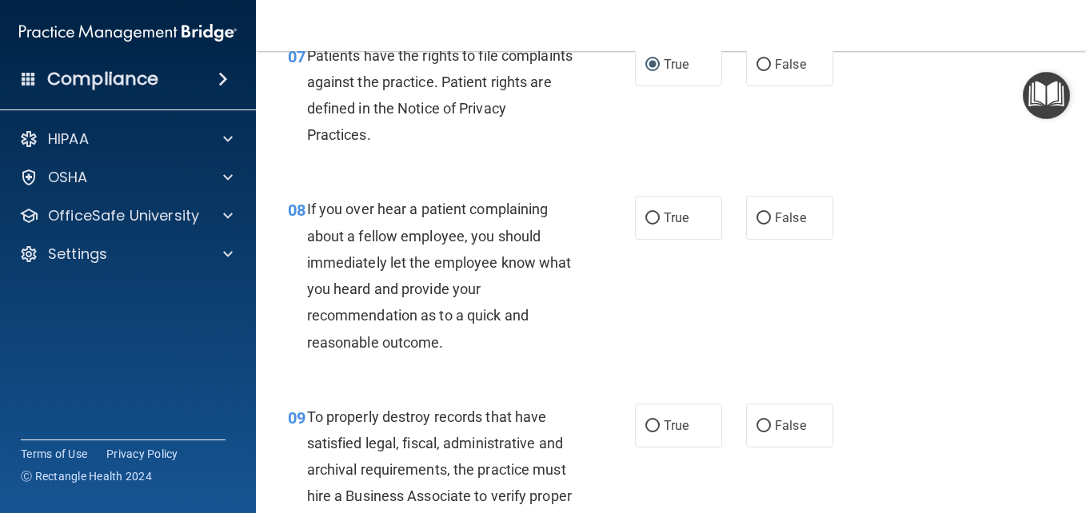
click at [687, 383] on div "08 If you over hear a patient complaining about a fellow employee, you should i…" at bounding box center [671, 279] width 790 height 207
click at [645, 225] on input "True" at bounding box center [652, 219] width 14 height 12
radio input "true"
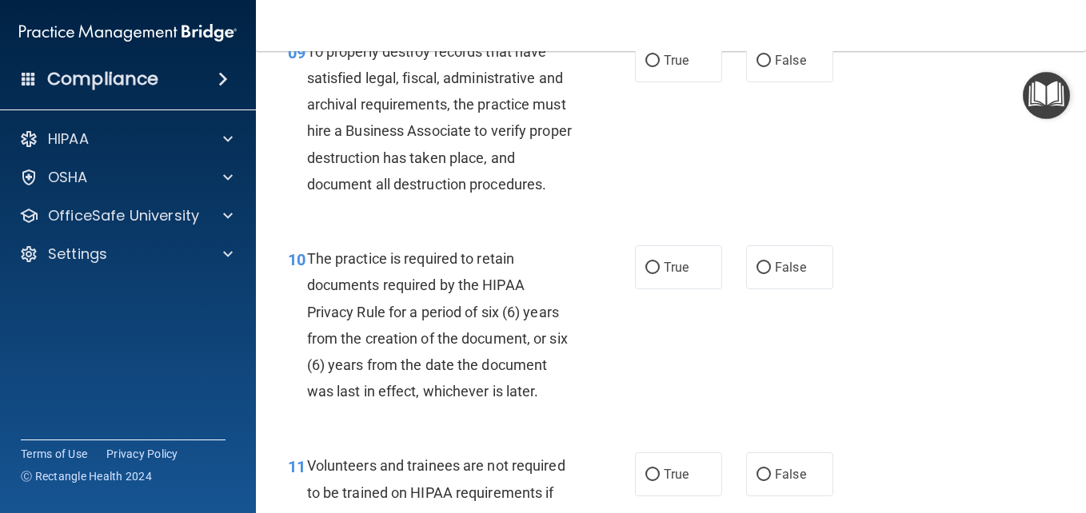
scroll to position [1645, 0]
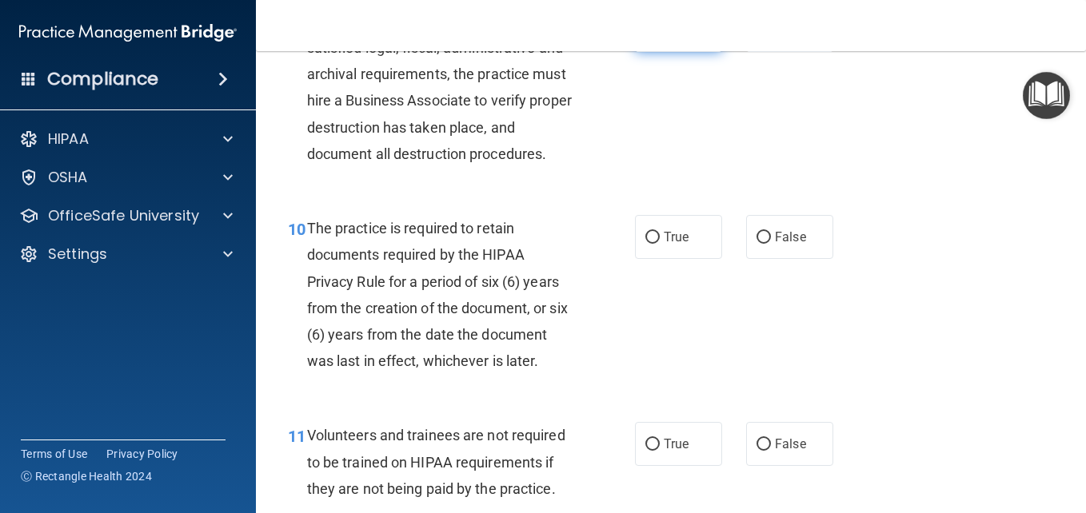
click at [648, 52] on label "True" at bounding box center [678, 30] width 87 height 44
click at [645, 37] on input "True" at bounding box center [652, 31] width 14 height 12
radio input "true"
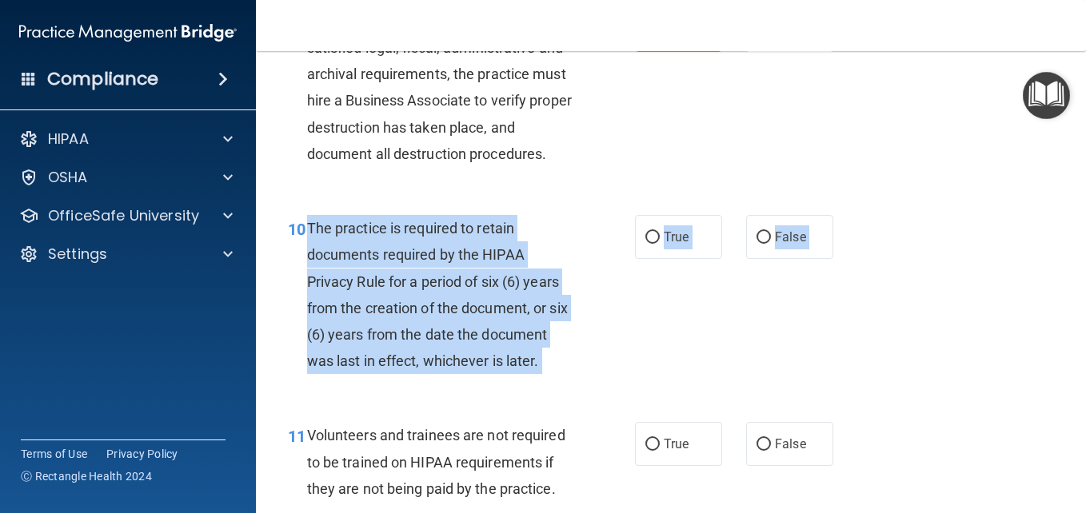
drag, startPoint x: 305, startPoint y: 305, endPoint x: 441, endPoint y: 489, distance: 228.7
click at [441, 402] on div "10 The practice is required to retain documents required by the HIPAA Privacy R…" at bounding box center [671, 298] width 790 height 207
drag, startPoint x: 441, startPoint y: 489, endPoint x: 449, endPoint y: 485, distance: 8.6
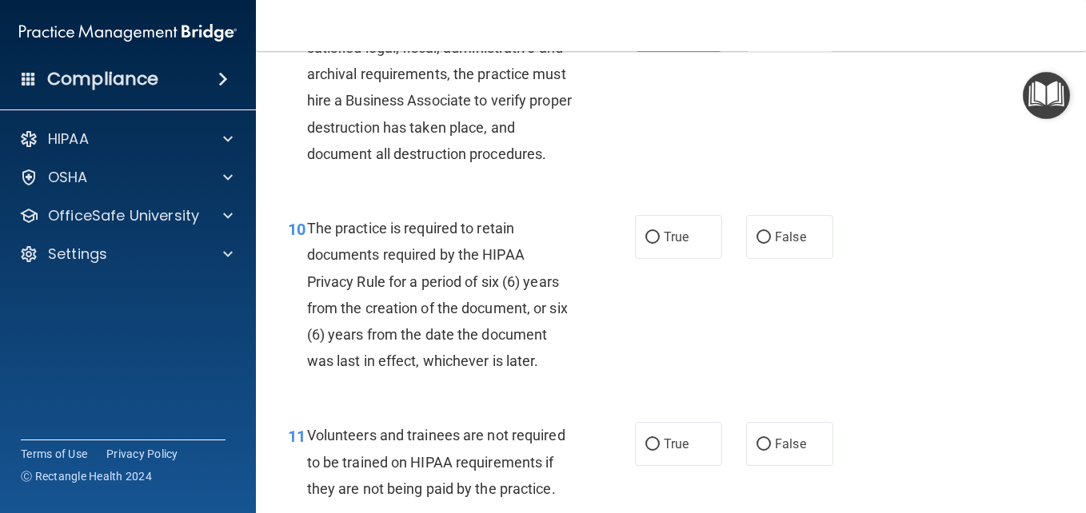
click at [945, 283] on div "10 The practice is required to retain documents required by the HIPAA Privacy R…" at bounding box center [671, 298] width 790 height 207
click at [648, 244] on input "True" at bounding box center [652, 238] width 14 height 12
radio input "true"
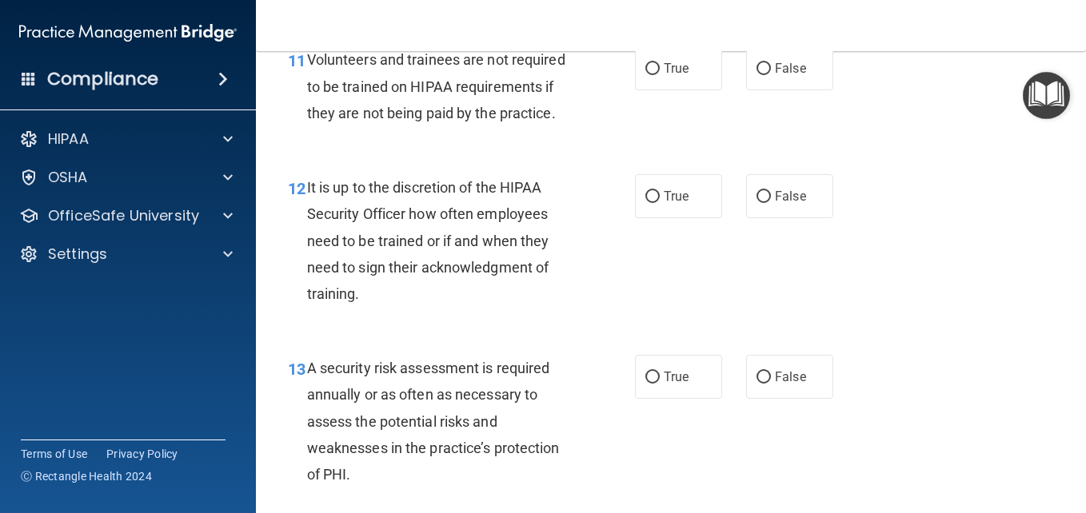
scroll to position [2011, 0]
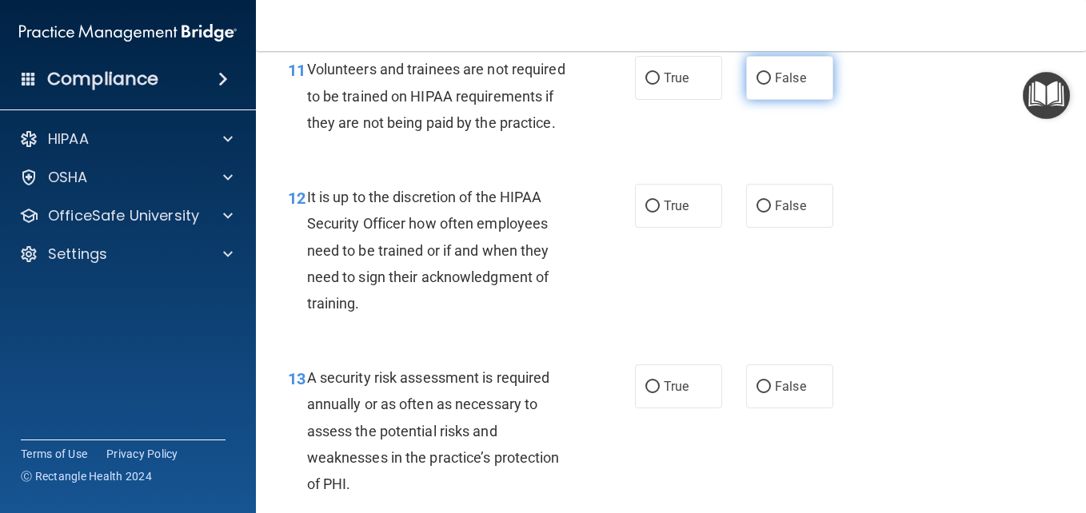
click at [758, 85] on input "False" at bounding box center [763, 79] width 14 height 12
radio input "true"
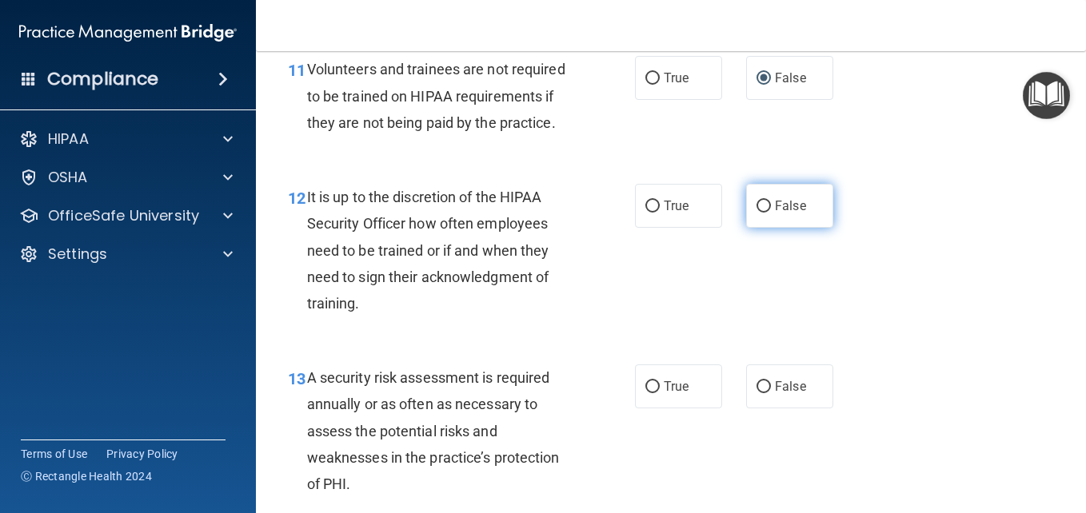
click at [756, 213] on input "False" at bounding box center [763, 207] width 14 height 12
radio input "true"
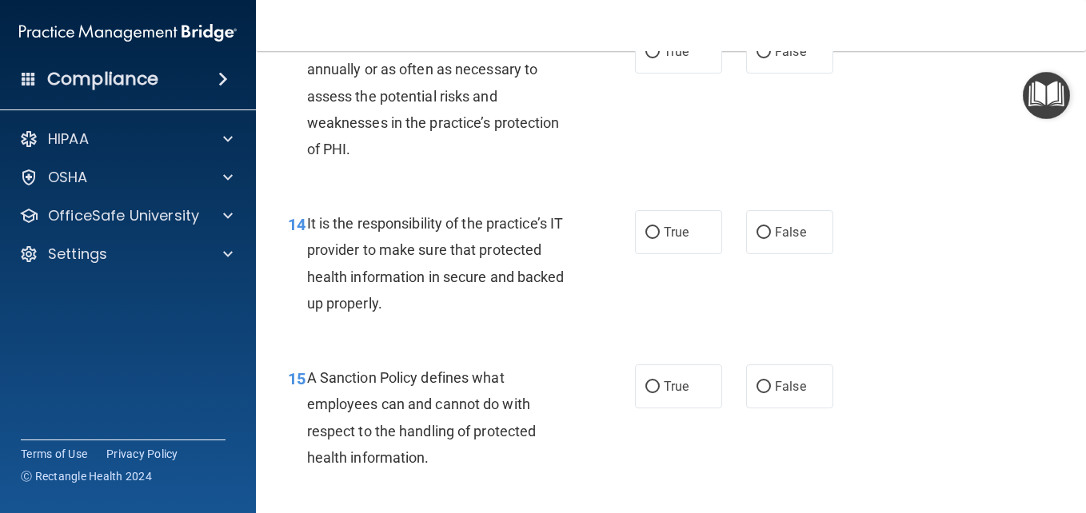
scroll to position [2366, 0]
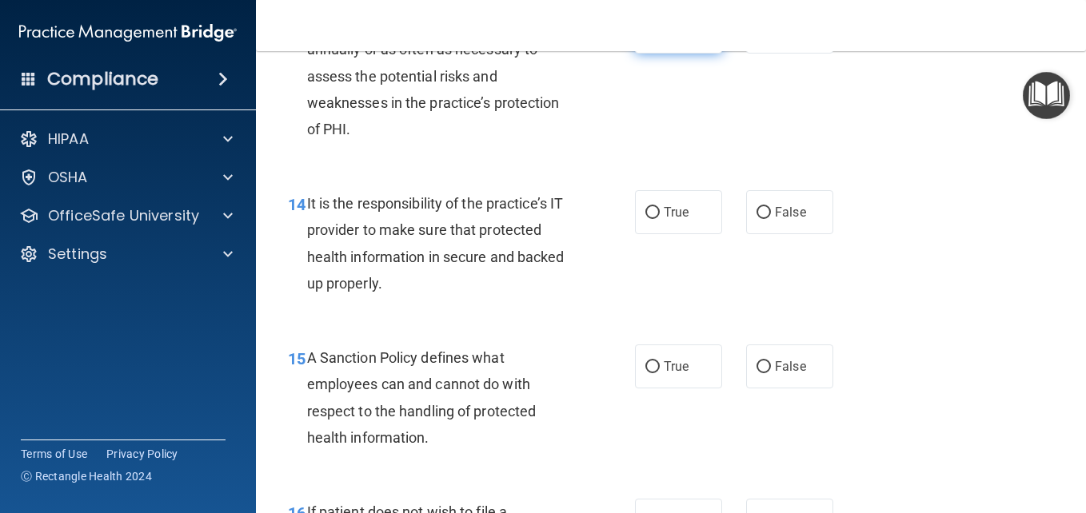
click at [649, 38] on input "True" at bounding box center [652, 32] width 14 height 12
radio input "true"
click at [651, 219] on input "True" at bounding box center [652, 213] width 14 height 12
radio input "true"
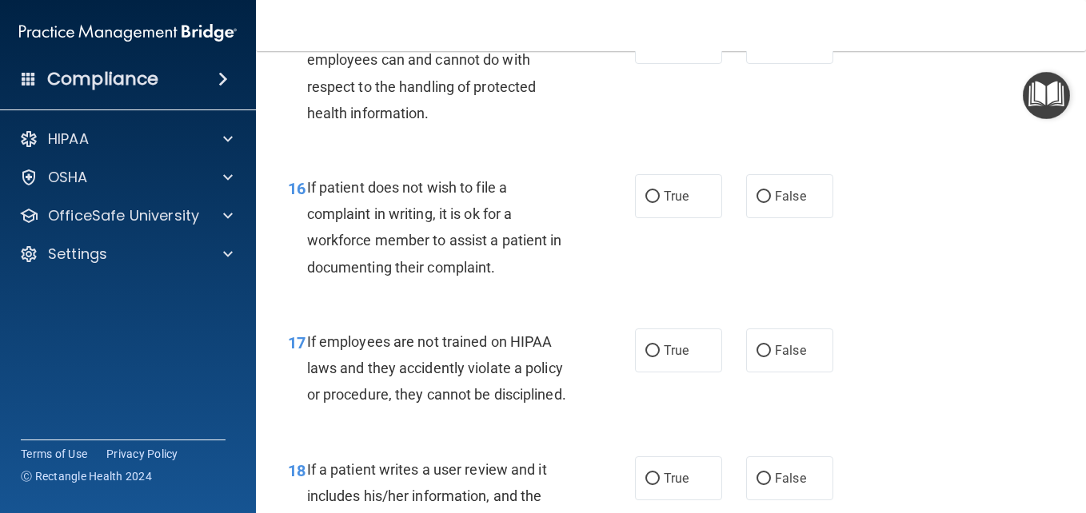
scroll to position [2711, 0]
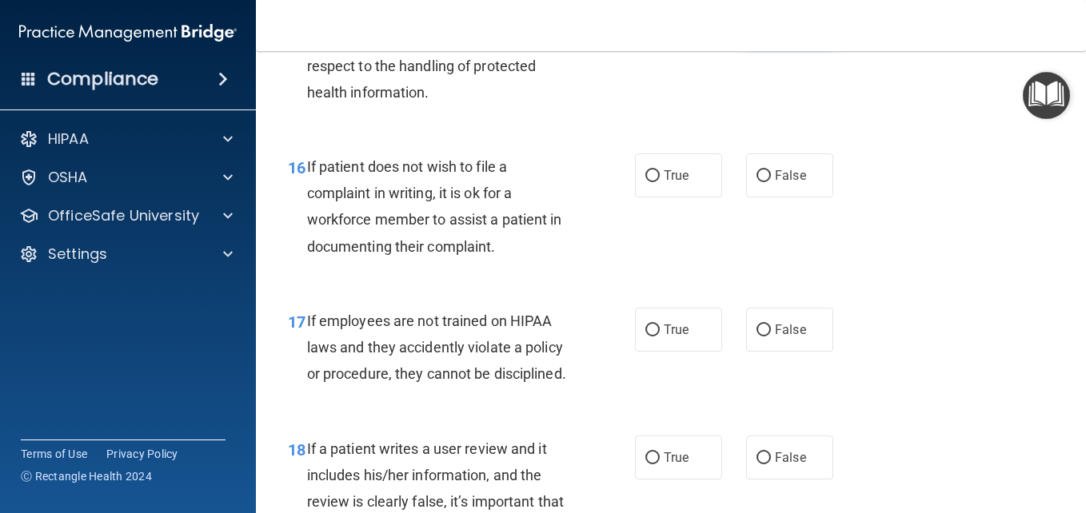
click at [756, 28] on input "False" at bounding box center [763, 22] width 14 height 12
radio input "true"
drag, startPoint x: 393, startPoint y: 317, endPoint x: 419, endPoint y: 315, distance: 26.5
click at [418, 260] on div "If patient does not wish to file a complaint in writing, it is ok for a workfor…" at bounding box center [446, 207] width 278 height 106
drag, startPoint x: 420, startPoint y: 315, endPoint x: 299, endPoint y: 348, distance: 125.1
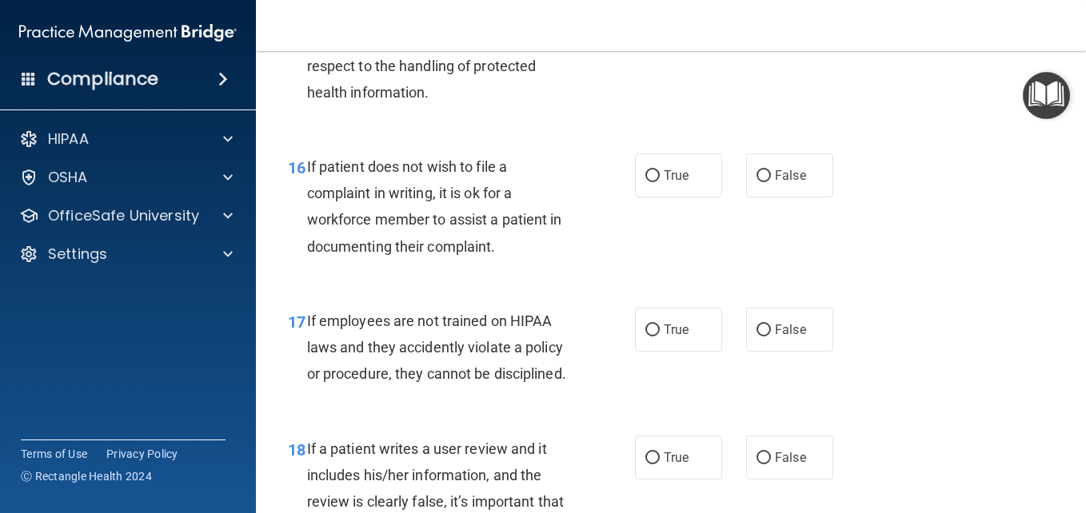
click at [299, 268] on div "16 If patient does not wish to file a complaint in writing, it is ok for a work…" at bounding box center [461, 211] width 395 height 114
click at [759, 182] on input "False" at bounding box center [763, 176] width 14 height 12
radio input "true"
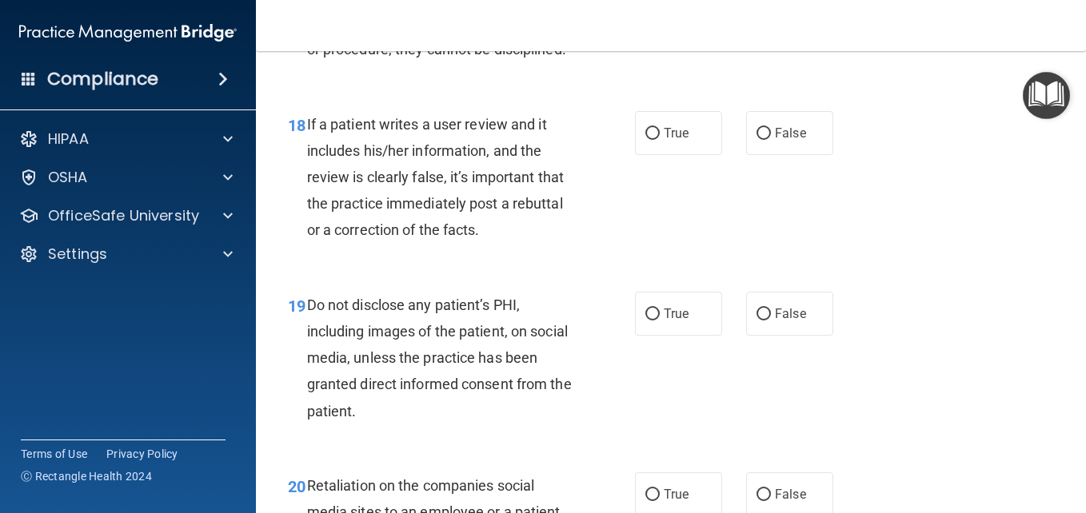
scroll to position [3046, 0]
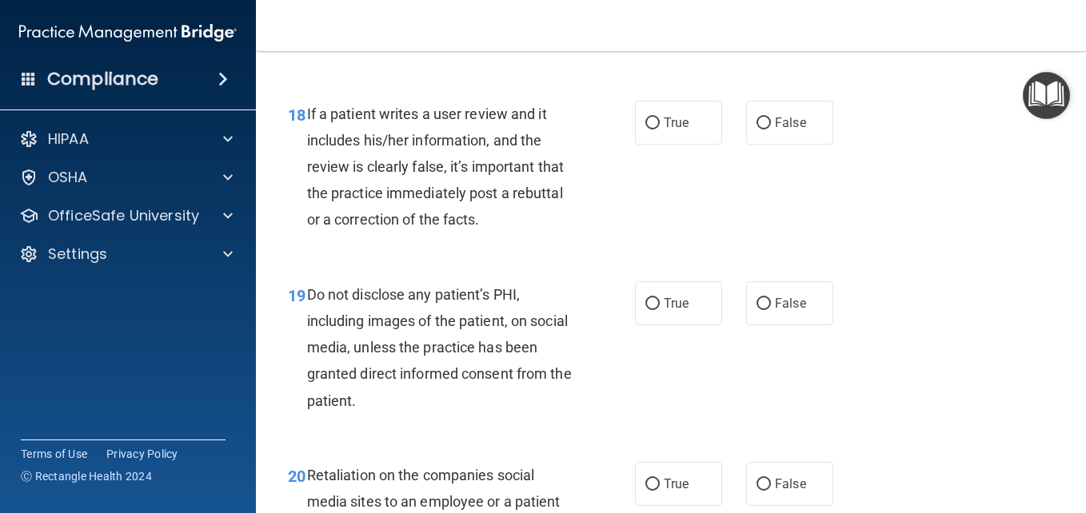
radio input "true"
click at [647, 130] on input "True" at bounding box center [652, 124] width 14 height 12
radio input "true"
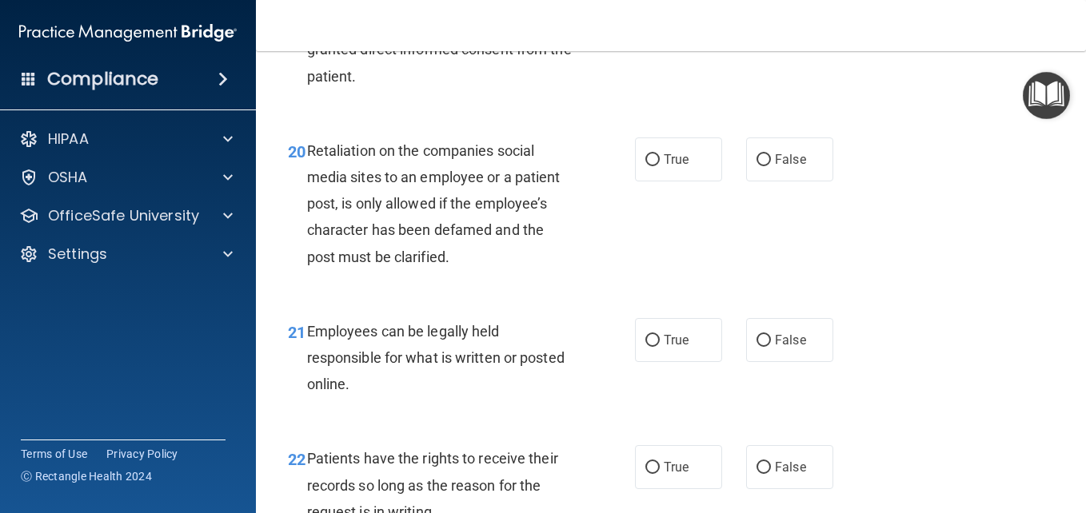
scroll to position [3392, 0]
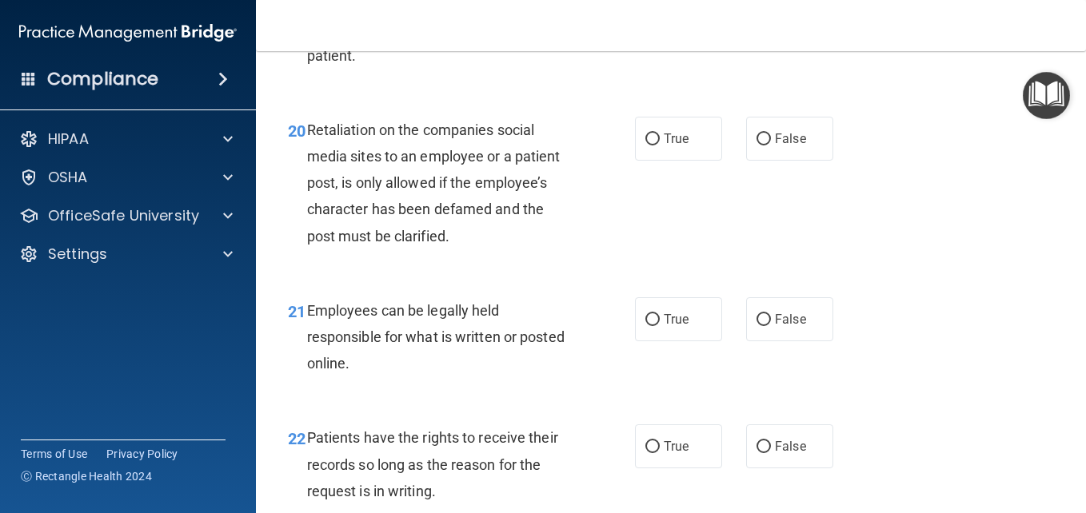
radio input "true"
click at [760, 146] on input "False" at bounding box center [763, 140] width 14 height 12
radio input "true"
click at [648, 326] on input "True" at bounding box center [652, 320] width 14 height 12
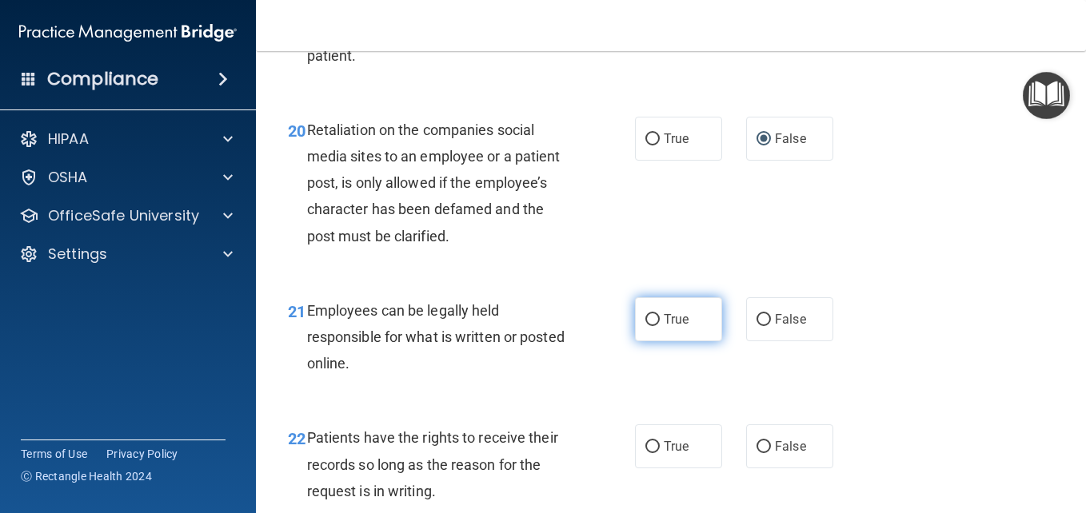
radio input "true"
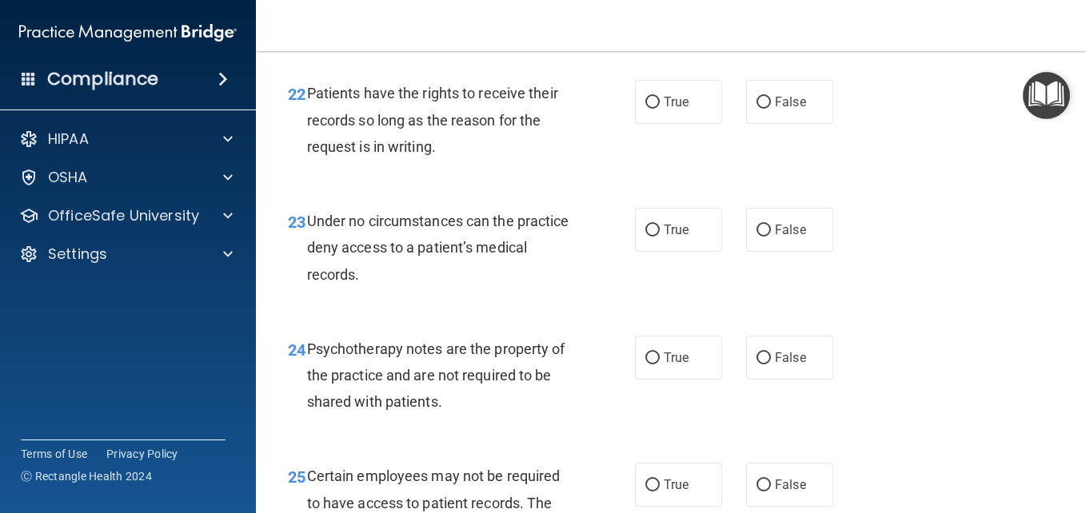
scroll to position [3787, 0]
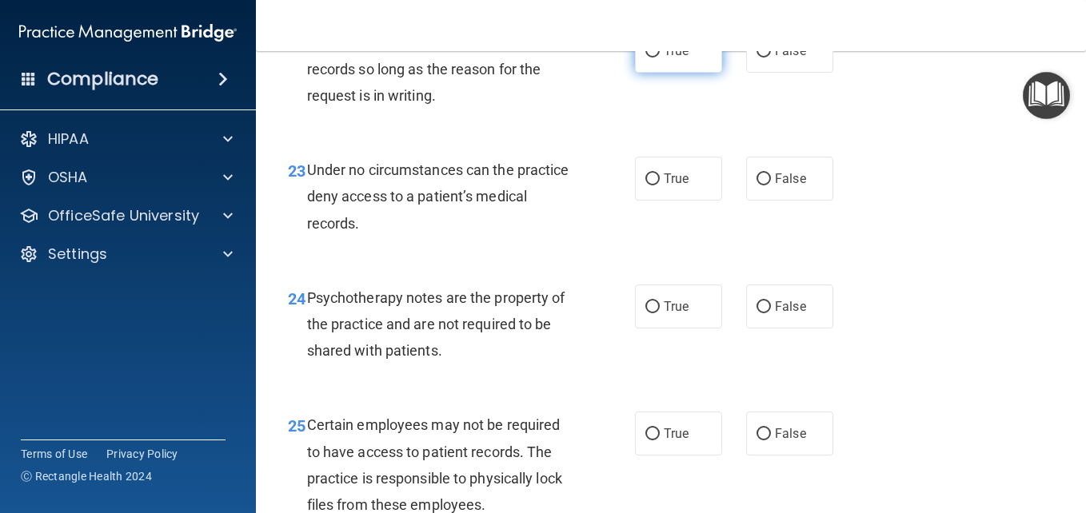
click at [645, 58] on input "True" at bounding box center [652, 52] width 14 height 12
radio input "true"
click at [645, 185] on input "True" at bounding box center [652, 179] width 14 height 12
radio input "true"
click at [647, 313] on input "True" at bounding box center [652, 307] width 14 height 12
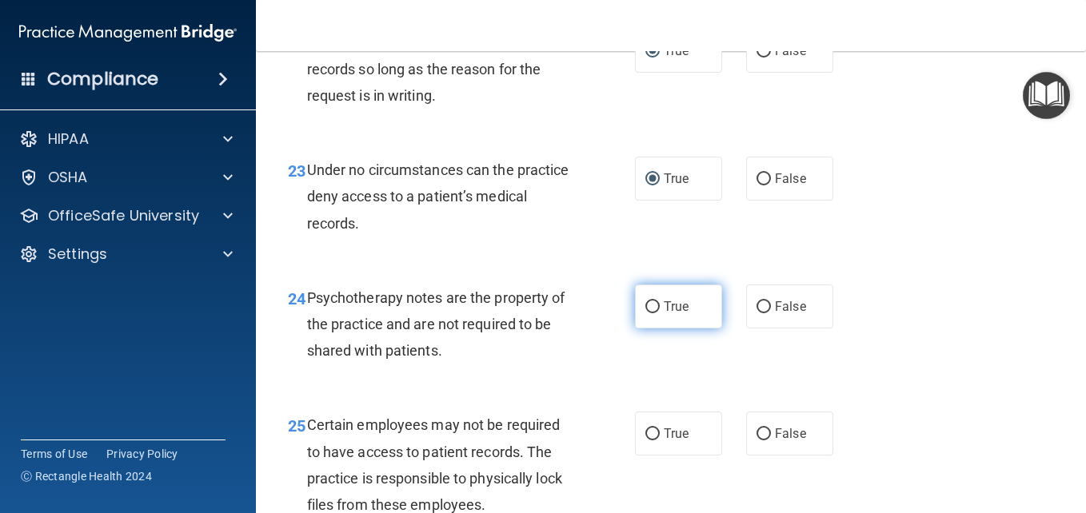
radio input "true"
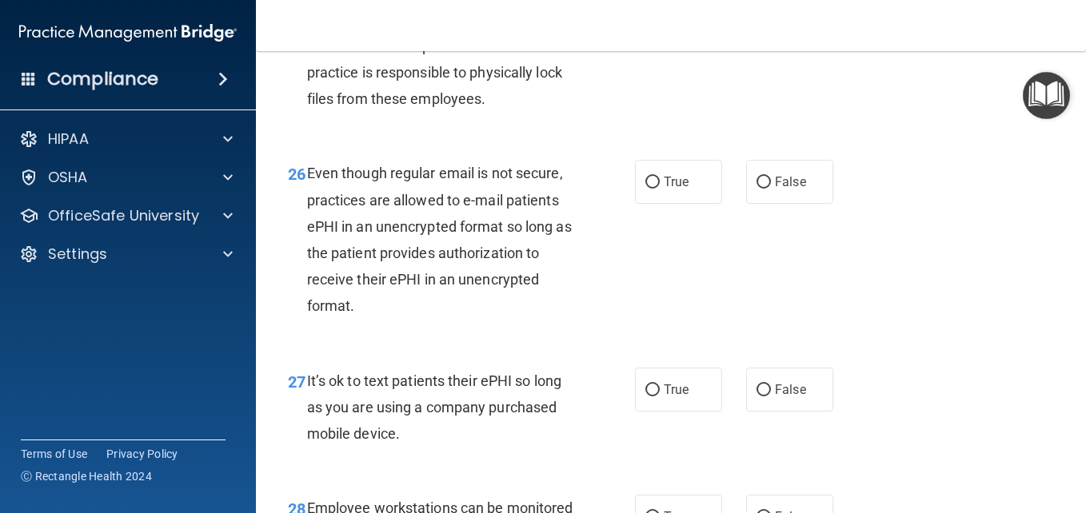
scroll to position [4204, 0]
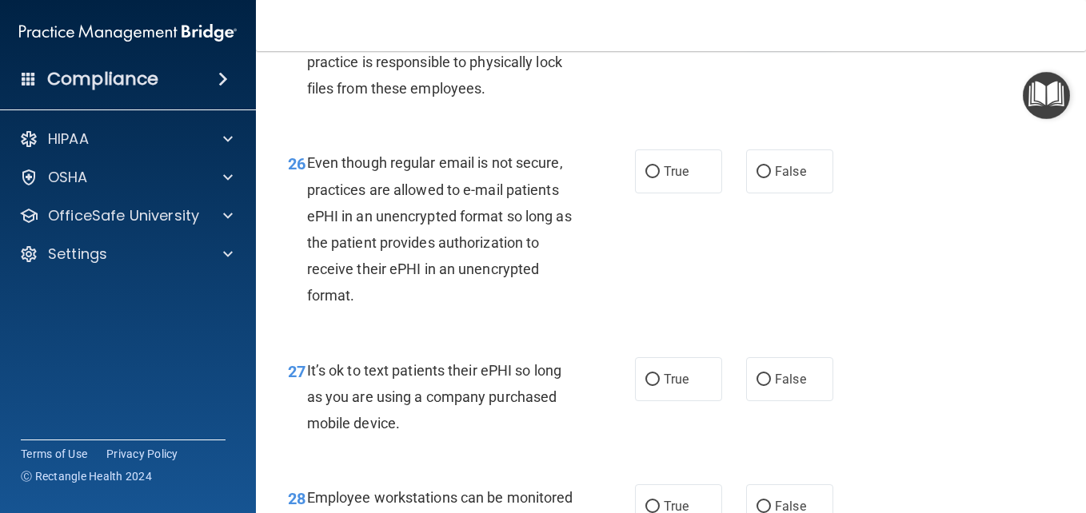
click at [756, 24] on input "False" at bounding box center [763, 18] width 14 height 12
radio input "true"
click at [645, 178] on input "True" at bounding box center [652, 172] width 14 height 12
radio input "true"
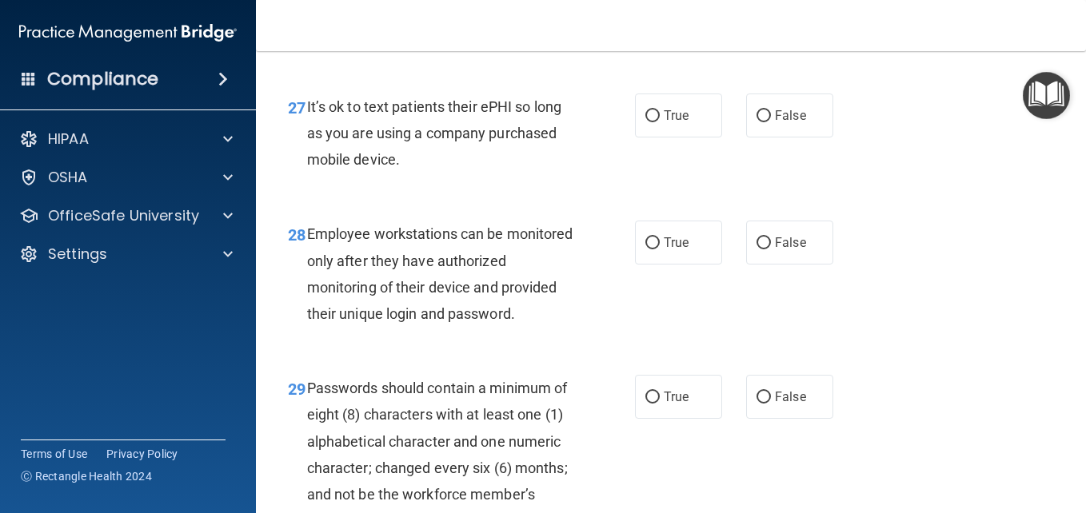
scroll to position [4509, 0]
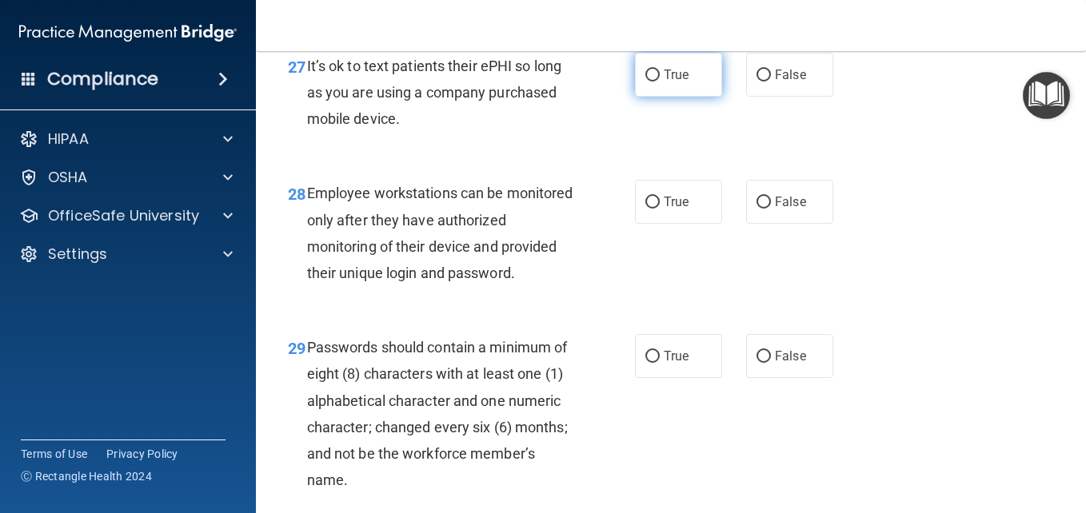
click at [646, 82] on input "True" at bounding box center [652, 76] width 14 height 12
radio input "true"
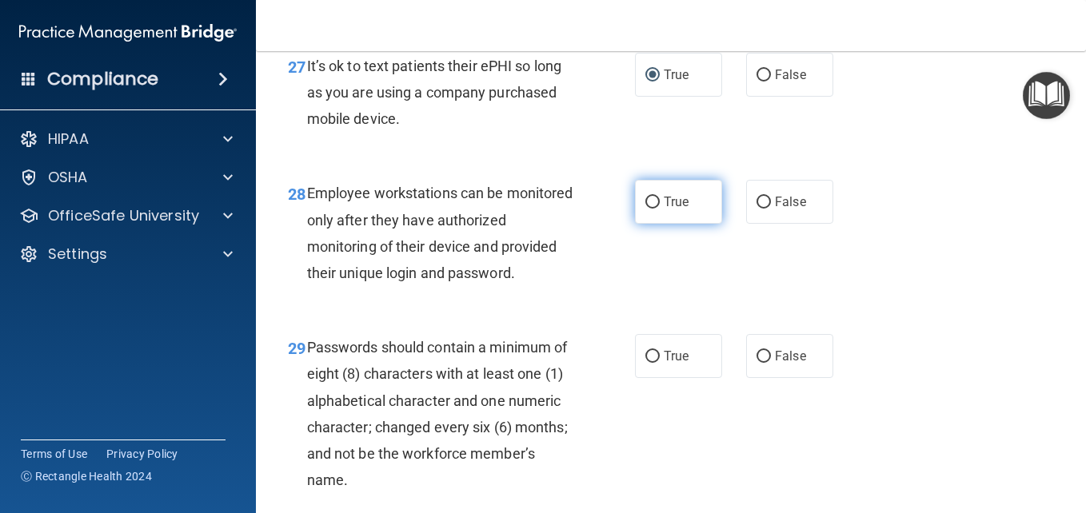
click at [648, 209] on input "True" at bounding box center [652, 203] width 14 height 12
radio input "true"
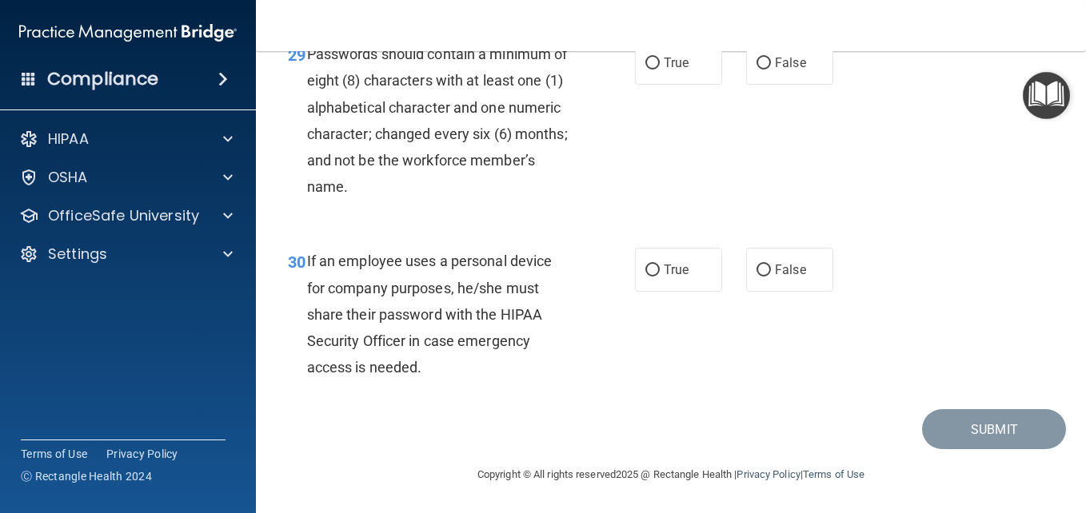
scroll to position [4833, 0]
click at [757, 277] on input "False" at bounding box center [763, 271] width 14 height 12
radio input "true"
click at [648, 70] on input "True" at bounding box center [652, 64] width 14 height 12
radio input "true"
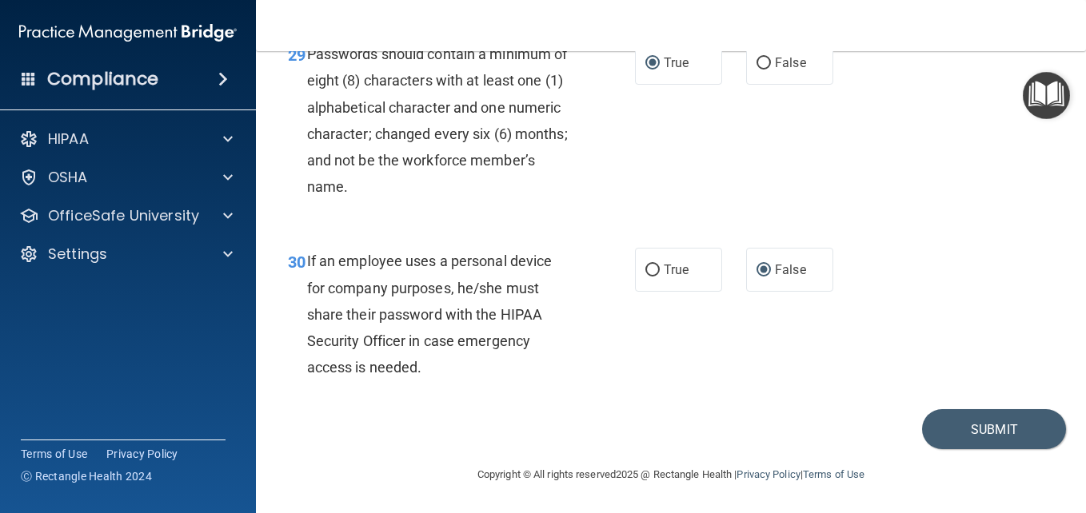
scroll to position [4935, 0]
click at [936, 426] on button "Submit" at bounding box center [994, 429] width 144 height 41
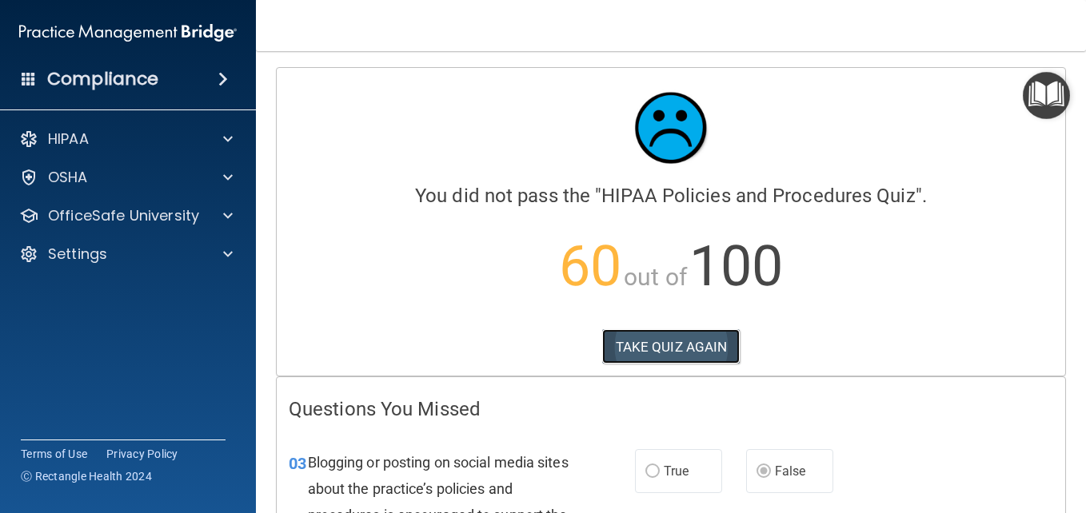
click at [663, 347] on button "TAKE QUIZ AGAIN" at bounding box center [671, 346] width 138 height 35
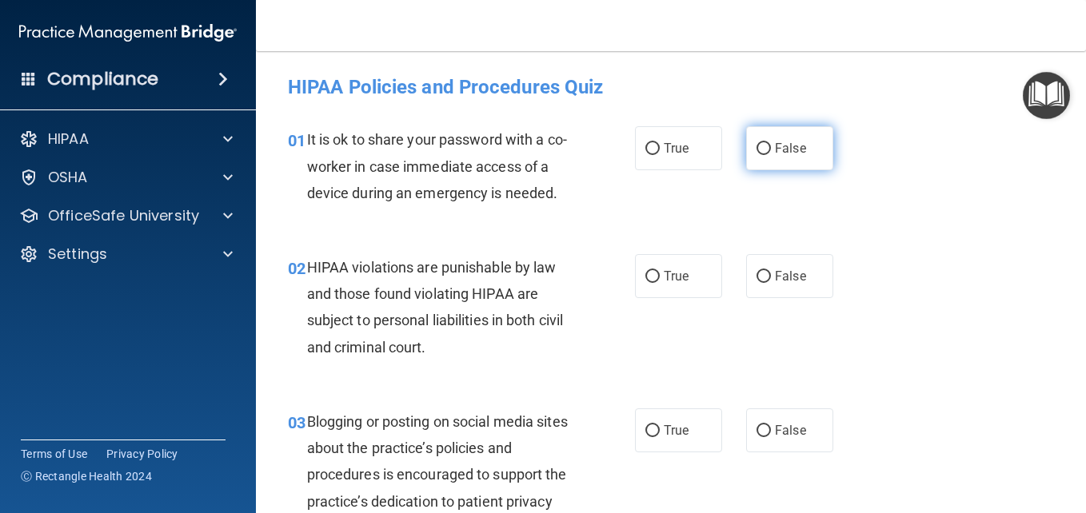
click at [764, 150] on label "False" at bounding box center [789, 148] width 87 height 44
click at [764, 150] on input "False" at bounding box center [763, 149] width 14 height 12
radio input "true"
click at [764, 150] on label "False" at bounding box center [789, 148] width 87 height 44
click at [764, 150] on input "False" at bounding box center [763, 149] width 14 height 12
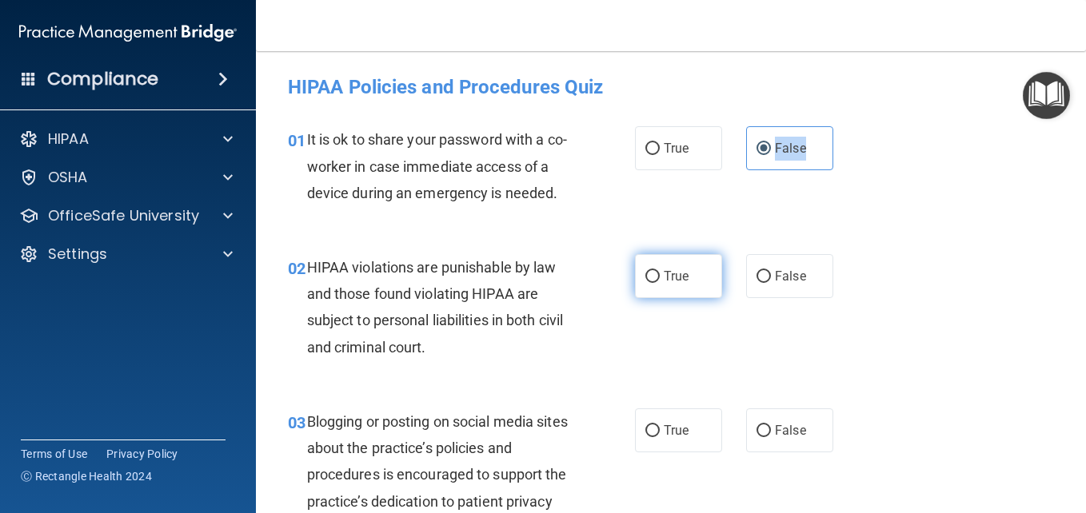
click at [652, 283] on input "True" at bounding box center [652, 277] width 14 height 12
radio input "true"
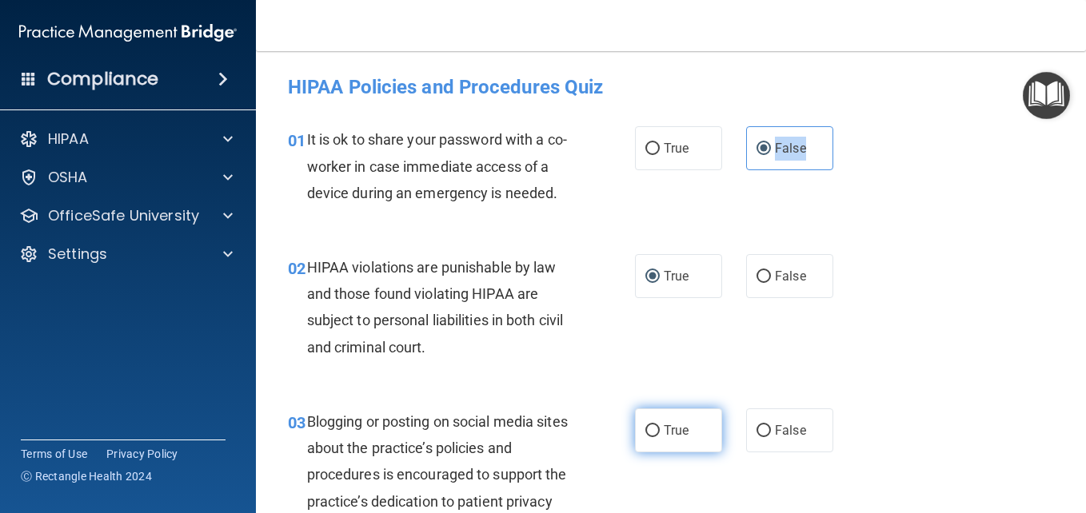
click at [652, 437] on input "True" at bounding box center [652, 431] width 14 height 12
radio input "true"
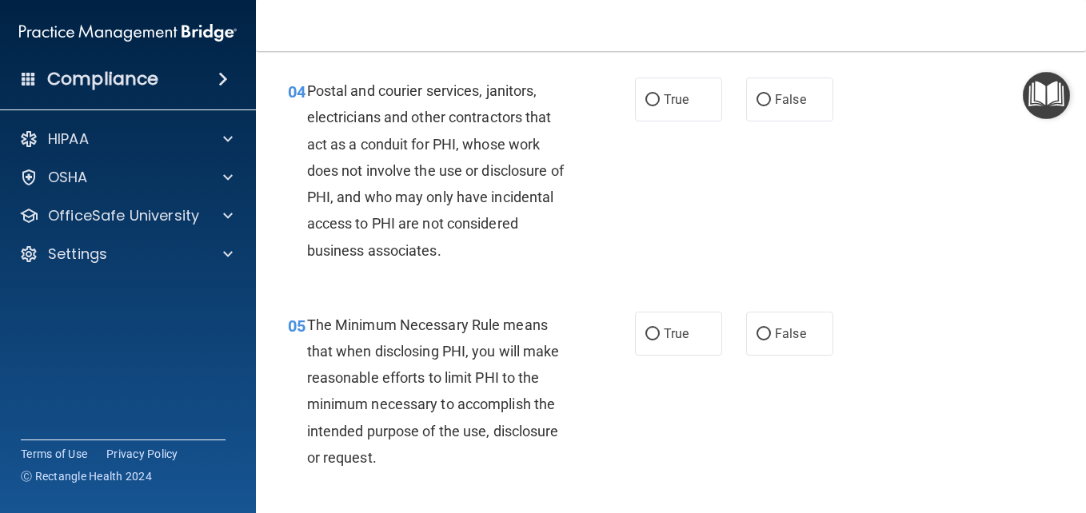
scroll to position [548, 0]
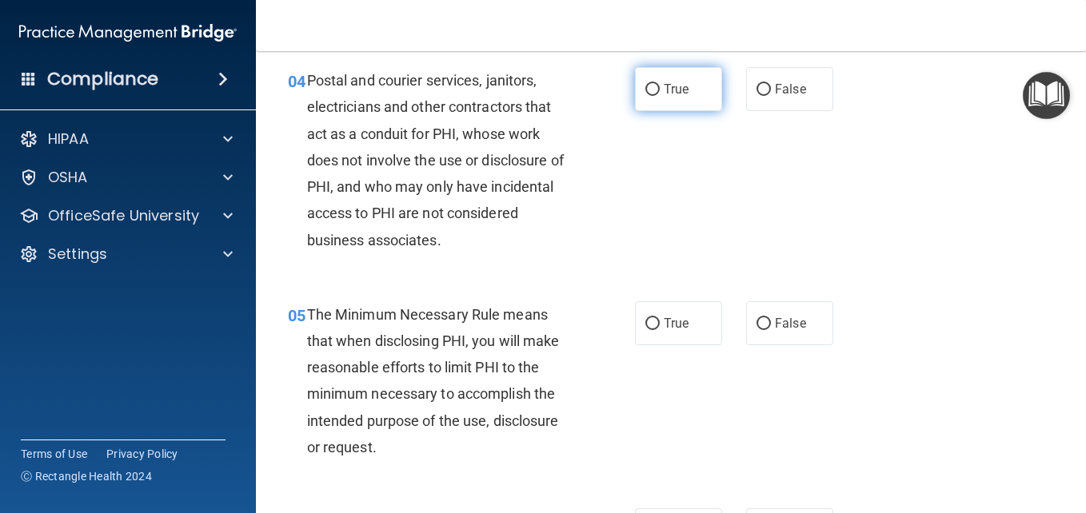
click at [645, 96] on input "True" at bounding box center [652, 90] width 14 height 12
radio input "true"
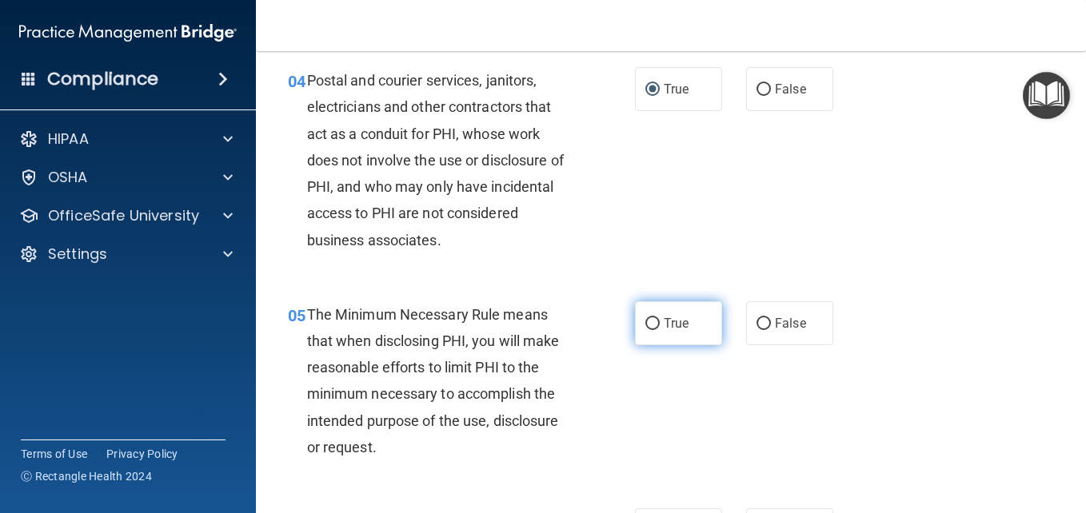
click at [646, 330] on input "True" at bounding box center [652, 324] width 14 height 12
radio input "true"
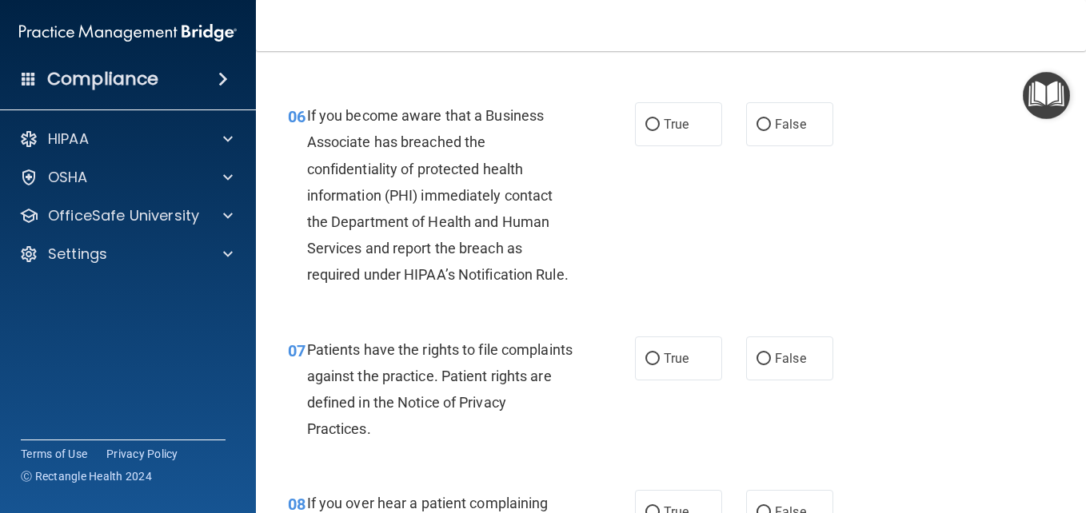
scroll to position [985, 0]
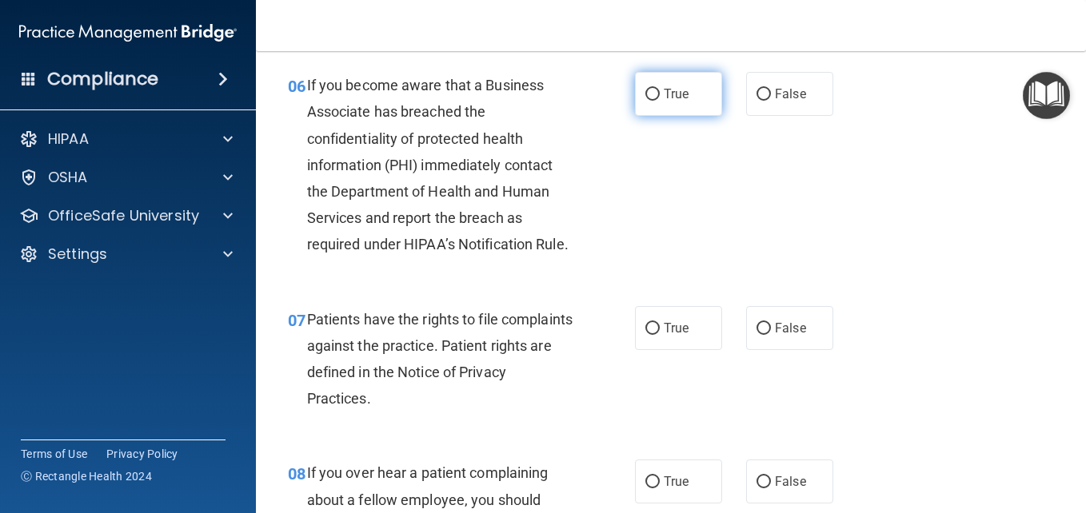
click at [647, 101] on input "True" at bounding box center [652, 95] width 14 height 12
radio input "true"
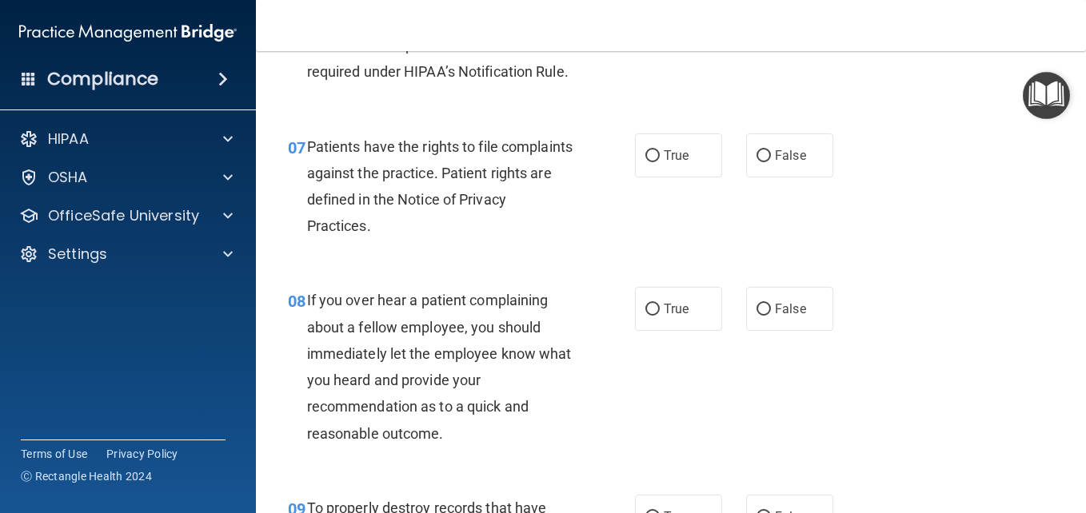
scroll to position [1167, 0]
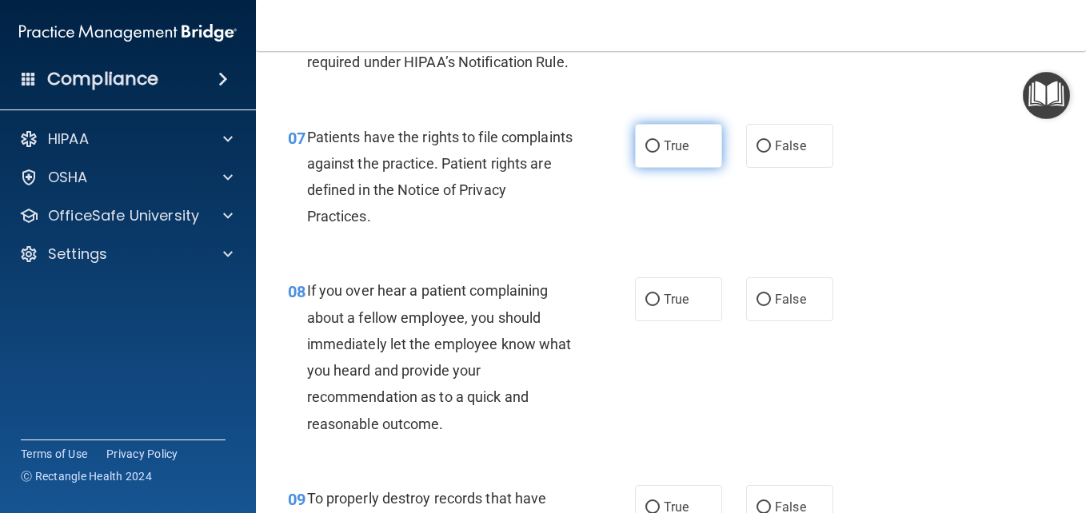
click at [645, 153] on input "True" at bounding box center [652, 147] width 14 height 12
radio input "true"
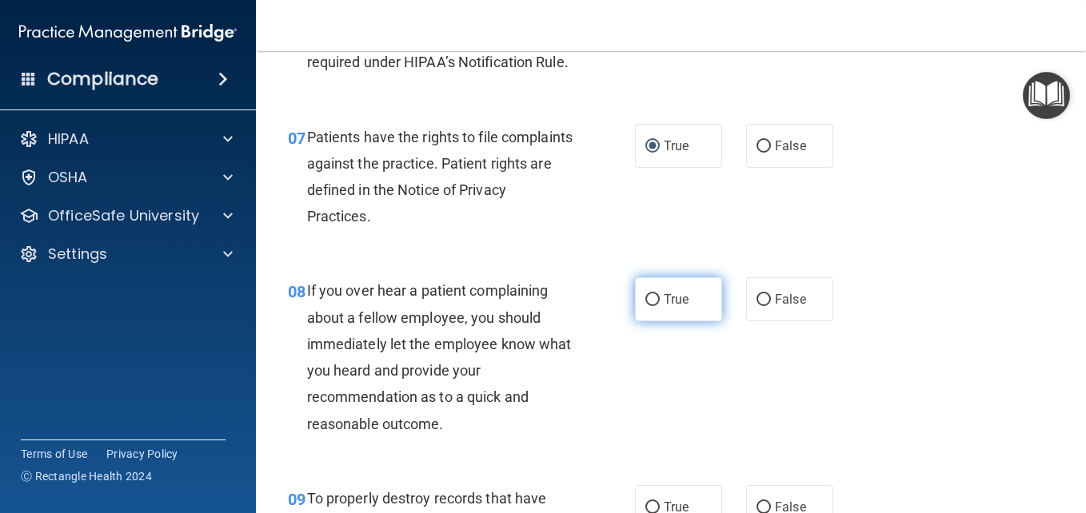
click at [646, 306] on input "True" at bounding box center [652, 300] width 14 height 12
radio input "true"
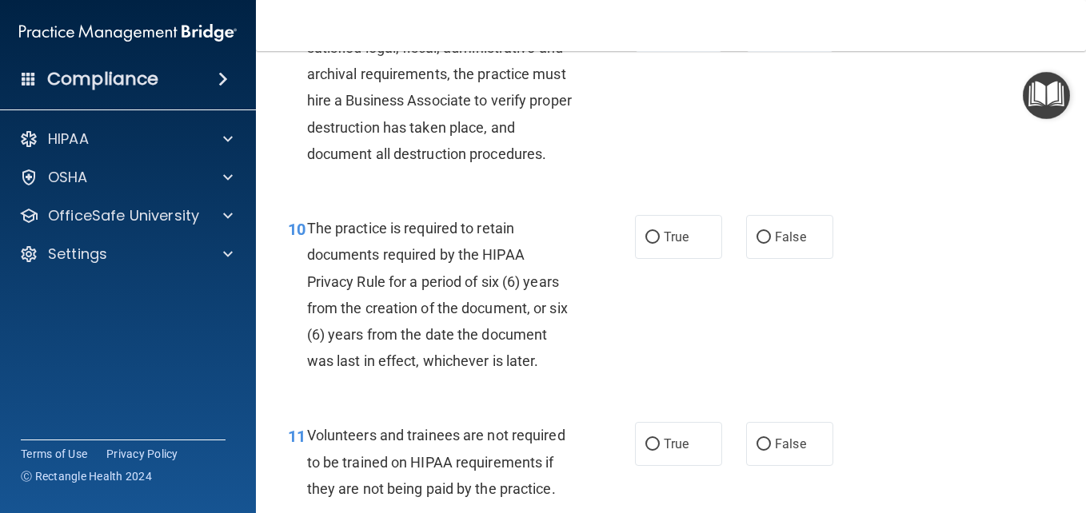
scroll to position [1655, 0]
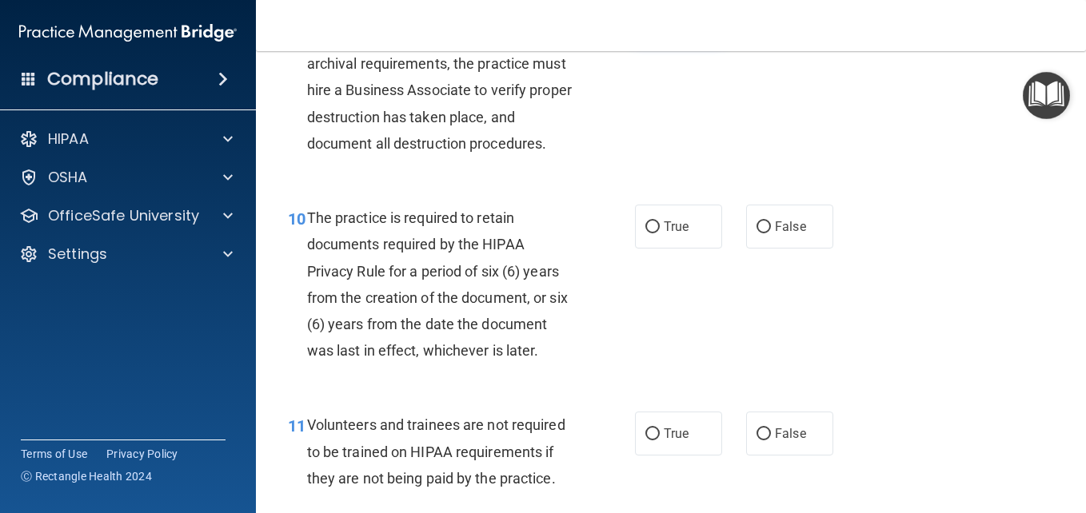
click at [646, 26] on input "True" at bounding box center [652, 20] width 14 height 12
radio input "true"
click at [647, 233] on input "True" at bounding box center [652, 227] width 14 height 12
radio input "true"
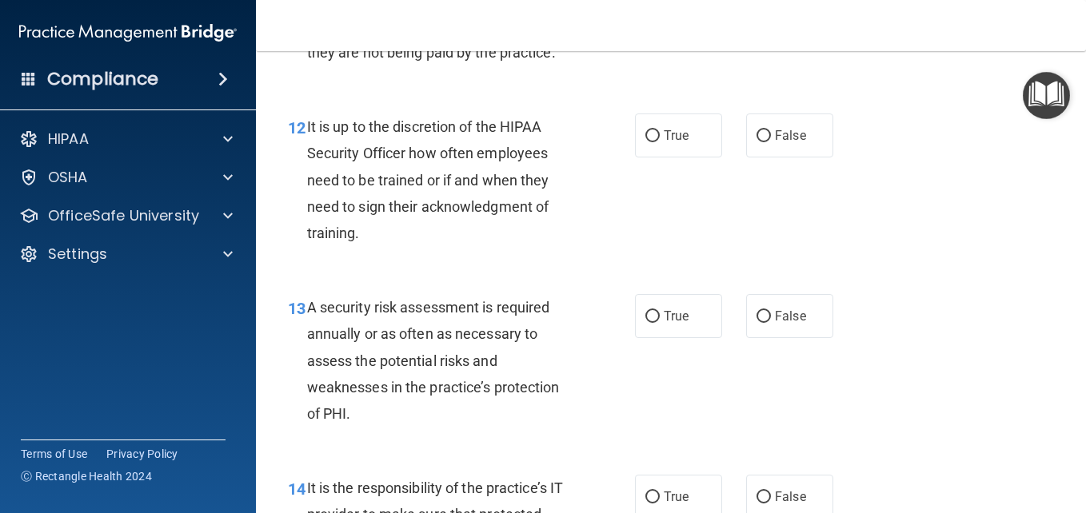
scroll to position [2051, 0]
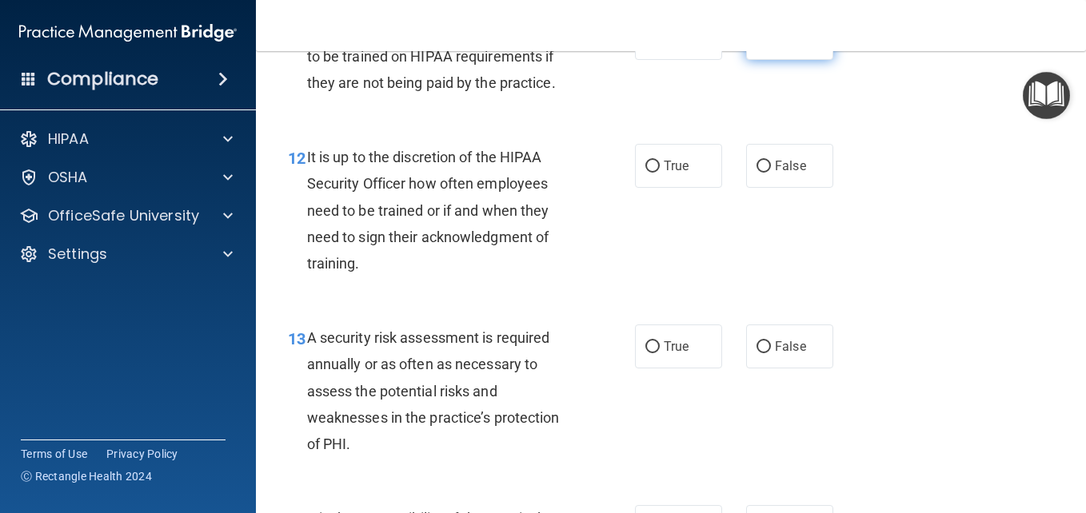
click at [756, 45] on input "False" at bounding box center [763, 39] width 14 height 12
radio input "true"
click at [641, 188] on label "True" at bounding box center [678, 166] width 87 height 44
click at [645, 173] on input "True" at bounding box center [652, 167] width 14 height 12
radio input "true"
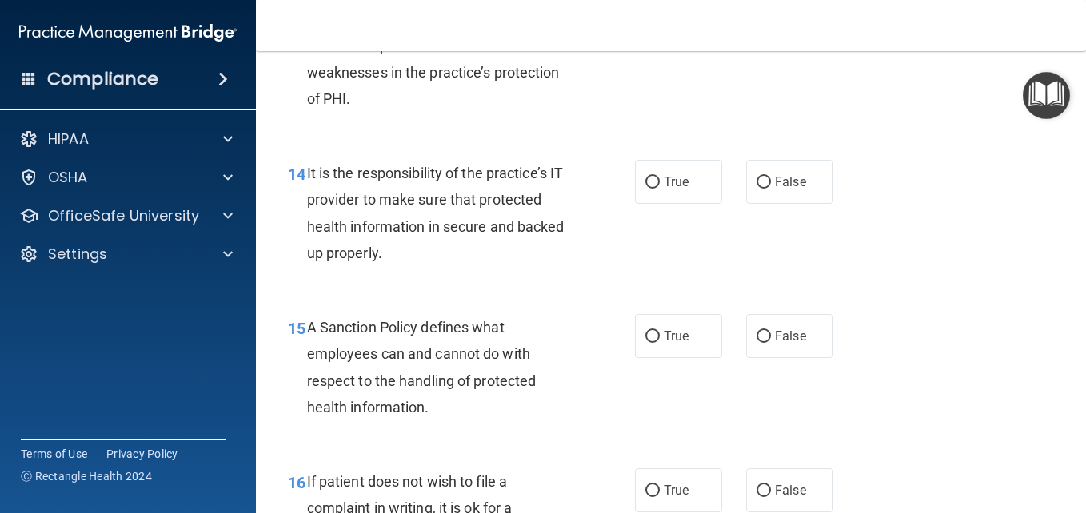
scroll to position [2407, 0]
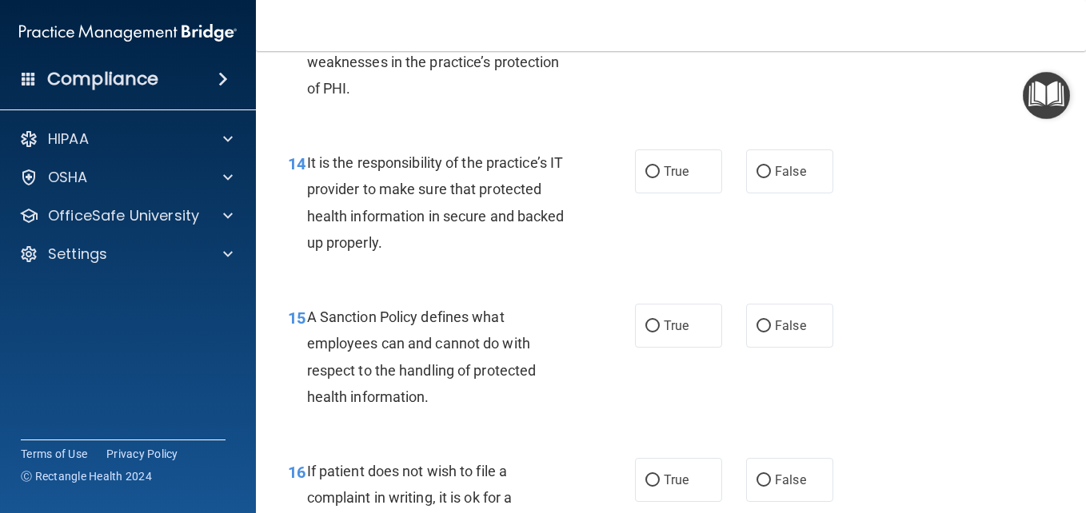
radio input "true"
click at [645, 178] on input "True" at bounding box center [652, 172] width 14 height 12
radio input "true"
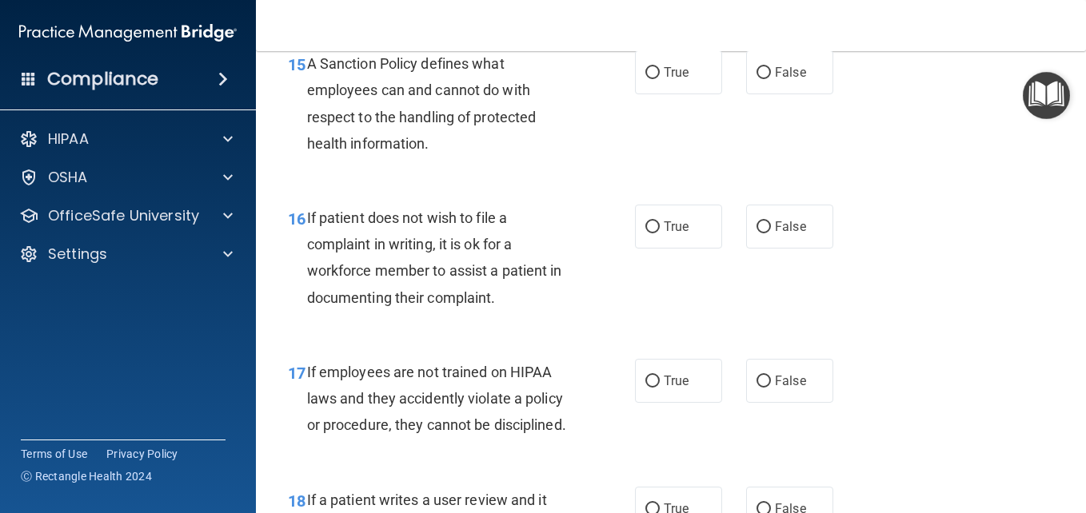
scroll to position [2681, 0]
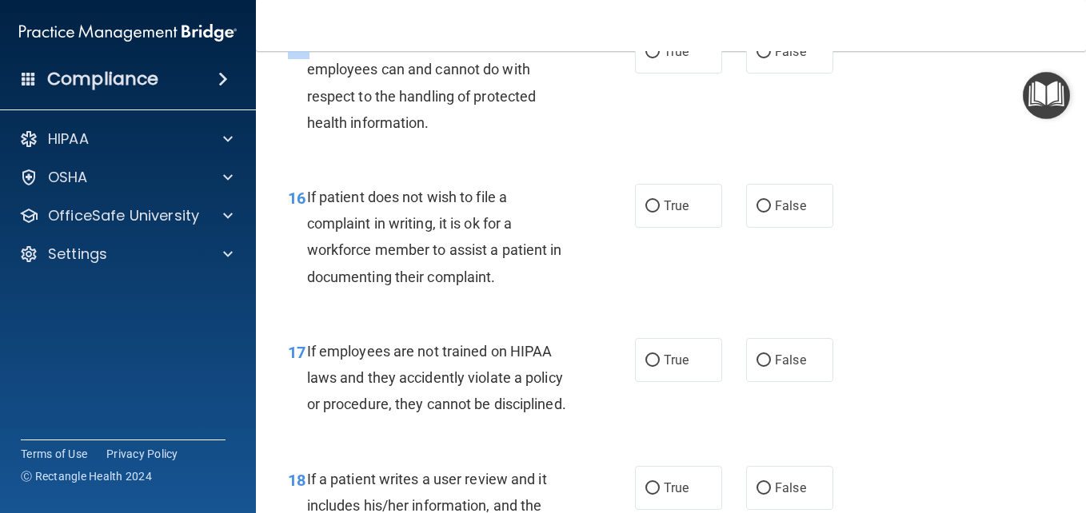
drag, startPoint x: 306, startPoint y: 148, endPoint x: 532, endPoint y: 250, distance: 248.3
click at [532, 164] on div "15 A Sanction Policy defines what employees can and cannot do with respect to t…" at bounding box center [671, 87] width 790 height 154
drag, startPoint x: 532, startPoint y: 250, endPoint x: 441, endPoint y: 174, distance: 118.6
click at [441, 131] on span "A Sanction Policy defines what employees can and cannot do with respect to the …" at bounding box center [421, 82] width 229 height 97
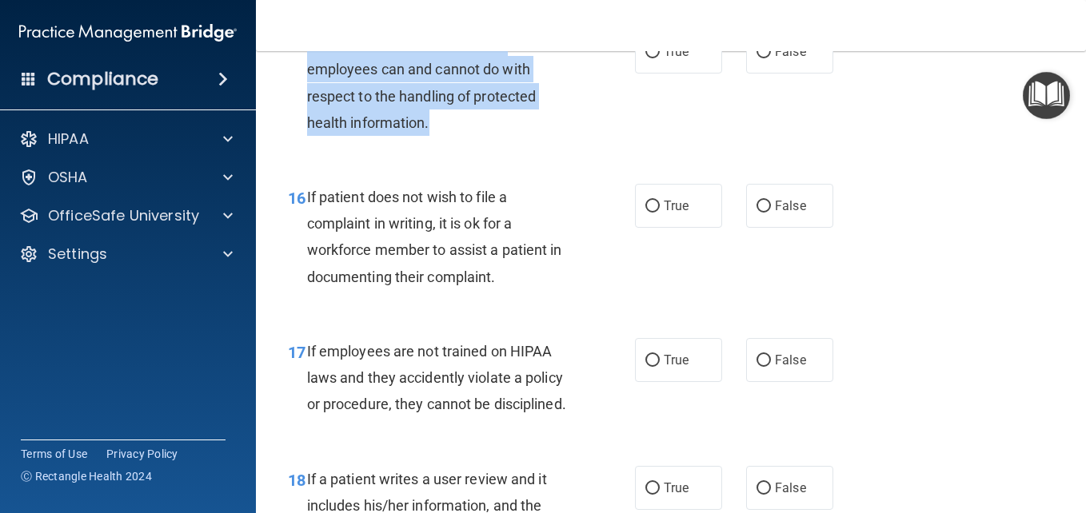
drag, startPoint x: 309, startPoint y: 146, endPoint x: 530, endPoint y: 229, distance: 236.8
click at [530, 136] on div "A Sanction Policy defines what employees can and cannot do with respect to the …" at bounding box center [446, 83] width 278 height 106
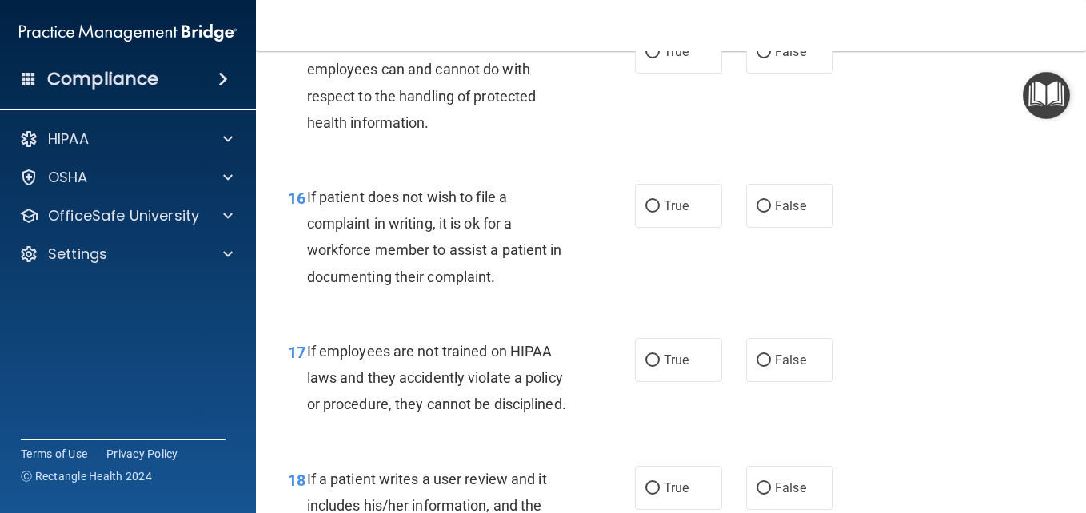
click at [974, 134] on div "15 A Sanction Policy defines what employees can and cannot do with respect to t…" at bounding box center [671, 87] width 790 height 154
click at [756, 58] on input "False" at bounding box center [763, 52] width 14 height 12
radio input "true"
click at [756, 213] on input "False" at bounding box center [763, 207] width 14 height 12
radio input "true"
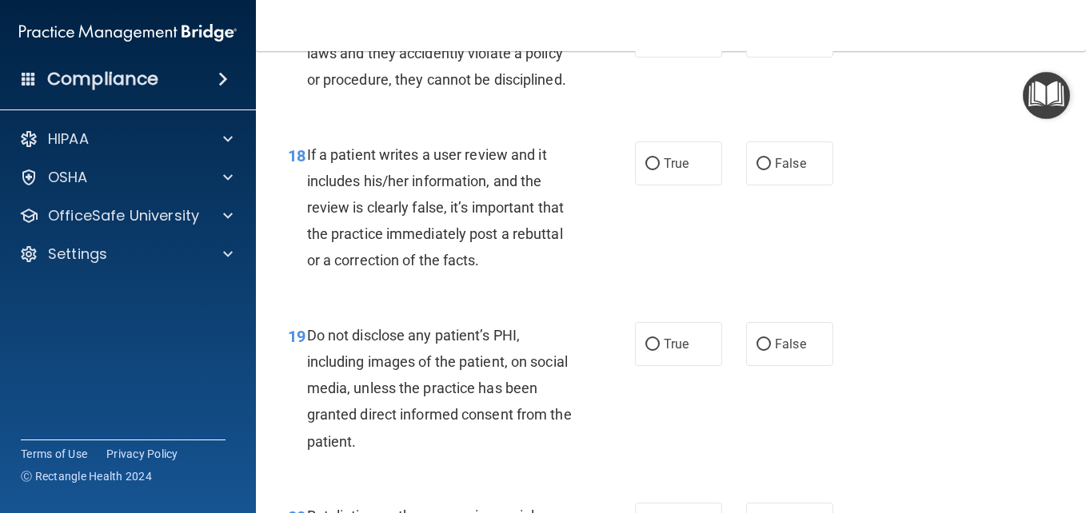
scroll to position [3025, 0]
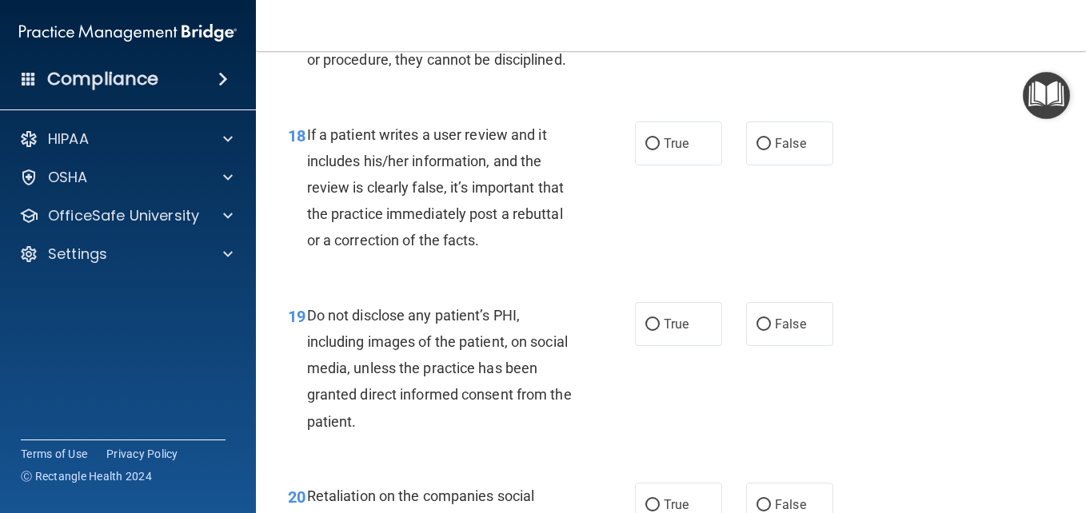
click at [316, 68] on span "If employees are not trained on HIPAA laws and they accidently violate a policy…" at bounding box center [436, 33] width 259 height 70
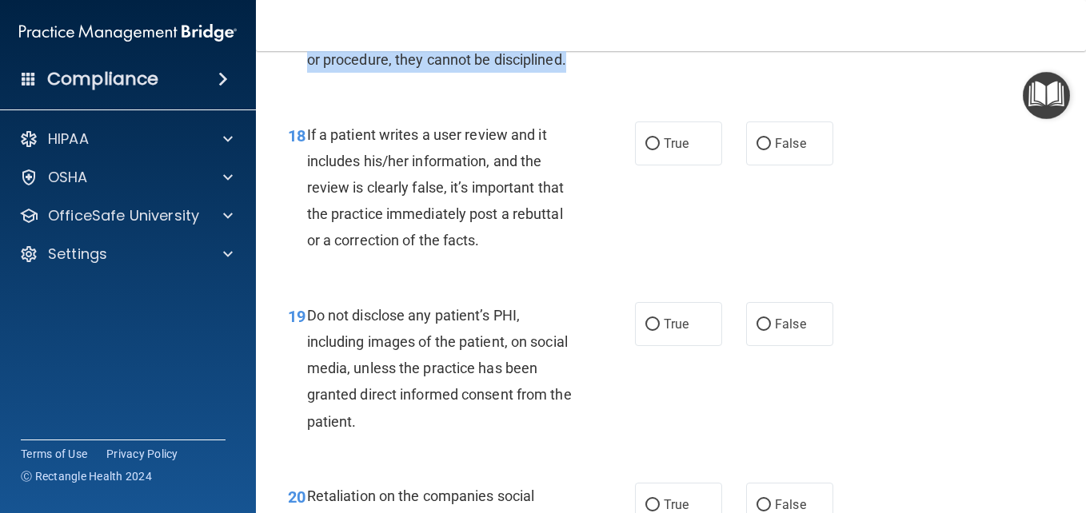
drag, startPoint x: 308, startPoint y: 110, endPoint x: 575, endPoint y: 187, distance: 278.1
click at [575, 82] on div "17 If employees are not trained on HIPAA laws and they accidently violate a pol…" at bounding box center [461, 38] width 395 height 88
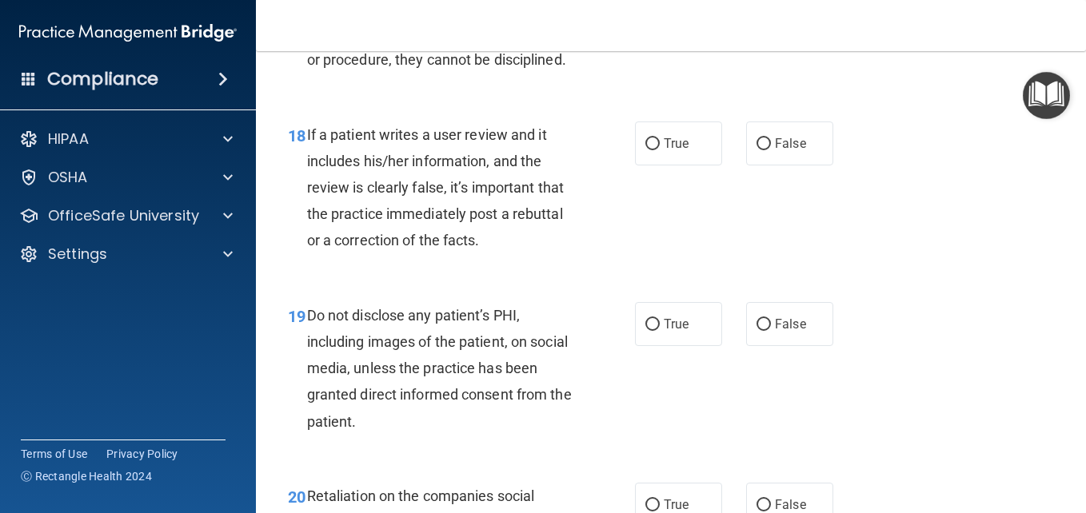
click at [958, 102] on div "17 If employees are not trained on HIPAA laws and they accidently violate a pol…" at bounding box center [671, 38] width 790 height 128
click at [756, 22] on input "False" at bounding box center [763, 16] width 14 height 12
radio input "true"
click at [645, 150] on input "True" at bounding box center [652, 144] width 14 height 12
radio input "true"
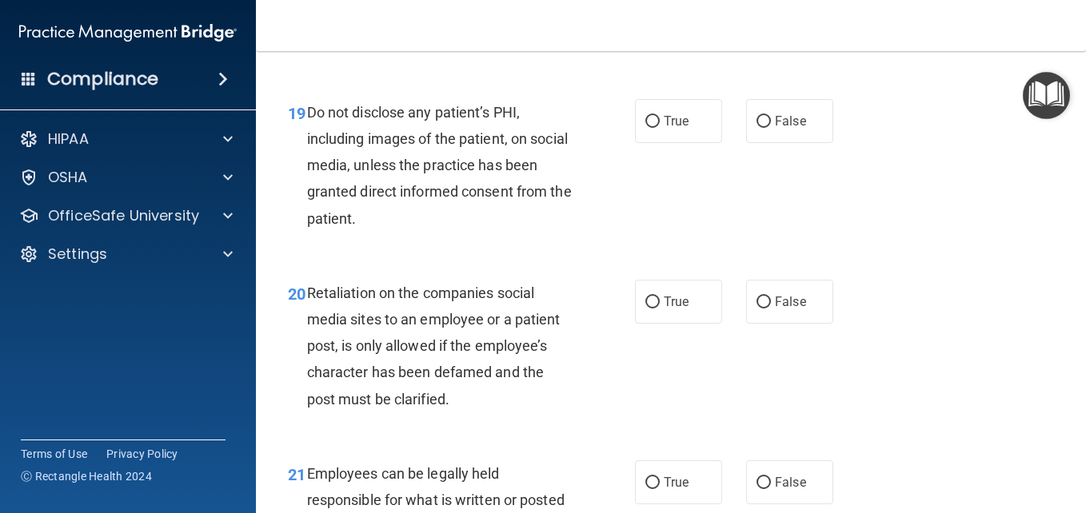
scroll to position [3269, 0]
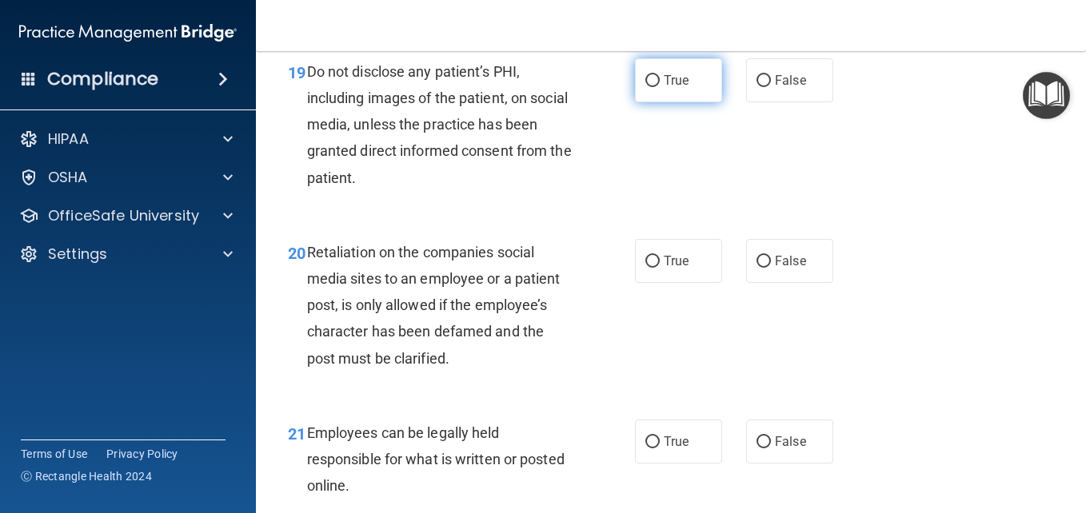
click at [645, 87] on input "True" at bounding box center [652, 81] width 14 height 12
radio input "true"
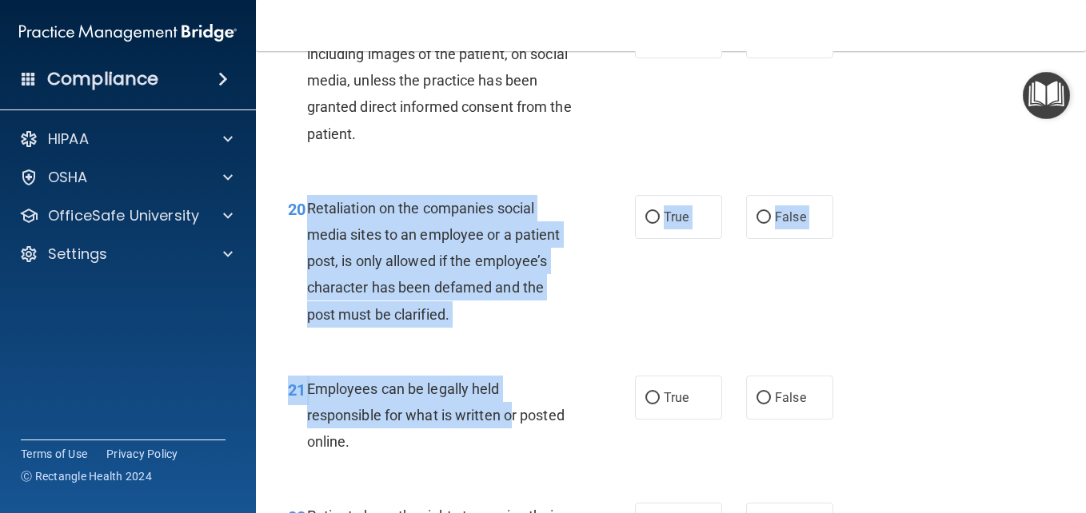
scroll to position [3328, 0]
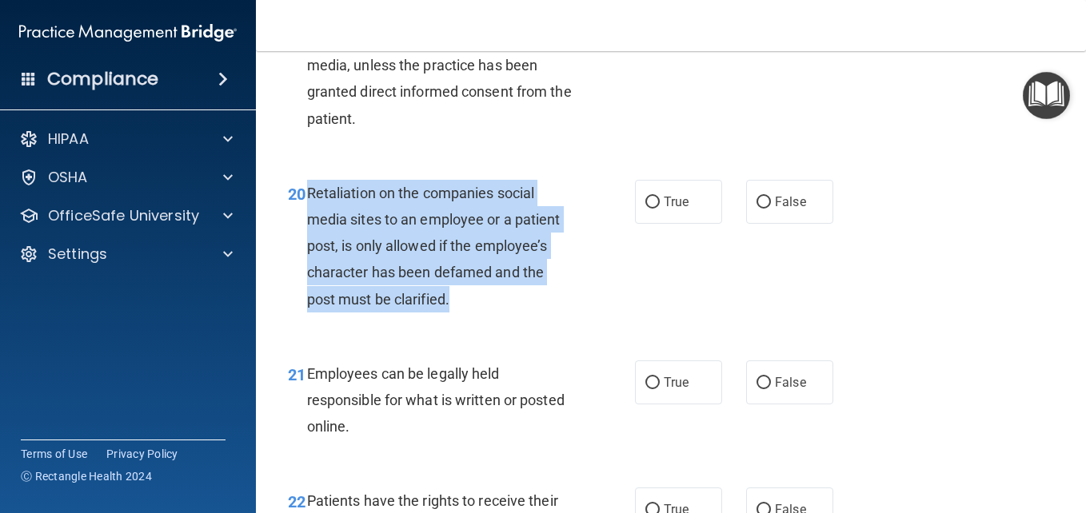
drag, startPoint x: 305, startPoint y: 357, endPoint x: 531, endPoint y: 422, distance: 234.6
click at [531, 321] on div "20 Retaliation on the companies social media sites to an employee or a patient …" at bounding box center [461, 250] width 395 height 141
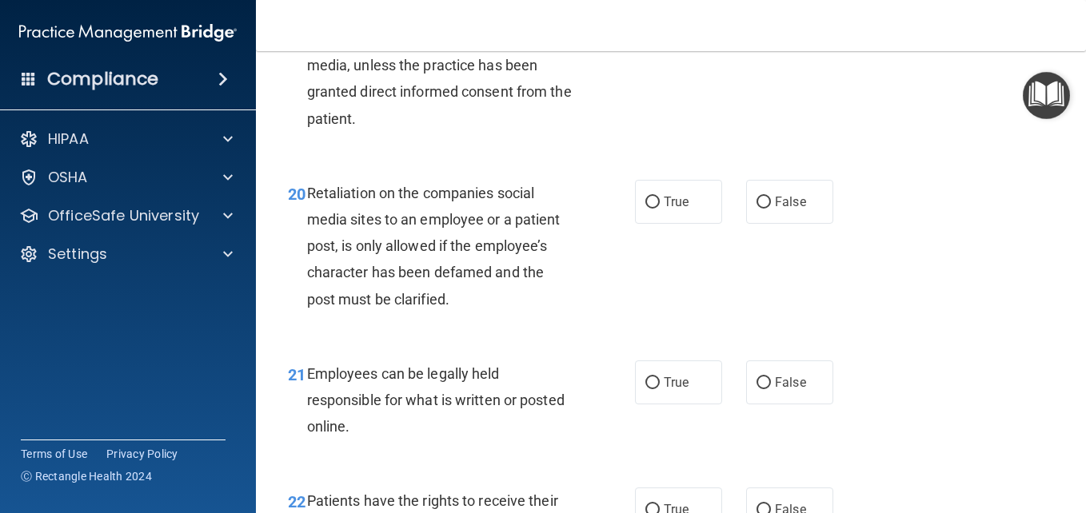
click at [989, 160] on div "19 Do not disclose any patient’s PHI, including images of the patient, on socia…" at bounding box center [671, 69] width 790 height 181
click at [645, 209] on input "True" at bounding box center [652, 203] width 14 height 12
radio input "true"
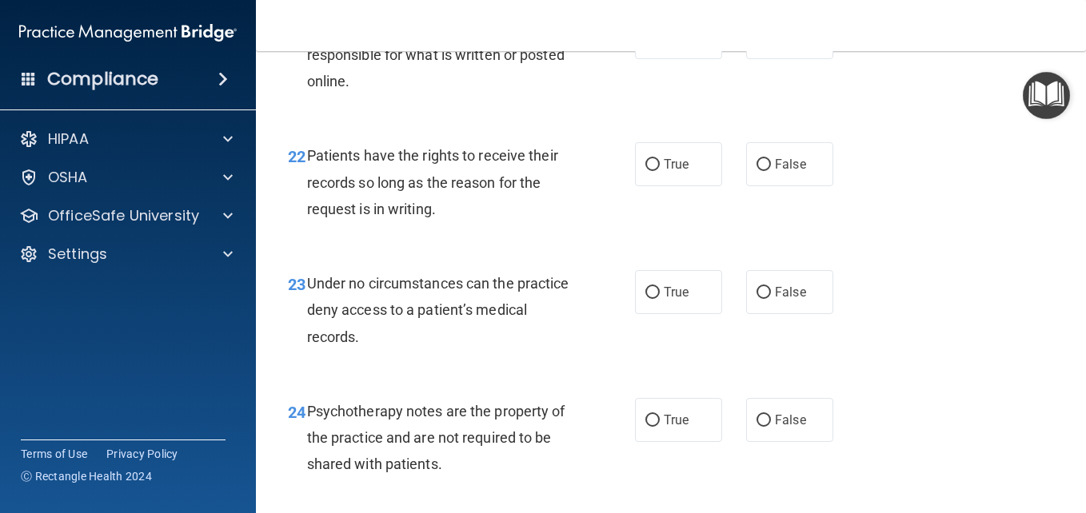
scroll to position [3654, 0]
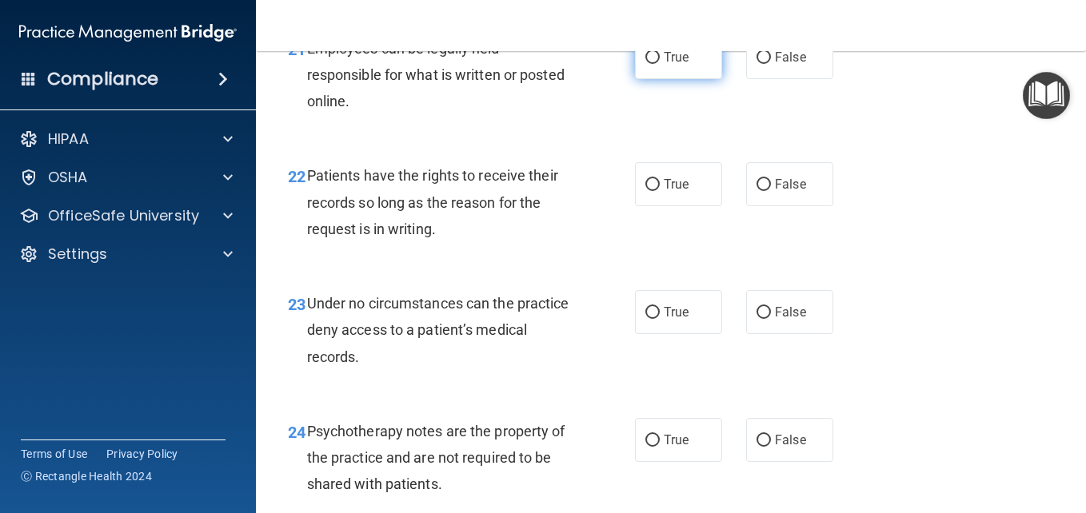
click at [645, 64] on input "True" at bounding box center [652, 58] width 14 height 12
radio input "true"
click at [648, 191] on input "True" at bounding box center [652, 185] width 14 height 12
radio input "true"
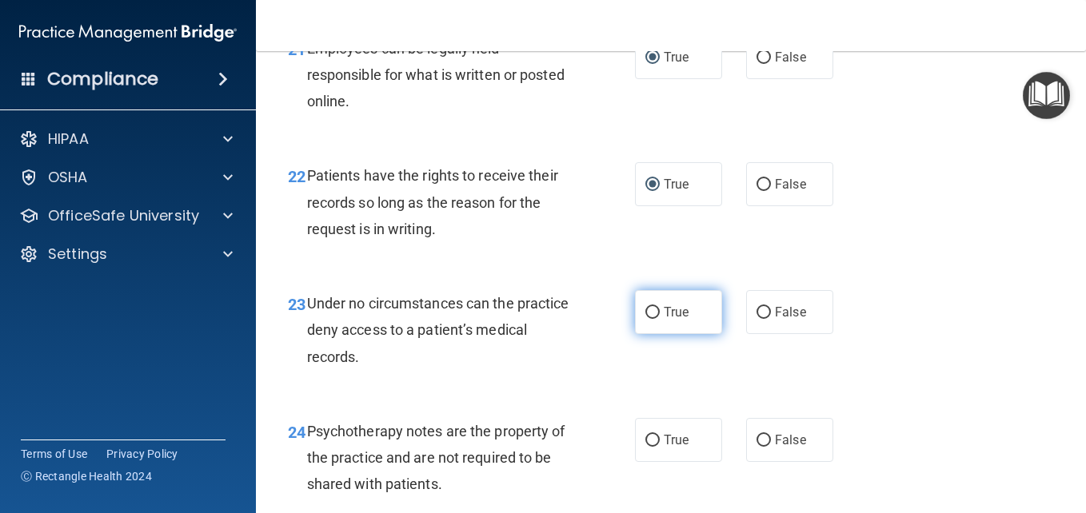
click at [645, 319] on input "True" at bounding box center [652, 313] width 14 height 12
radio input "true"
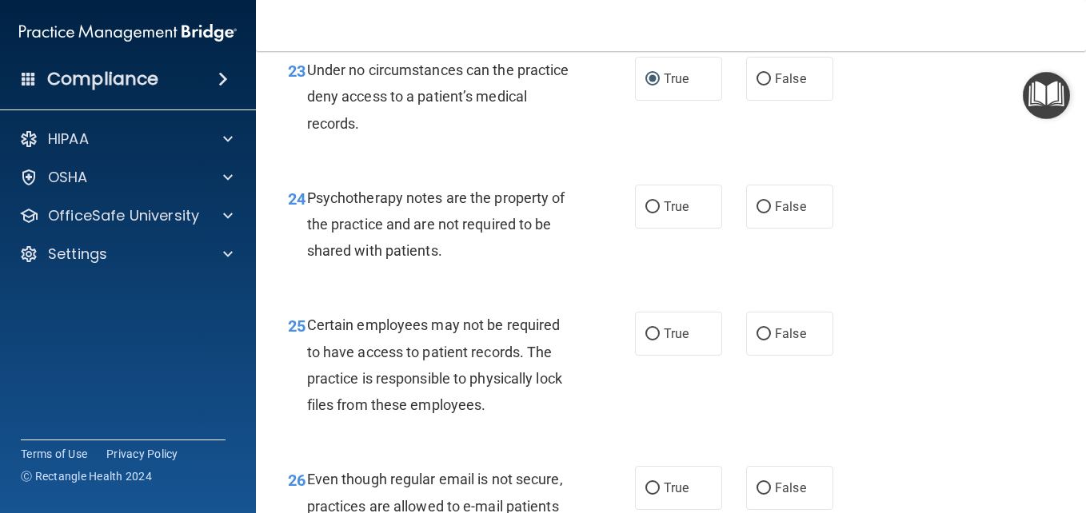
scroll to position [3897, 0]
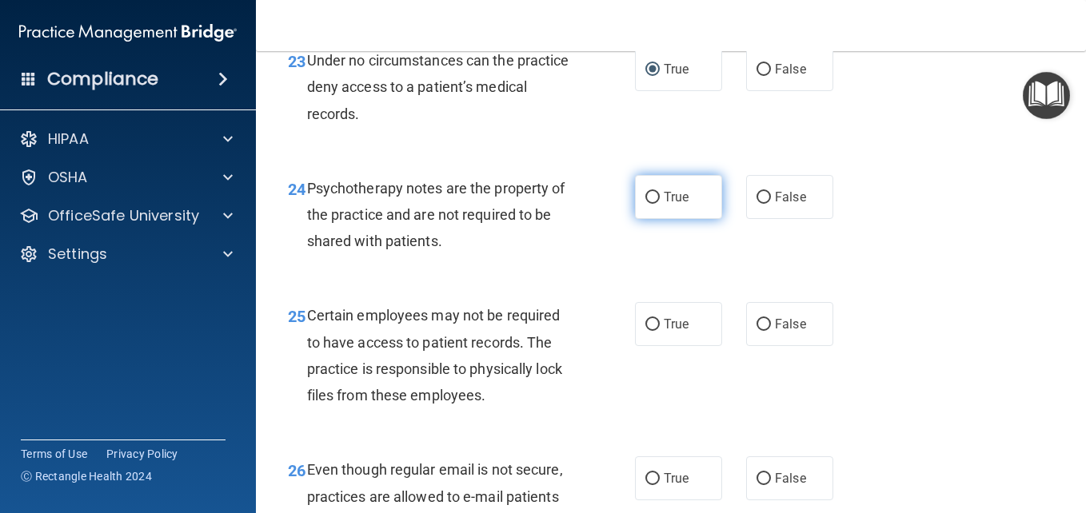
click at [647, 204] on input "True" at bounding box center [652, 198] width 14 height 12
radio input "true"
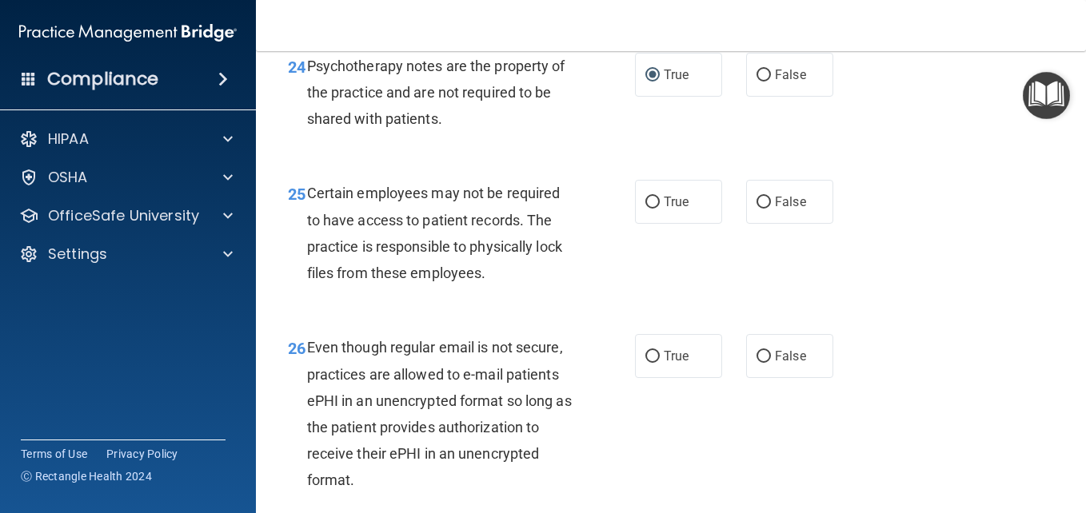
scroll to position [4080, 0]
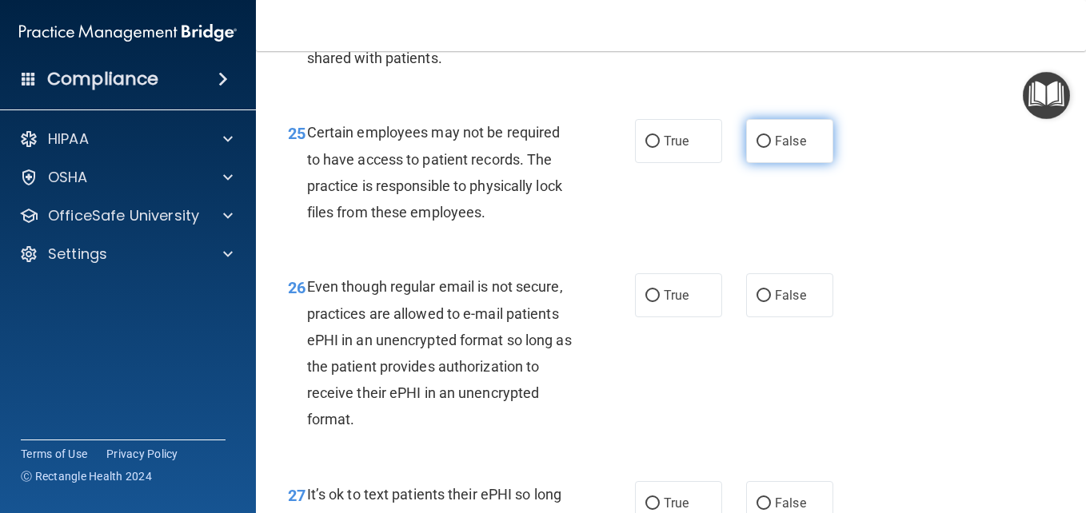
click at [756, 148] on input "False" at bounding box center [763, 142] width 14 height 12
radio input "true"
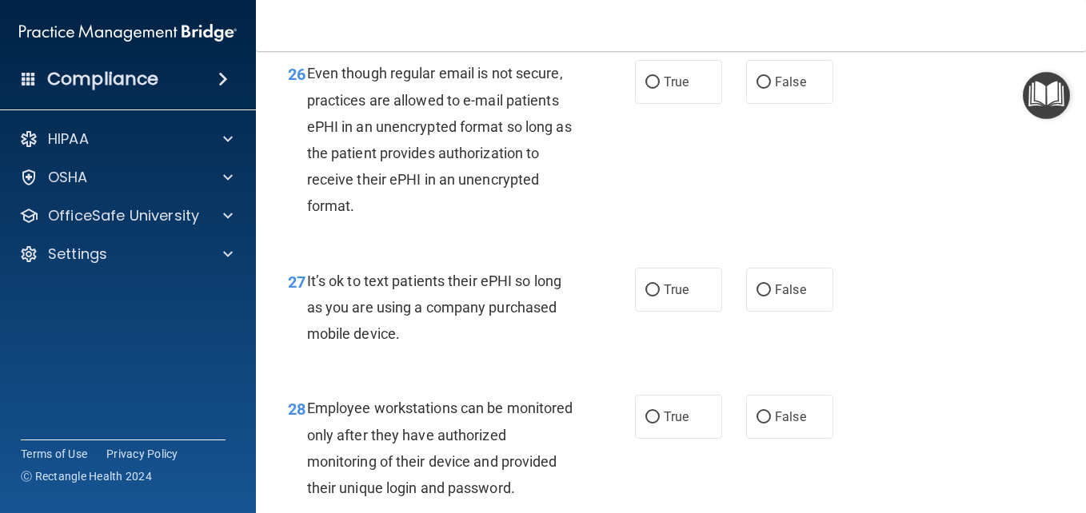
scroll to position [4303, 0]
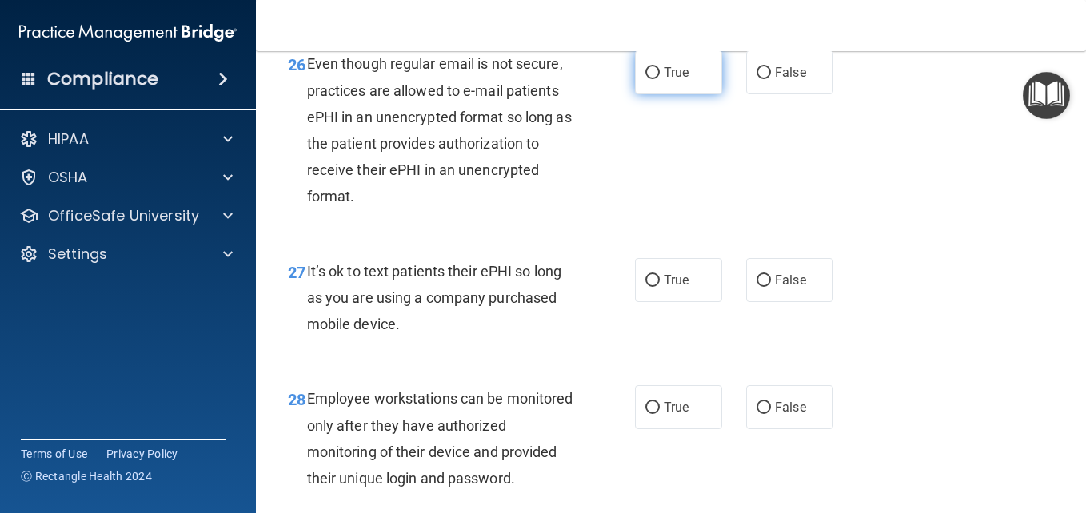
click at [645, 79] on input "True" at bounding box center [652, 73] width 14 height 12
radio input "true"
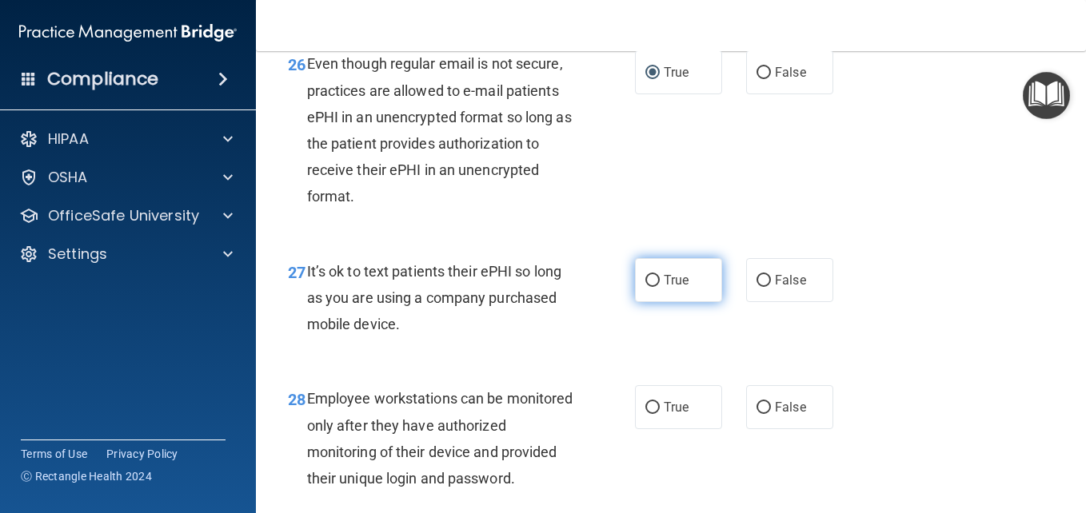
click at [643, 302] on label "True" at bounding box center [678, 280] width 87 height 44
click at [645, 287] on input "True" at bounding box center [652, 281] width 14 height 12
radio input "true"
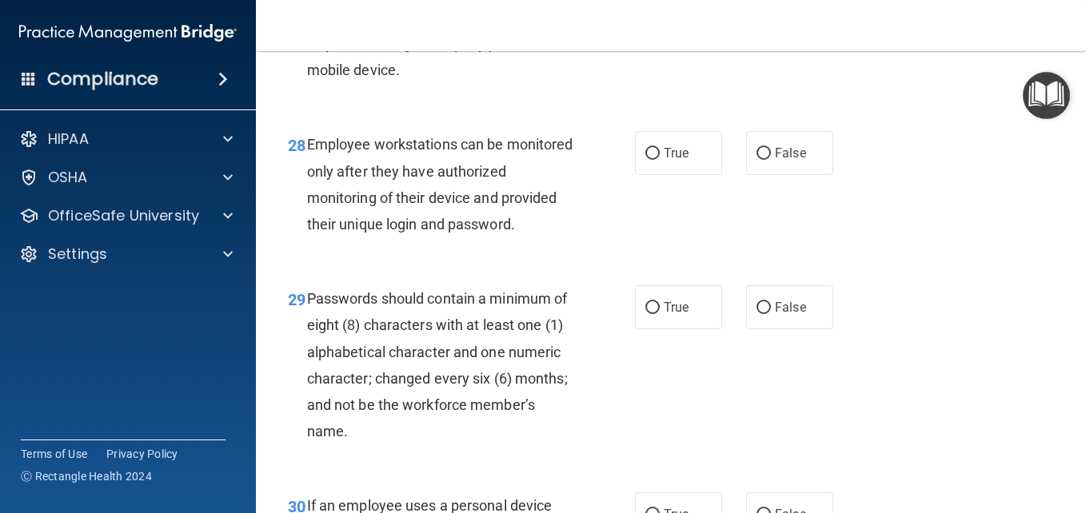
scroll to position [4588, 0]
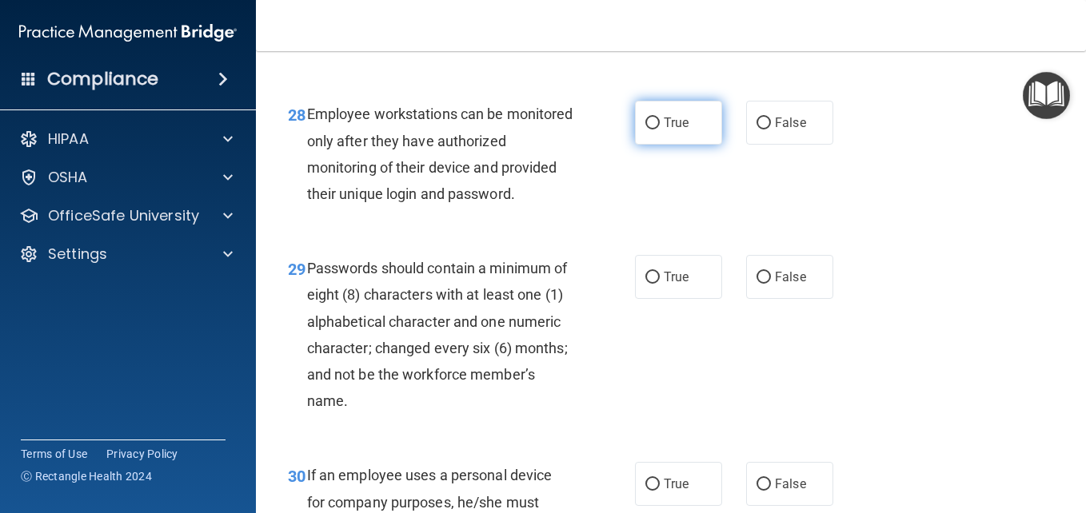
click at [645, 130] on input "True" at bounding box center [652, 124] width 14 height 12
radio input "true"
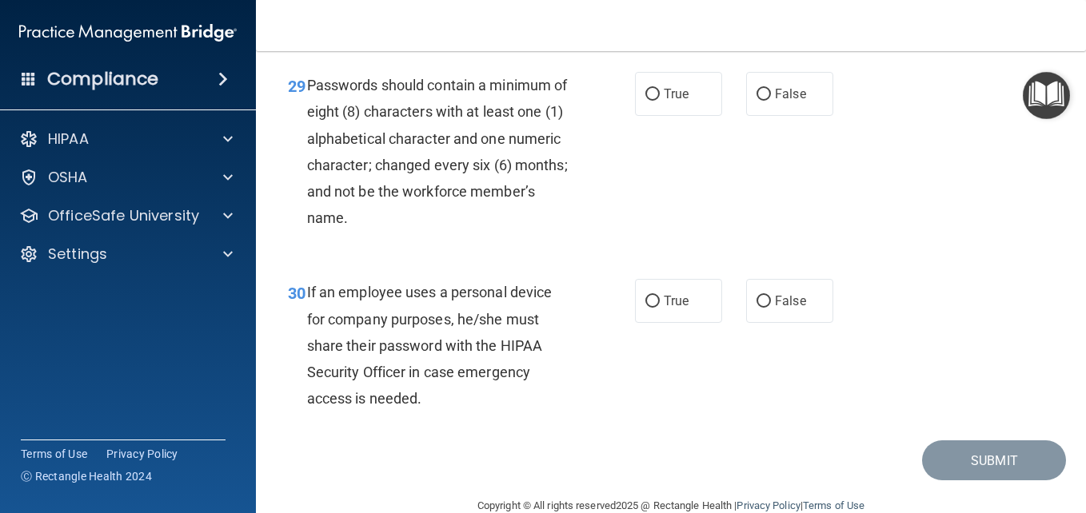
scroll to position [4780, 0]
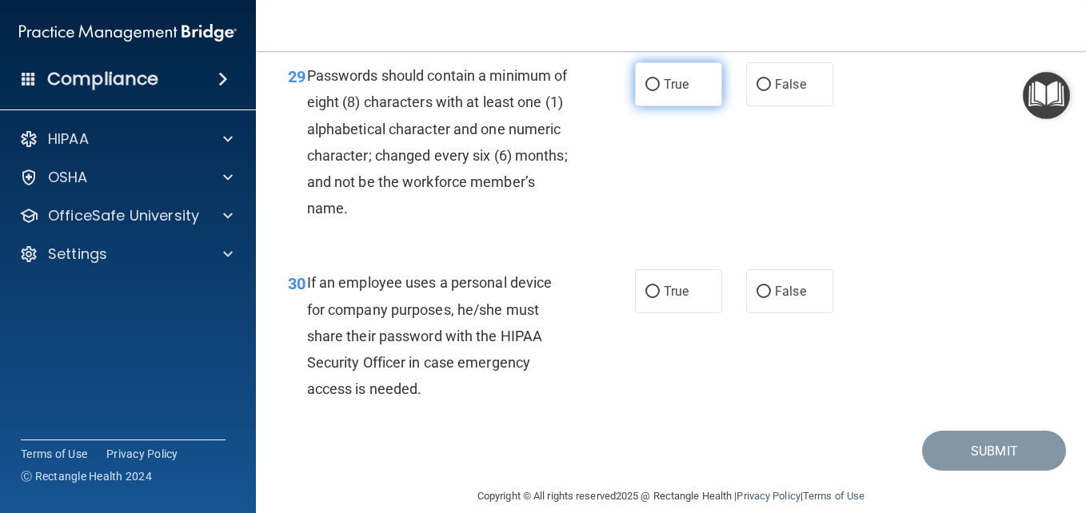
click at [645, 91] on input "True" at bounding box center [652, 85] width 14 height 12
radio input "true"
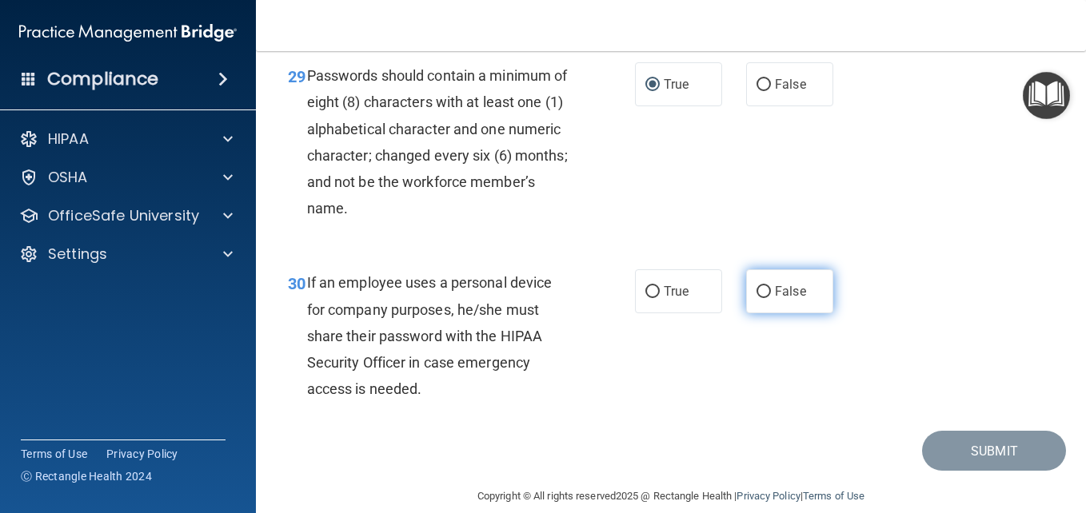
click at [756, 298] on input "False" at bounding box center [763, 292] width 14 height 12
radio input "true"
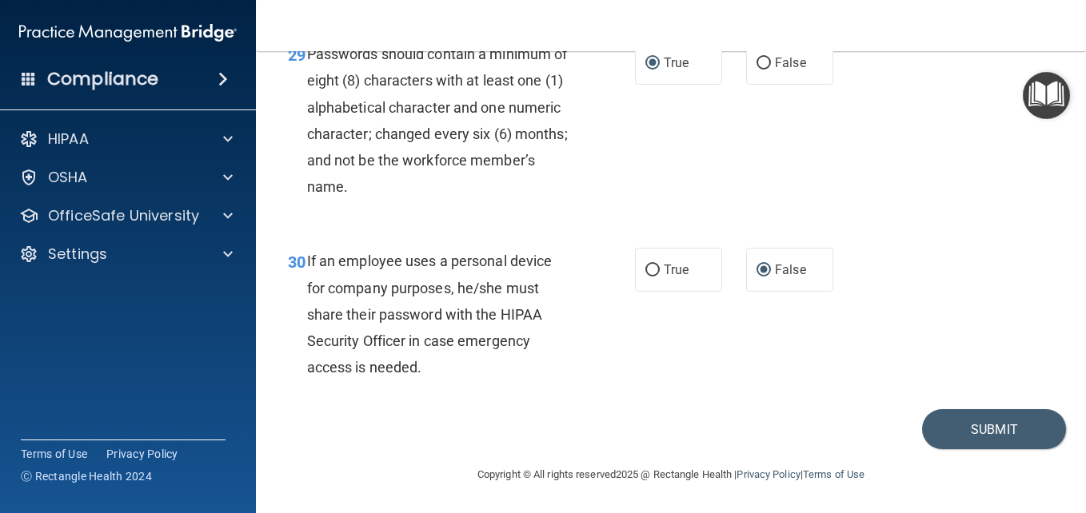
scroll to position [4935, 0]
click at [957, 433] on button "Submit" at bounding box center [994, 429] width 144 height 41
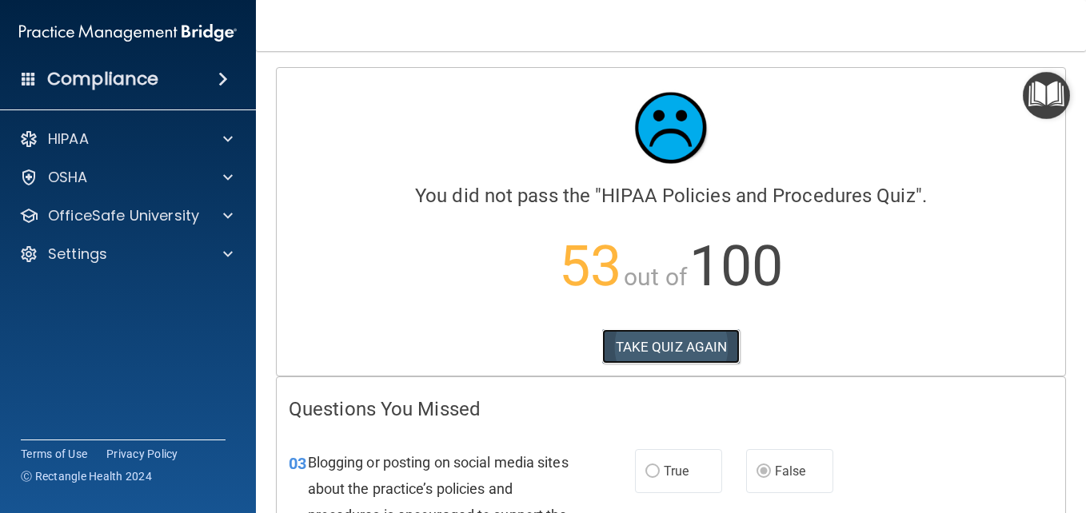
click at [664, 345] on button "TAKE QUIZ AGAIN" at bounding box center [671, 346] width 138 height 35
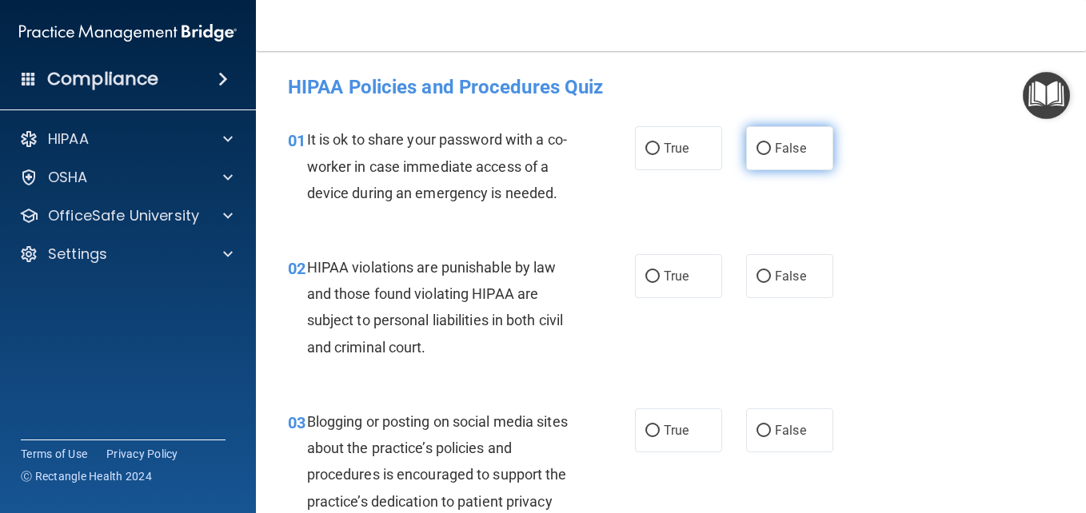
click at [761, 142] on label "False" at bounding box center [789, 148] width 87 height 44
click at [761, 143] on input "False" at bounding box center [763, 149] width 14 height 12
radio input "true"
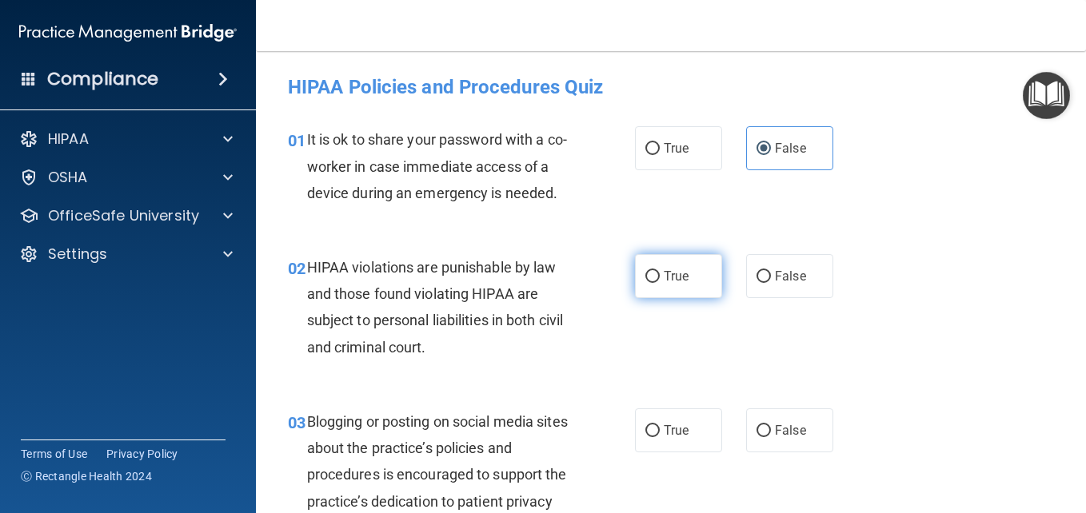
click at [688, 298] on label "True" at bounding box center [678, 276] width 87 height 44
click at [660, 283] on input "True" at bounding box center [652, 277] width 14 height 12
radio input "true"
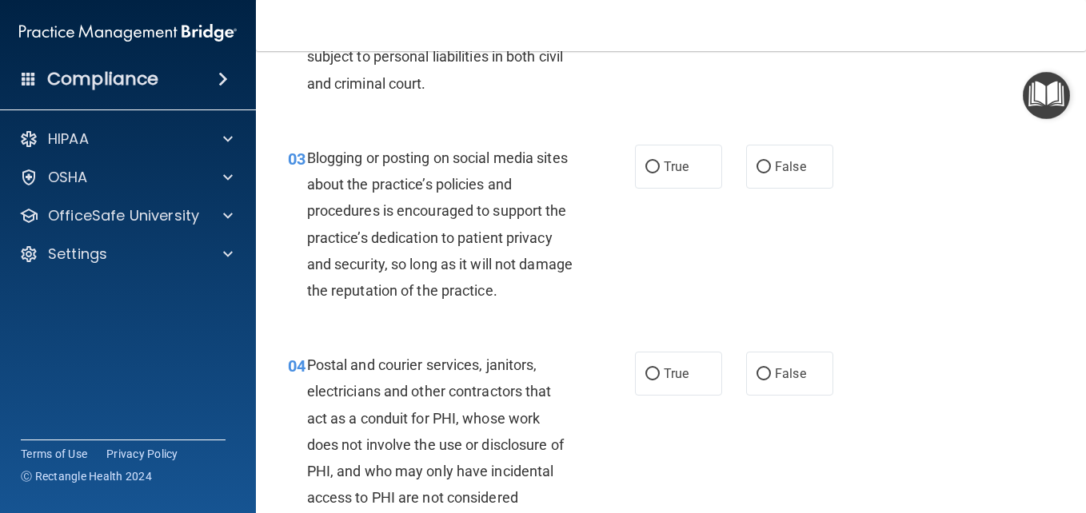
scroll to position [274, 0]
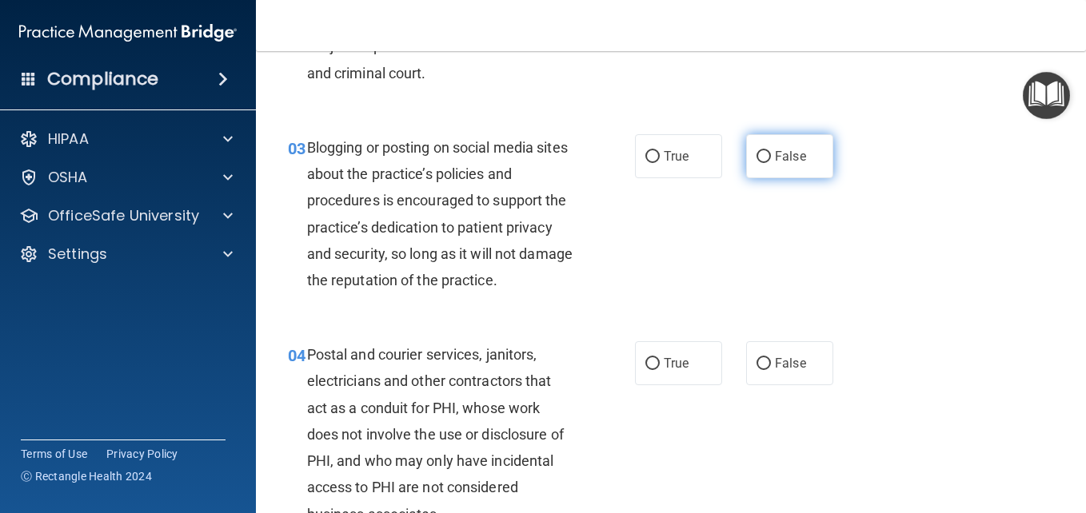
click at [756, 163] on input "False" at bounding box center [763, 157] width 14 height 12
radio input "true"
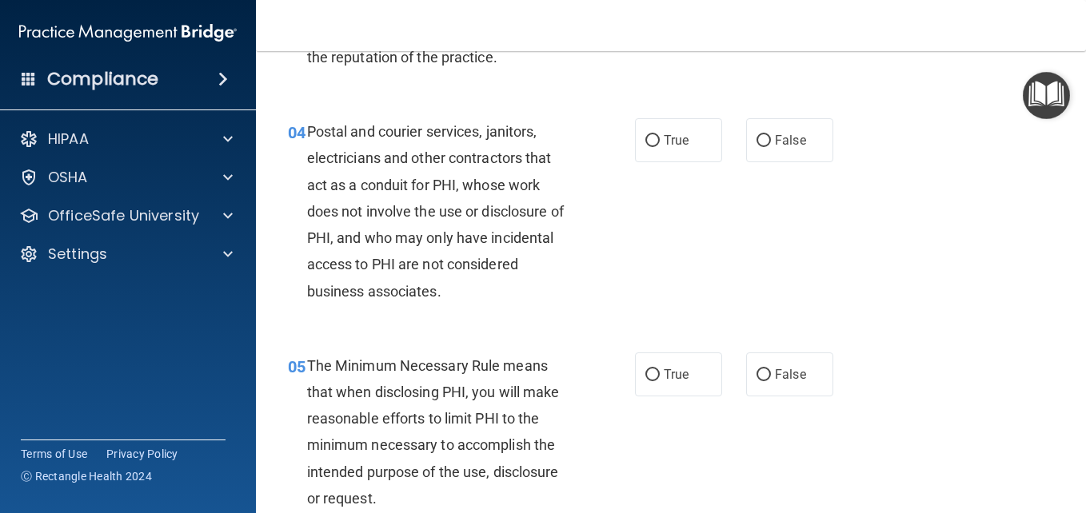
scroll to position [508, 0]
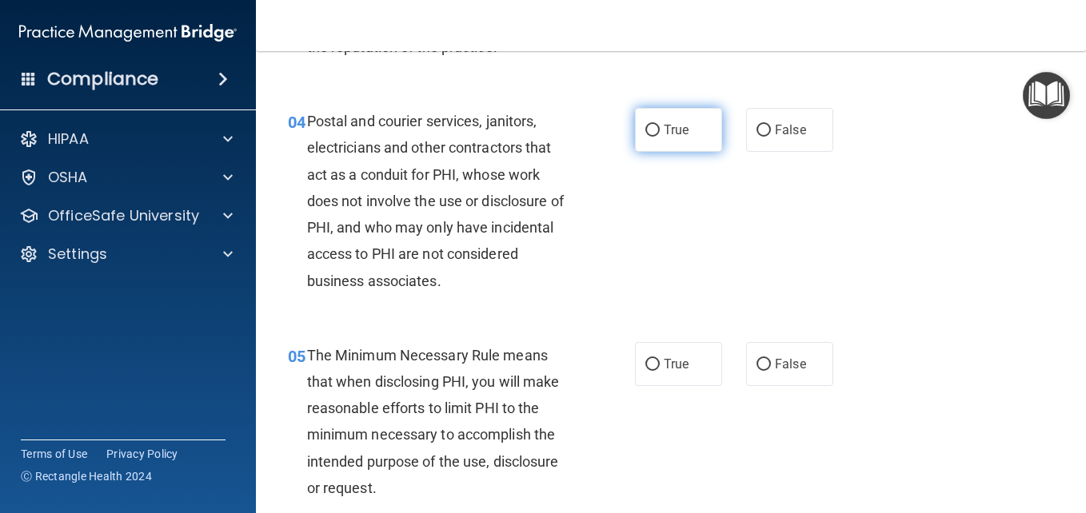
click at [650, 137] on input "True" at bounding box center [652, 131] width 14 height 12
radio input "true"
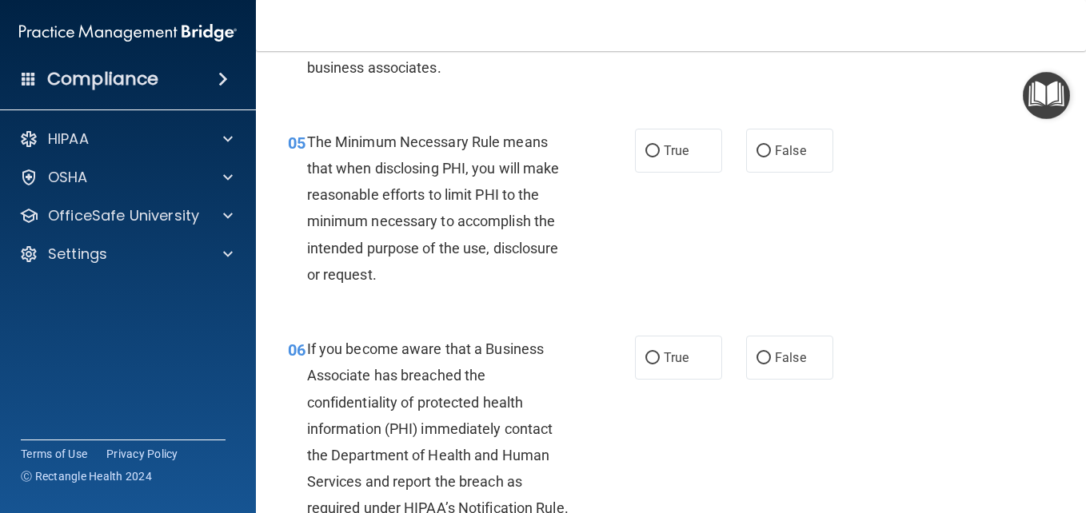
scroll to position [731, 0]
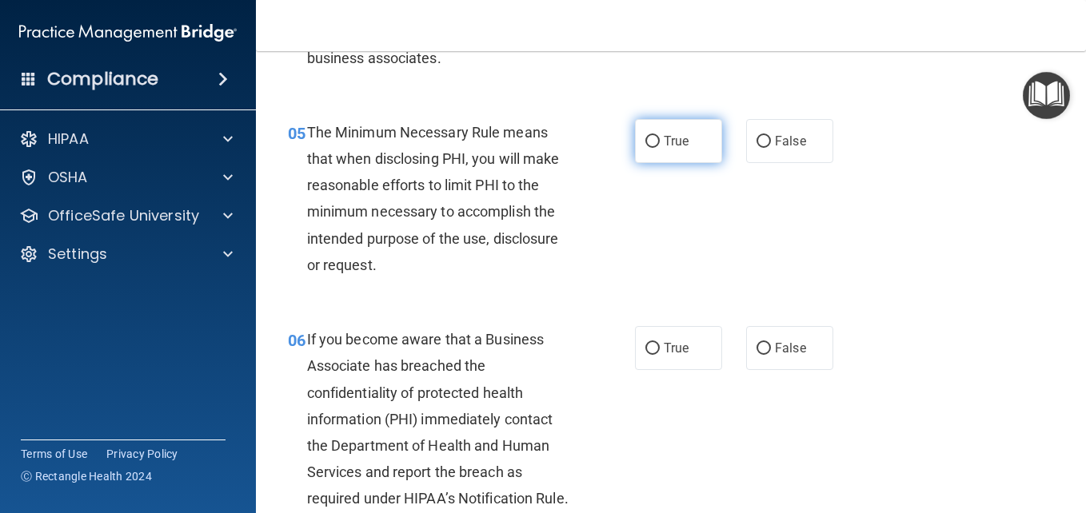
click at [639, 163] on label "True" at bounding box center [678, 141] width 87 height 44
click at [645, 148] on input "True" at bounding box center [652, 142] width 14 height 12
radio input "true"
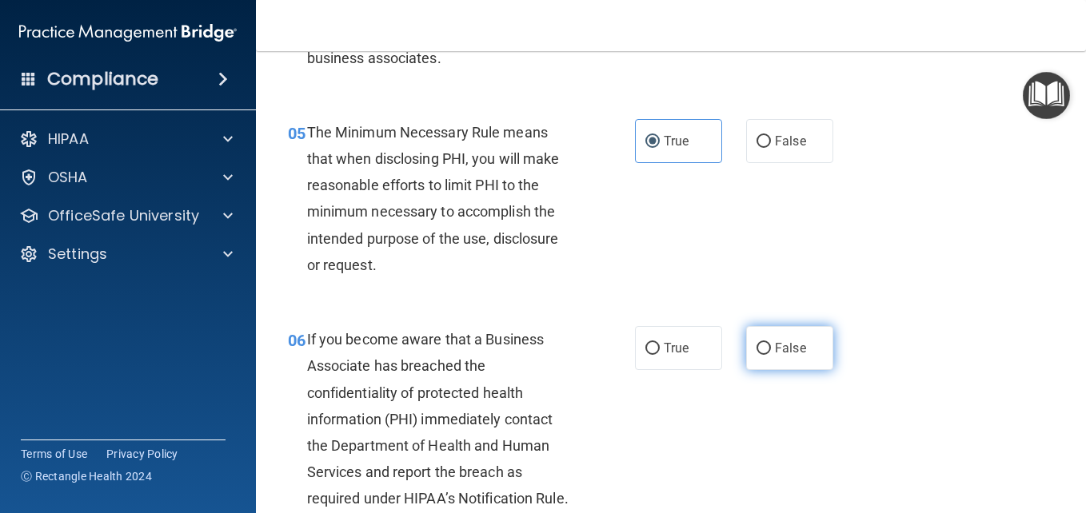
click at [757, 355] on input "False" at bounding box center [763, 349] width 14 height 12
radio input "true"
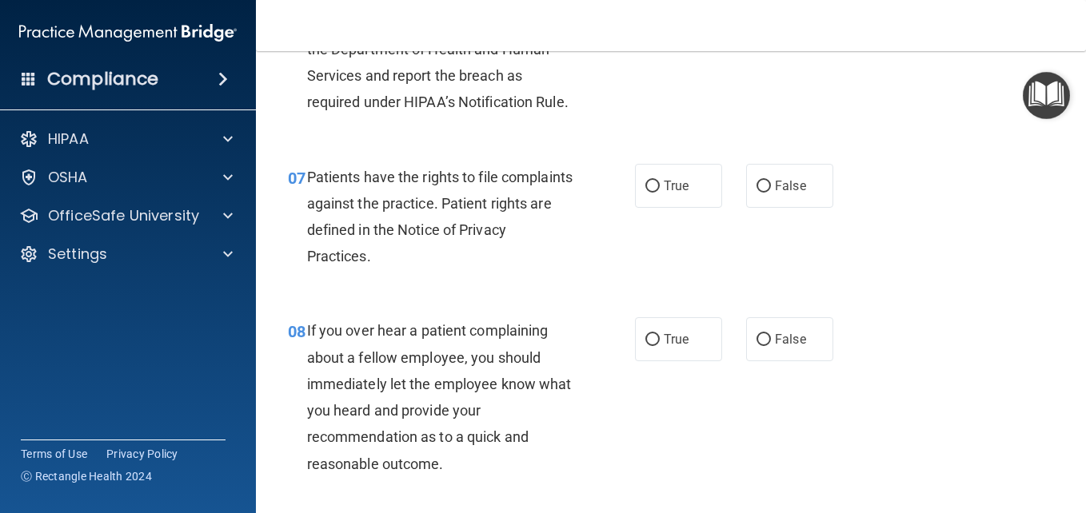
scroll to position [1137, 0]
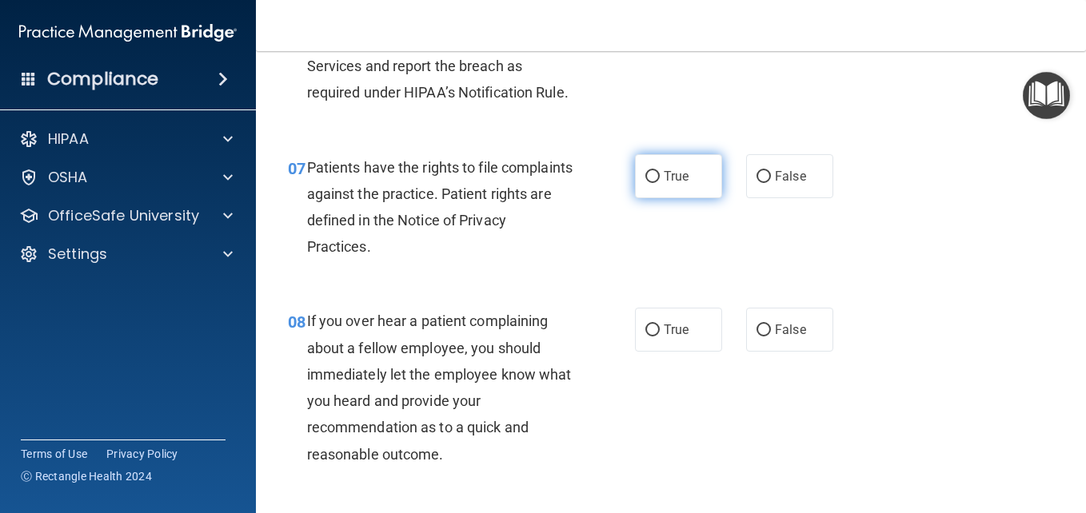
click at [645, 183] on input "True" at bounding box center [652, 177] width 14 height 12
radio input "true"
drag, startPoint x: 752, startPoint y: 411, endPoint x: 789, endPoint y: 386, distance: 45.0
click at [756, 337] on input "False" at bounding box center [763, 331] width 14 height 12
radio input "true"
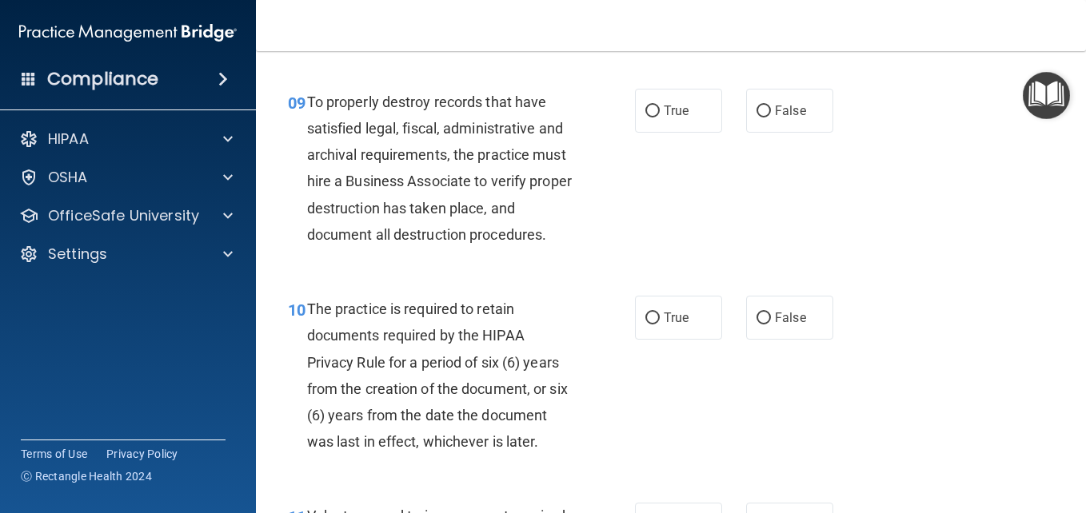
scroll to position [1573, 0]
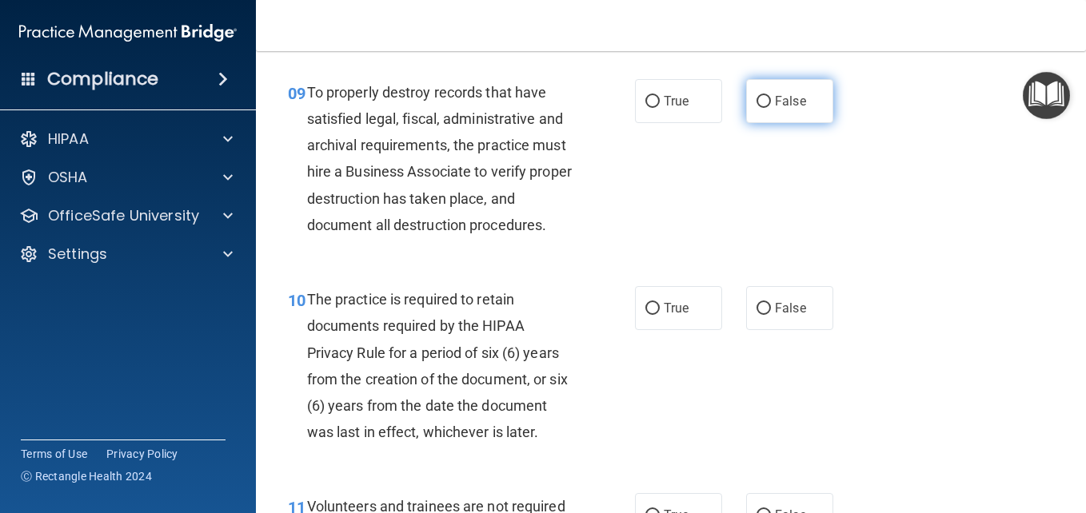
click at [762, 108] on input "False" at bounding box center [763, 102] width 14 height 12
radio input "true"
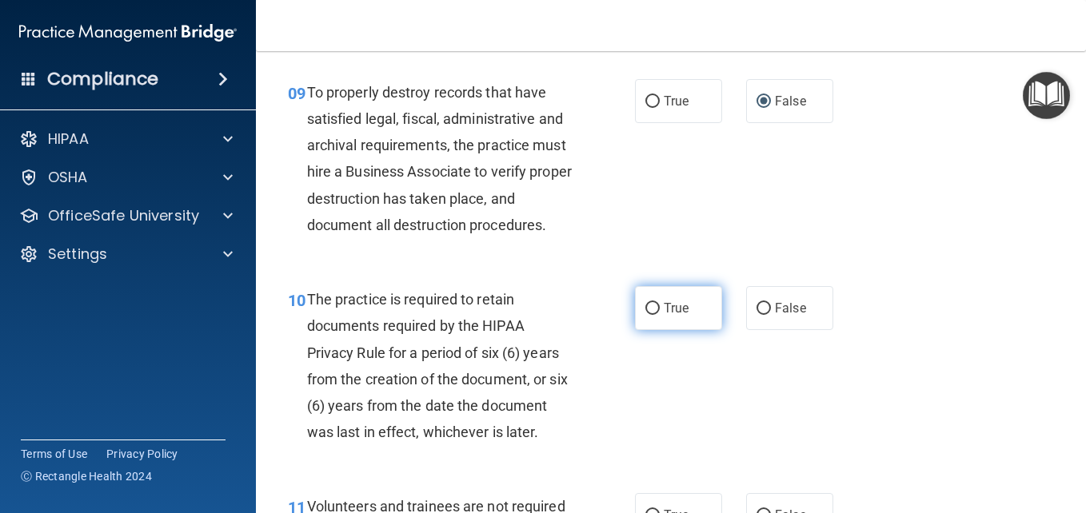
click at [653, 330] on label "True" at bounding box center [678, 308] width 87 height 44
click at [653, 315] on input "True" at bounding box center [652, 309] width 14 height 12
radio input "true"
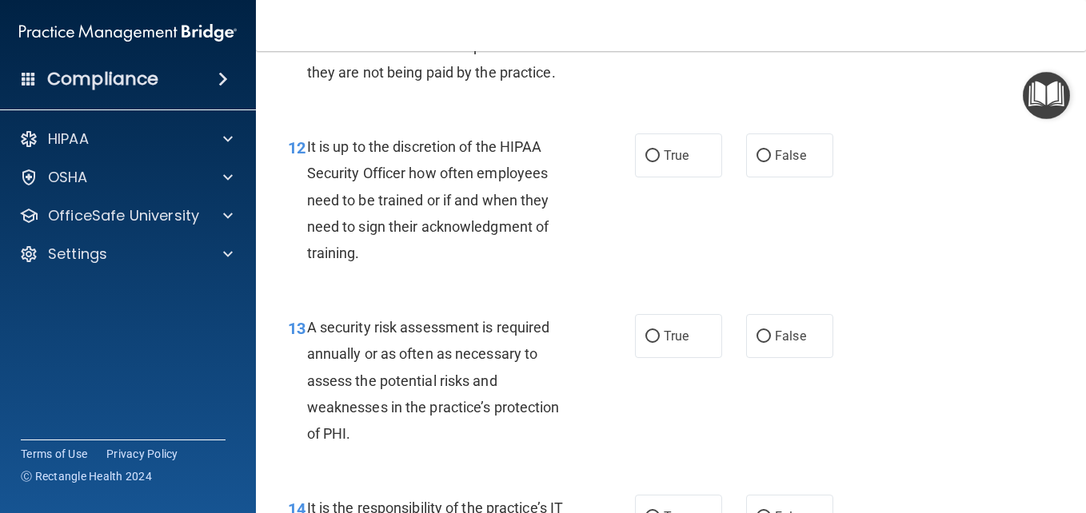
scroll to position [2072, 0]
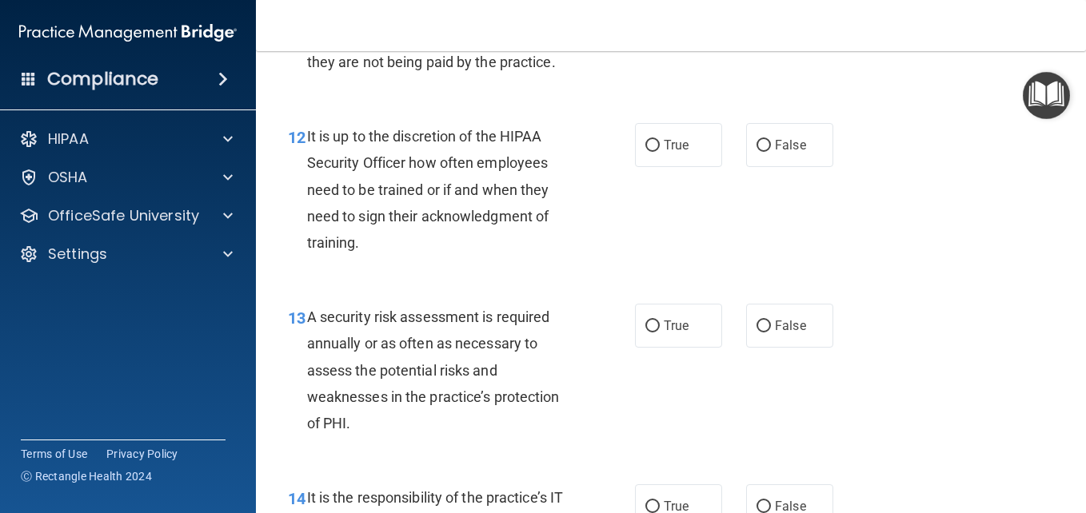
click at [441, 70] on span "Volunteers and trainees are not required to be trained on HIPAA requirements if…" at bounding box center [436, 35] width 258 height 70
click at [756, 24] on input "False" at bounding box center [763, 18] width 14 height 12
radio input "true"
click at [760, 152] on input "False" at bounding box center [763, 146] width 14 height 12
radio input "true"
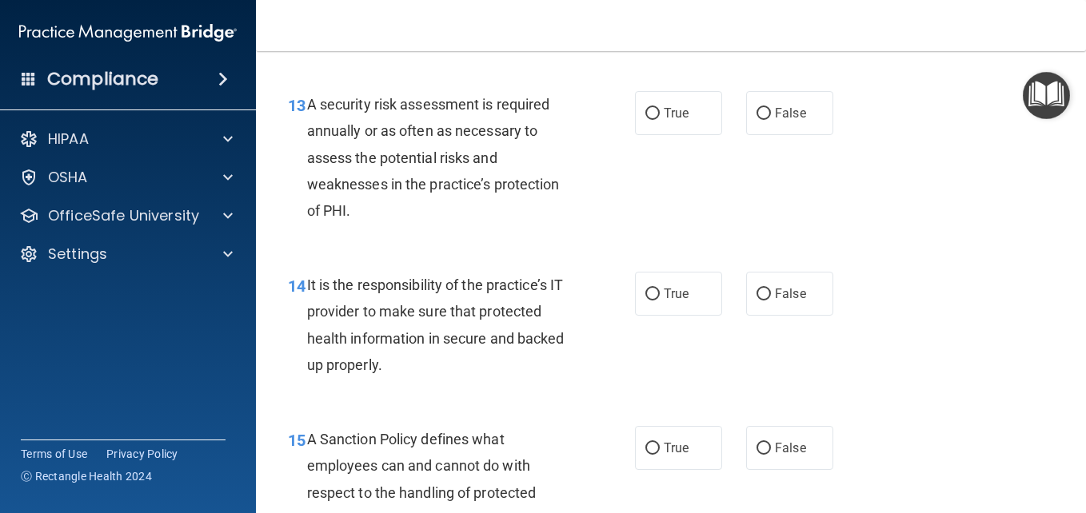
scroll to position [2305, 0]
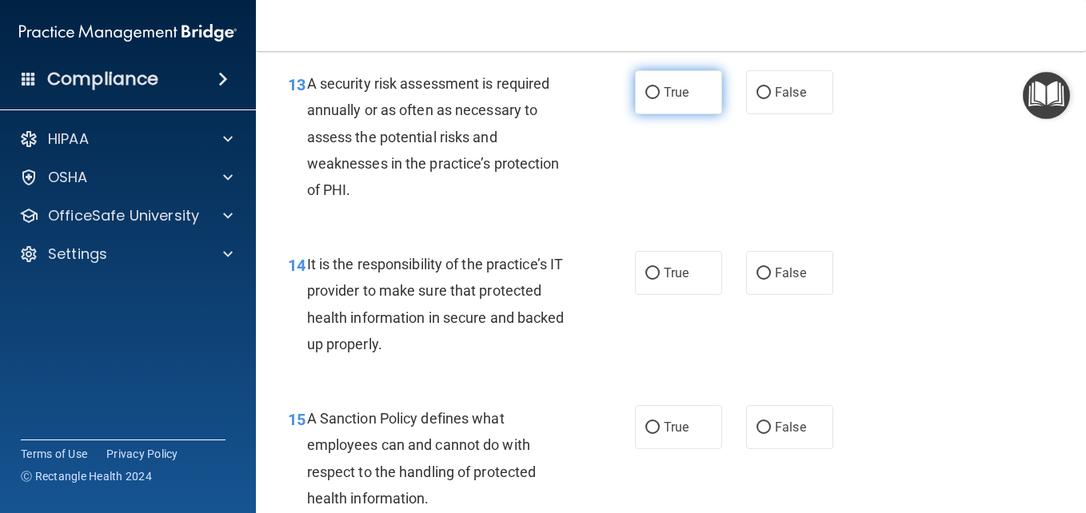
click at [645, 99] on input "True" at bounding box center [652, 93] width 14 height 12
radio input "true"
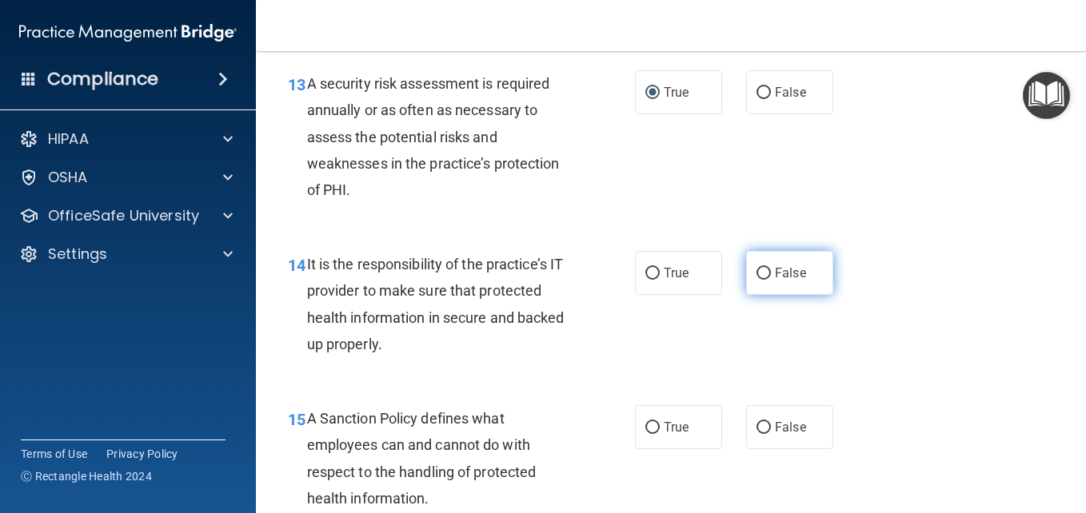
click at [756, 280] on input "False" at bounding box center [763, 274] width 14 height 12
radio input "true"
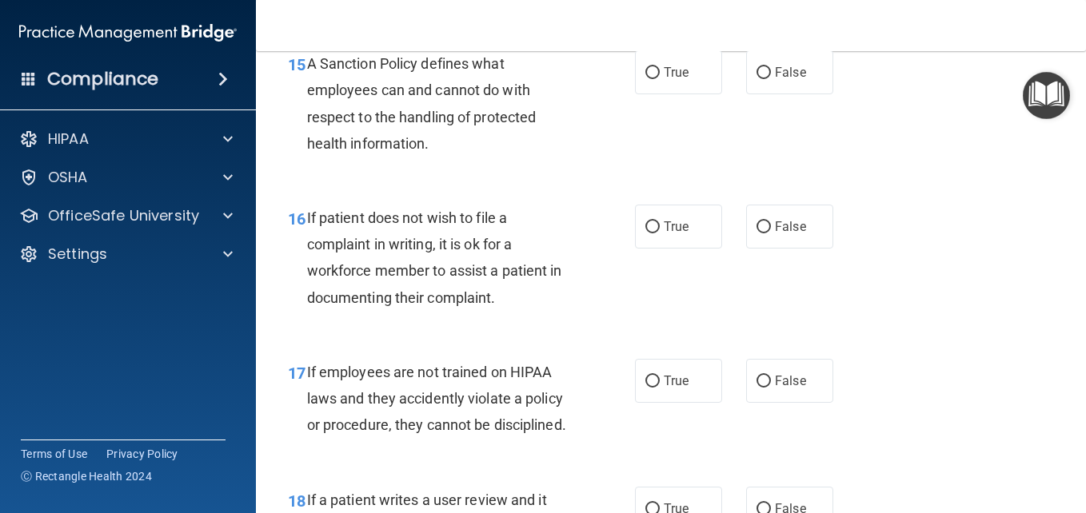
scroll to position [2690, 0]
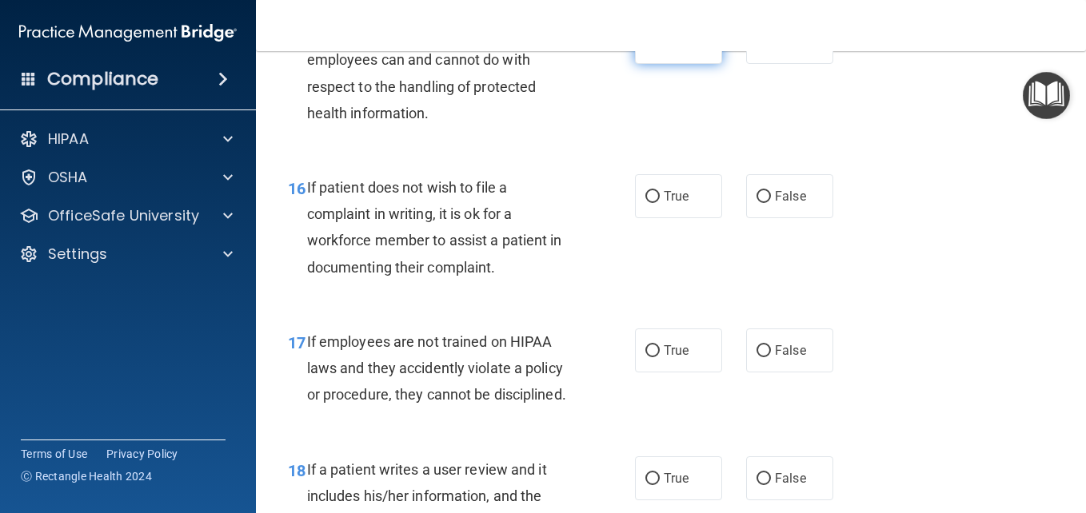
click at [650, 49] on input "True" at bounding box center [652, 43] width 14 height 12
radio input "true"
click at [649, 203] on input "True" at bounding box center [652, 197] width 14 height 12
radio input "true"
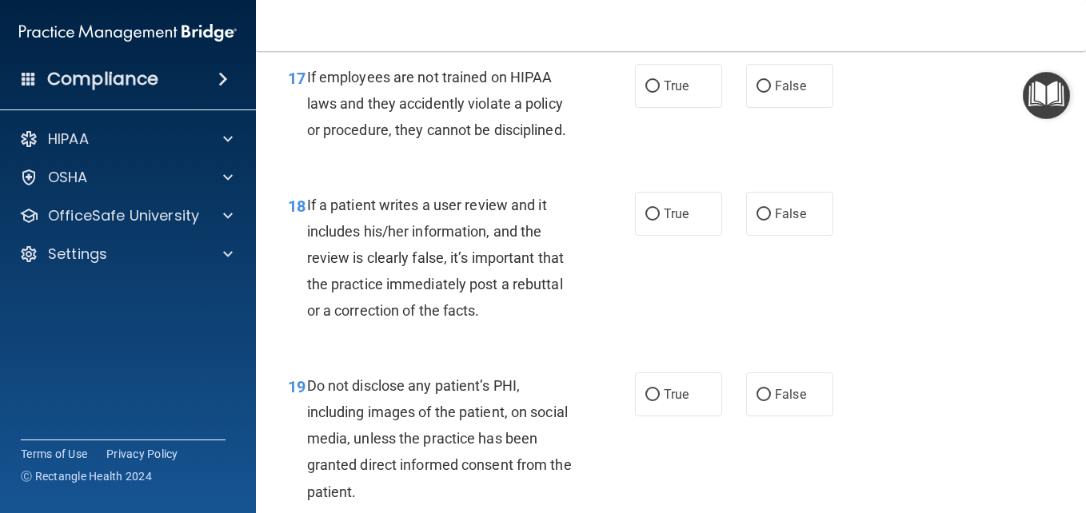
scroll to position [2975, 0]
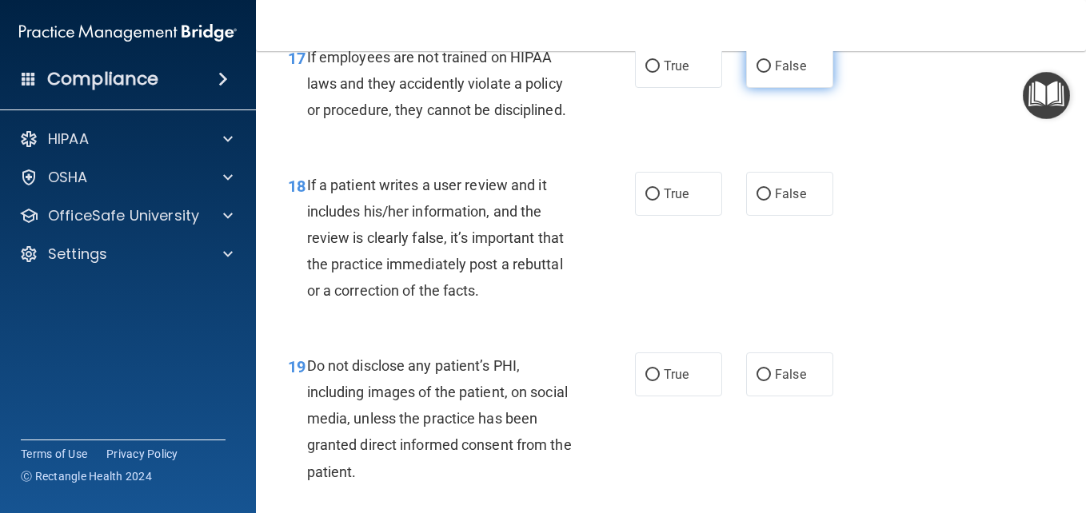
click at [756, 73] on input "False" at bounding box center [763, 67] width 14 height 12
radio input "true"
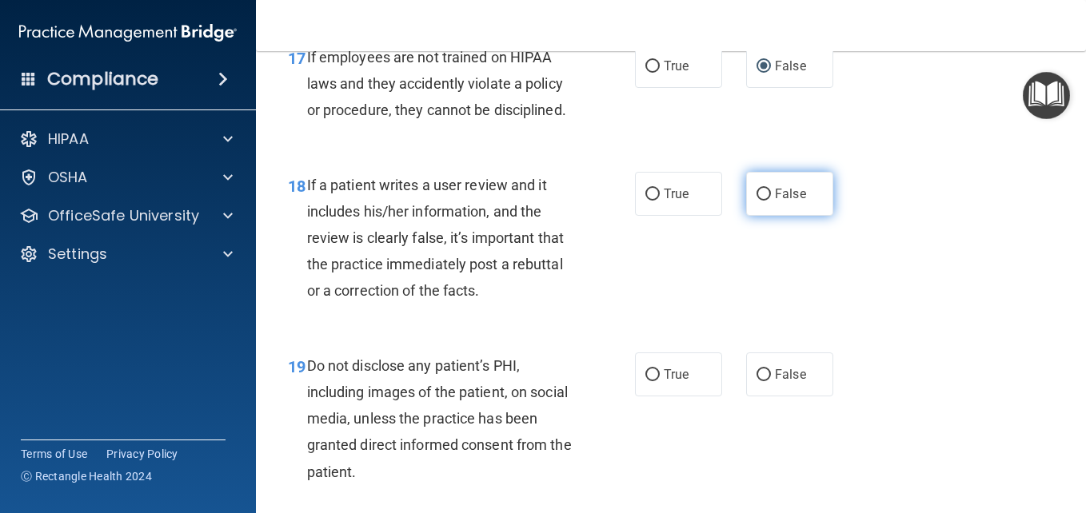
click at [760, 201] on input "False" at bounding box center [763, 195] width 14 height 12
radio input "true"
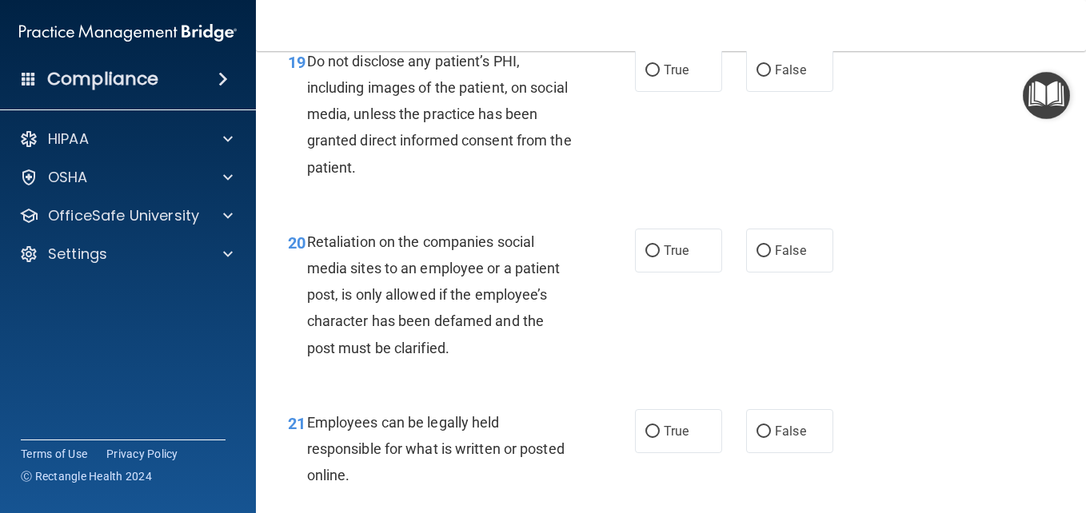
scroll to position [3320, 0]
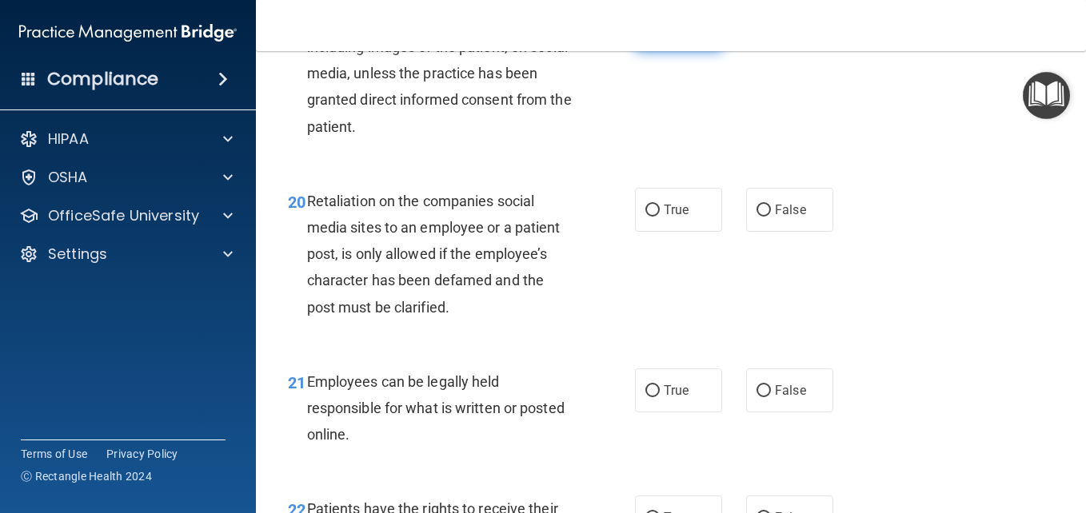
click at [645, 36] on input "True" at bounding box center [652, 30] width 14 height 12
radio input "true"
click at [756, 217] on input "False" at bounding box center [763, 211] width 14 height 12
radio input "true"
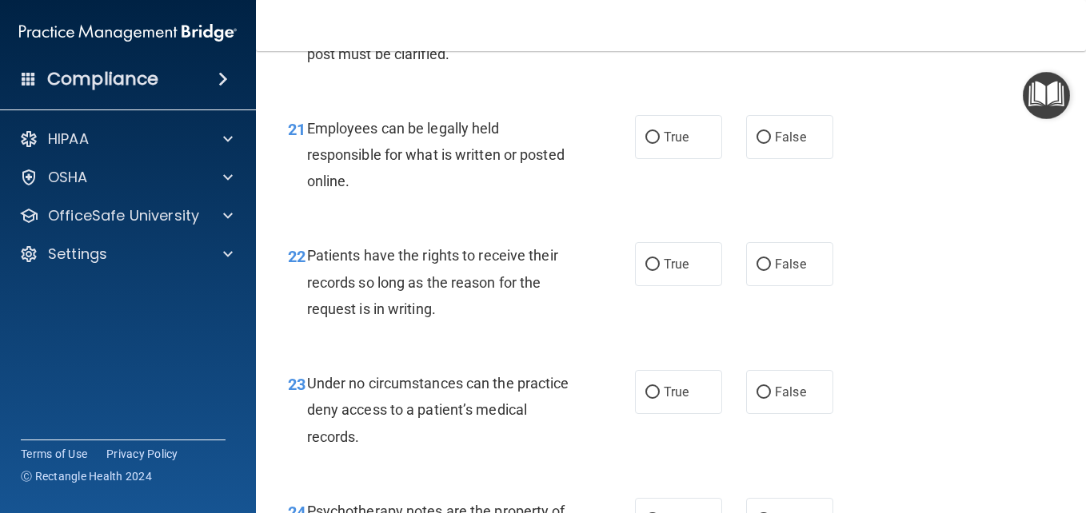
scroll to position [3595, 0]
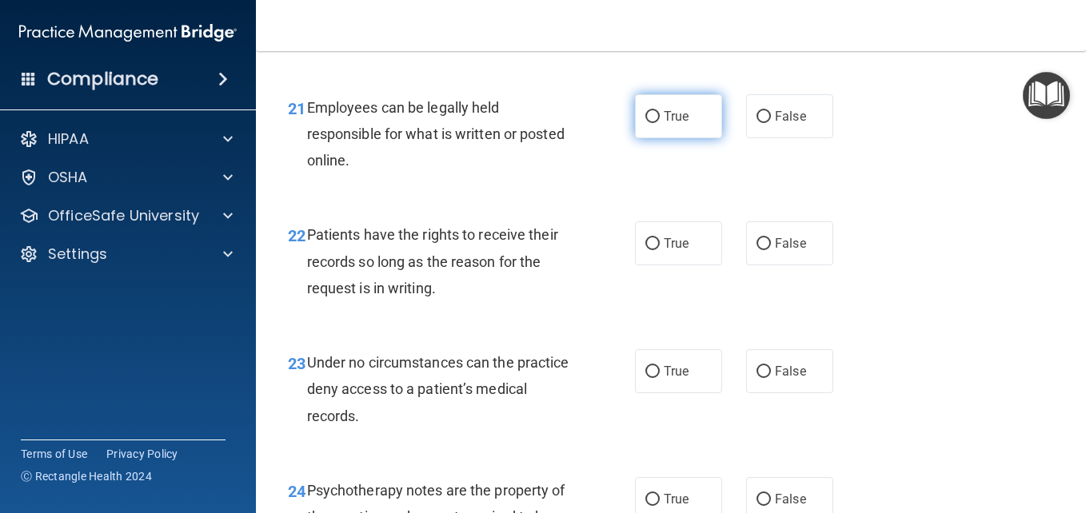
click at [645, 123] on input "True" at bounding box center [652, 117] width 14 height 12
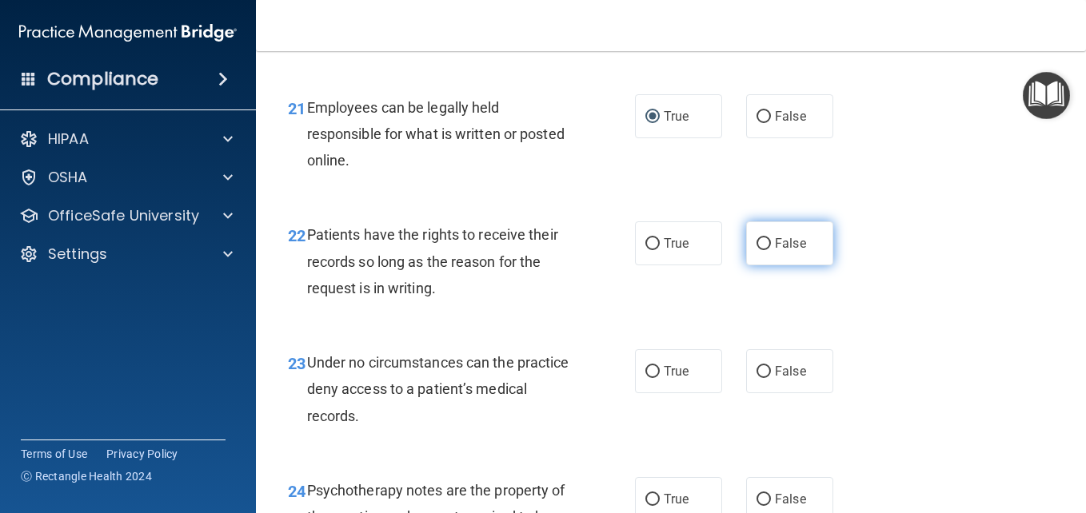
click at [756, 250] on input "False" at bounding box center [763, 244] width 14 height 12
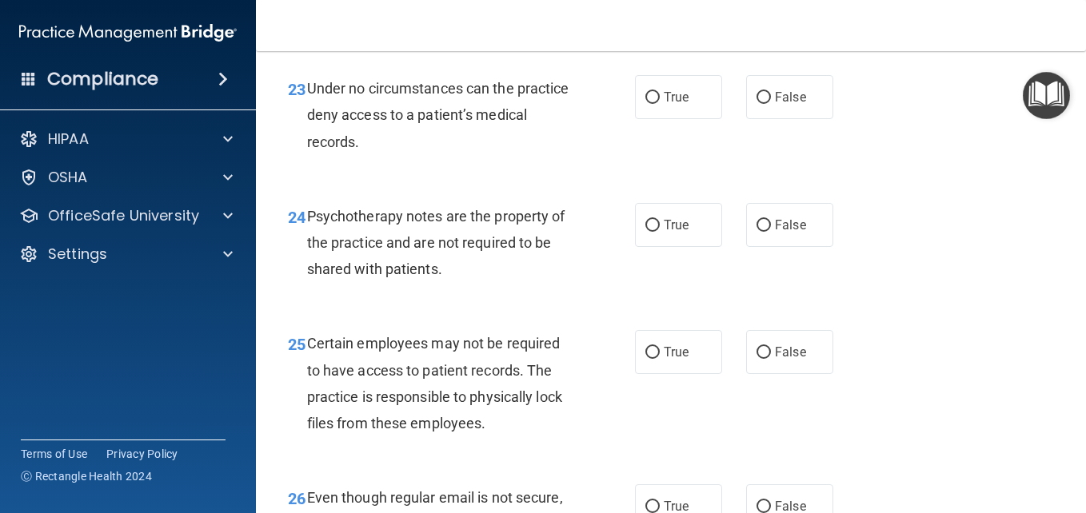
scroll to position [3919, 0]
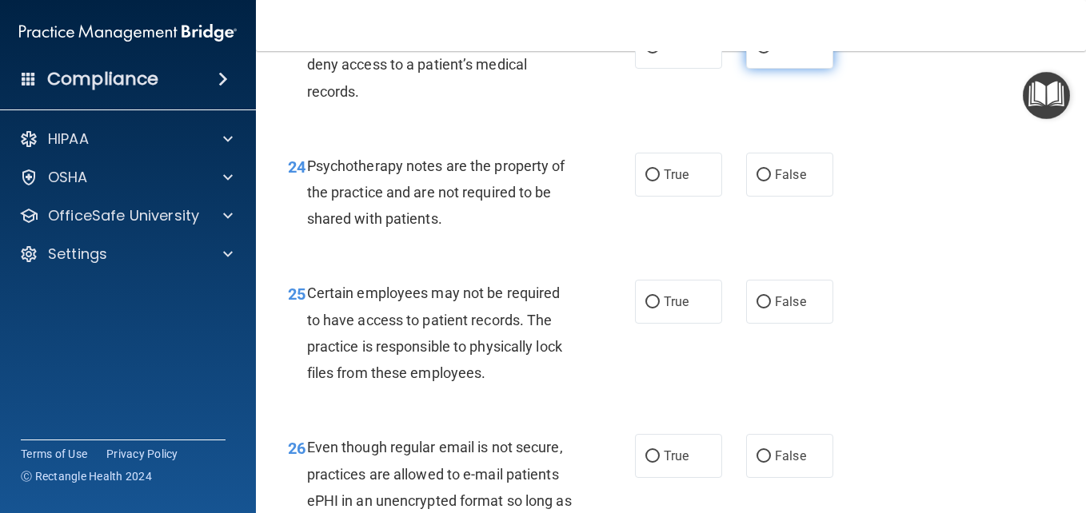
click at [760, 54] on input "False" at bounding box center [763, 48] width 14 height 12
click at [646, 181] on input "True" at bounding box center [652, 176] width 14 height 12
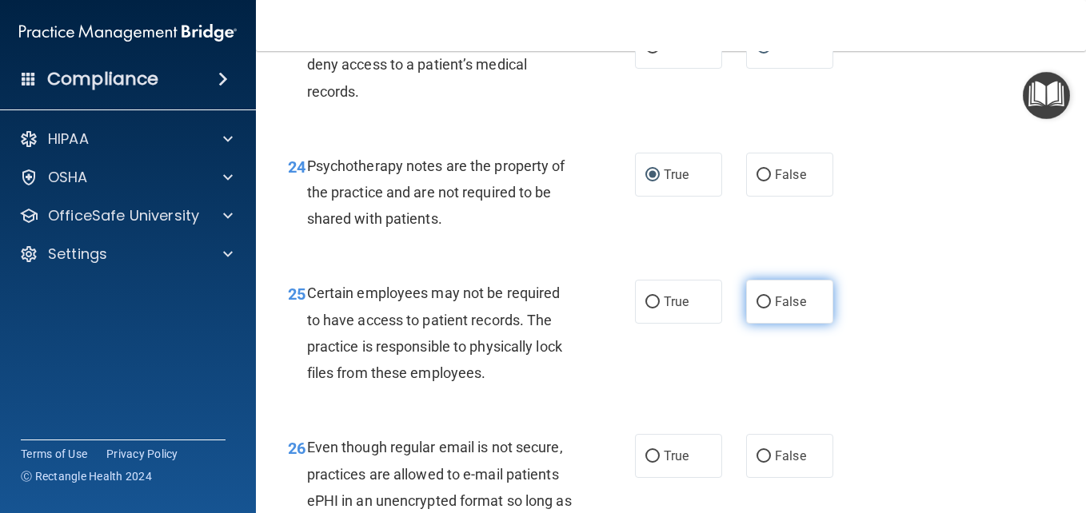
click at [756, 309] on input "False" at bounding box center [763, 303] width 14 height 12
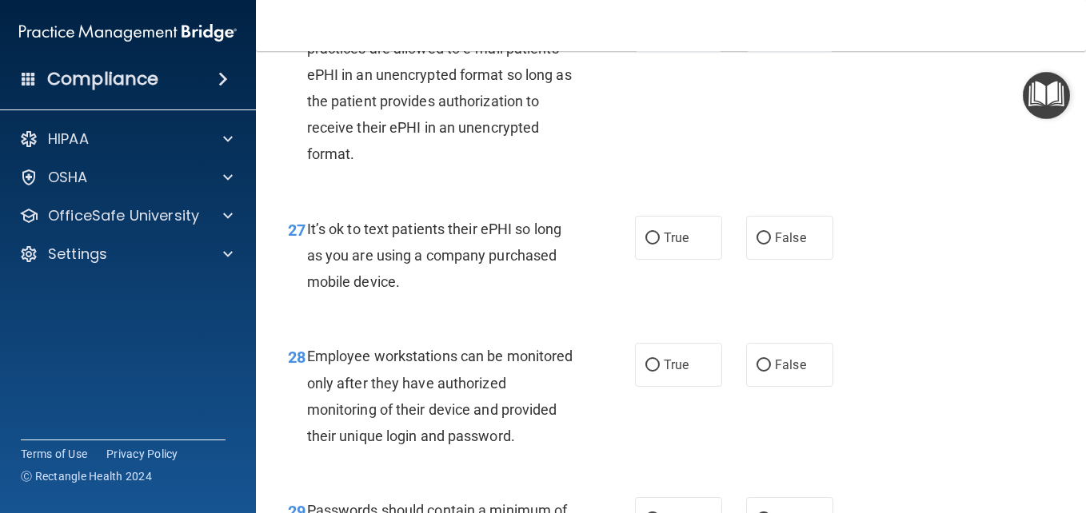
scroll to position [4366, 0]
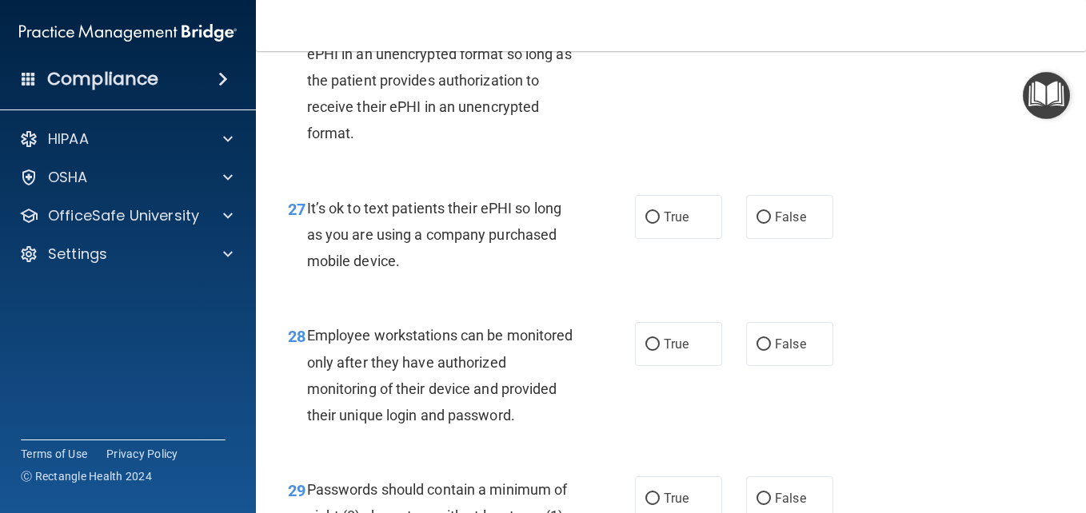
click at [649, 16] on input "True" at bounding box center [652, 10] width 14 height 12
click at [757, 224] on input "False" at bounding box center [763, 218] width 14 height 12
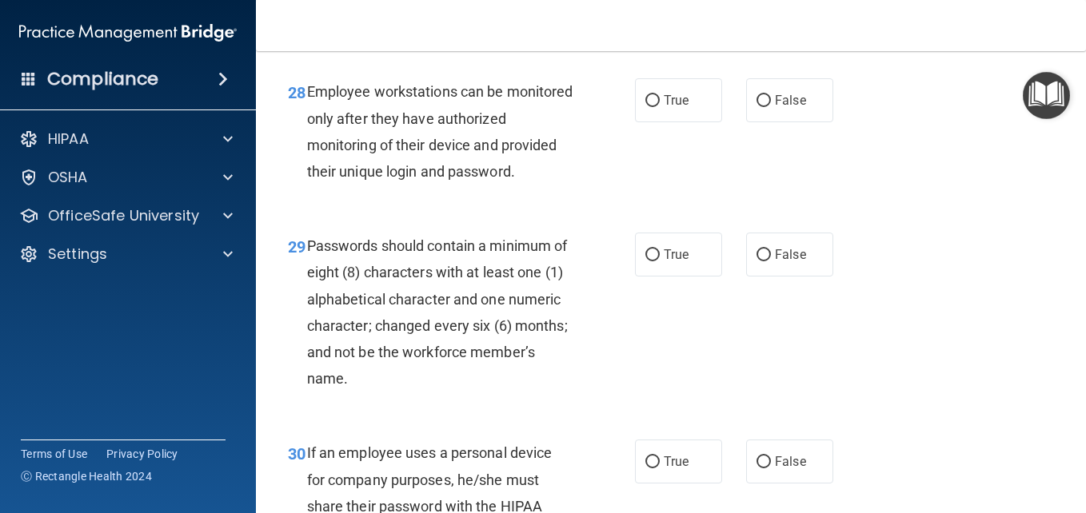
scroll to position [4620, 0]
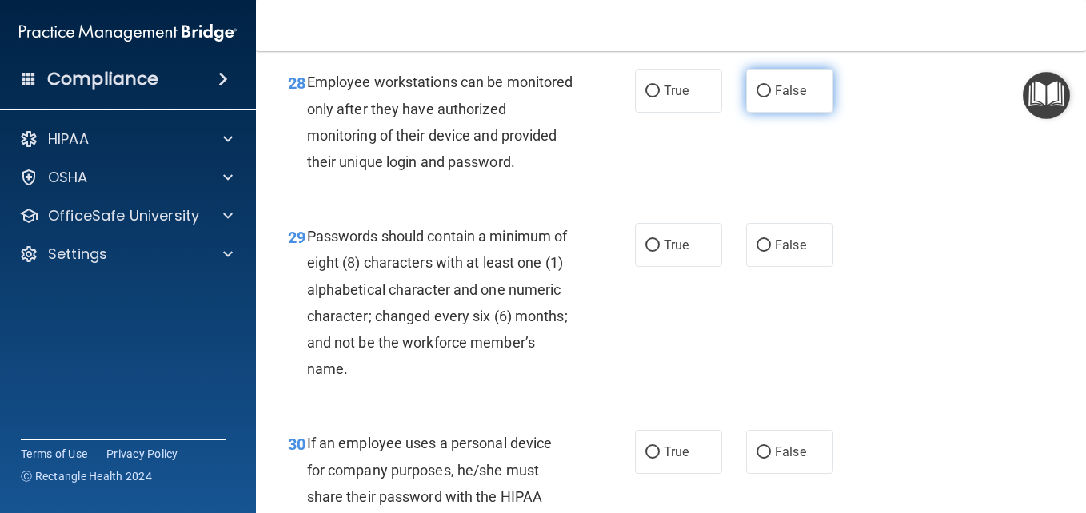
click at [758, 98] on input "False" at bounding box center [763, 92] width 14 height 12
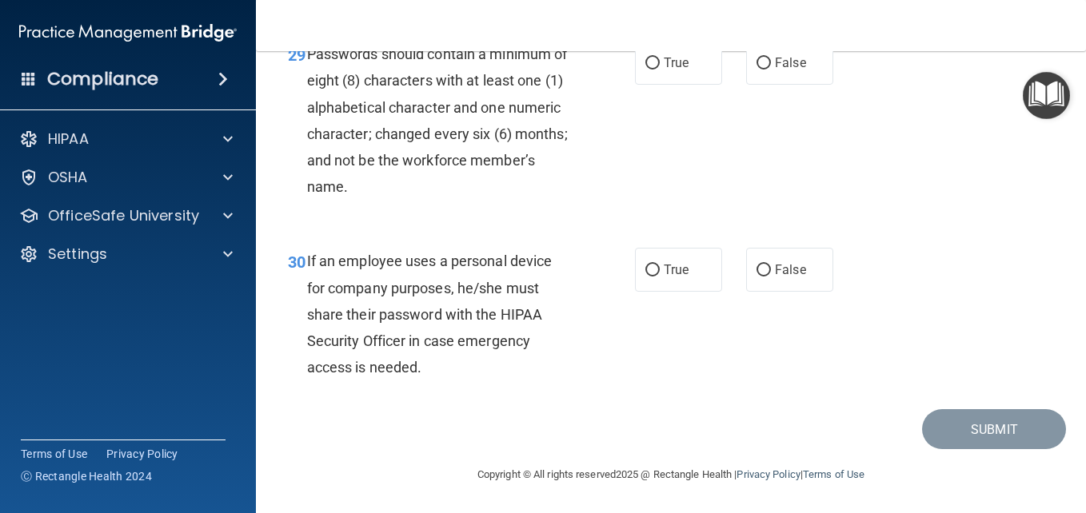
scroll to position [4853, 0]
click at [646, 70] on input "True" at bounding box center [652, 64] width 14 height 12
click at [756, 277] on input "False" at bounding box center [763, 271] width 14 height 12
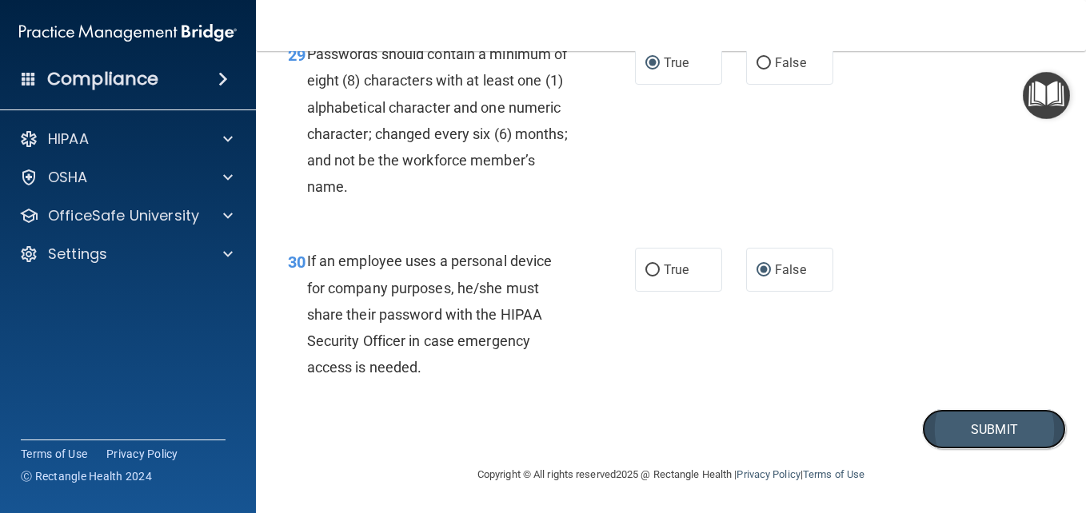
click at [926, 450] on button "Submit" at bounding box center [994, 429] width 144 height 41
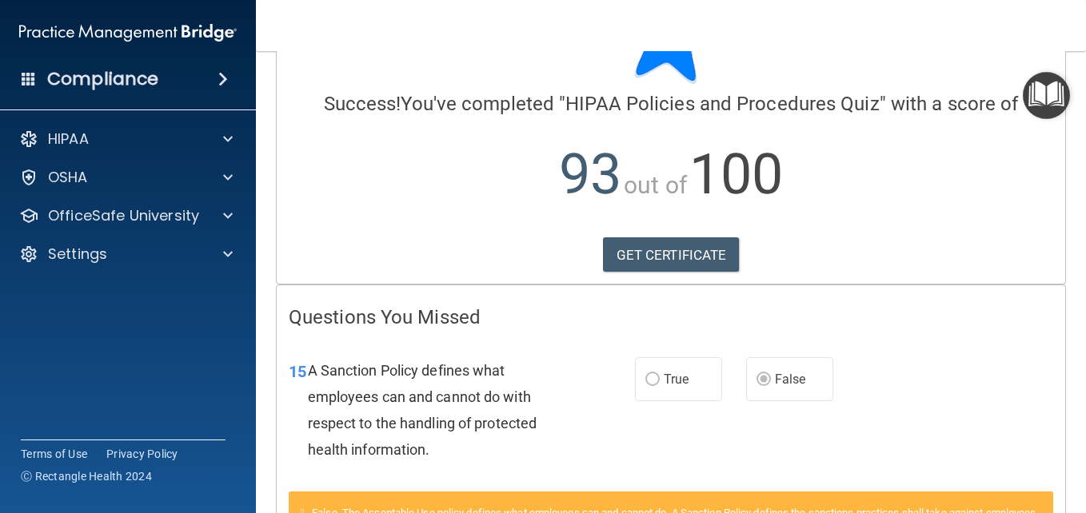
scroll to position [78, 0]
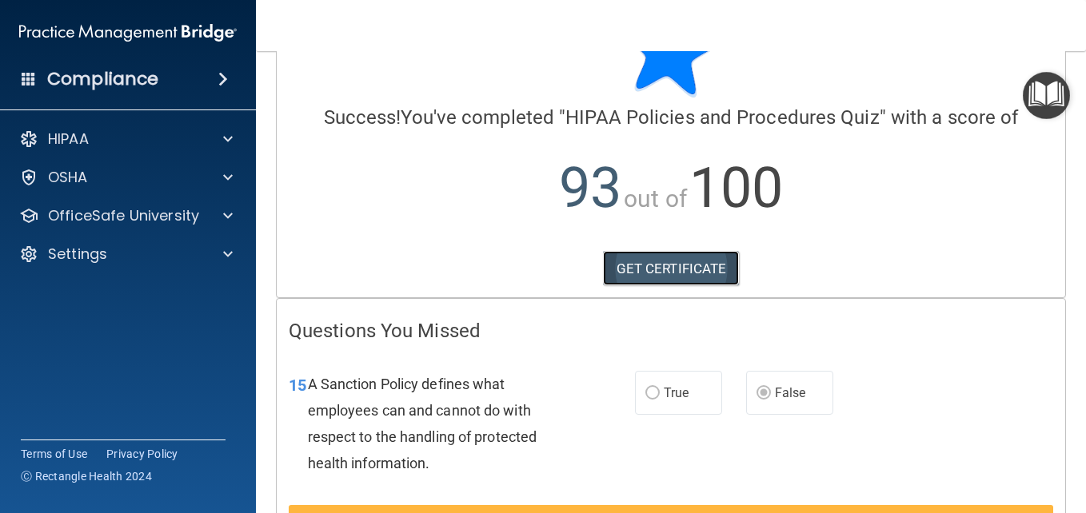
click at [684, 272] on link "GET CERTIFICATE" at bounding box center [671, 268] width 137 height 35
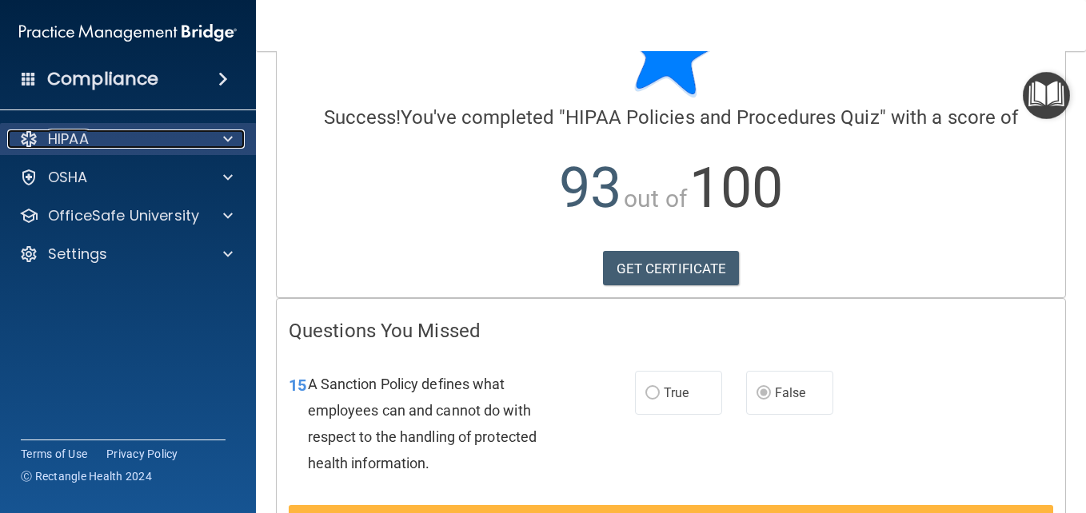
click at [154, 137] on div "HIPAA" at bounding box center [106, 139] width 198 height 19
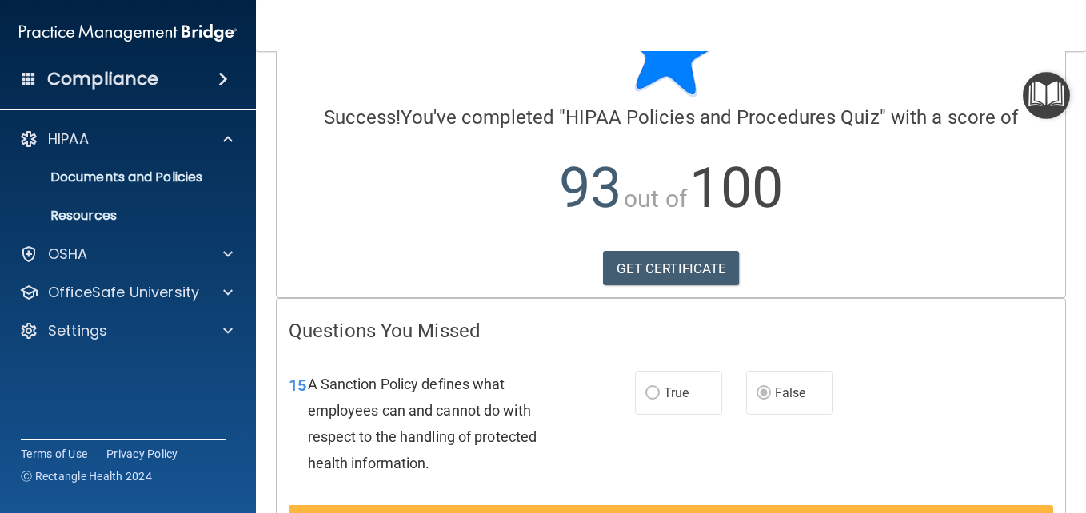
click at [310, 229] on p "93 out of 100" at bounding box center [671, 188] width 764 height 103
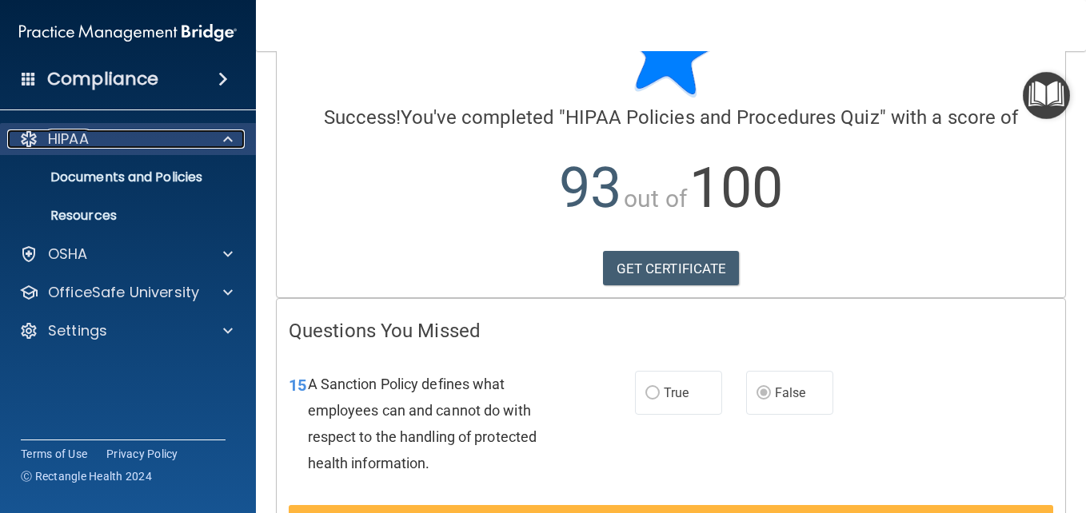
click at [152, 134] on div "HIPAA" at bounding box center [106, 139] width 198 height 19
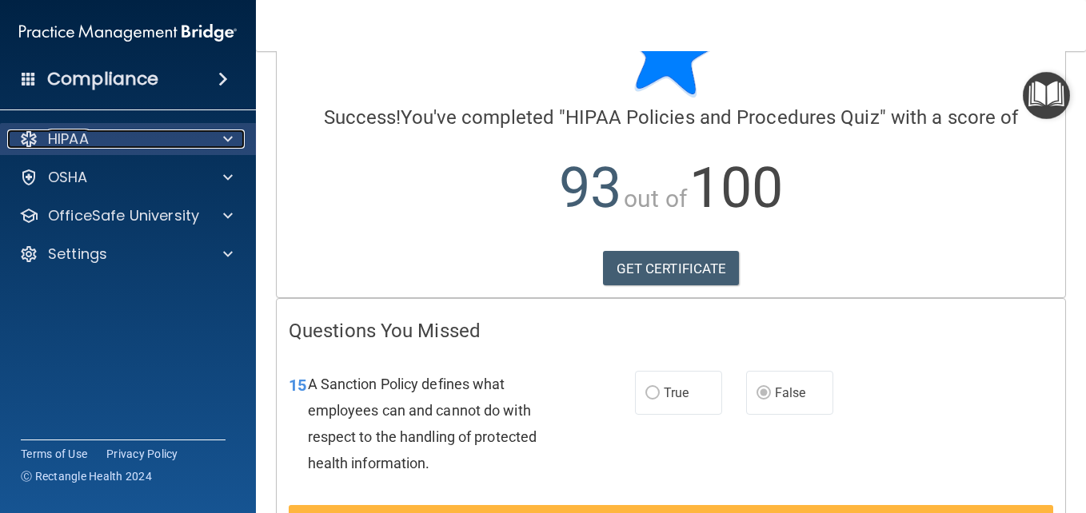
click at [152, 134] on div "HIPAA" at bounding box center [106, 139] width 198 height 19
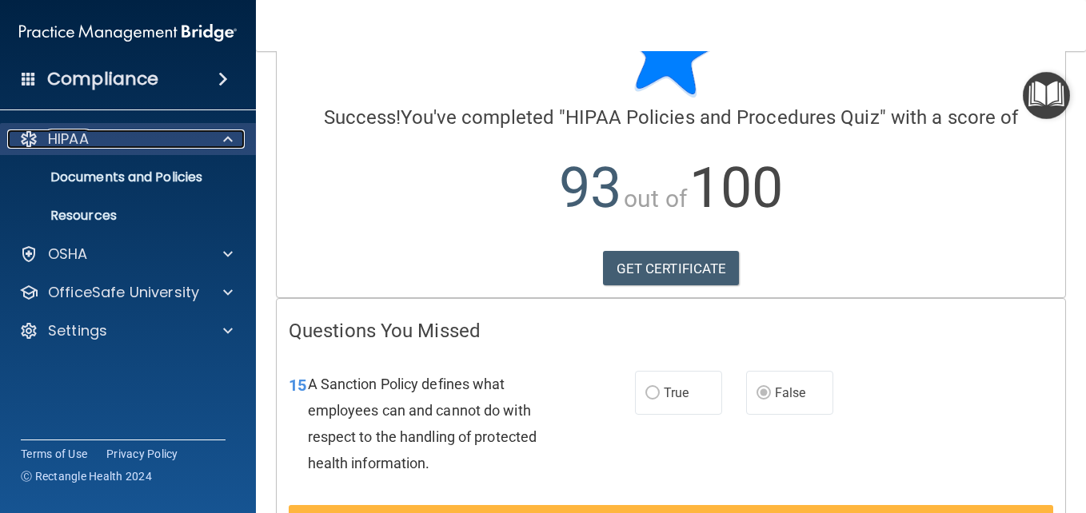
click at [162, 146] on div "HIPAA" at bounding box center [106, 139] width 198 height 19
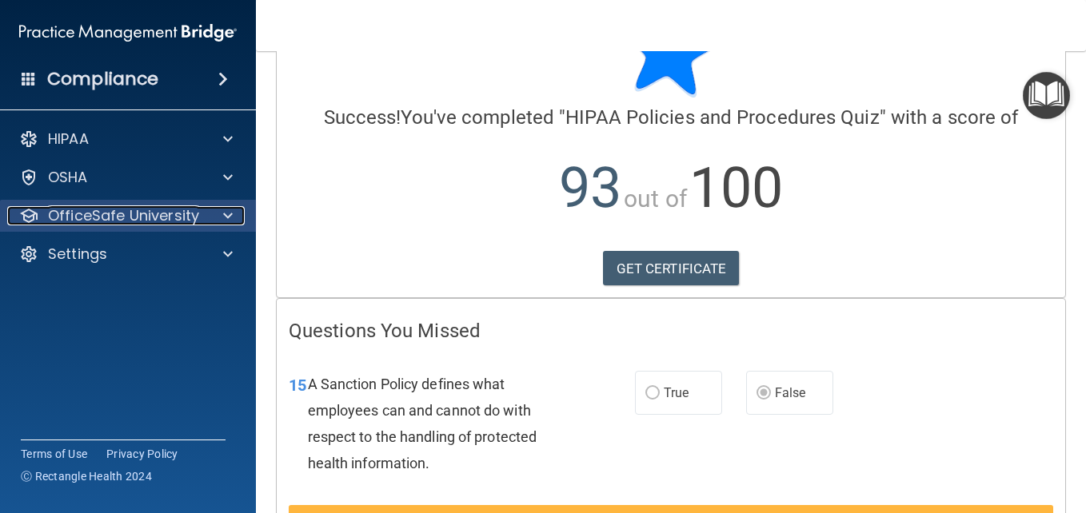
click at [168, 216] on p "OfficeSafe University" at bounding box center [123, 215] width 151 height 19
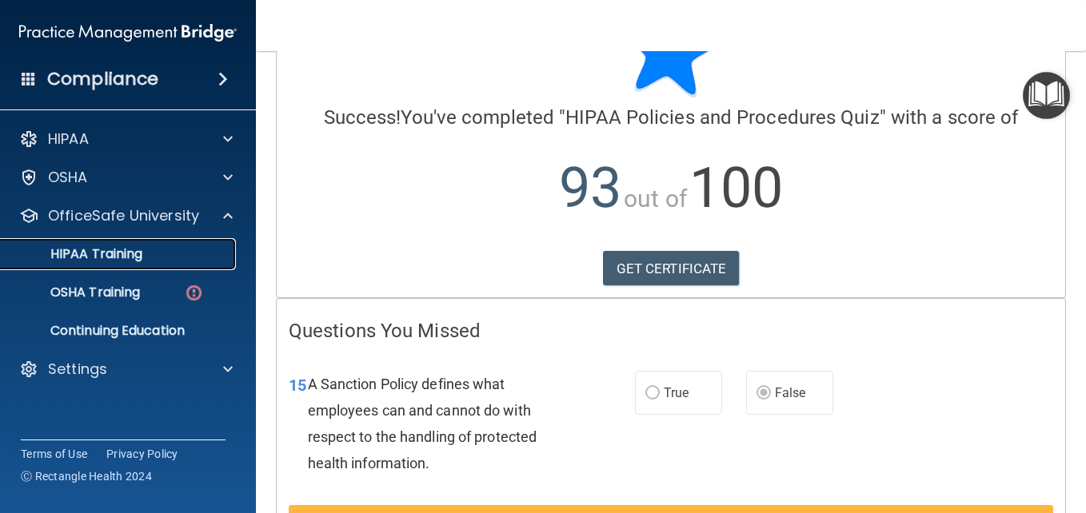
click at [158, 253] on div "HIPAA Training" at bounding box center [119, 254] width 218 height 16
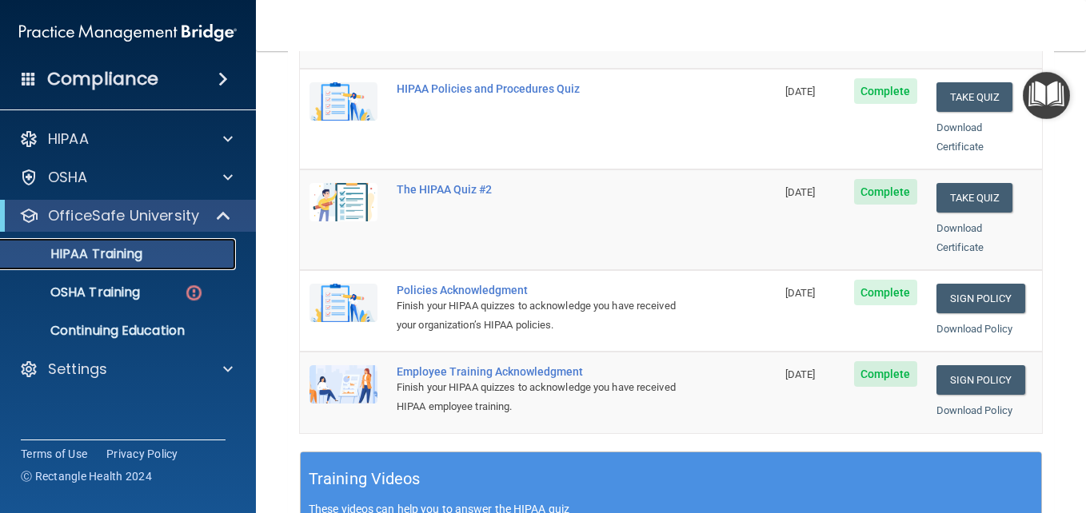
scroll to position [351, 0]
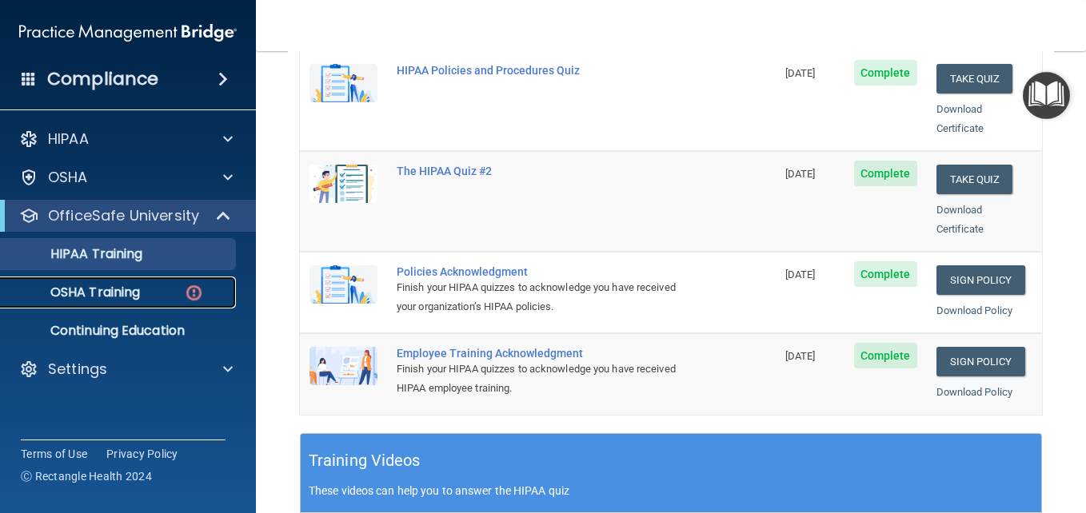
click at [135, 286] on p "OSHA Training" at bounding box center [75, 293] width 130 height 16
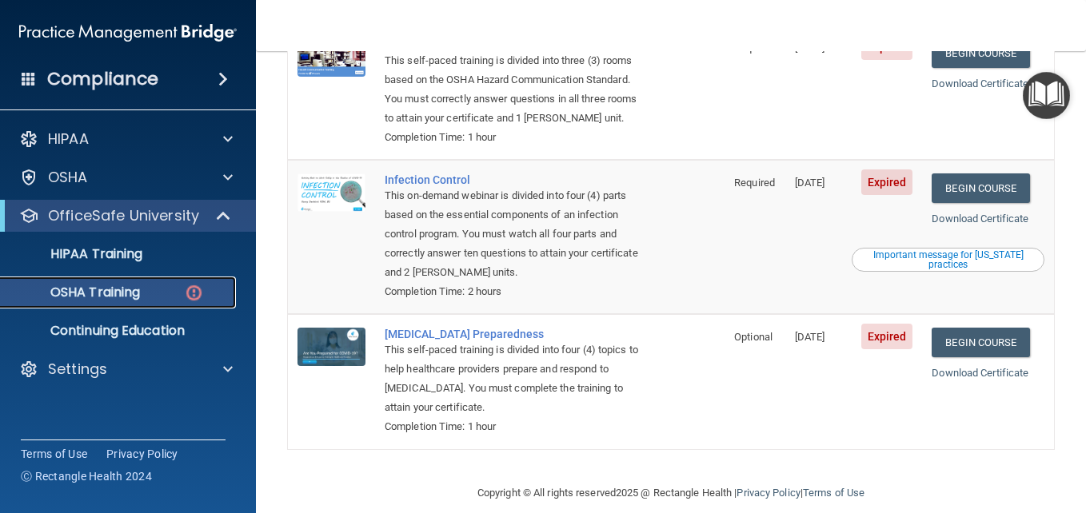
scroll to position [395, 0]
